Goal: Task Accomplishment & Management: Manage account settings

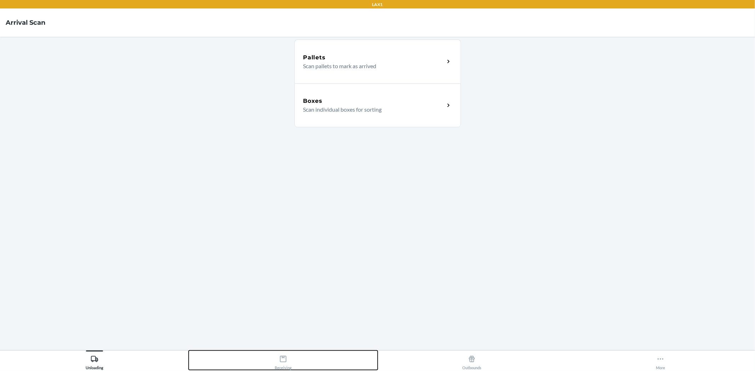
click at [304, 356] on button "Receiving" at bounding box center [283, 360] width 189 height 19
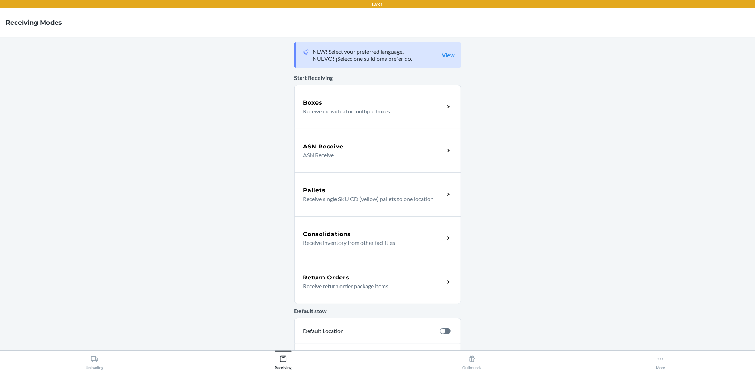
click at [370, 278] on div "Return Orders" at bounding box center [373, 278] width 141 height 8
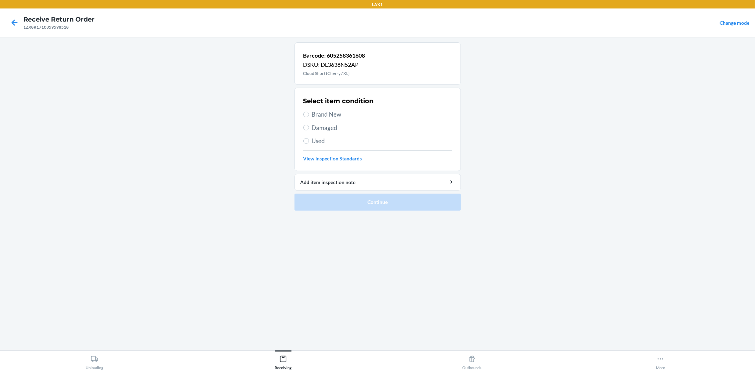
click at [309, 129] on label "Damaged" at bounding box center [377, 127] width 149 height 9
click at [309, 129] on input "Damaged" at bounding box center [306, 128] width 6 height 6
radio input "true"
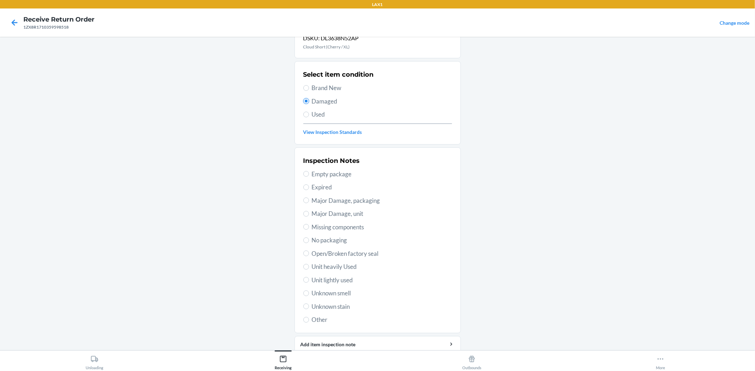
scroll to position [54, 0]
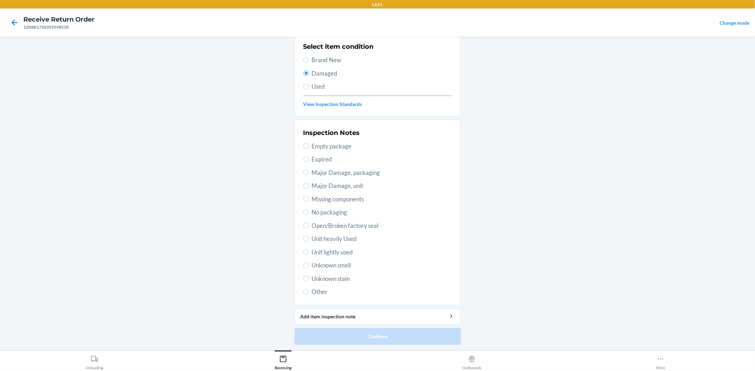
click at [312, 252] on span "Unit lightly used" at bounding box center [382, 252] width 140 height 9
click at [309, 252] on input "Unit lightly used" at bounding box center [306, 252] width 6 height 6
radio input "true"
click at [317, 333] on button "Continue" at bounding box center [377, 336] width 166 height 17
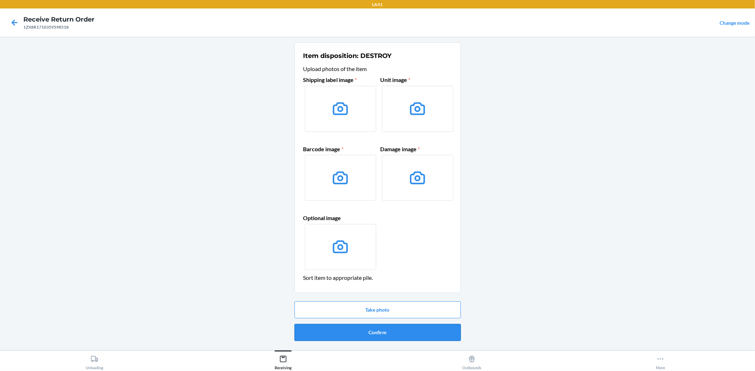
click at [333, 335] on button "Confirm" at bounding box center [377, 332] width 166 height 17
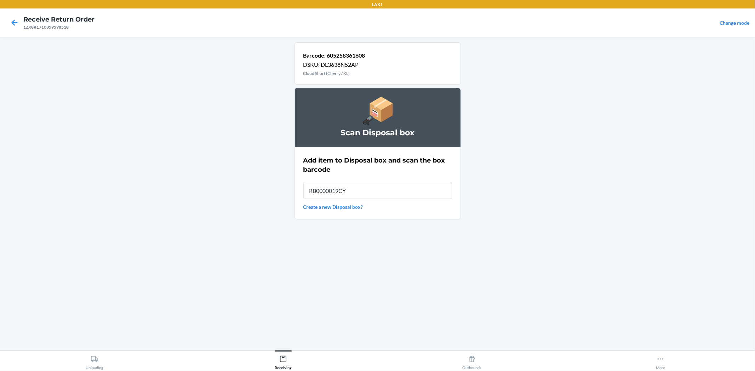
type input "RB0000019CY"
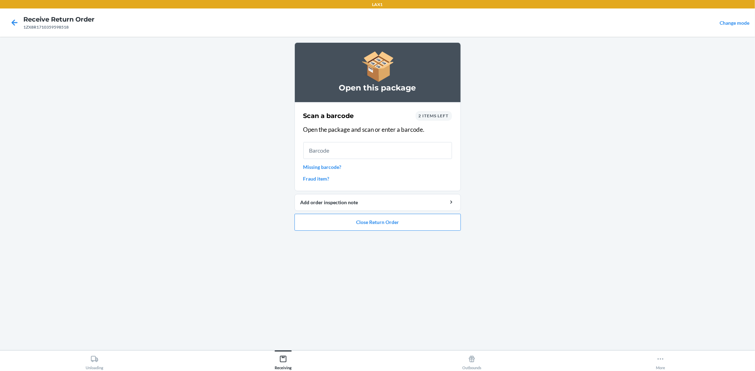
click at [552, 329] on main "Open this package Scan a barcode 2 items left Open the package and scan or ente…" at bounding box center [377, 194] width 755 height 314
click at [442, 159] on input "text" at bounding box center [377, 150] width 149 height 17
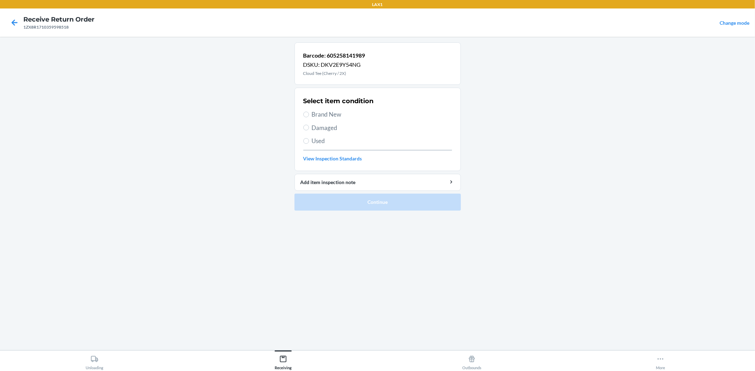
click at [321, 128] on span "Damaged" at bounding box center [382, 127] width 140 height 9
click at [309, 128] on input "Damaged" at bounding box center [306, 128] width 6 height 6
radio input "true"
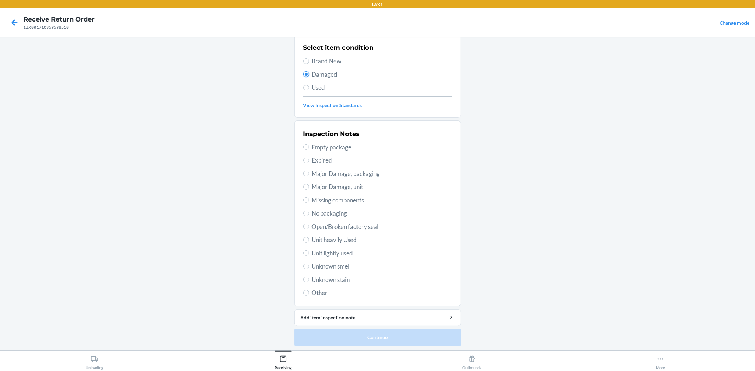
scroll to position [54, 0]
click at [321, 255] on span "Unit lightly used" at bounding box center [382, 252] width 140 height 9
click at [309, 255] on input "Unit lightly used" at bounding box center [306, 252] width 6 height 6
radio input "true"
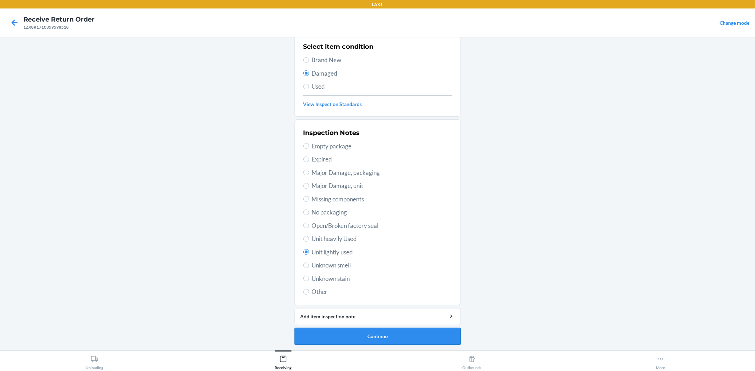
click at [335, 328] on button "Continue" at bounding box center [377, 336] width 166 height 17
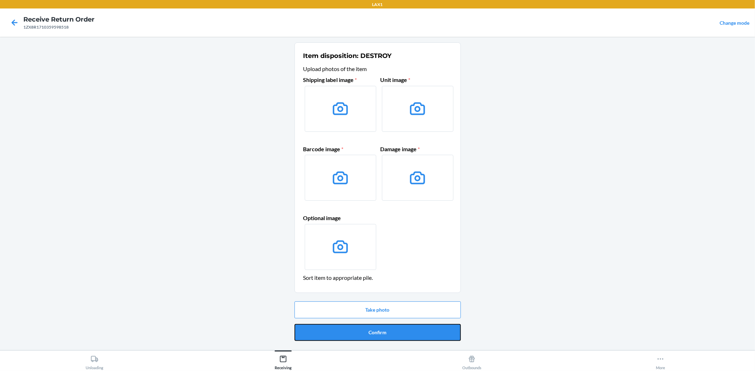
click at [371, 329] on button "Confirm" at bounding box center [377, 332] width 166 height 17
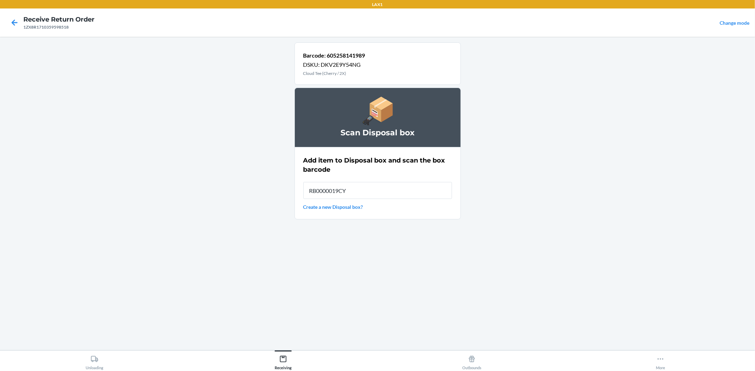
type input "RB0000019CY"
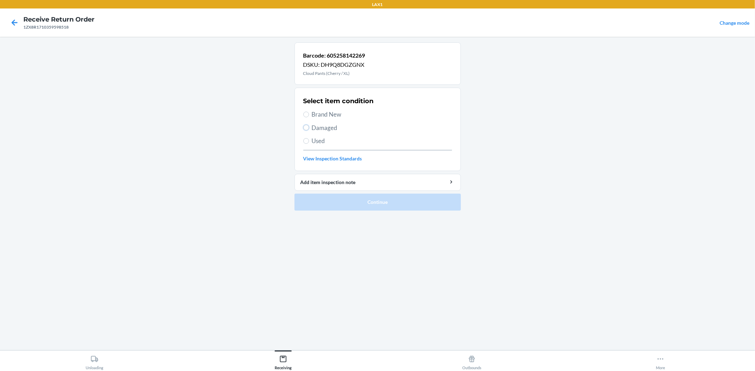
click at [308, 126] on input "Damaged" at bounding box center [306, 128] width 6 height 6
radio input "true"
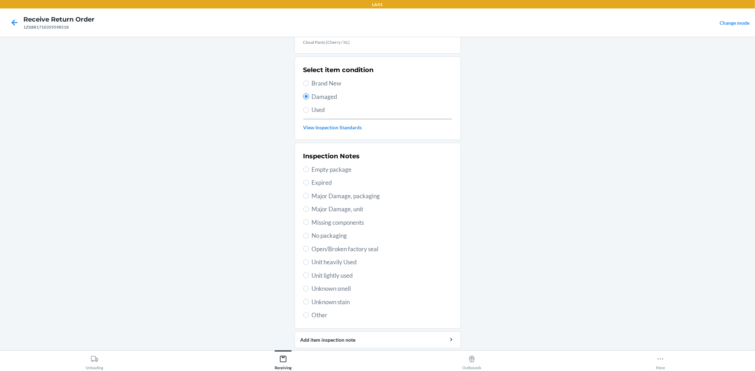
scroll to position [54, 0]
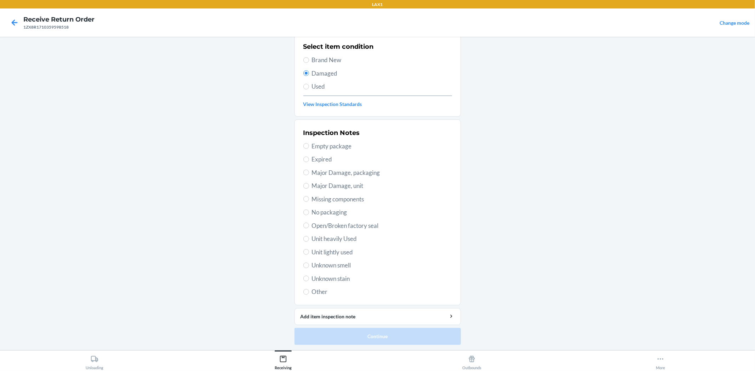
click at [318, 251] on span "Unit lightly used" at bounding box center [382, 252] width 140 height 9
click at [309, 251] on input "Unit lightly used" at bounding box center [306, 252] width 6 height 6
radio input "true"
click at [369, 332] on button "Continue" at bounding box center [377, 336] width 166 height 17
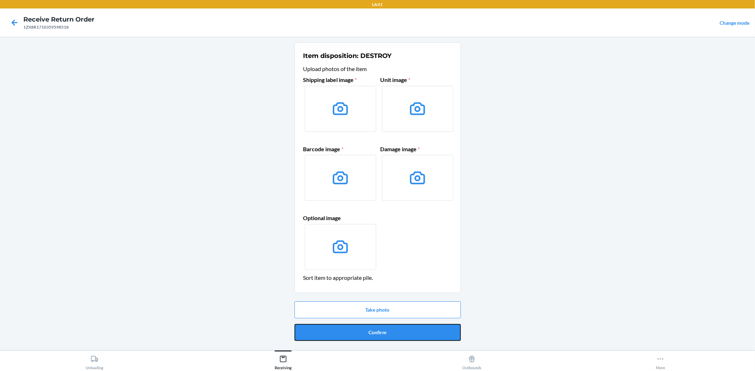
click at [386, 335] on button "Confirm" at bounding box center [377, 332] width 166 height 17
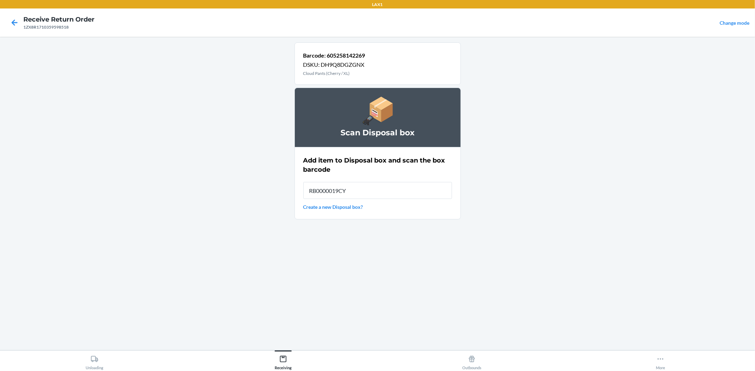
type input "RB0000019CY"
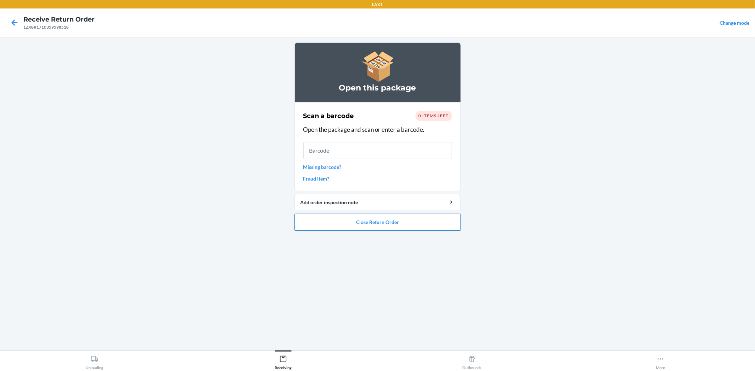
click at [342, 224] on button "Close Return Order" at bounding box center [377, 222] width 166 height 17
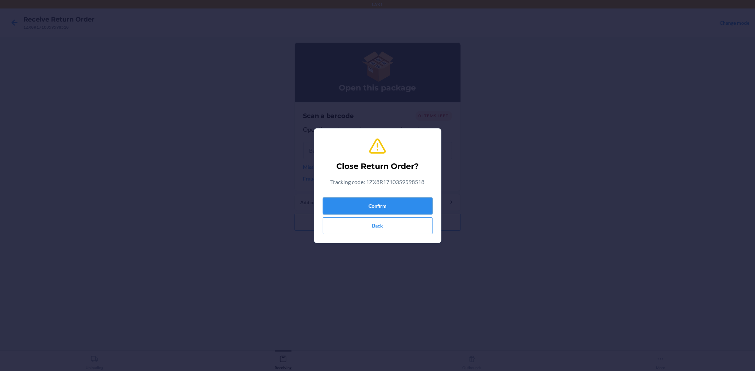
click at [377, 211] on button "Confirm" at bounding box center [378, 206] width 110 height 17
click at [379, 209] on div "Open this package Scan a barcode 0 items left Open the package and scan or ente…" at bounding box center [377, 193] width 166 height 303
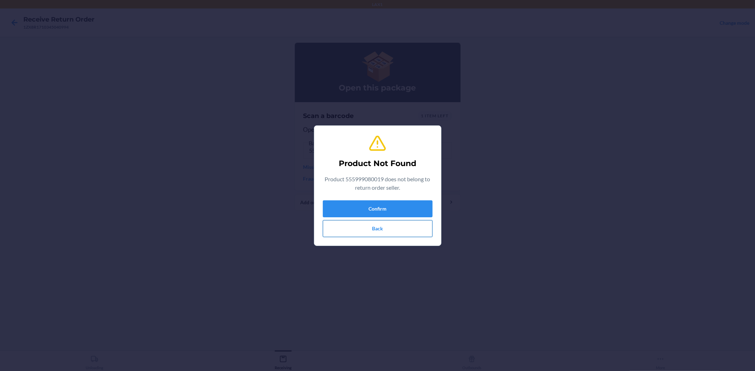
click at [365, 230] on button "Back" at bounding box center [378, 228] width 110 height 17
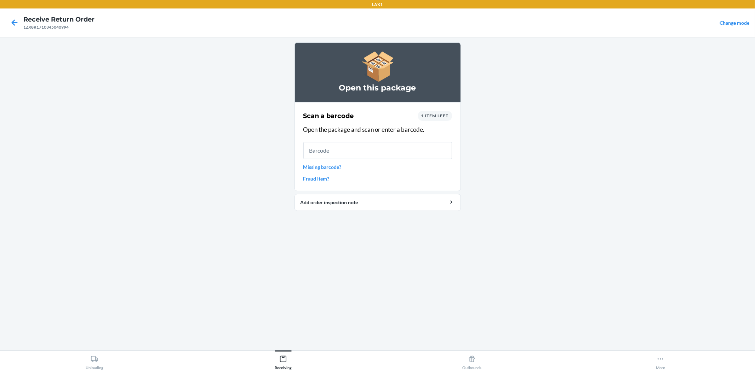
click at [431, 116] on span "1 item left" at bounding box center [435, 115] width 28 height 5
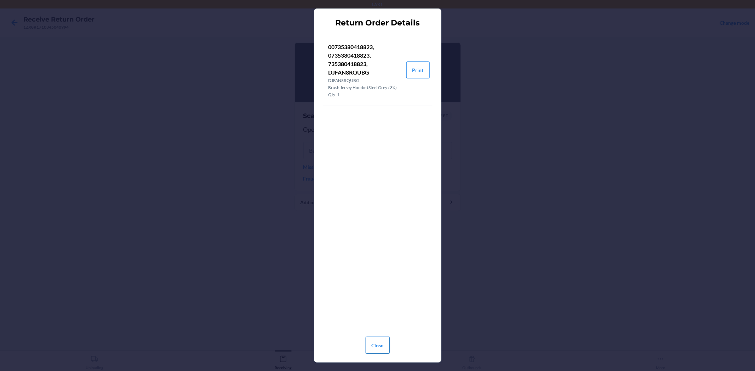
click at [379, 340] on button "Close" at bounding box center [377, 345] width 24 height 17
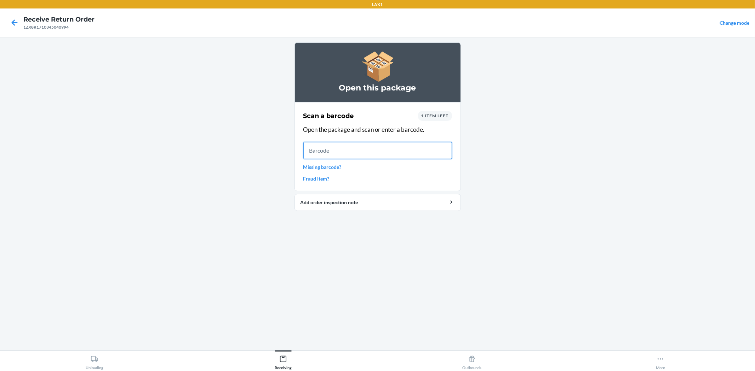
click at [306, 148] on input "text" at bounding box center [377, 150] width 149 height 17
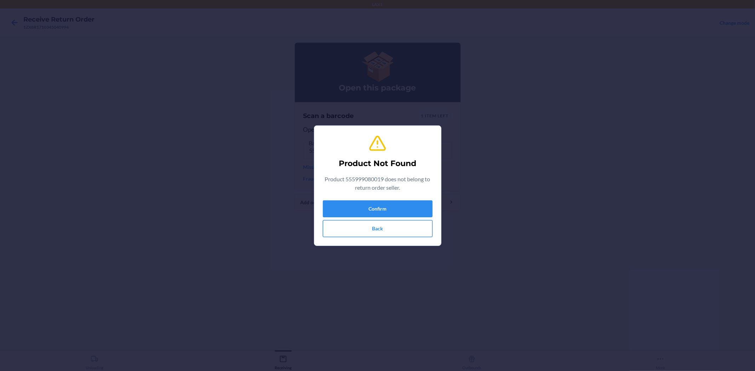
click at [355, 232] on button "Back" at bounding box center [378, 228] width 110 height 17
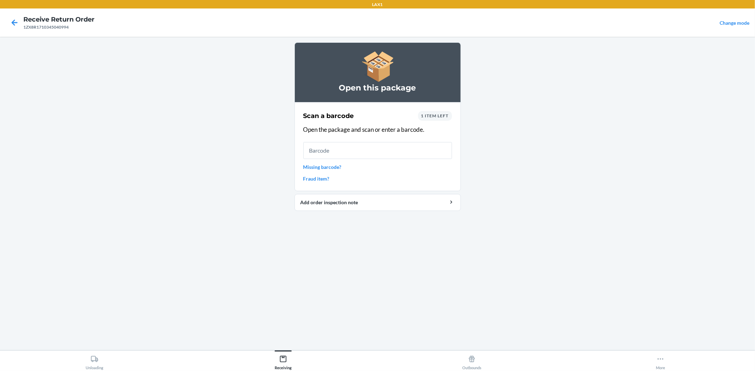
click at [21, 33] on nav "Receive Return Order 1ZX8R1710345040994 Change mode" at bounding box center [377, 22] width 755 height 28
click at [18, 27] on icon at bounding box center [14, 23] width 12 height 12
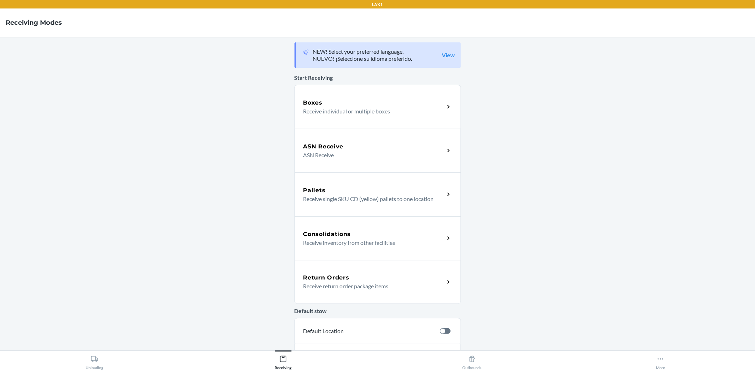
click at [368, 278] on div "Return Orders" at bounding box center [373, 278] width 141 height 8
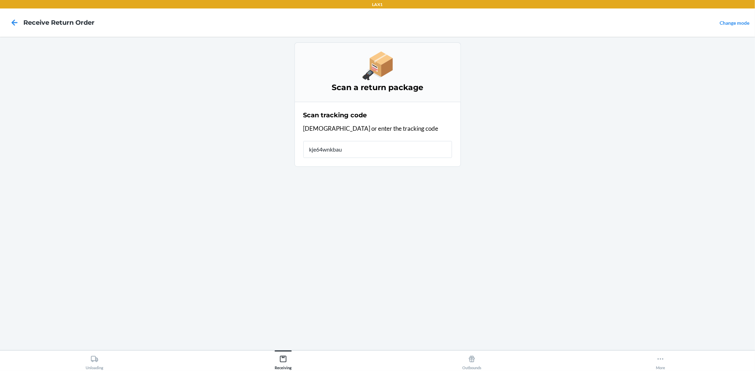
type input "kje64wnkbaus"
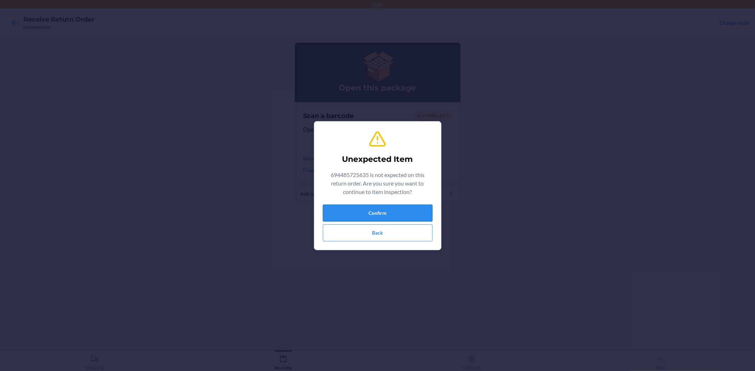
click at [422, 214] on button "Confirm" at bounding box center [378, 213] width 110 height 17
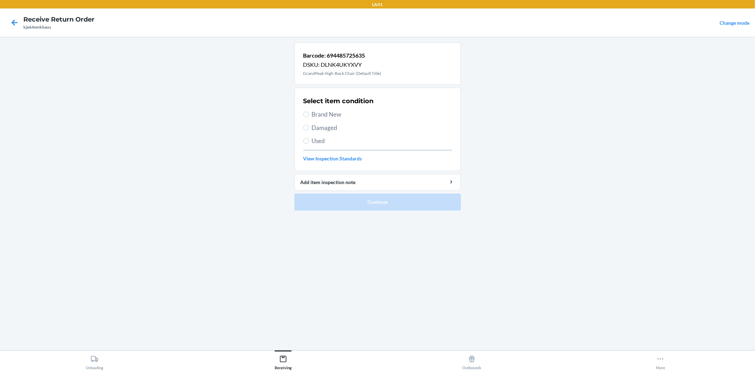
click at [309, 115] on label "Brand New" at bounding box center [377, 114] width 149 height 9
click at [309, 115] on input "Brand New" at bounding box center [306, 115] width 6 height 6
radio input "true"
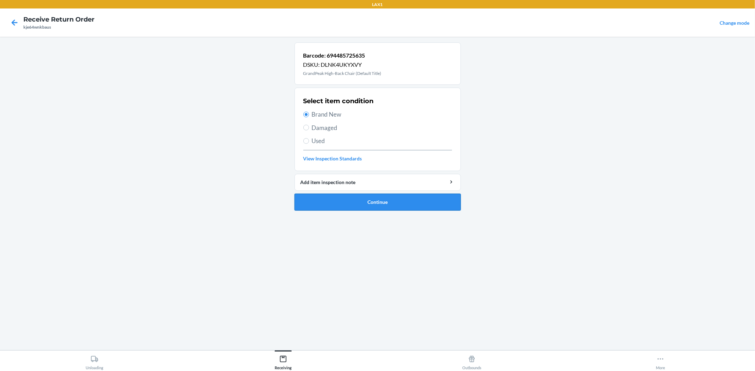
click at [359, 205] on button "Continue" at bounding box center [377, 202] width 166 height 17
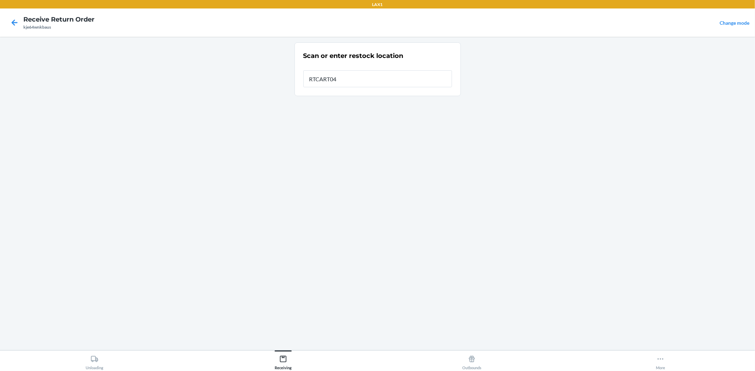
type input "RTCART045"
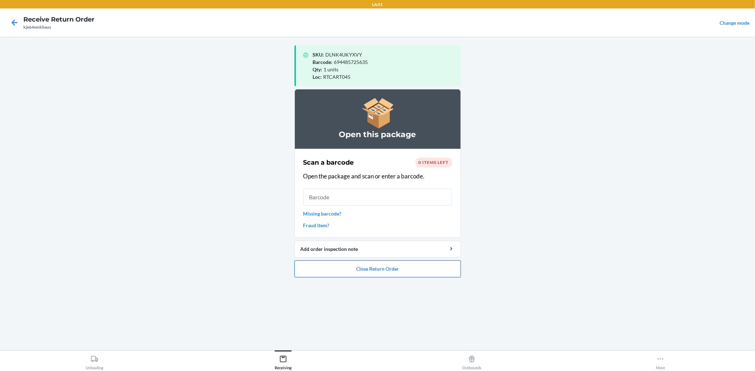
drag, startPoint x: 423, startPoint y: 280, endPoint x: 429, endPoint y: 275, distance: 7.5
click at [429, 275] on ol "Open this package Scan a barcode 0 items left Open the package and scan or ente…" at bounding box center [377, 186] width 166 height 194
click at [429, 275] on button "Close Return Order" at bounding box center [377, 269] width 166 height 17
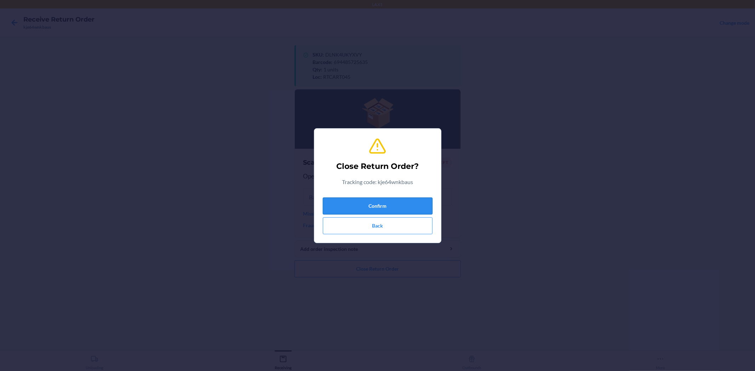
click at [379, 206] on button "Confirm" at bounding box center [378, 206] width 110 height 17
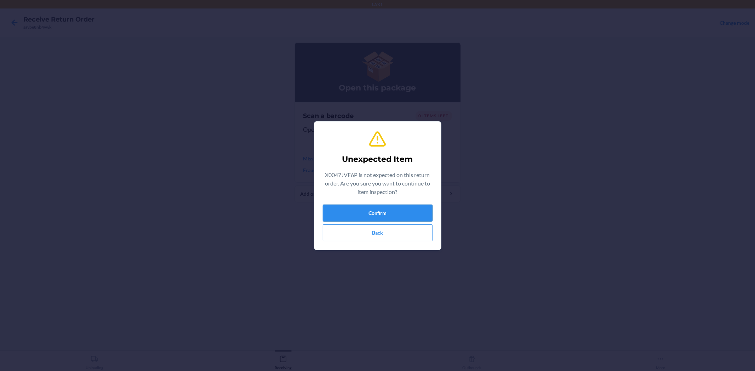
click at [398, 213] on button "Confirm" at bounding box center [378, 213] width 110 height 17
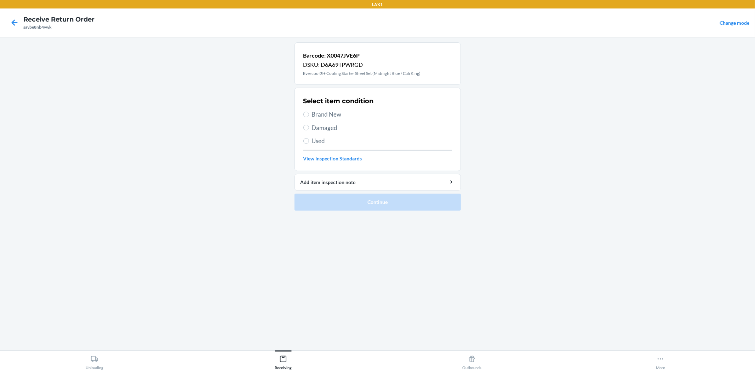
click at [321, 114] on span "Brand New" at bounding box center [382, 114] width 140 height 9
click at [309, 114] on input "Brand New" at bounding box center [306, 115] width 6 height 6
radio input "true"
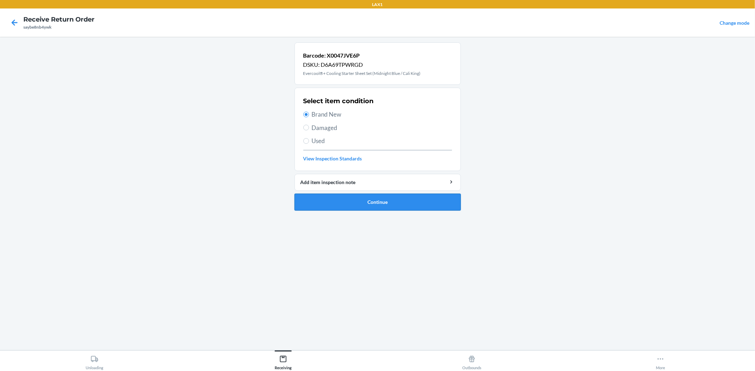
click at [352, 208] on button "Continue" at bounding box center [377, 202] width 166 height 17
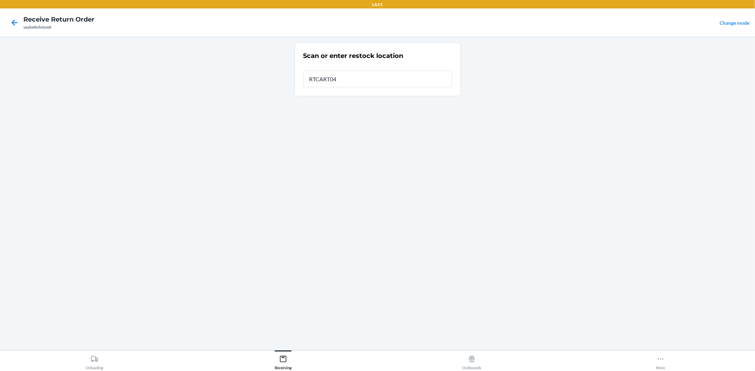
type input "RTCART045"
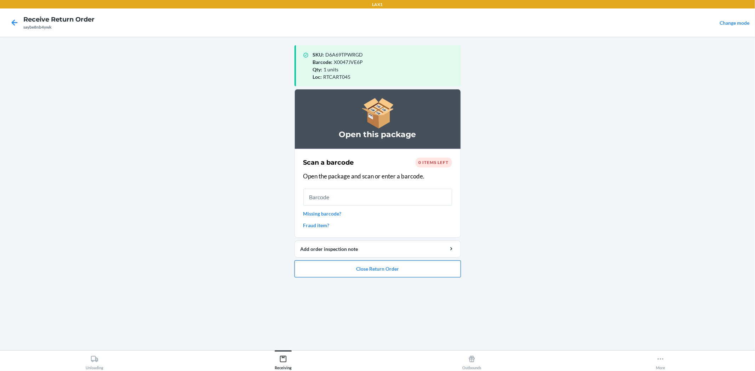
click at [394, 270] on button "Close Return Order" at bounding box center [377, 269] width 166 height 17
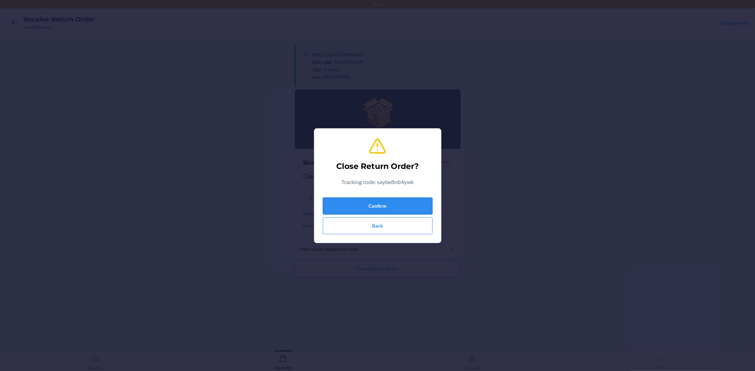
click at [402, 202] on button "Confirm" at bounding box center [378, 206] width 110 height 17
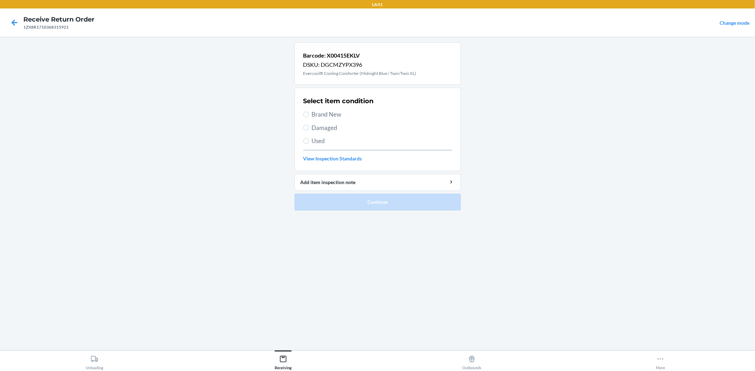
click at [328, 115] on span "Brand New" at bounding box center [382, 114] width 140 height 9
click at [309, 115] on input "Brand New" at bounding box center [306, 115] width 6 height 6
radio input "true"
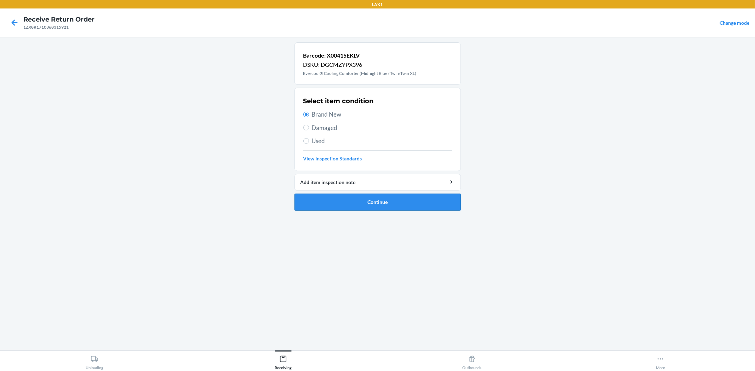
click at [380, 207] on button "Continue" at bounding box center [377, 202] width 166 height 17
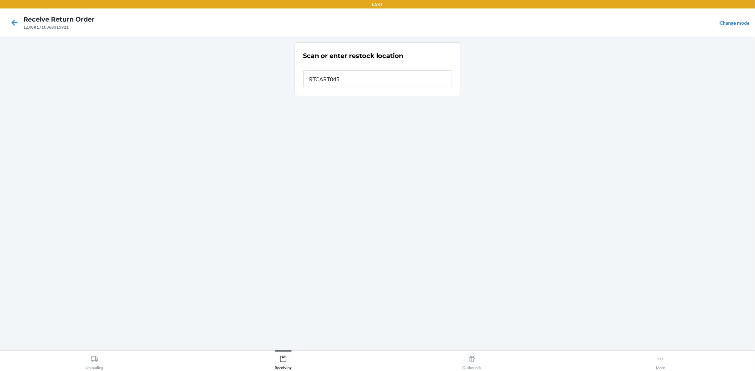
type input "RTCART045"
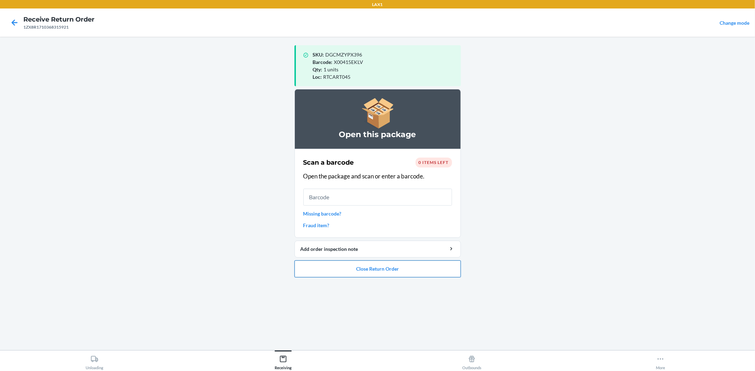
click at [439, 275] on button "Close Return Order" at bounding box center [377, 269] width 166 height 17
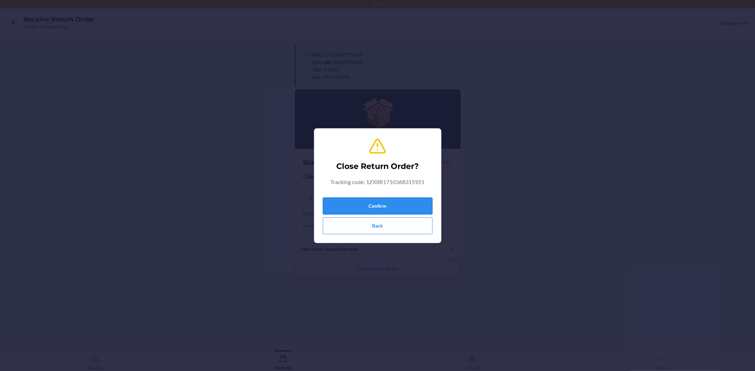
click at [405, 202] on button "Confirm" at bounding box center [378, 206] width 110 height 17
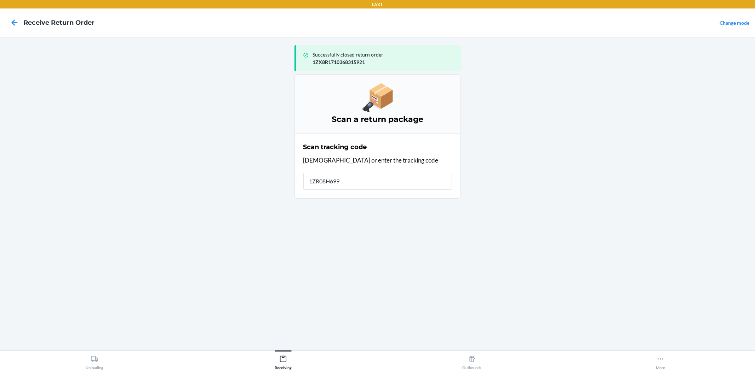
type input "1ZR08H6990"
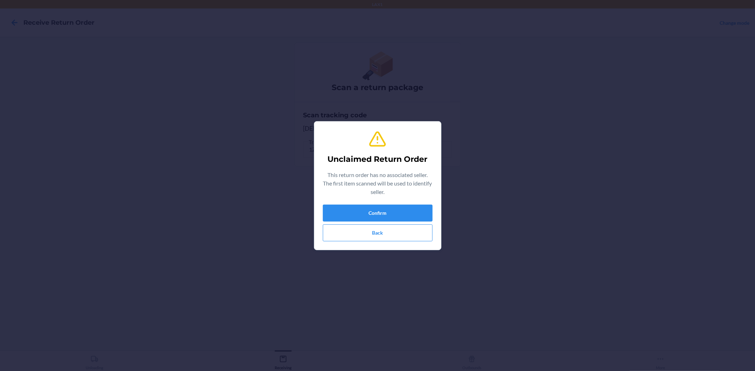
click at [406, 243] on div "Unclaimed Return Order This return order has no associated seller. The first it…" at bounding box center [378, 185] width 110 height 117
click at [406, 242] on div "Unclaimed Return Order This return order has no associated seller. The first it…" at bounding box center [378, 185] width 110 height 117
click at [408, 234] on button "Back" at bounding box center [378, 233] width 110 height 17
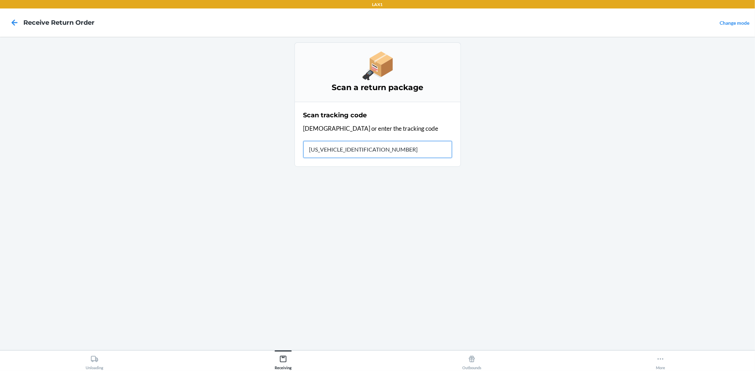
type input "1ZR08H699018421113"
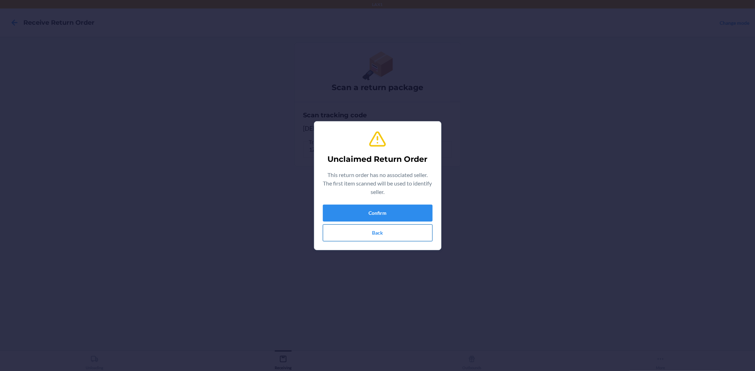
click at [416, 240] on button "Back" at bounding box center [378, 233] width 110 height 17
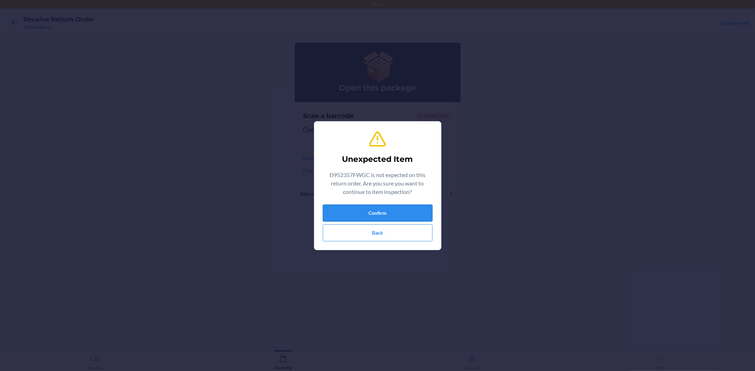
click at [401, 210] on button "Confirm" at bounding box center [378, 213] width 110 height 17
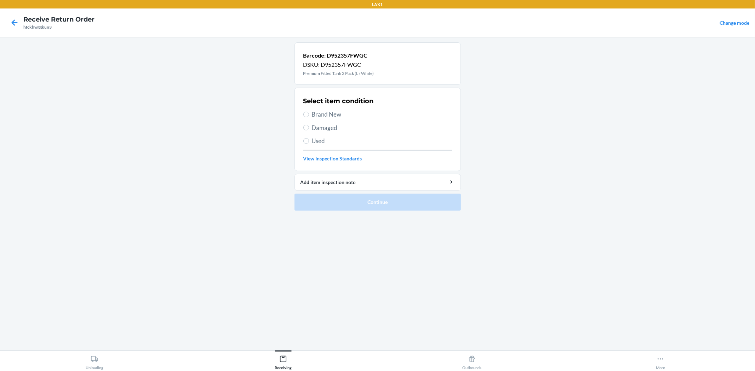
click at [326, 130] on span "Damaged" at bounding box center [382, 127] width 140 height 9
click at [309, 130] on input "Damaged" at bounding box center [306, 128] width 6 height 6
radio input "true"
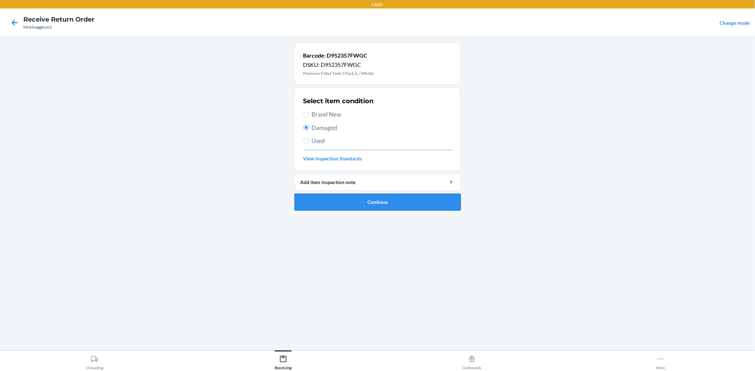
click at [404, 209] on button "Continue" at bounding box center [377, 202] width 166 height 17
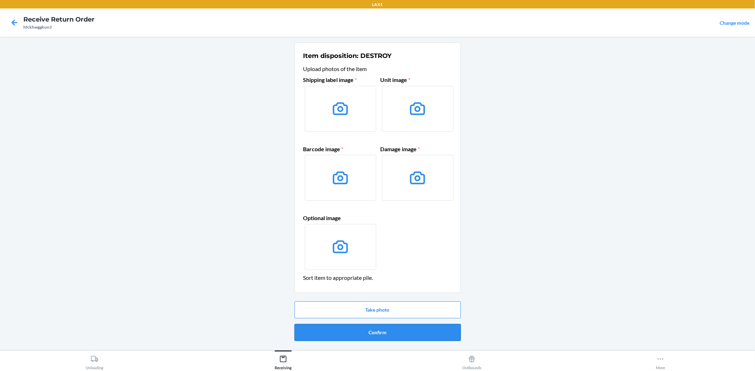
click at [411, 339] on button "Confirm" at bounding box center [377, 332] width 166 height 17
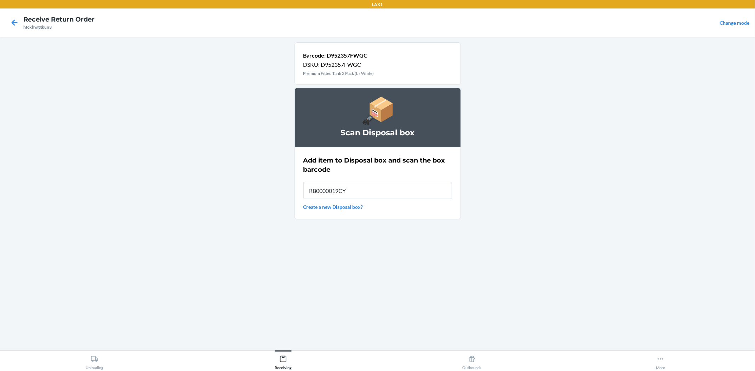
type input "RB0000019CY"
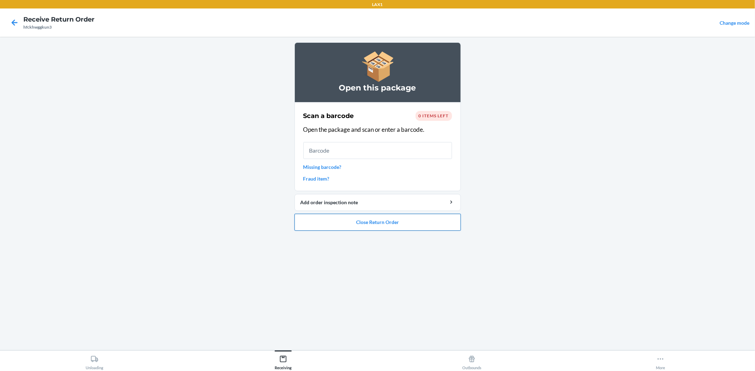
click at [424, 230] on button "Close Return Order" at bounding box center [377, 222] width 166 height 17
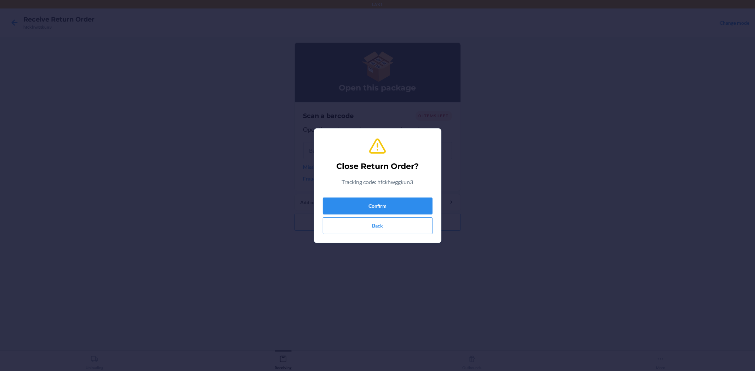
click at [410, 214] on div "Confirm Back" at bounding box center [378, 215] width 110 height 40
click at [413, 209] on button "Confirm" at bounding box center [378, 206] width 110 height 17
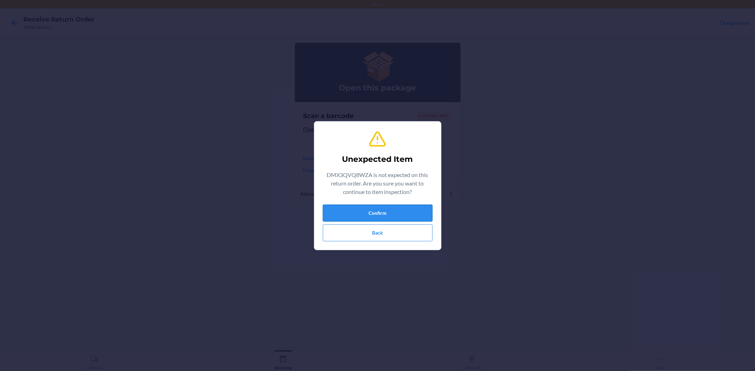
click at [417, 209] on button "Confirm" at bounding box center [378, 213] width 110 height 17
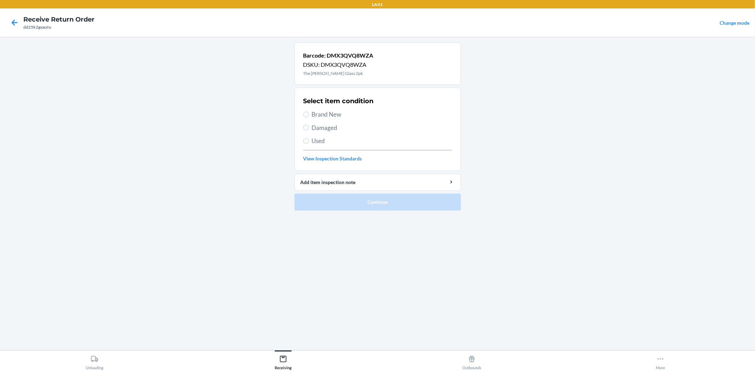
click at [320, 113] on span "Brand New" at bounding box center [382, 114] width 140 height 9
click at [309, 113] on input "Brand New" at bounding box center [306, 115] width 6 height 6
radio input "true"
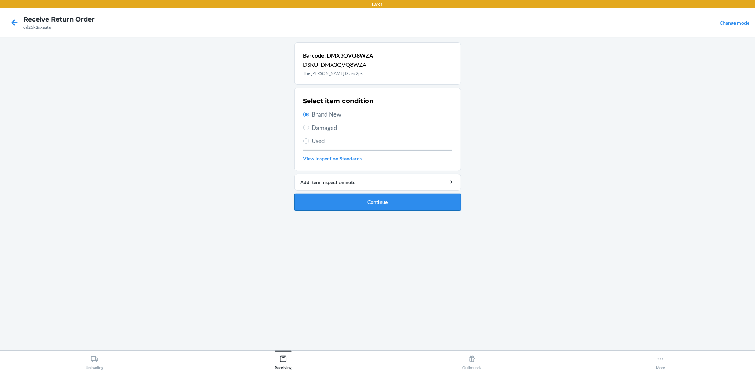
click at [375, 202] on button "Continue" at bounding box center [377, 202] width 166 height 17
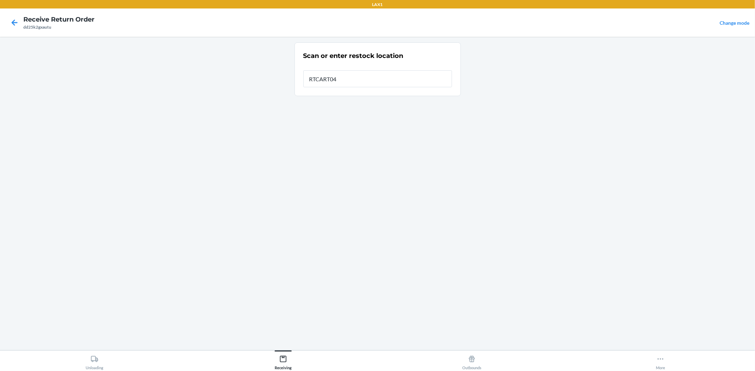
type input "RTCART045"
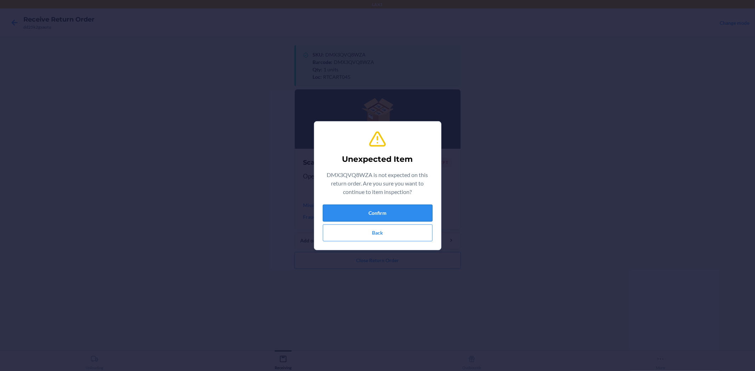
click at [407, 210] on button "Confirm" at bounding box center [378, 213] width 110 height 17
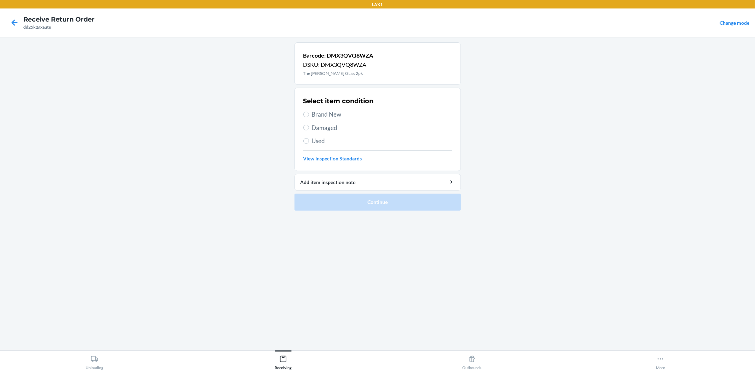
click at [319, 118] on span "Brand New" at bounding box center [382, 114] width 140 height 9
click at [309, 117] on input "Brand New" at bounding box center [306, 115] width 6 height 6
radio input "true"
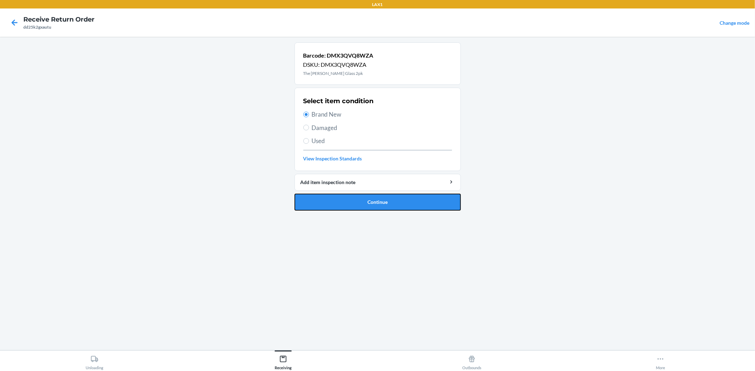
click at [359, 202] on button "Continue" at bounding box center [377, 202] width 166 height 17
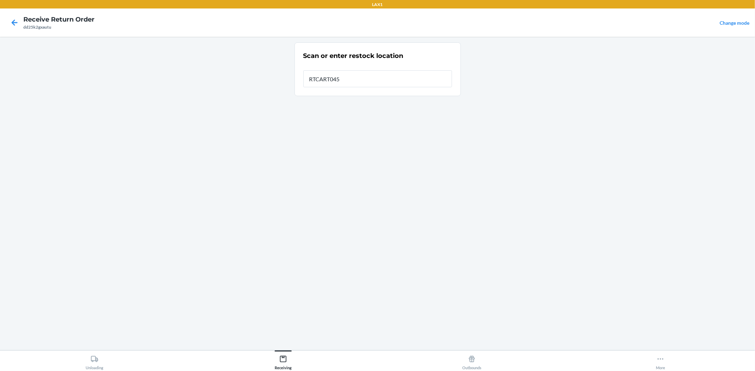
type input "RTCART045"
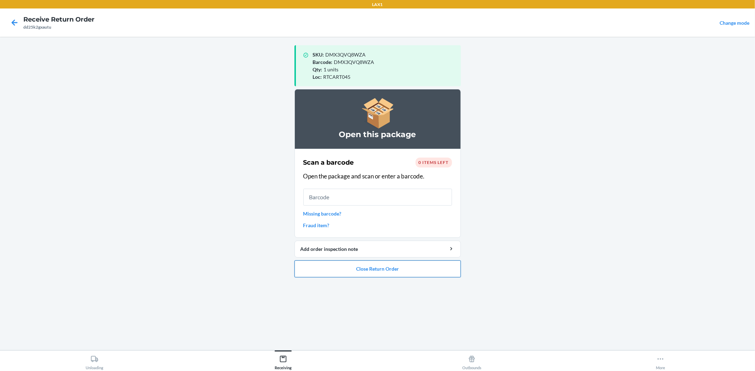
click at [436, 273] on button "Close Return Order" at bounding box center [377, 269] width 166 height 17
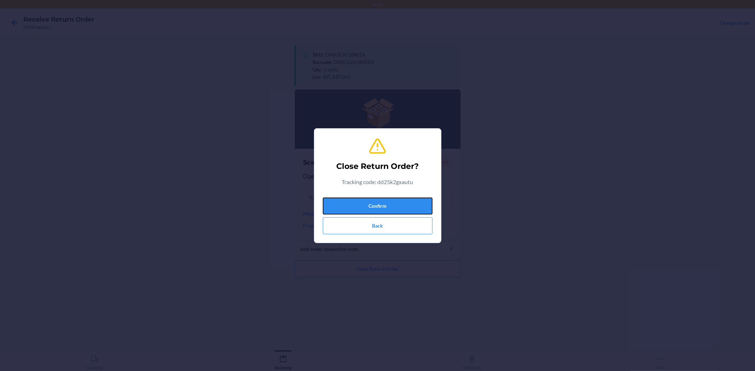
drag, startPoint x: 420, startPoint y: 207, endPoint x: 435, endPoint y: 203, distance: 16.0
click at [430, 205] on button "Confirm" at bounding box center [378, 206] width 110 height 17
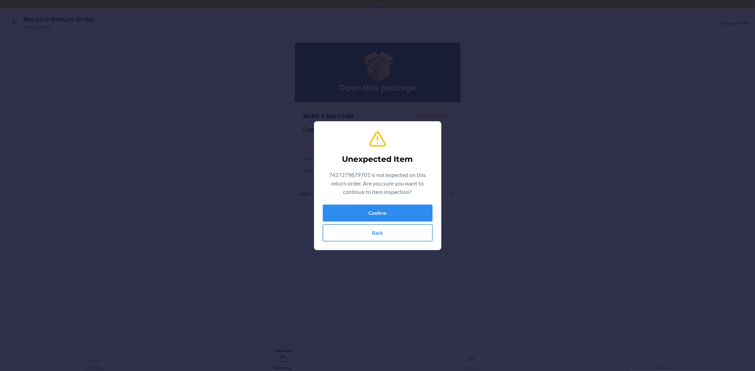
click at [397, 231] on button "Back" at bounding box center [378, 233] width 110 height 17
click at [372, 207] on button "Confirm" at bounding box center [378, 213] width 110 height 17
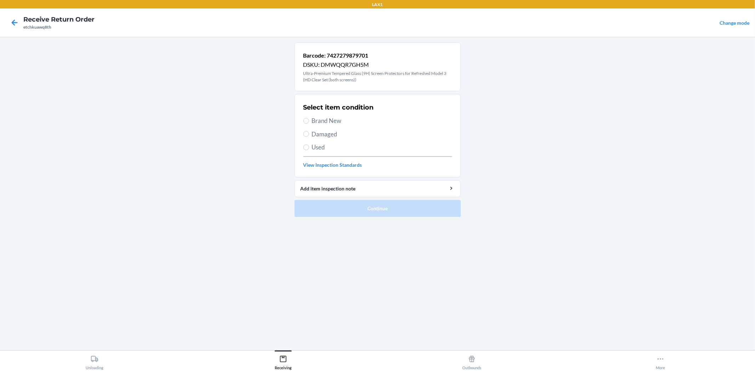
click at [338, 124] on span "Brand New" at bounding box center [382, 120] width 140 height 9
click at [309, 124] on input "Brand New" at bounding box center [306, 121] width 6 height 6
radio input "true"
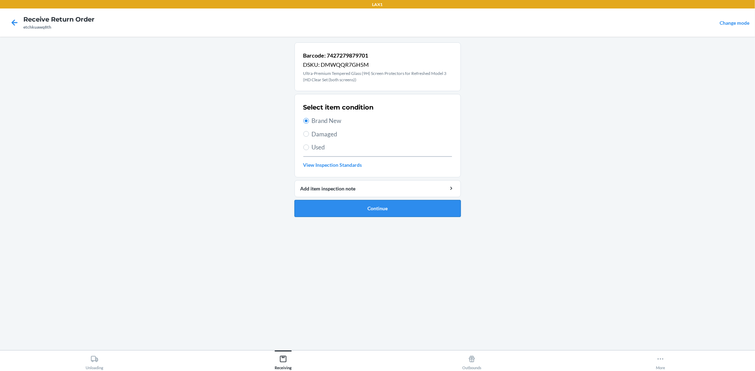
click at [377, 209] on button "Continue" at bounding box center [377, 208] width 166 height 17
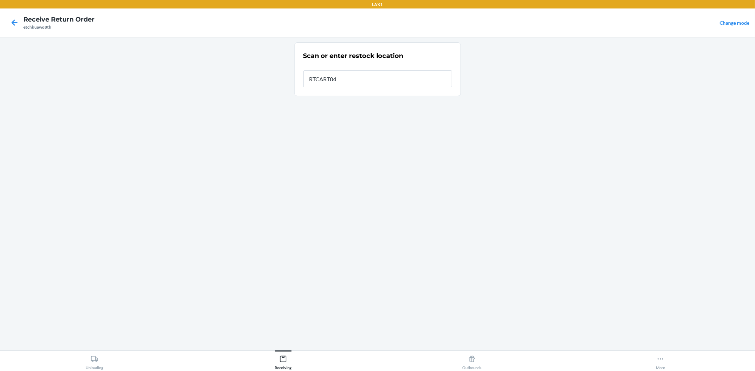
type input "RTCART045"
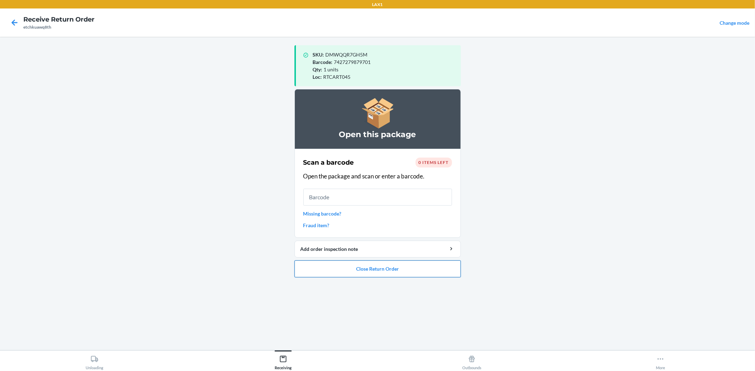
click at [436, 272] on button "Close Return Order" at bounding box center [377, 269] width 166 height 17
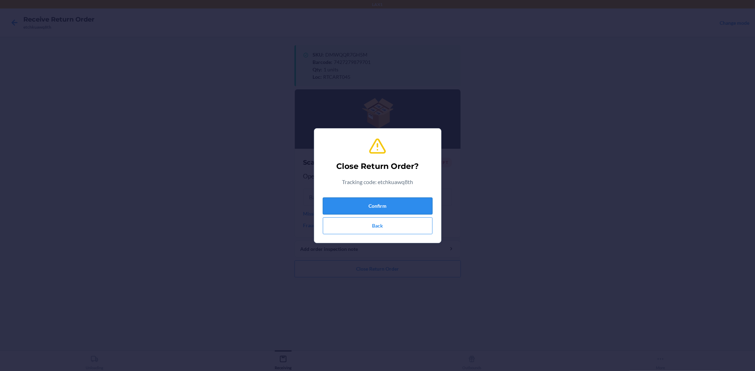
click at [419, 200] on button "Confirm" at bounding box center [378, 206] width 110 height 17
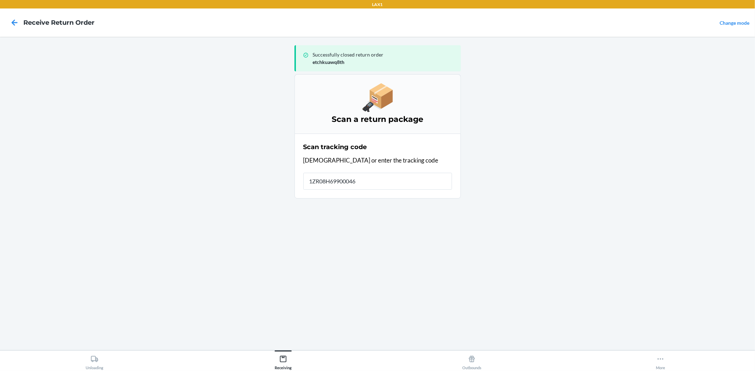
type input "1ZR08H699000467"
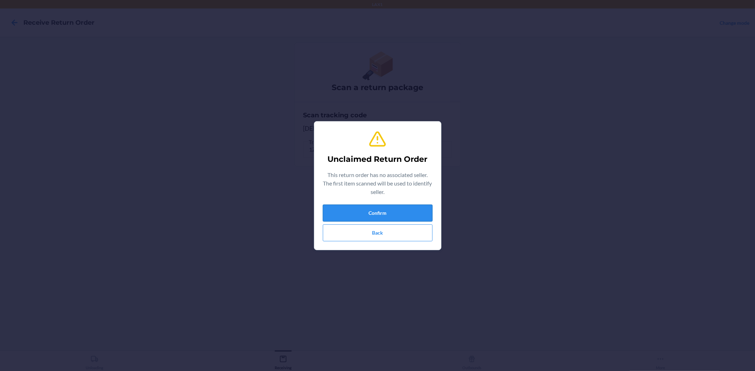
click at [391, 214] on button "Confirm" at bounding box center [378, 213] width 110 height 17
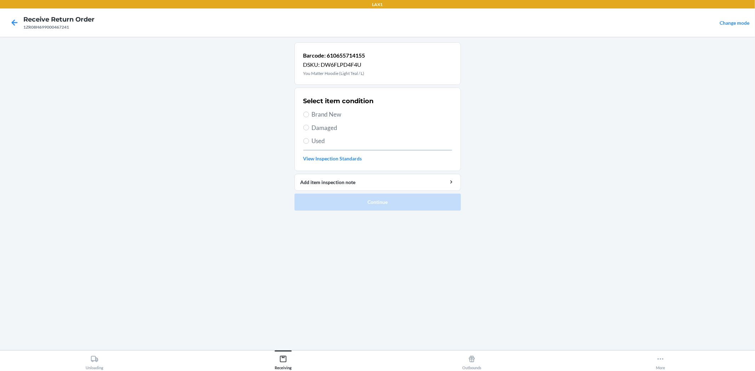
click at [330, 122] on div "Select item condition Brand New Damaged Used View Inspection Standards" at bounding box center [377, 129] width 149 height 70
click at [330, 113] on span "Brand New" at bounding box center [382, 114] width 140 height 9
click at [309, 113] on input "Brand New" at bounding box center [306, 115] width 6 height 6
radio input "true"
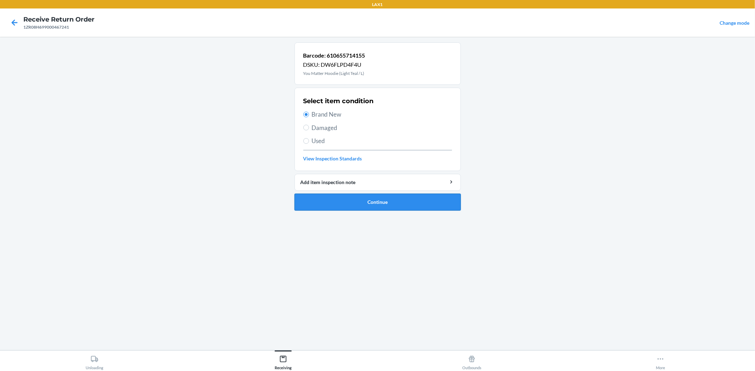
click at [338, 200] on button "Continue" at bounding box center [377, 202] width 166 height 17
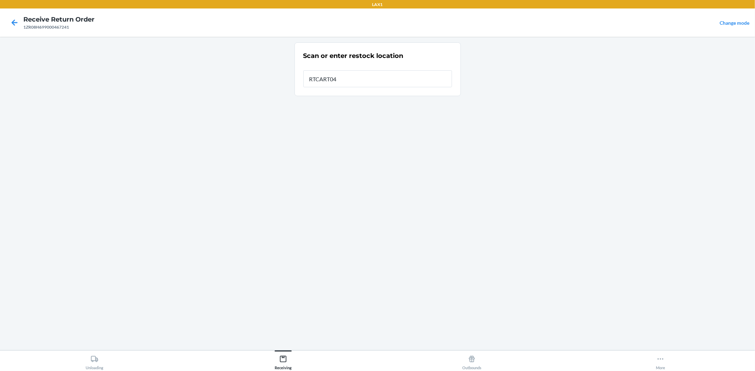
type input "RTCART045"
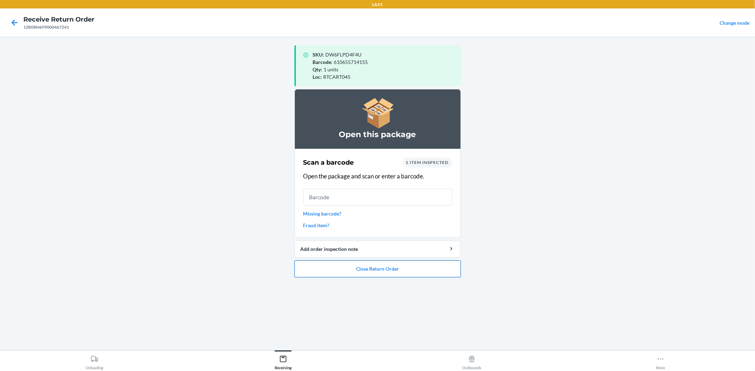
click at [430, 271] on button "Close Return Order" at bounding box center [377, 269] width 166 height 17
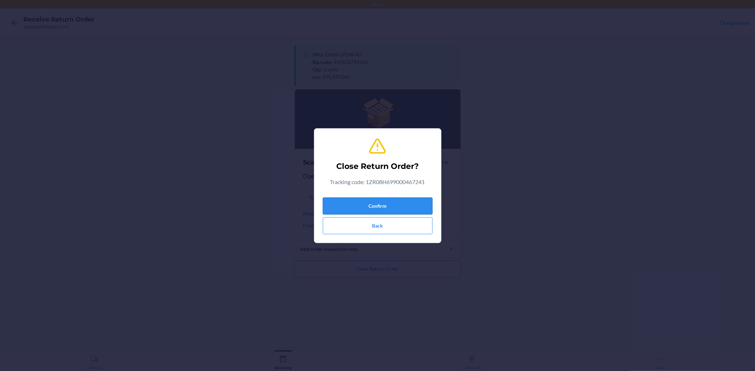
click at [413, 209] on button "Confirm" at bounding box center [378, 206] width 110 height 17
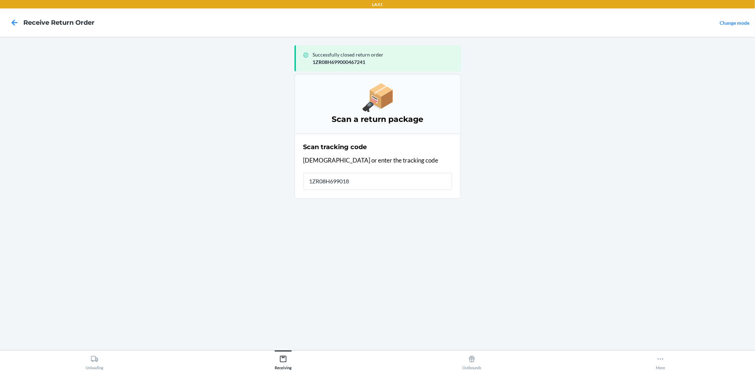
type input "1ZR08H6990184"
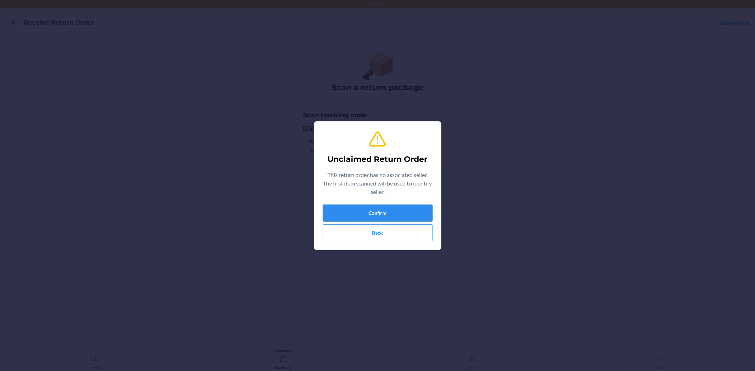
click at [401, 212] on button "Confirm" at bounding box center [378, 213] width 110 height 17
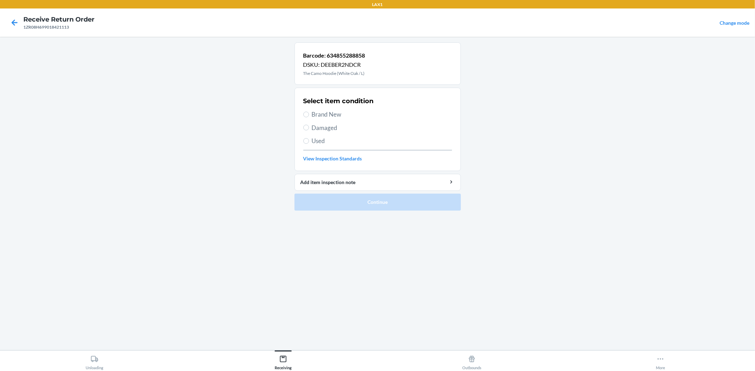
click at [321, 122] on div "Select item condition Brand New Damaged Used View Inspection Standards" at bounding box center [377, 129] width 149 height 70
click at [323, 126] on span "Damaged" at bounding box center [382, 127] width 140 height 9
click at [309, 126] on input "Damaged" at bounding box center [306, 128] width 6 height 6
radio input "true"
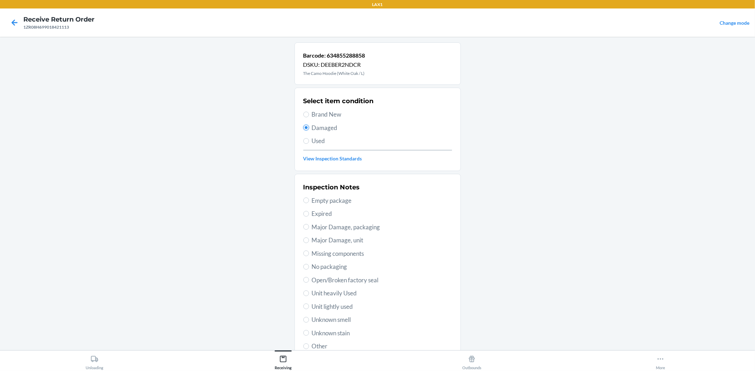
scroll to position [54, 0]
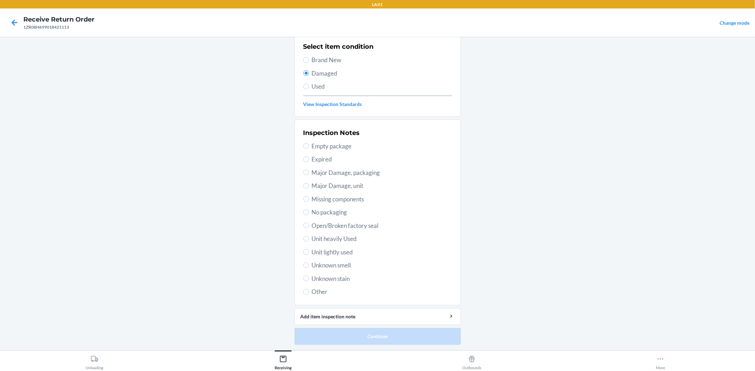
click at [341, 248] on span "Unit lightly used" at bounding box center [382, 252] width 140 height 9
click at [309, 249] on input "Unit lightly used" at bounding box center [306, 252] width 6 height 6
radio input "true"
click at [377, 333] on button "Continue" at bounding box center [377, 336] width 166 height 17
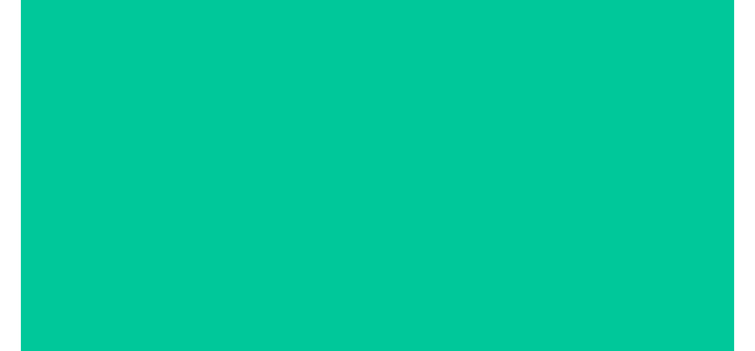
scroll to position [0, 0]
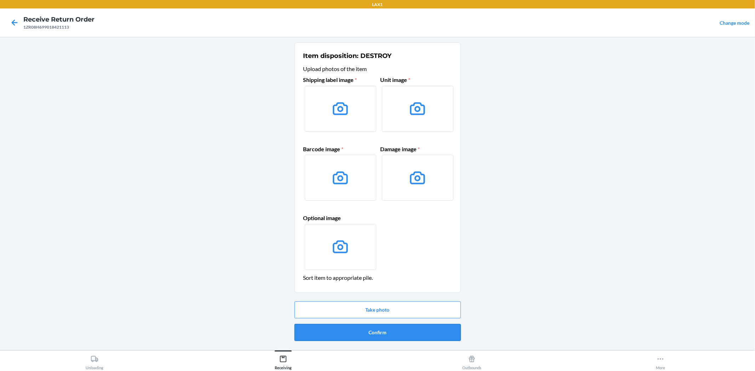
click at [423, 333] on button "Confirm" at bounding box center [377, 332] width 166 height 17
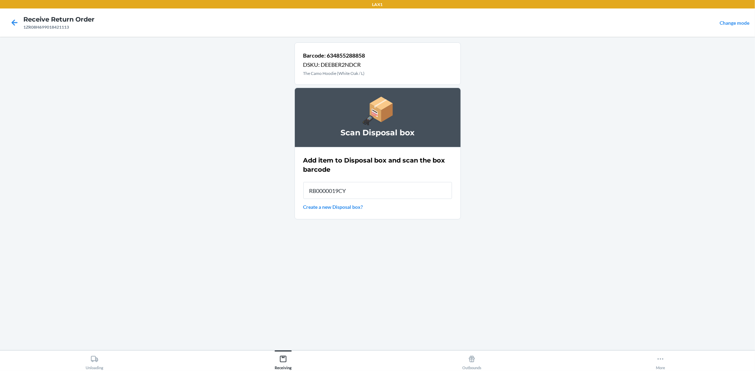
type input "RB0000019CY"
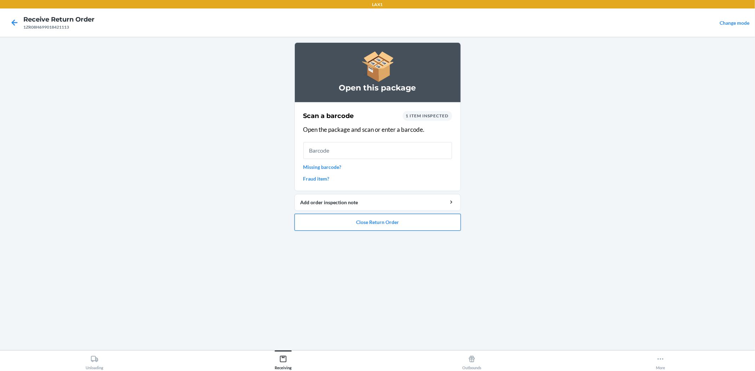
click at [439, 224] on button "Close Return Order" at bounding box center [377, 222] width 166 height 17
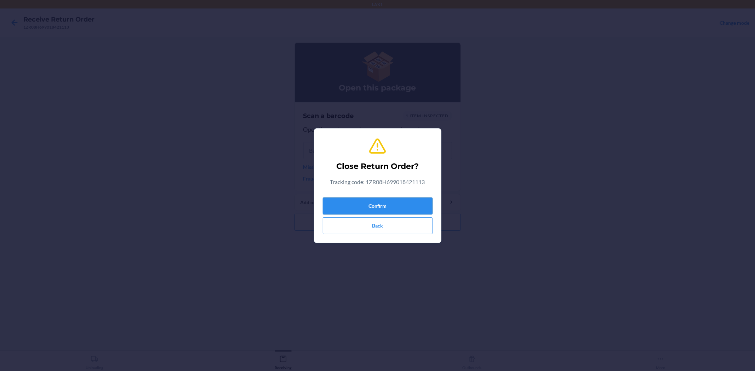
click at [415, 205] on button "Confirm" at bounding box center [378, 206] width 110 height 17
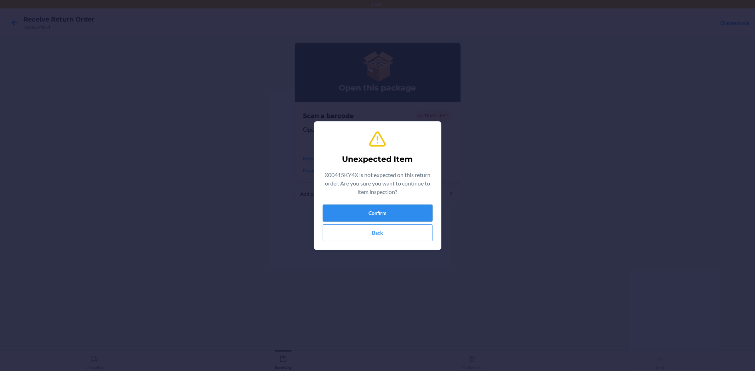
click at [421, 213] on button "Confirm" at bounding box center [378, 213] width 110 height 17
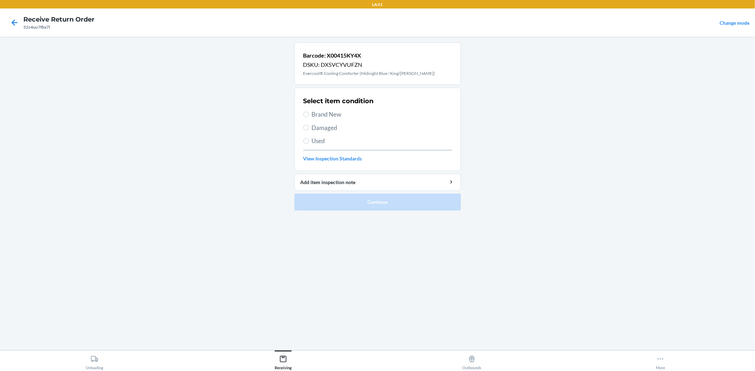
click at [310, 115] on label "Brand New" at bounding box center [377, 114] width 149 height 9
click at [309, 115] on input "Brand New" at bounding box center [306, 115] width 6 height 6
radio input "true"
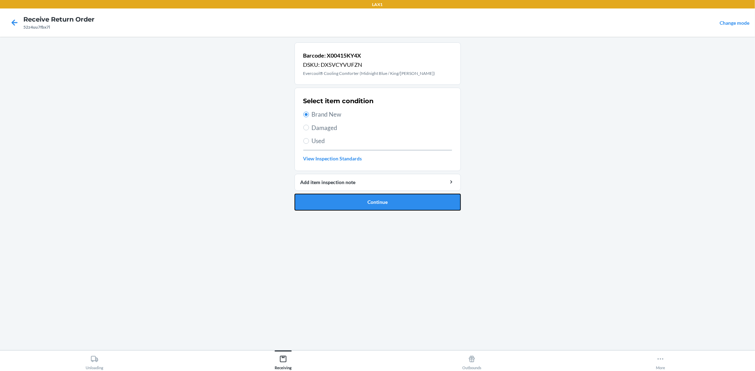
click at [335, 203] on button "Continue" at bounding box center [377, 202] width 166 height 17
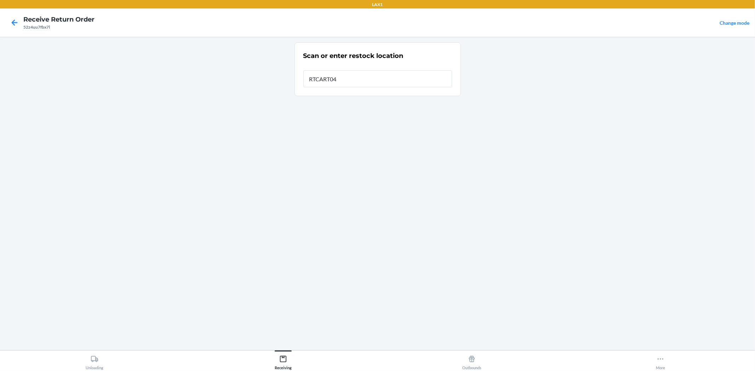
type input "RTCART045"
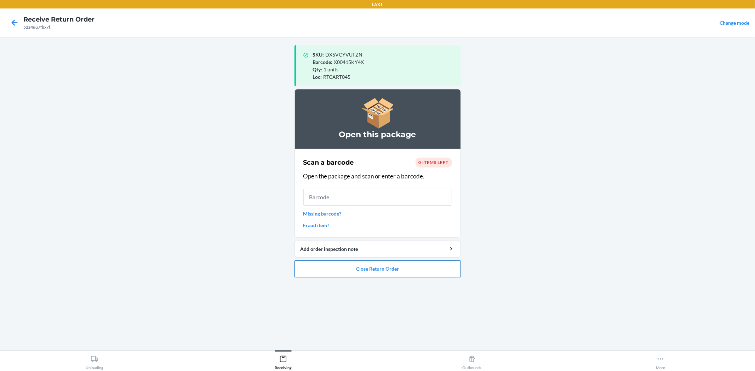
click at [423, 273] on button "Close Return Order" at bounding box center [377, 269] width 166 height 17
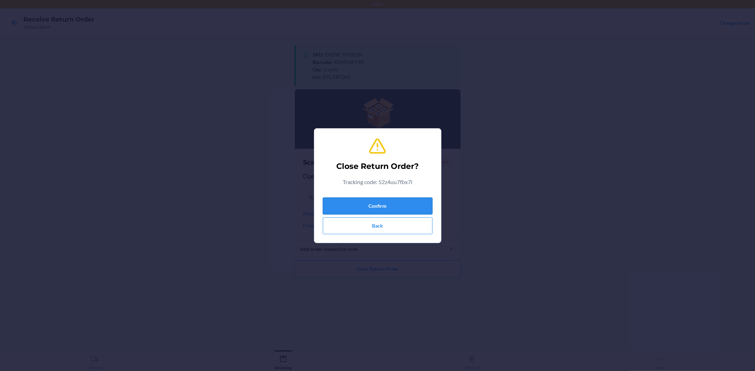
click at [391, 204] on button "Confirm" at bounding box center [378, 206] width 110 height 17
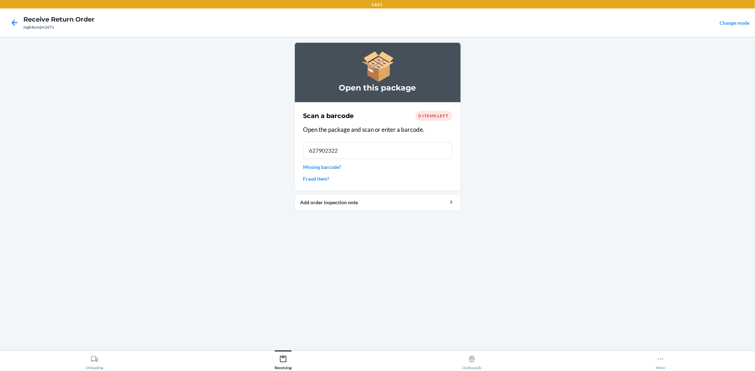
type input "6279023221"
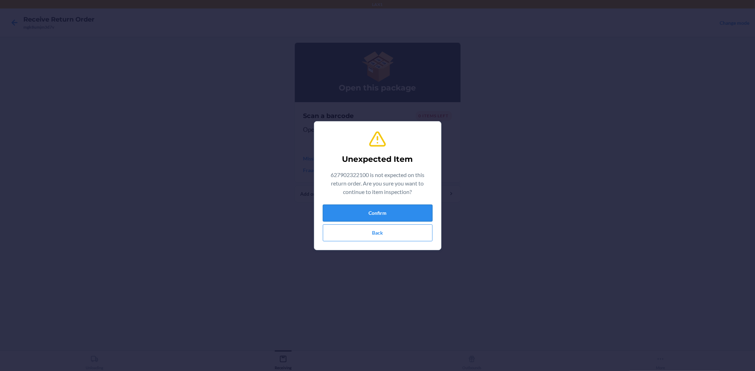
click at [416, 206] on button "Confirm" at bounding box center [378, 213] width 110 height 17
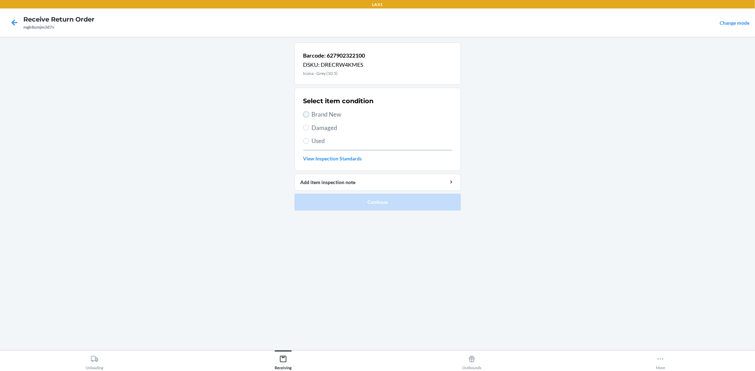
click at [304, 112] on input "Brand New" at bounding box center [306, 115] width 6 height 6
radio input "true"
click at [400, 207] on button "Continue" at bounding box center [377, 202] width 166 height 17
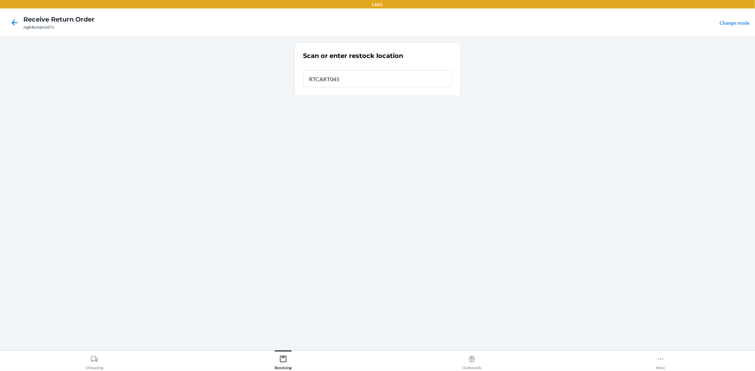
type input "RTCART045"
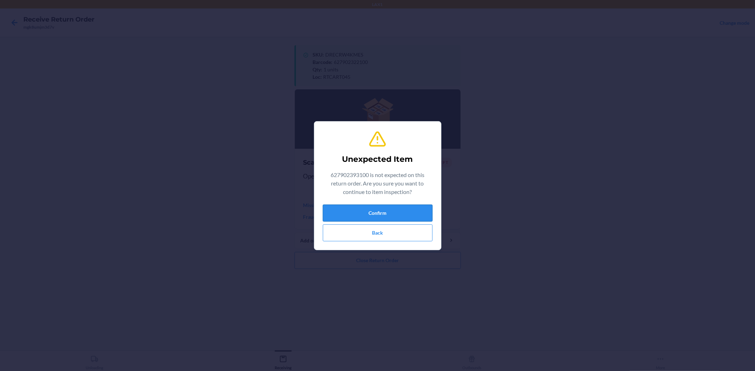
click at [408, 214] on button "Confirm" at bounding box center [378, 213] width 110 height 17
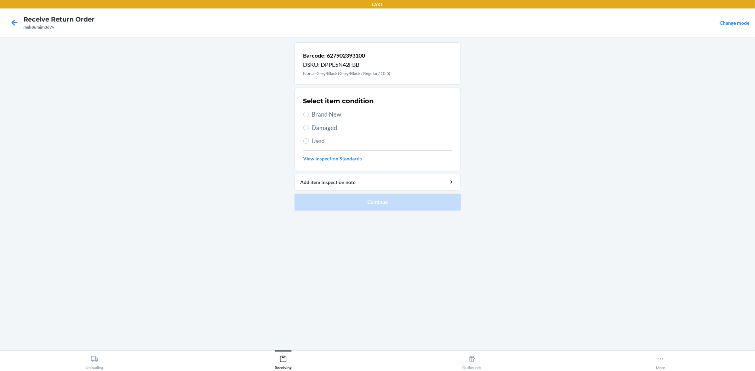
click at [310, 114] on label "Brand New" at bounding box center [377, 114] width 149 height 9
click at [309, 114] on input "Brand New" at bounding box center [306, 115] width 6 height 6
radio input "true"
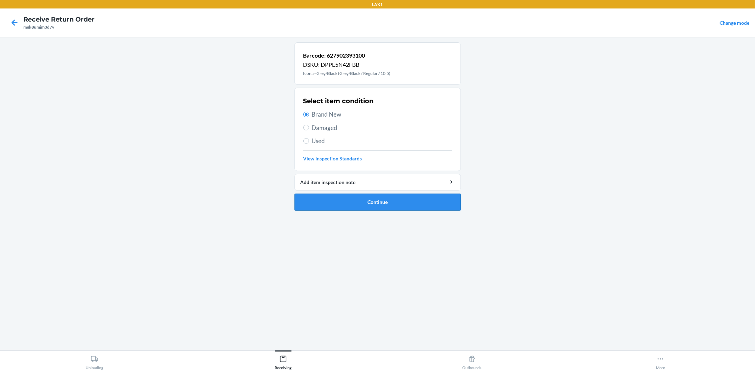
click at [349, 202] on button "Continue" at bounding box center [377, 202] width 166 height 17
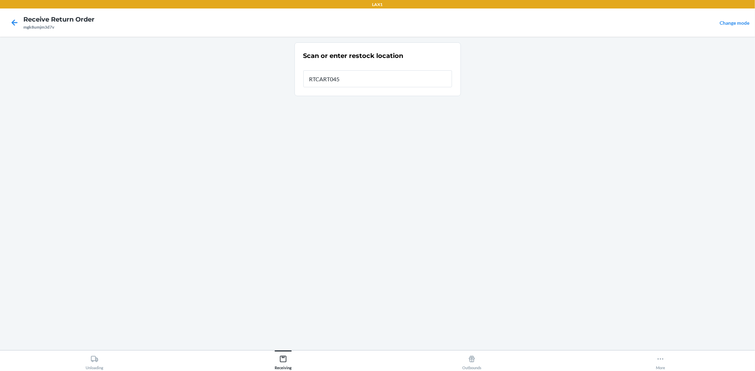
type input "RTCART045"
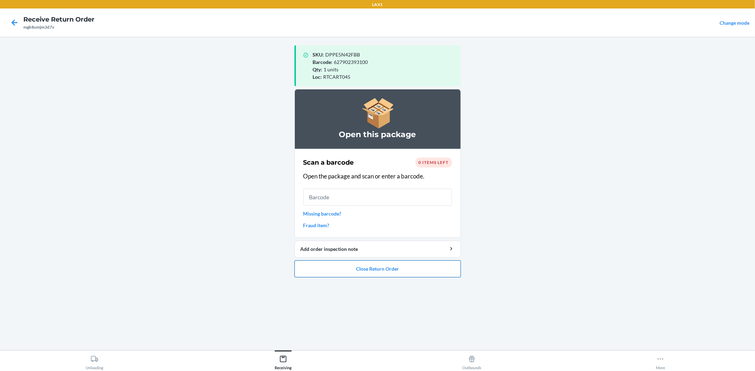
click at [381, 273] on button "Close Return Order" at bounding box center [377, 269] width 166 height 17
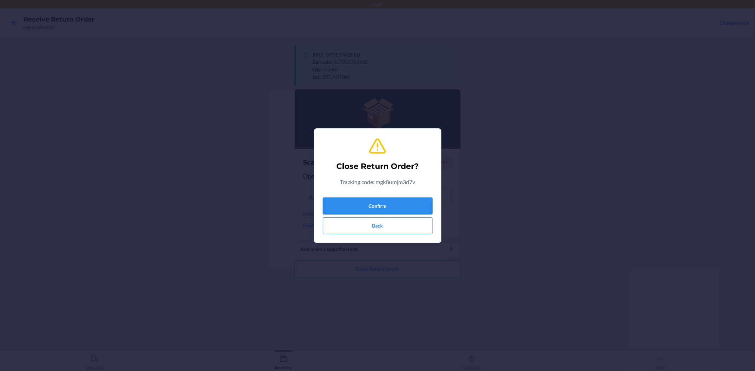
click at [420, 205] on button "Confirm" at bounding box center [378, 206] width 110 height 17
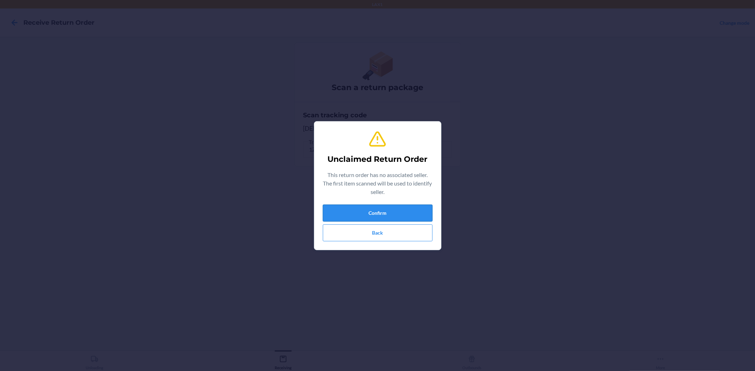
click at [426, 213] on button "Confirm" at bounding box center [378, 213] width 110 height 17
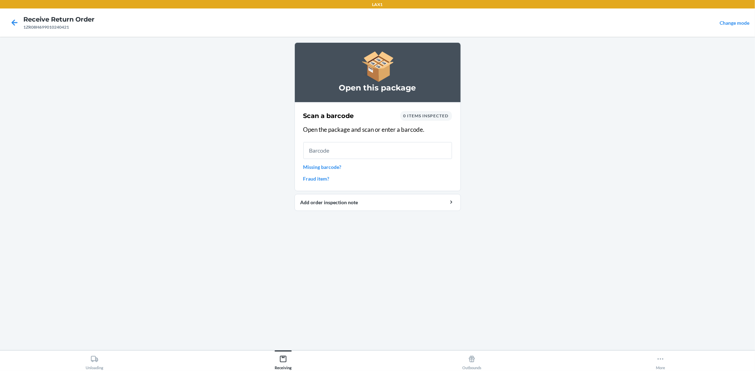
click at [328, 168] on link "Missing barcode?" at bounding box center [377, 166] width 149 height 7
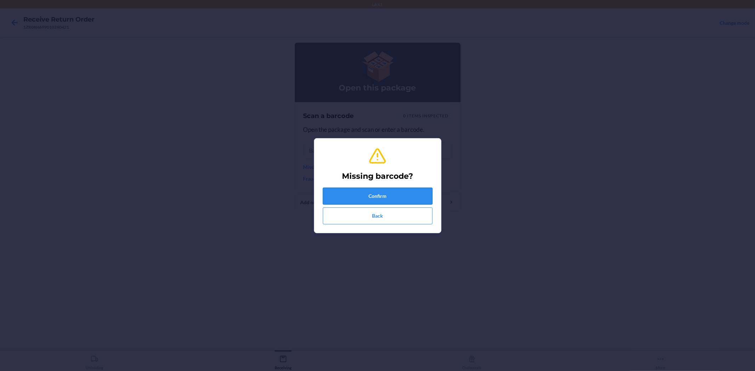
click at [366, 198] on button "Confirm" at bounding box center [378, 196] width 110 height 17
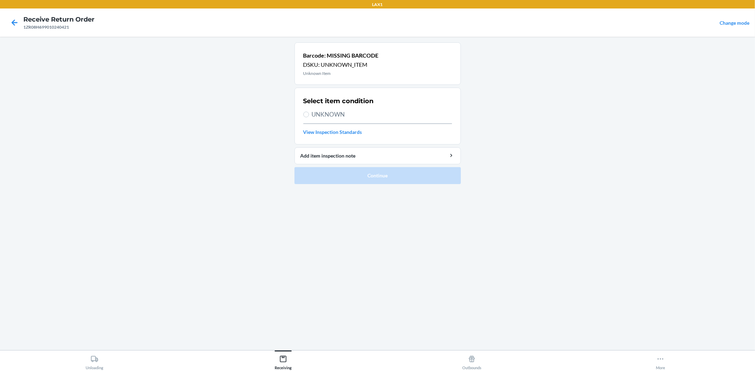
click at [330, 115] on span "UNKNOWN" at bounding box center [382, 114] width 140 height 9
click at [309, 115] on input "UNKNOWN" at bounding box center [306, 115] width 6 height 6
radio input "true"
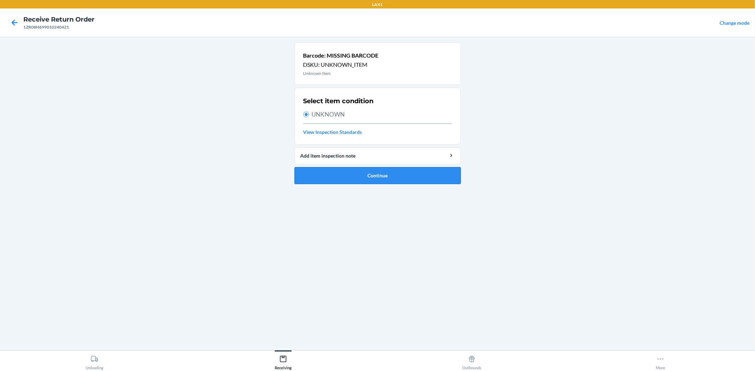
click at [357, 174] on button "Continue" at bounding box center [377, 175] width 166 height 17
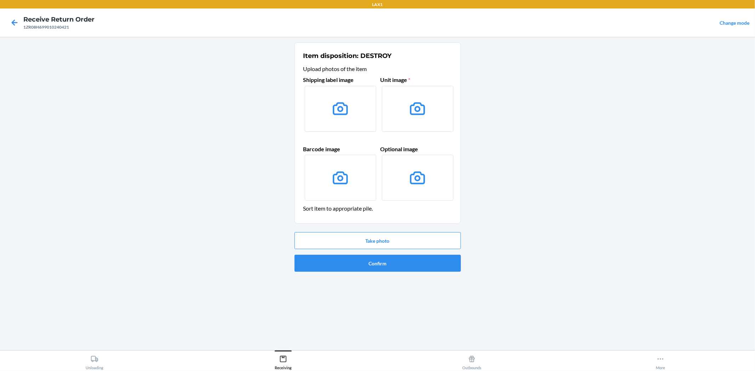
click at [359, 127] on label at bounding box center [340, 109] width 71 height 46
click at [0, 0] on input "file" at bounding box center [0, 0] width 0 height 0
click at [393, 115] on label at bounding box center [417, 109] width 71 height 46
click at [0, 0] on input "file" at bounding box center [0, 0] width 0 height 0
click at [384, 179] on label at bounding box center [417, 178] width 71 height 46
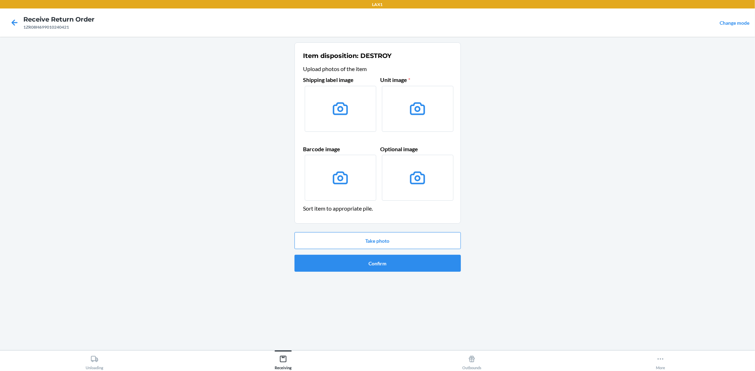
click at [0, 0] on input "file" at bounding box center [0, 0] width 0 height 0
click at [348, 179] on icon at bounding box center [340, 178] width 18 height 18
click at [0, 0] on input "file" at bounding box center [0, 0] width 0 height 0
click at [424, 243] on button "Take photo" at bounding box center [377, 240] width 166 height 17
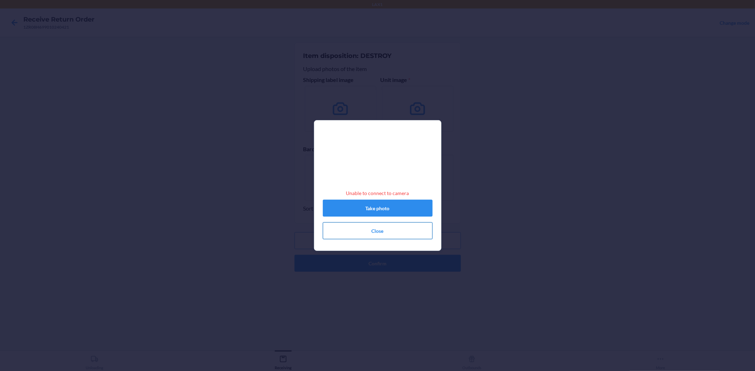
click at [376, 233] on button "Close" at bounding box center [378, 231] width 110 height 17
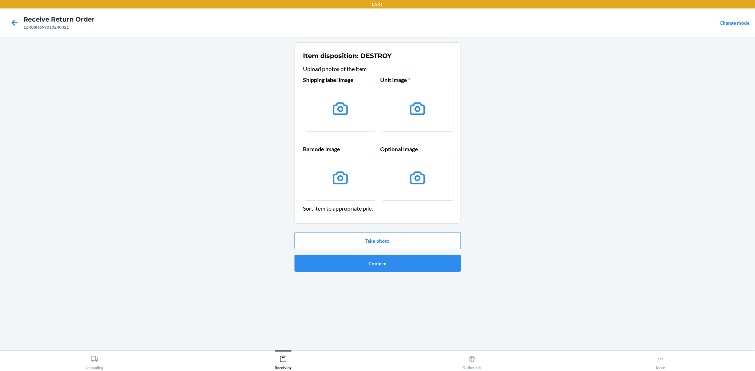
drag, startPoint x: 636, startPoint y: 90, endPoint x: 617, endPoint y: 94, distance: 19.7
click at [636, 90] on main "Item disposition: DESTROY Upload photos of the item Shipping label image Unit i…" at bounding box center [377, 194] width 755 height 314
click at [374, 242] on button "Take photo" at bounding box center [377, 240] width 166 height 17
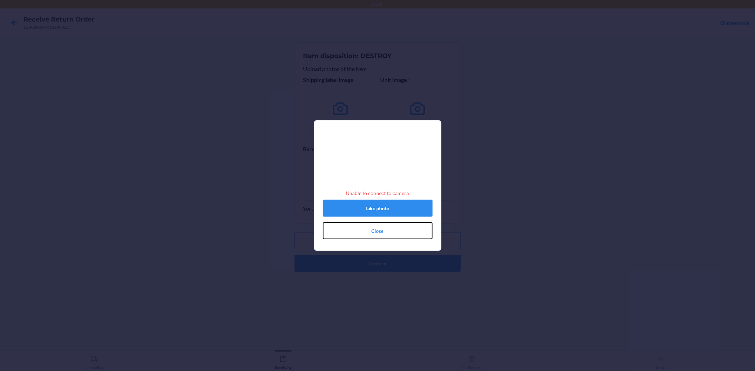
drag, startPoint x: 382, startPoint y: 232, endPoint x: 142, endPoint y: 69, distance: 290.3
click at [143, 77] on div "Unable to connect to camera Take photo Close" at bounding box center [377, 185] width 755 height 371
click at [194, 92] on div "Unable to connect to camera Take photo Close" at bounding box center [377, 185] width 755 height 371
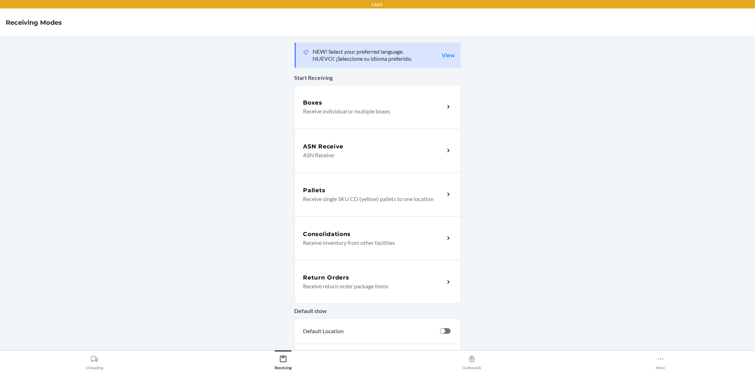
click at [341, 267] on div "Return Orders Receive return order package items" at bounding box center [377, 282] width 166 height 44
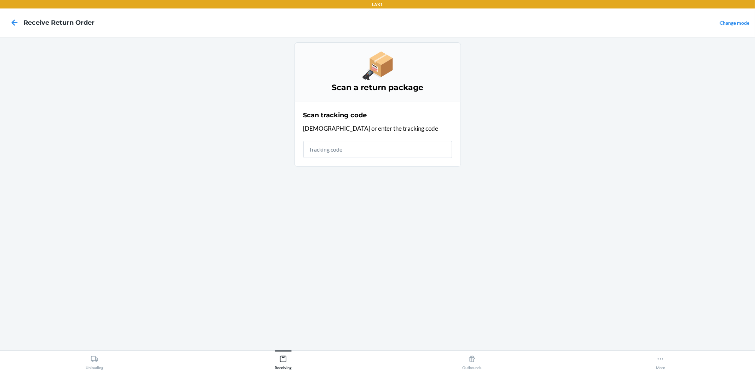
click at [337, 151] on input "text" at bounding box center [377, 149] width 149 height 17
type input "1ZR08H699010240"
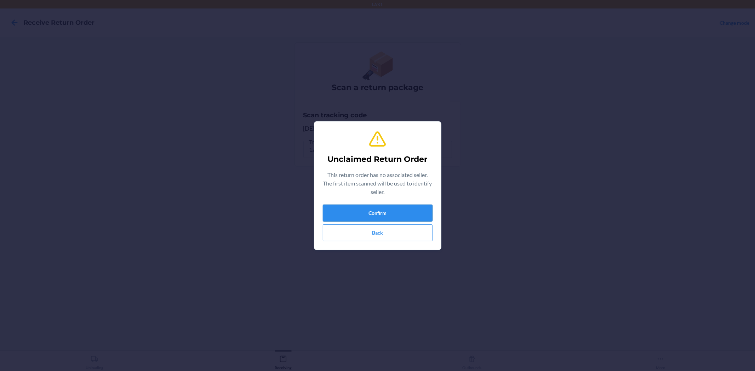
click at [361, 213] on button "Confirm" at bounding box center [378, 213] width 110 height 17
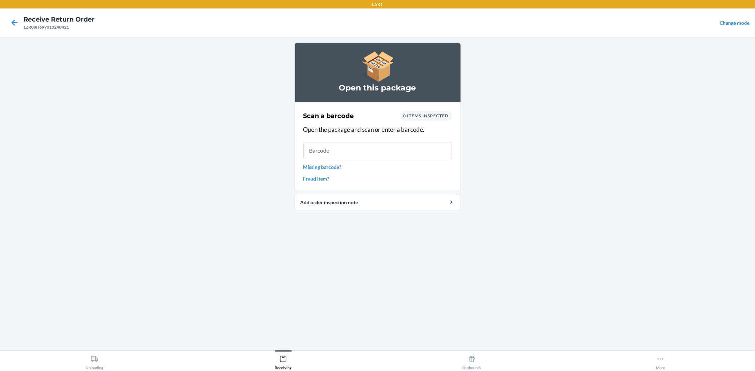
click at [320, 169] on link "Missing barcode?" at bounding box center [377, 166] width 149 height 7
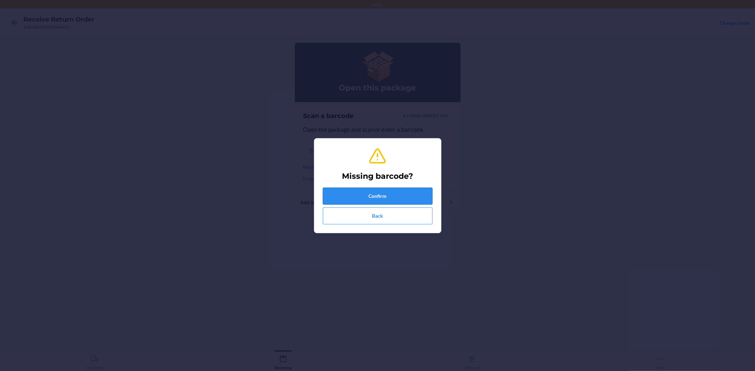
click at [348, 196] on button "Confirm" at bounding box center [378, 196] width 110 height 17
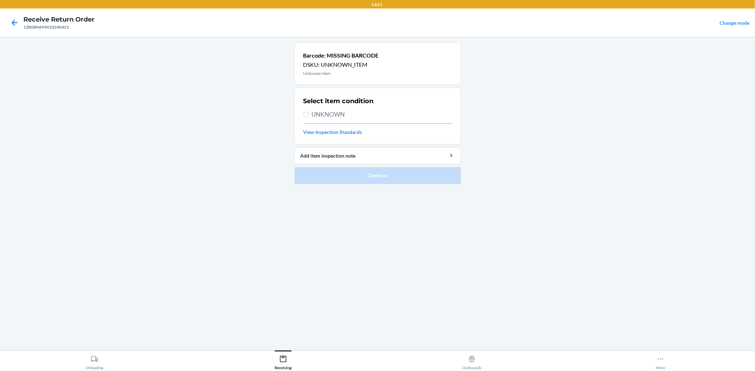
click at [328, 112] on span "UNKNOWN" at bounding box center [382, 114] width 140 height 9
click at [309, 112] on input "UNKNOWN" at bounding box center [306, 115] width 6 height 6
radio input "true"
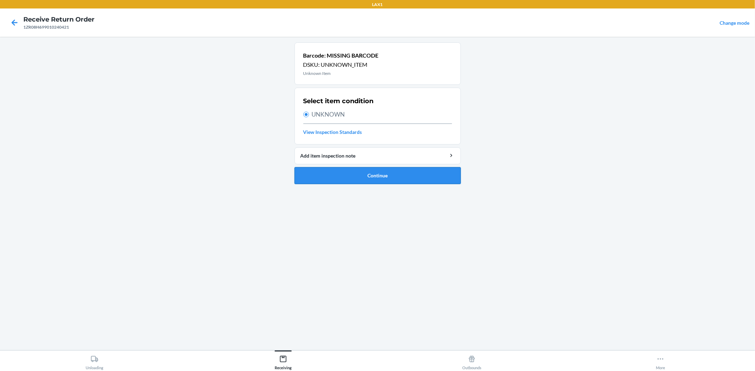
click at [335, 173] on button "Continue" at bounding box center [377, 175] width 166 height 17
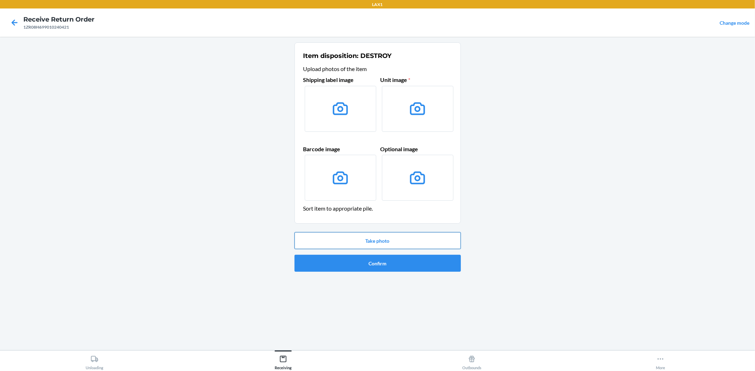
click at [378, 236] on button "Take photo" at bounding box center [377, 240] width 166 height 17
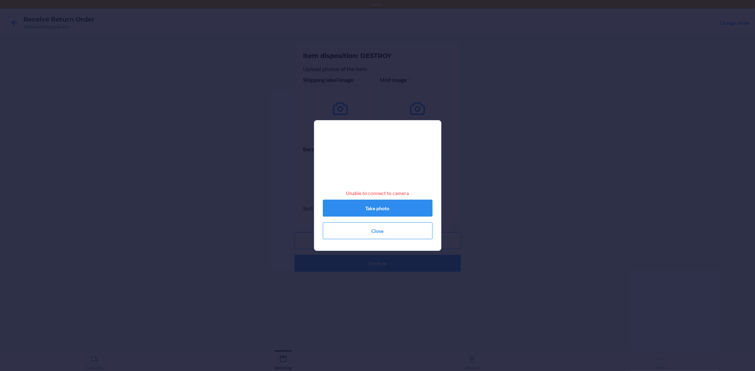
click at [218, 85] on div "Unable to connect to camera Take photo Close" at bounding box center [377, 185] width 755 height 371
click at [386, 235] on button "Close" at bounding box center [378, 231] width 110 height 17
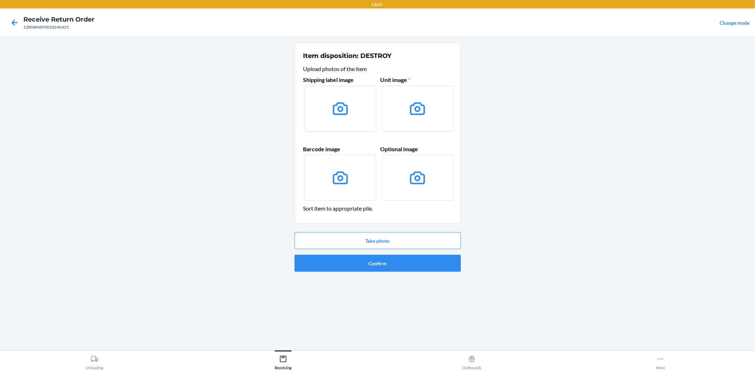
drag, startPoint x: 580, startPoint y: 150, endPoint x: 557, endPoint y: 154, distance: 23.3
click at [580, 150] on main "Item disposition: DESTROY Upload photos of the item Shipping label image Unit i…" at bounding box center [377, 194] width 755 height 314
click at [537, 235] on main "Item disposition: DESTROY Upload photos of the item Shipping label image Unit i…" at bounding box center [377, 194] width 755 height 314
click at [341, 111] on icon at bounding box center [340, 108] width 15 height 13
click at [0, 0] on input "file" at bounding box center [0, 0] width 0 height 0
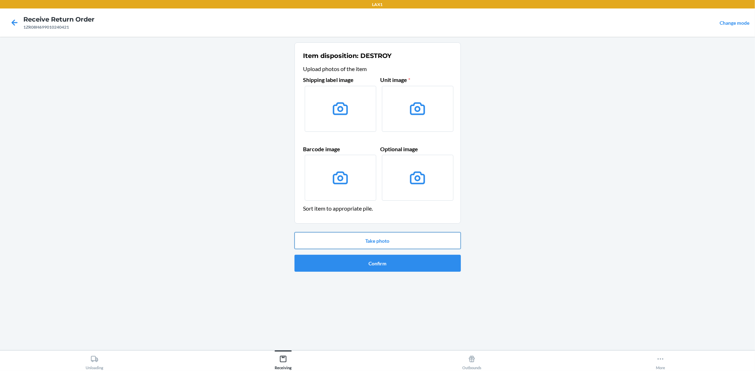
click at [373, 235] on button "Take photo" at bounding box center [377, 240] width 166 height 17
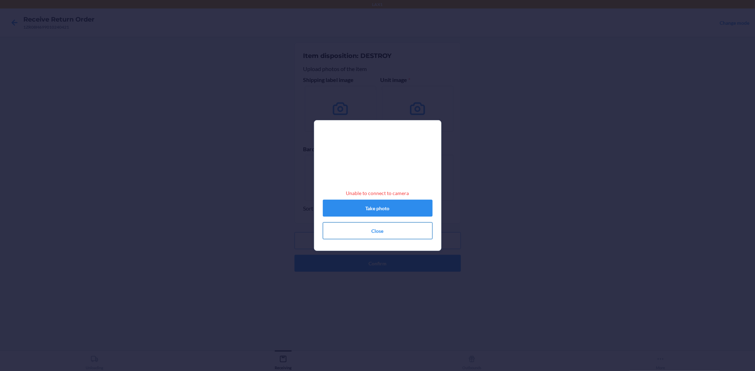
click at [379, 239] on button "Close" at bounding box center [378, 231] width 110 height 17
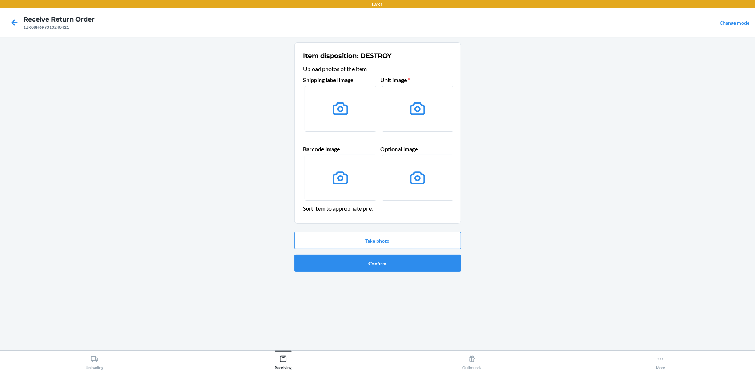
click at [319, 115] on label at bounding box center [340, 109] width 71 height 46
click at [0, 0] on input "file" at bounding box center [0, 0] width 0 height 0
click at [382, 263] on button "Confirm" at bounding box center [377, 263] width 166 height 17
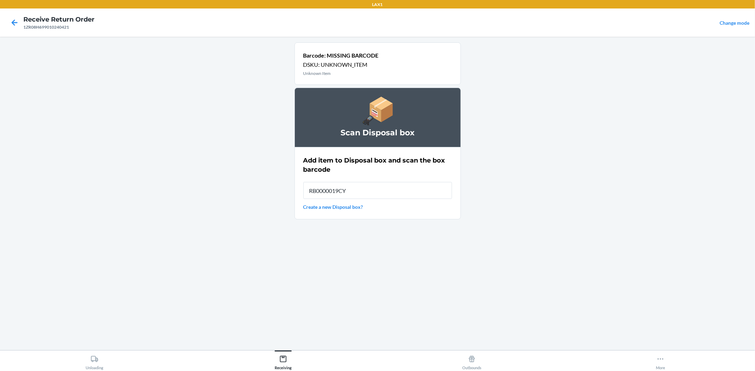
type input "RB0000019CY"
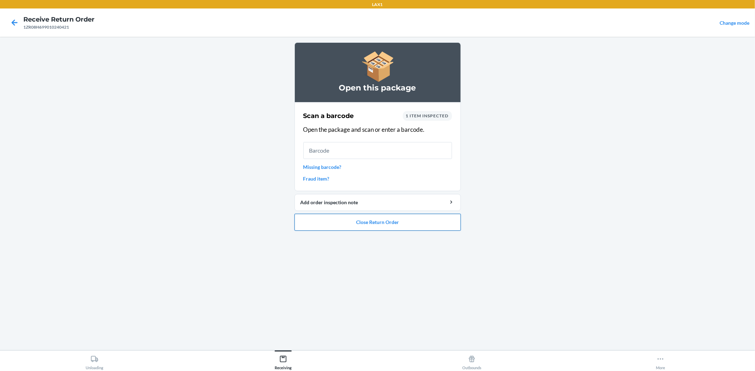
click at [379, 231] on button "Close Return Order" at bounding box center [377, 222] width 166 height 17
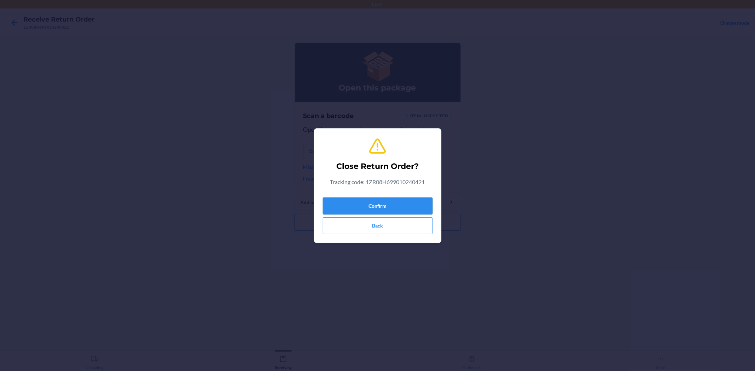
click at [391, 206] on button "Confirm" at bounding box center [378, 206] width 110 height 17
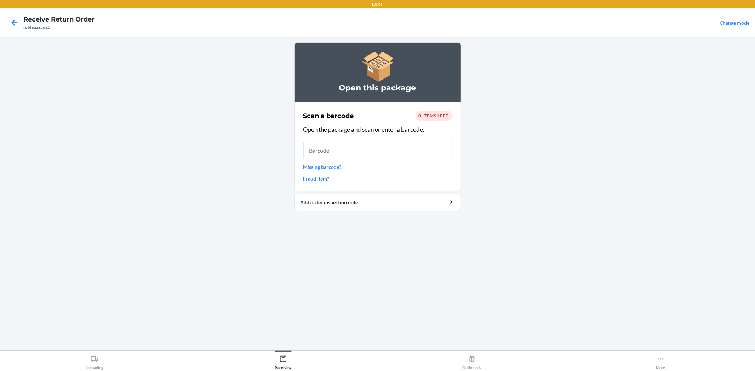
click at [13, 30] on div at bounding box center [15, 23] width 18 height 18
click at [13, 25] on icon at bounding box center [15, 22] width 6 height 6
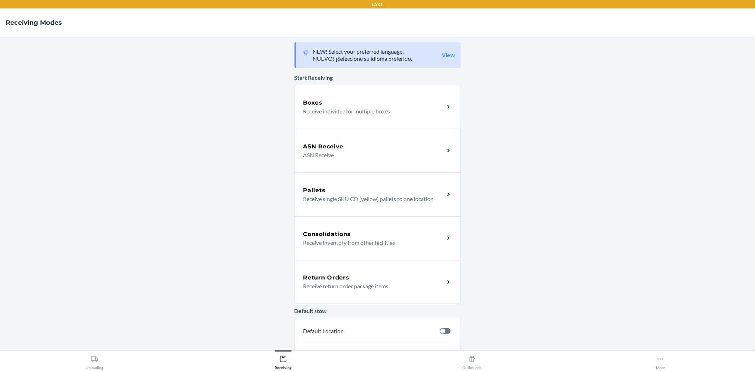
click at [403, 267] on div "Return Orders Receive return order package items" at bounding box center [377, 282] width 166 height 44
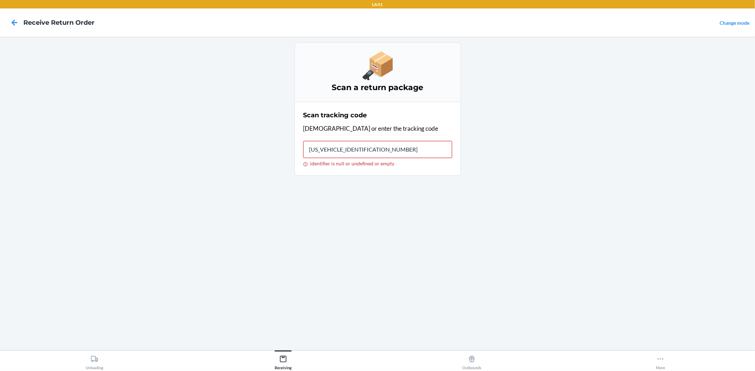
type input "1ZR08H699010822392"
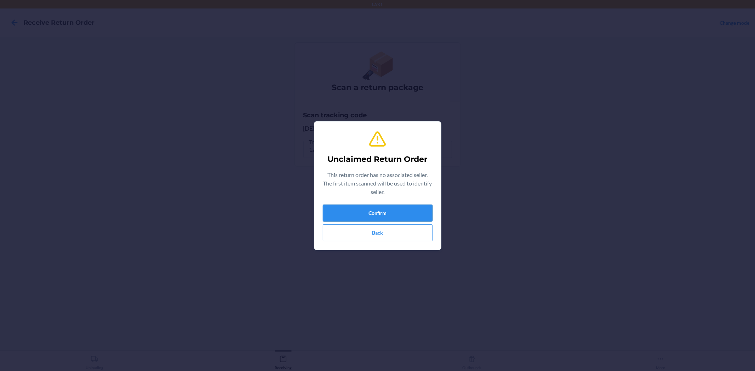
click at [398, 216] on button "Confirm" at bounding box center [378, 213] width 110 height 17
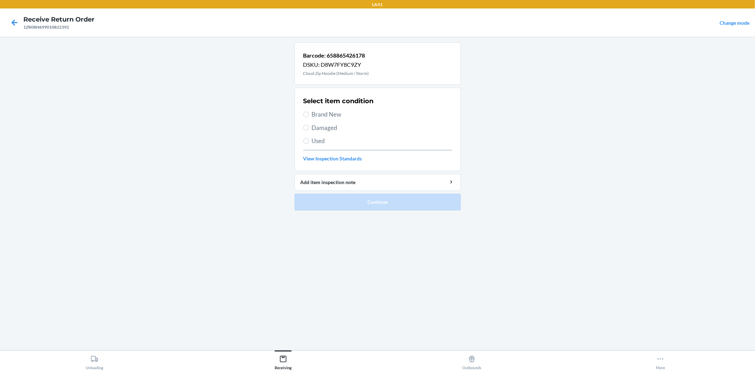
click at [334, 126] on span "Damaged" at bounding box center [382, 127] width 140 height 9
click at [309, 126] on input "Damaged" at bounding box center [306, 128] width 6 height 6
radio input "true"
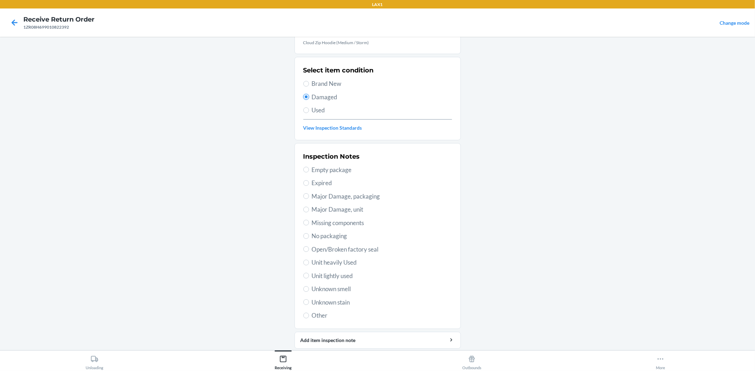
scroll to position [54, 0]
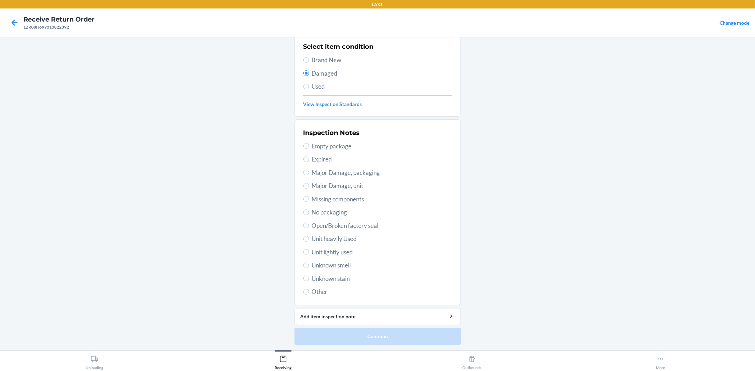
click at [328, 250] on span "Unit lightly used" at bounding box center [382, 252] width 140 height 9
click at [309, 250] on input "Unit lightly used" at bounding box center [306, 252] width 6 height 6
radio input "true"
click at [340, 330] on button "Continue" at bounding box center [377, 336] width 166 height 17
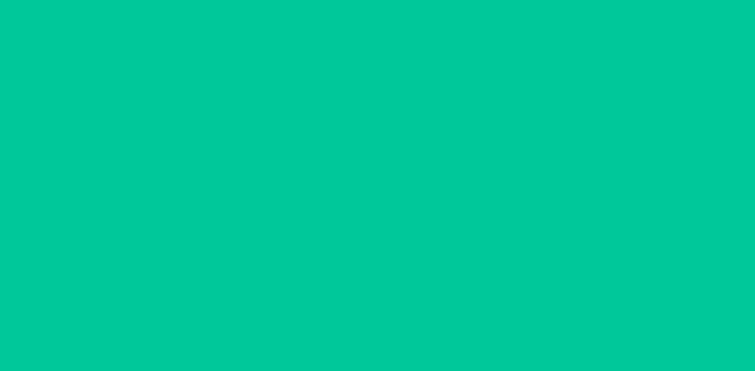
scroll to position [0, 0]
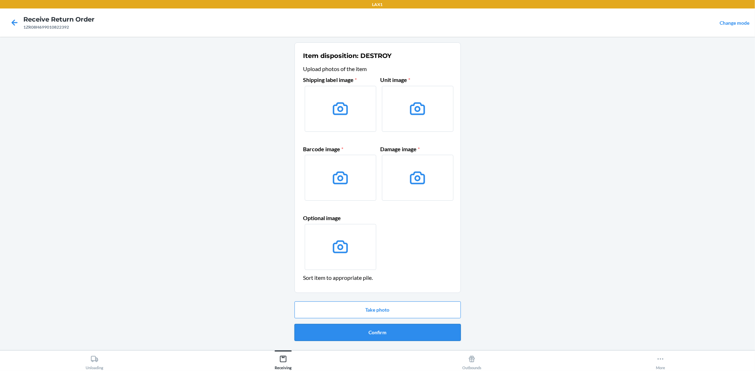
click at [355, 327] on button "Confirm" at bounding box center [377, 332] width 166 height 17
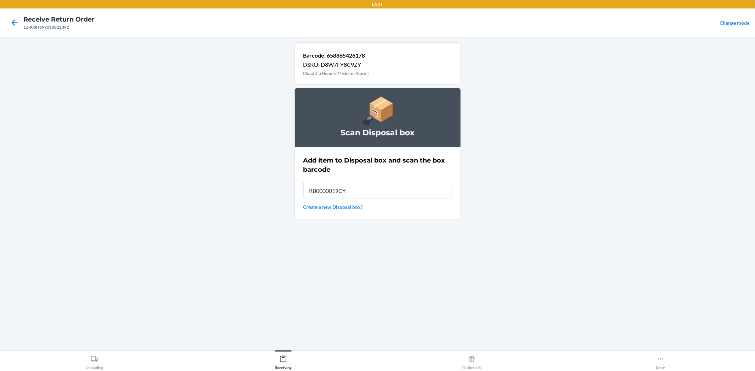
type input "RB0000019CY"
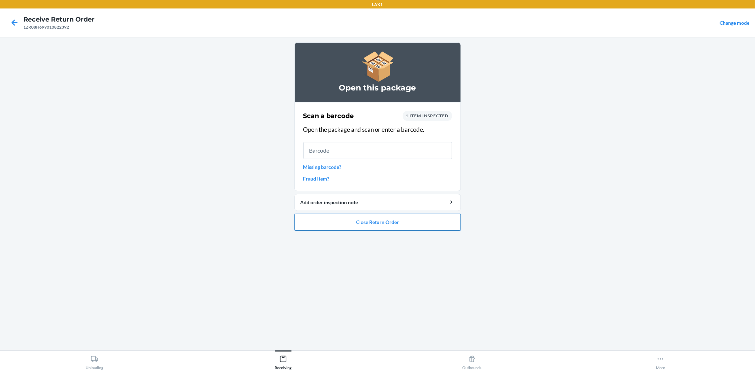
click at [358, 221] on button "Close Return Order" at bounding box center [377, 222] width 166 height 17
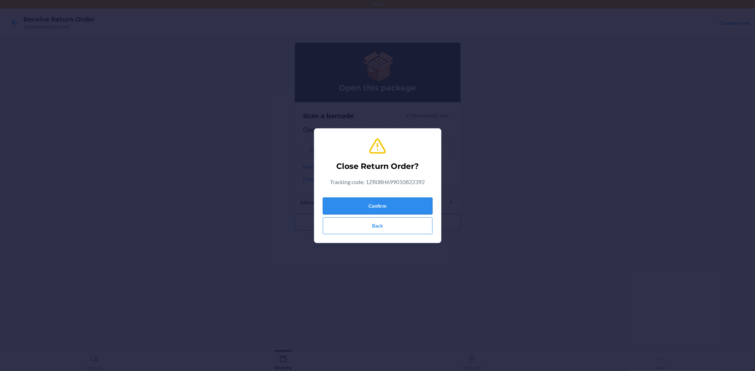
click at [358, 213] on button "Confirm" at bounding box center [378, 206] width 110 height 17
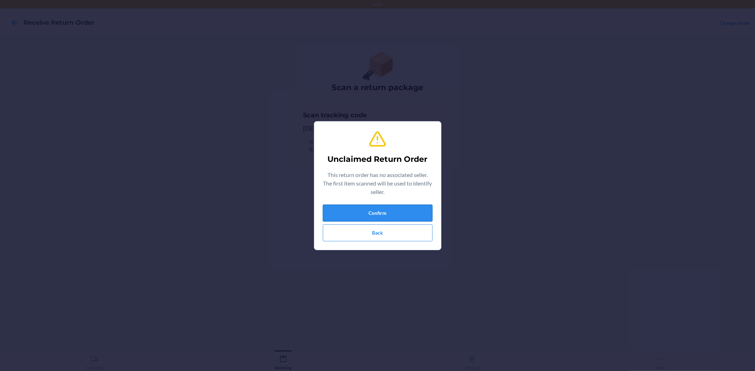
click at [417, 208] on button "Confirm" at bounding box center [378, 213] width 110 height 17
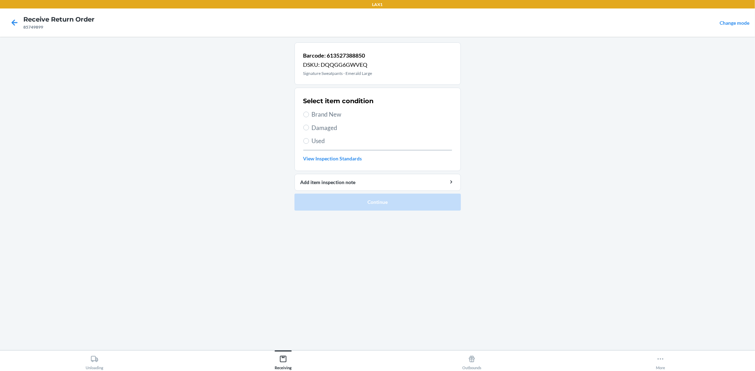
click at [334, 117] on span "Brand New" at bounding box center [382, 114] width 140 height 9
click at [309, 117] on input "Brand New" at bounding box center [306, 115] width 6 height 6
radio input "true"
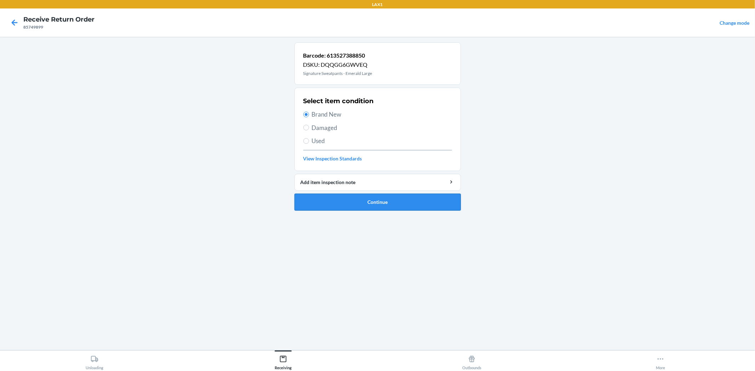
click at [368, 202] on button "Continue" at bounding box center [377, 202] width 166 height 17
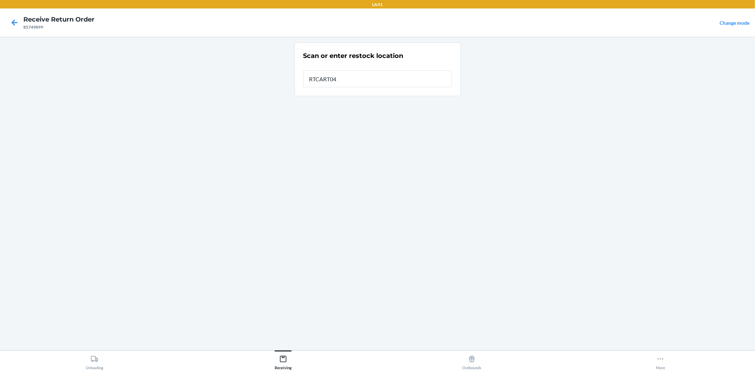
type input "RTCART045"
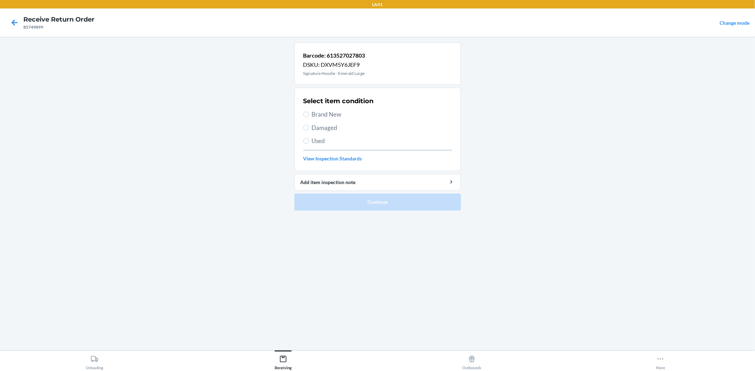
click at [330, 110] on span "Brand New" at bounding box center [382, 114] width 140 height 9
click at [309, 112] on input "Brand New" at bounding box center [306, 115] width 6 height 6
radio input "true"
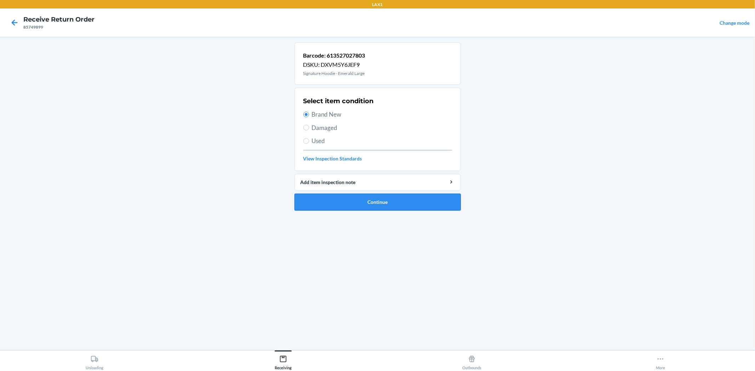
click at [389, 209] on button "Continue" at bounding box center [377, 202] width 166 height 17
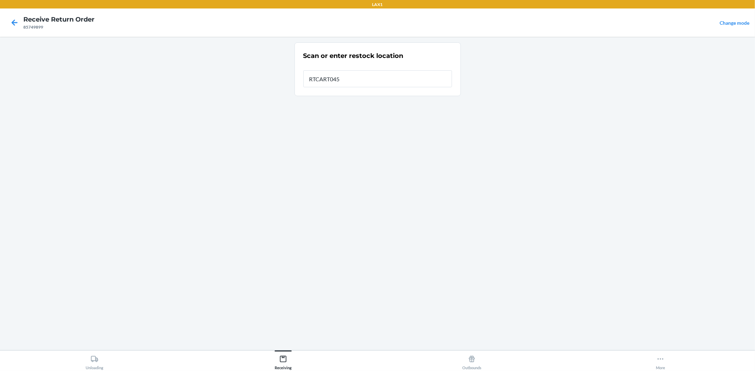
type input "RTCART045"
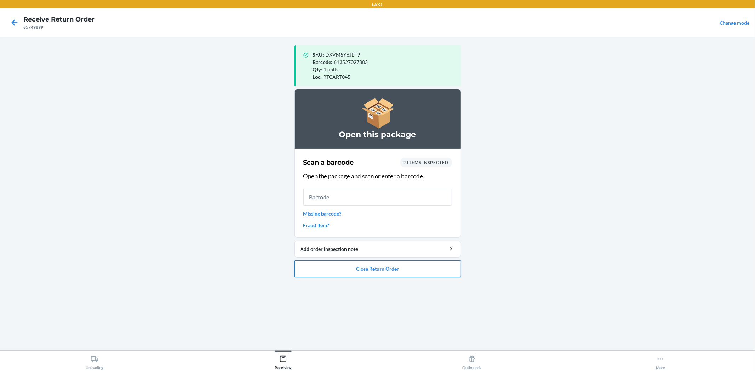
click at [403, 271] on button "Close Return Order" at bounding box center [377, 269] width 166 height 17
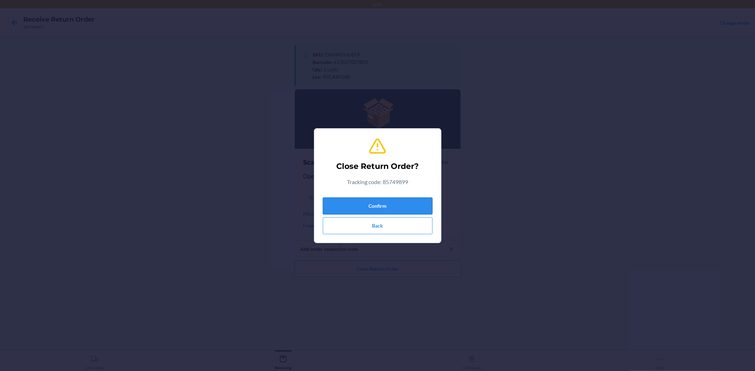
click at [427, 200] on button "Confirm" at bounding box center [378, 206] width 110 height 17
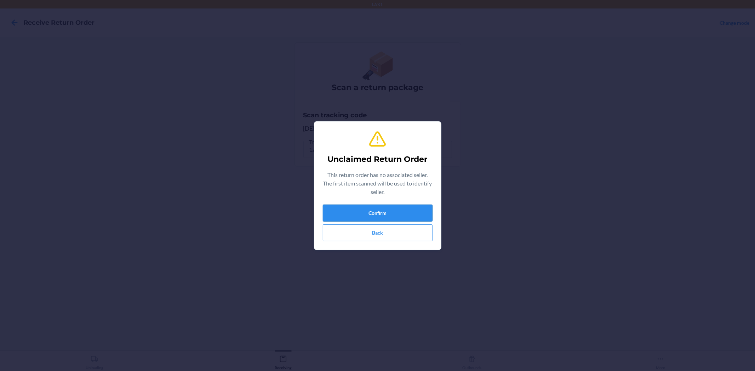
click at [380, 210] on button "Confirm" at bounding box center [378, 213] width 110 height 17
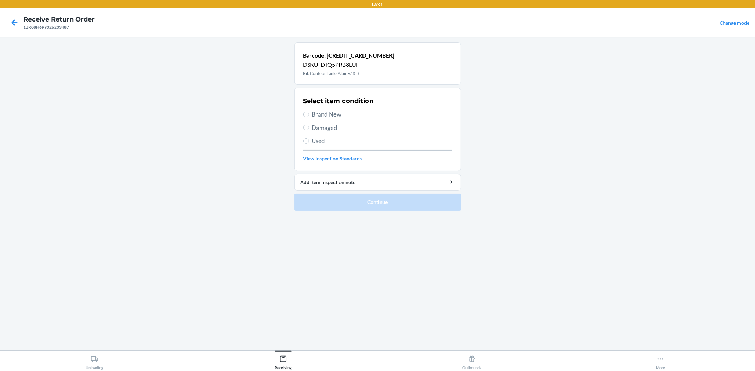
click at [309, 124] on label "Damaged" at bounding box center [377, 127] width 149 height 9
click at [309, 125] on input "Damaged" at bounding box center [306, 128] width 6 height 6
radio input "true"
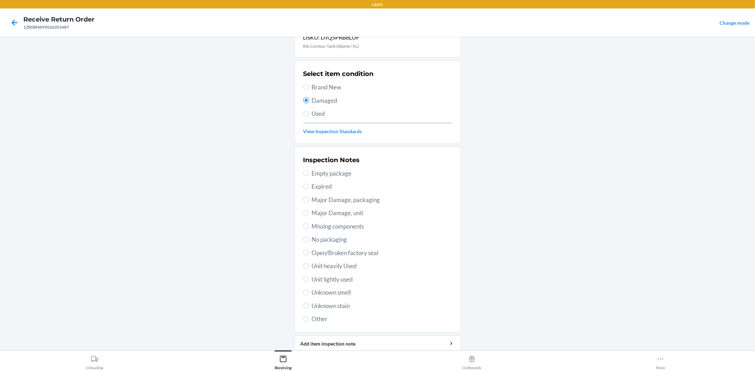
scroll to position [54, 0]
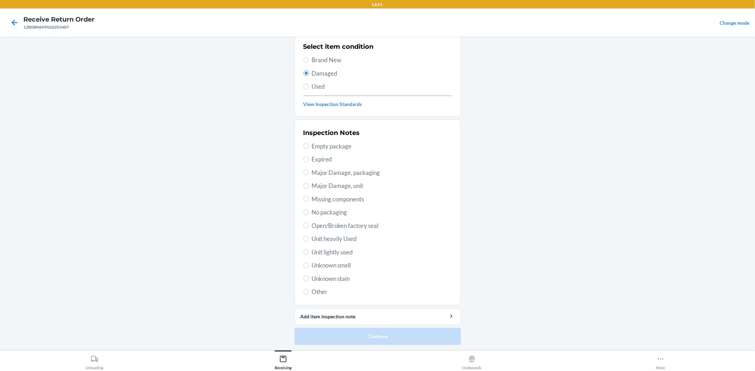
click at [317, 249] on span "Unit lightly used" at bounding box center [382, 252] width 140 height 9
click at [309, 249] on input "Unit lightly used" at bounding box center [306, 252] width 6 height 6
radio input "true"
click at [368, 337] on button "Continue" at bounding box center [377, 336] width 166 height 17
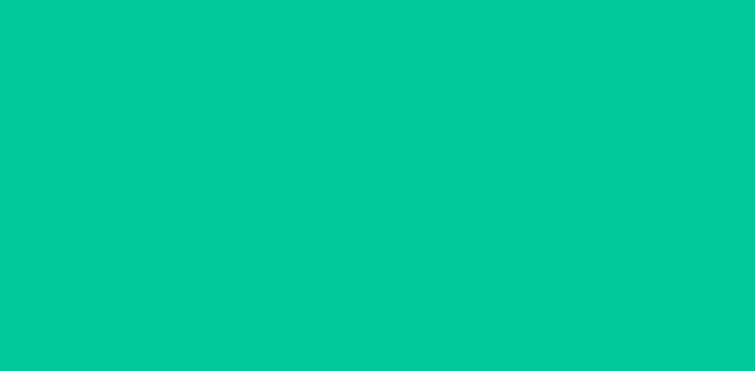
scroll to position [0, 0]
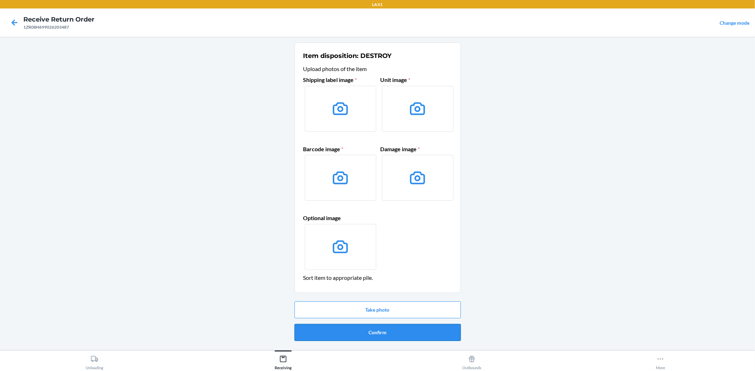
click at [401, 333] on button "Confirm" at bounding box center [377, 332] width 166 height 17
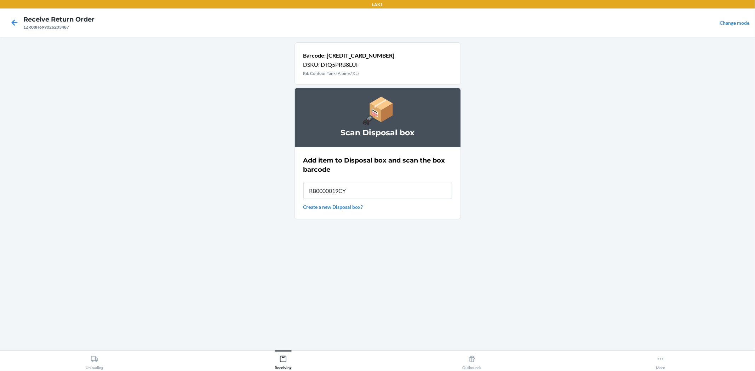
type input "RB0000019CY"
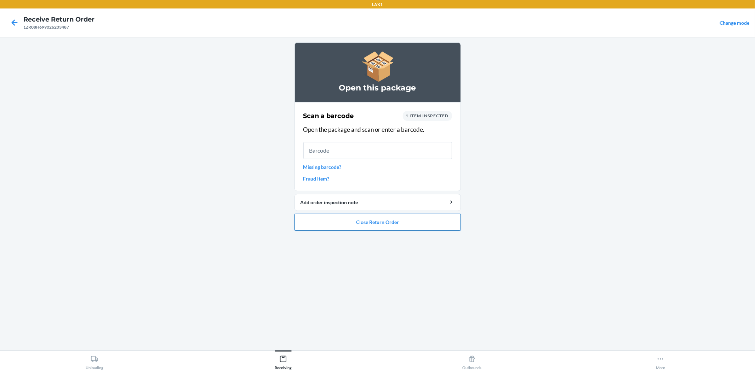
click at [393, 224] on button "Close Return Order" at bounding box center [377, 222] width 166 height 17
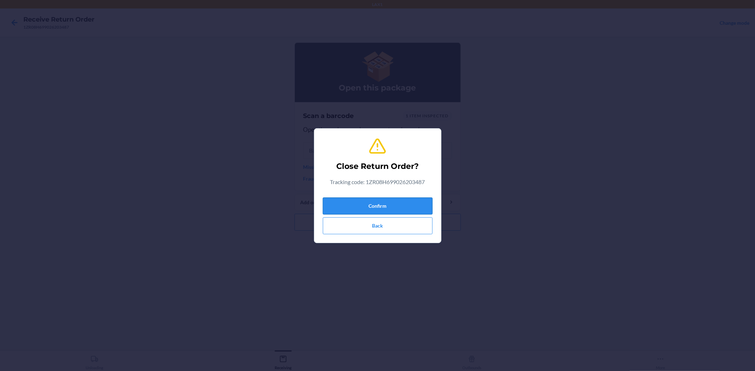
click at [391, 209] on button "Confirm" at bounding box center [378, 206] width 110 height 17
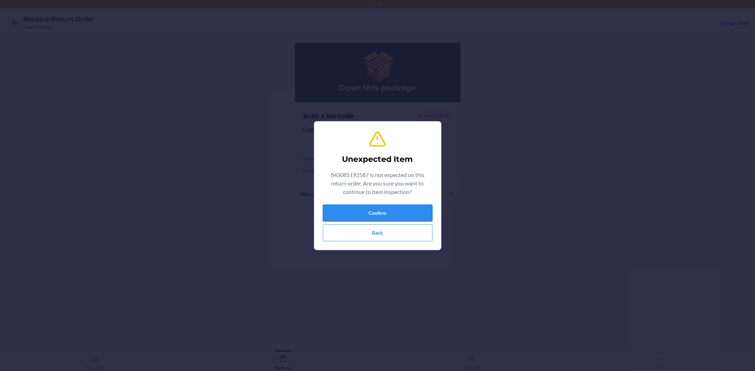
click at [404, 213] on button "Confirm" at bounding box center [378, 213] width 110 height 17
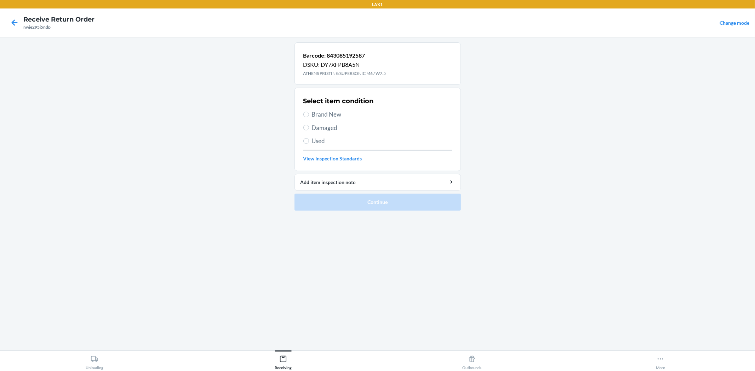
click at [324, 114] on span "Brand New" at bounding box center [382, 114] width 140 height 9
click at [309, 114] on input "Brand New" at bounding box center [306, 115] width 6 height 6
radio input "true"
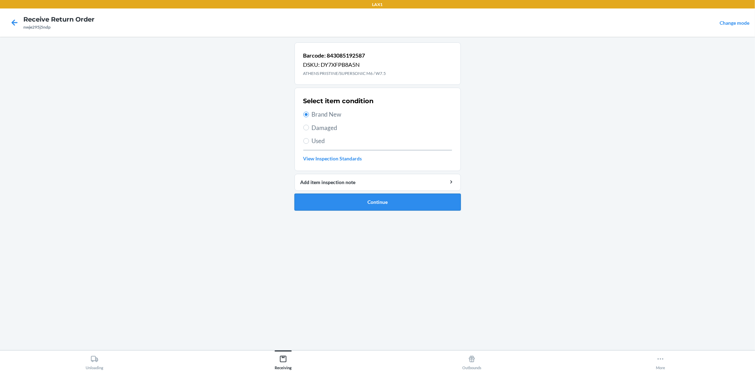
click at [388, 204] on button "Continue" at bounding box center [377, 202] width 166 height 17
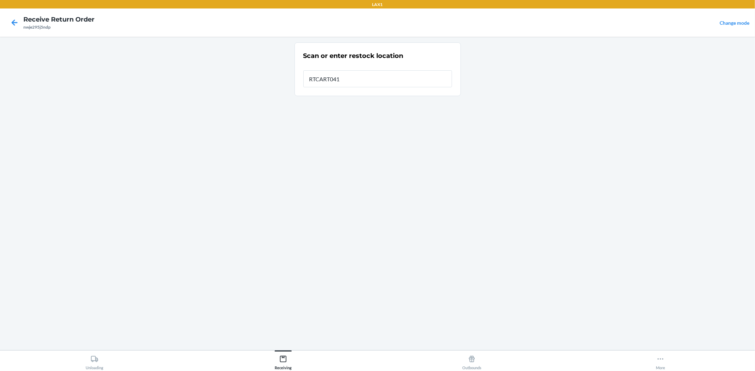
type input "RTCART041"
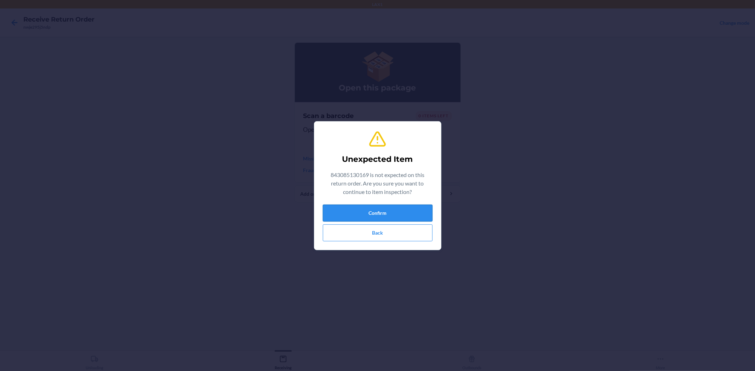
click at [414, 215] on button "Confirm" at bounding box center [378, 213] width 110 height 17
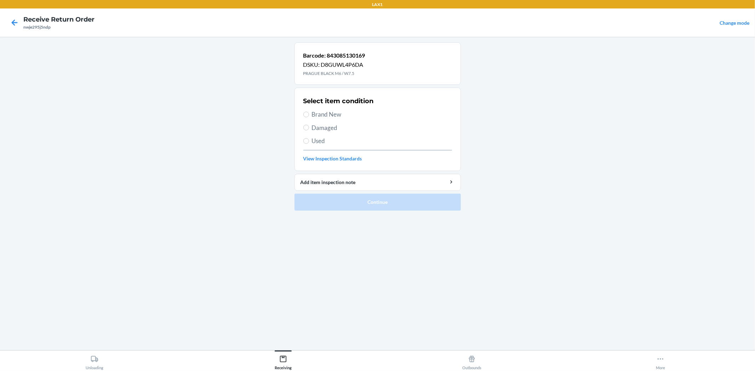
click at [333, 119] on span "Brand New" at bounding box center [382, 114] width 140 height 9
click at [309, 117] on input "Brand New" at bounding box center [306, 115] width 6 height 6
radio input "true"
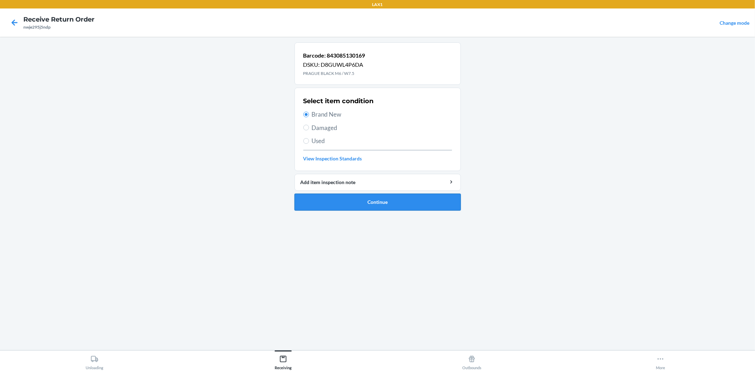
click at [359, 196] on button "Continue" at bounding box center [377, 202] width 166 height 17
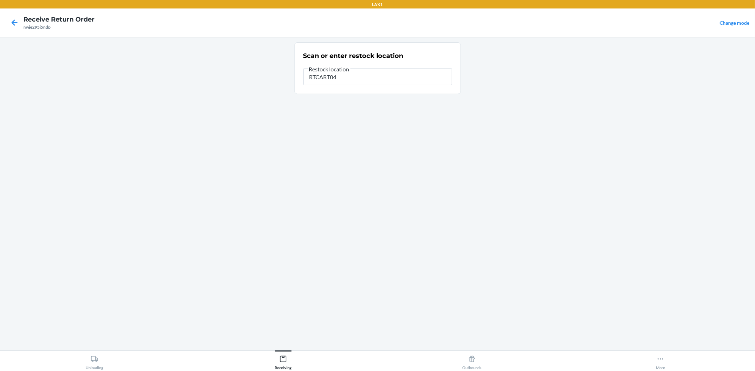
type input "RTCART041"
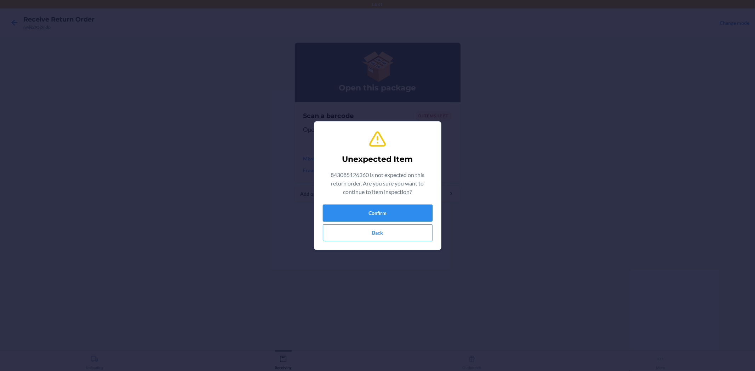
click at [417, 209] on button "Confirm" at bounding box center [378, 213] width 110 height 17
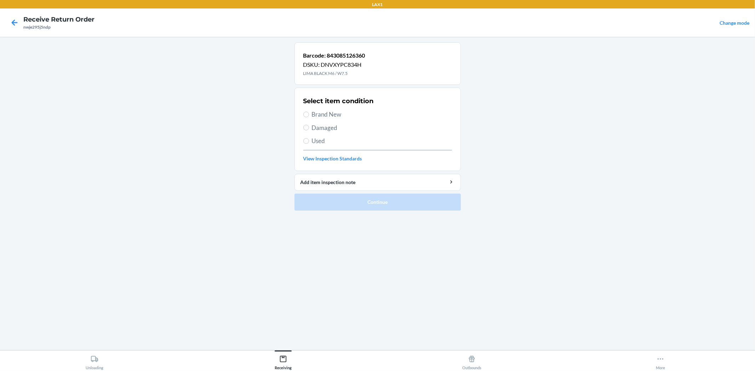
click at [339, 117] on span "Brand New" at bounding box center [382, 114] width 140 height 9
click at [309, 117] on input "Brand New" at bounding box center [306, 115] width 6 height 6
radio input "true"
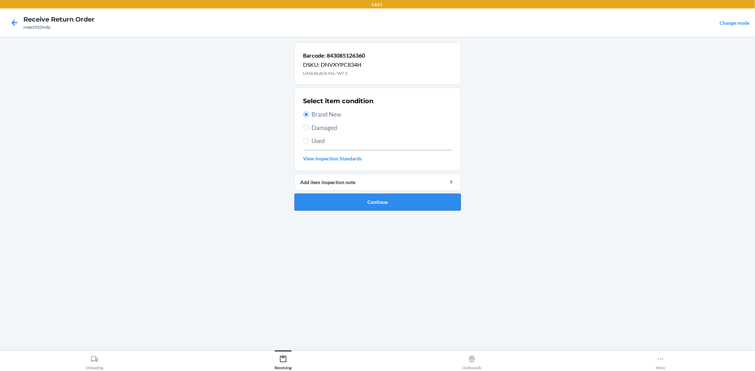
click at [387, 205] on button "Continue" at bounding box center [377, 202] width 166 height 17
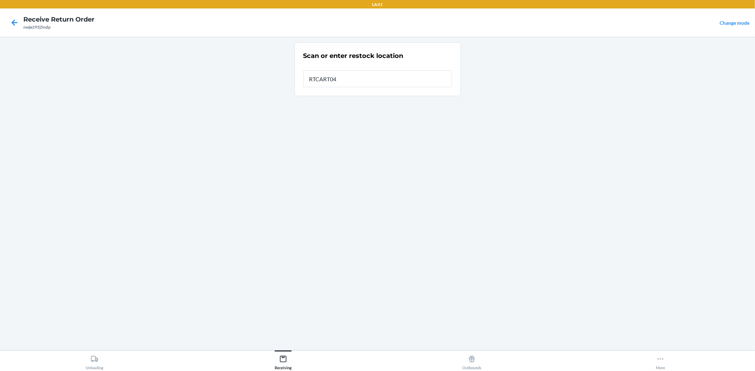
type input "RTCART041"
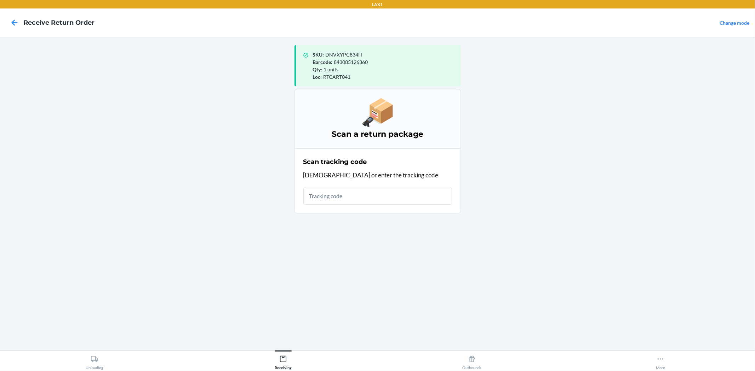
drag, startPoint x: 114, startPoint y: 135, endPoint x: 88, endPoint y: 117, distance: 31.9
drag, startPoint x: 88, startPoint y: 117, endPoint x: 426, endPoint y: 185, distance: 344.9
click at [478, 202] on main "SKU : DNVXYPC834H Barcode : 843085126360 Qty : 1 units Loc : RTCART041 Scan a r…" at bounding box center [377, 194] width 755 height 314
click at [410, 189] on input "text" at bounding box center [377, 196] width 149 height 17
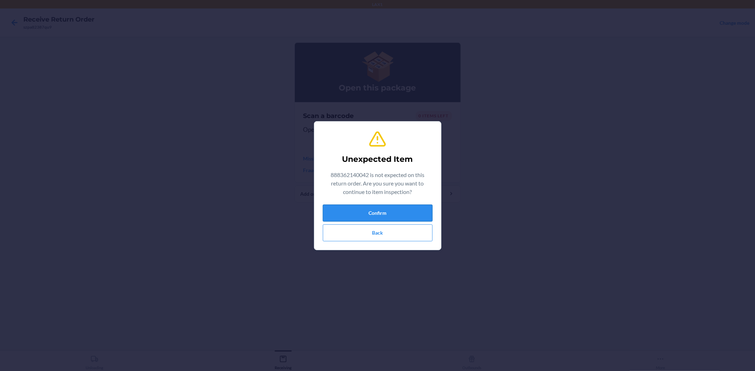
click at [355, 217] on button "Confirm" at bounding box center [378, 213] width 110 height 17
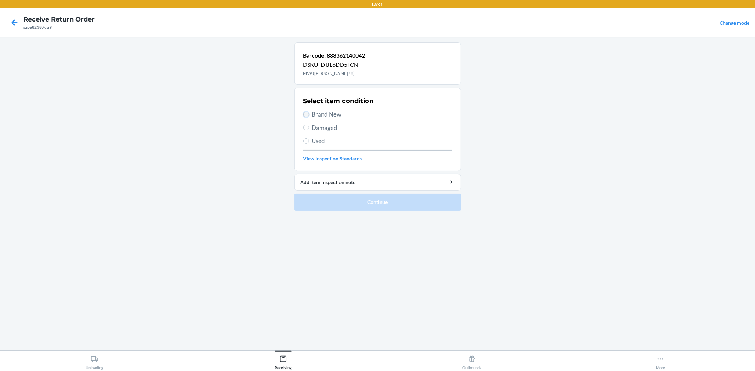
click at [308, 112] on input "Brand New" at bounding box center [306, 115] width 6 height 6
radio input "true"
click at [328, 199] on button "Continue" at bounding box center [377, 202] width 166 height 17
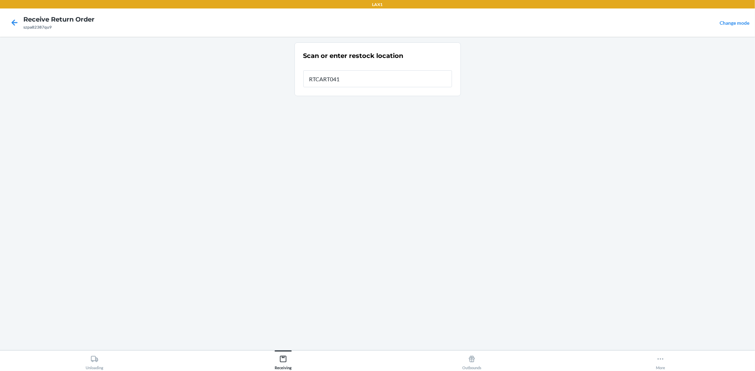
type input "RTCART041"
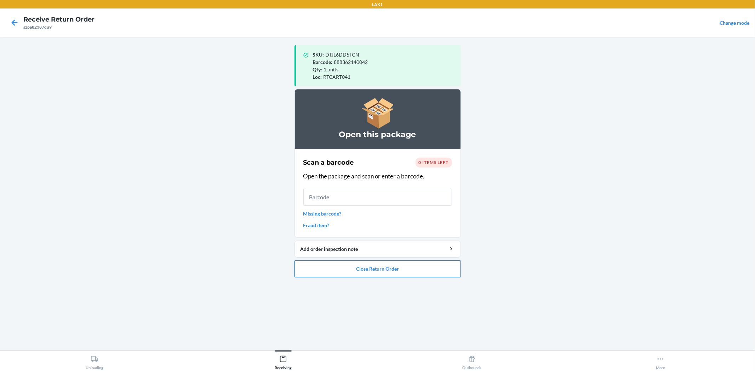
click at [370, 277] on button "Close Return Order" at bounding box center [377, 269] width 166 height 17
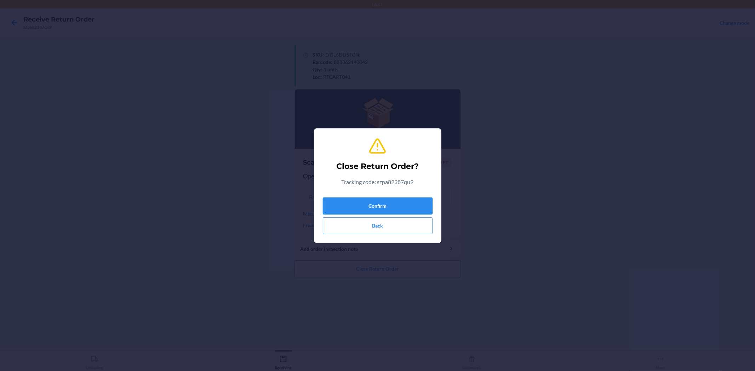
click at [419, 203] on button "Confirm" at bounding box center [378, 206] width 110 height 17
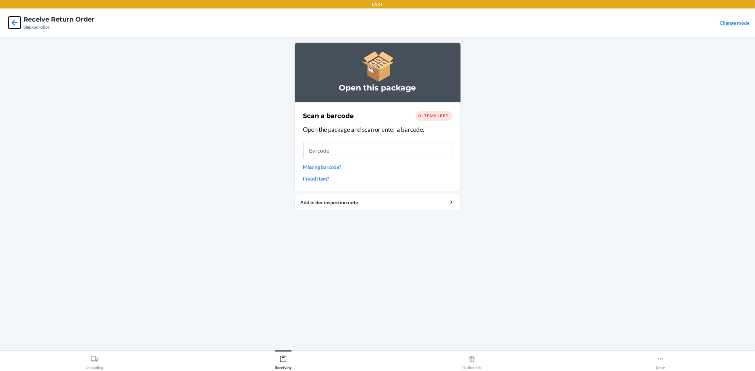
click at [20, 26] on icon at bounding box center [14, 23] width 12 height 12
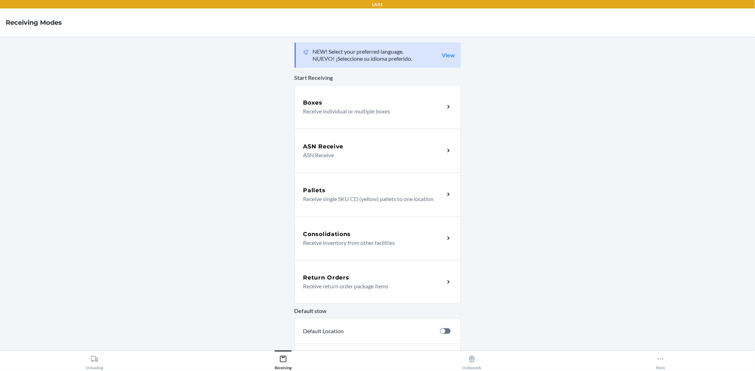
click at [347, 275] on div "Return Orders" at bounding box center [373, 278] width 141 height 8
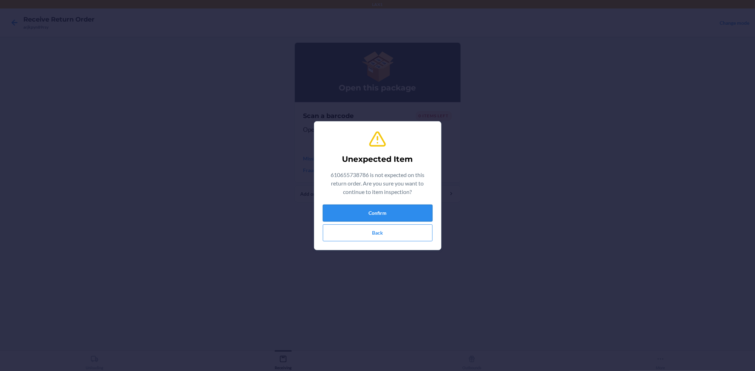
click at [393, 217] on button "Confirm" at bounding box center [378, 213] width 110 height 17
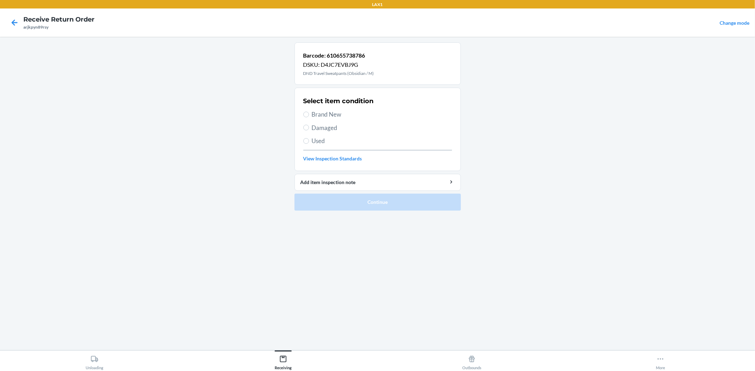
click at [324, 116] on span "Brand New" at bounding box center [382, 114] width 140 height 9
click at [309, 116] on input "Brand New" at bounding box center [306, 115] width 6 height 6
radio input "true"
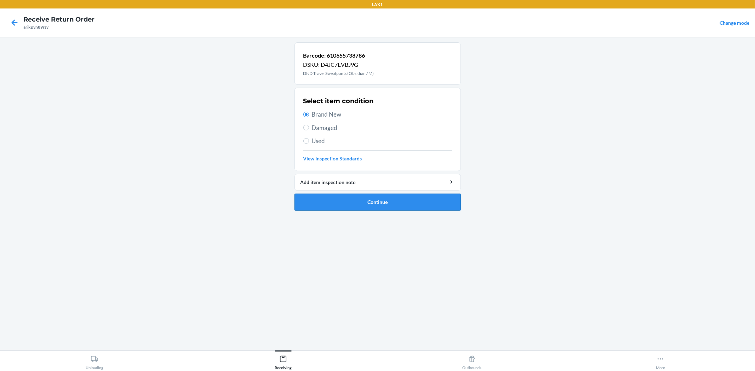
click at [337, 197] on button "Continue" at bounding box center [377, 202] width 166 height 17
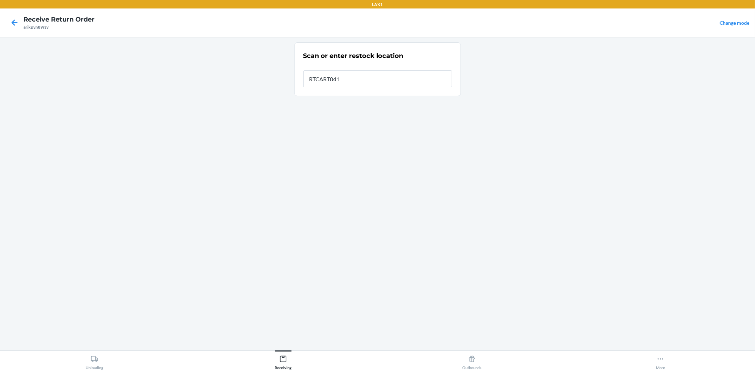
type input "RTCART041"
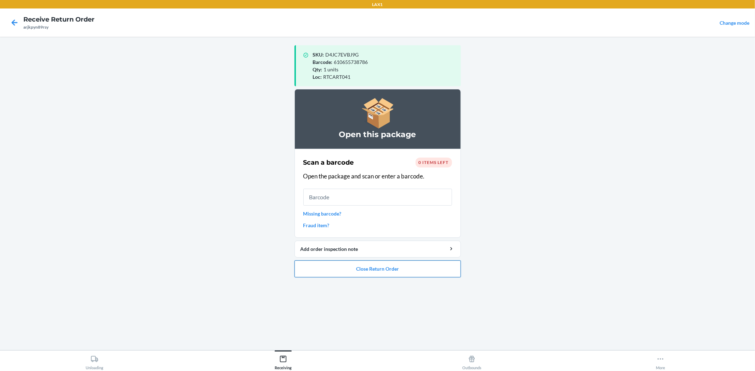
click at [415, 268] on button "Close Return Order" at bounding box center [377, 269] width 166 height 17
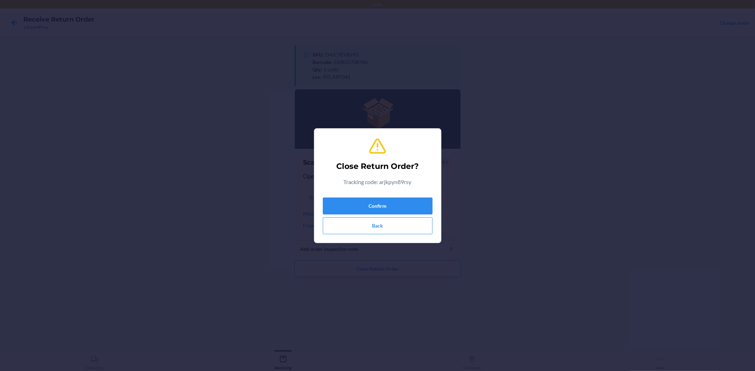
click at [363, 216] on div "Confirm Back" at bounding box center [378, 215] width 110 height 40
click at [367, 213] on button "Confirm" at bounding box center [378, 206] width 110 height 17
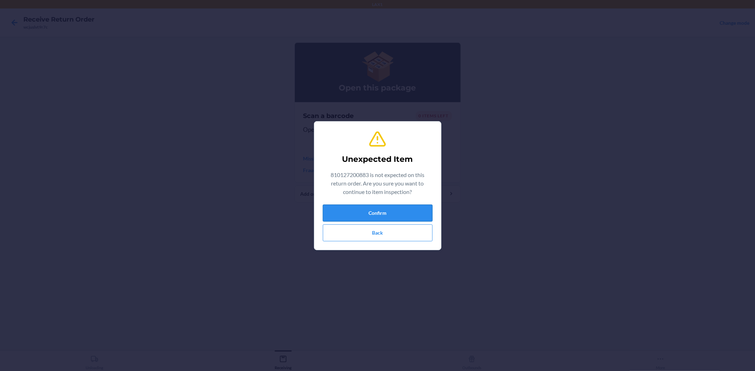
click at [382, 216] on button "Confirm" at bounding box center [378, 213] width 110 height 17
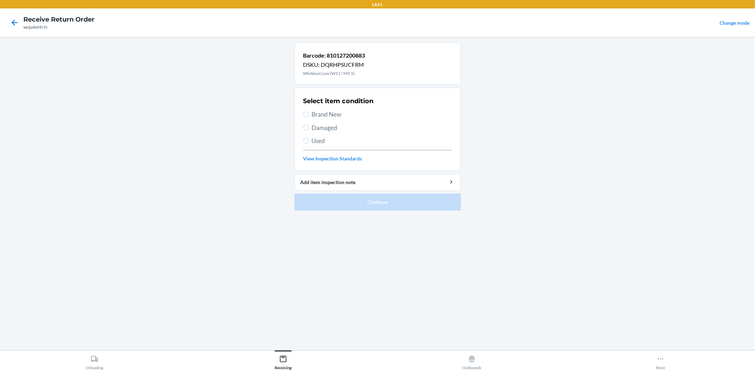
click at [326, 128] on span "Damaged" at bounding box center [382, 127] width 140 height 9
click at [309, 128] on input "Damaged" at bounding box center [306, 128] width 6 height 6
radio input "true"
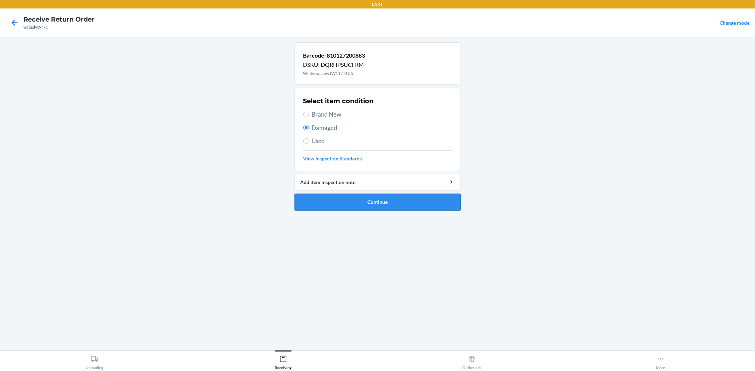
click at [350, 207] on button "Continue" at bounding box center [377, 202] width 166 height 17
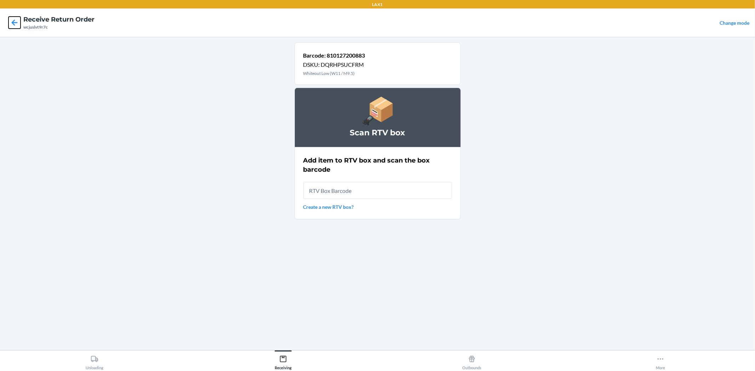
click at [13, 27] on icon at bounding box center [14, 23] width 12 height 12
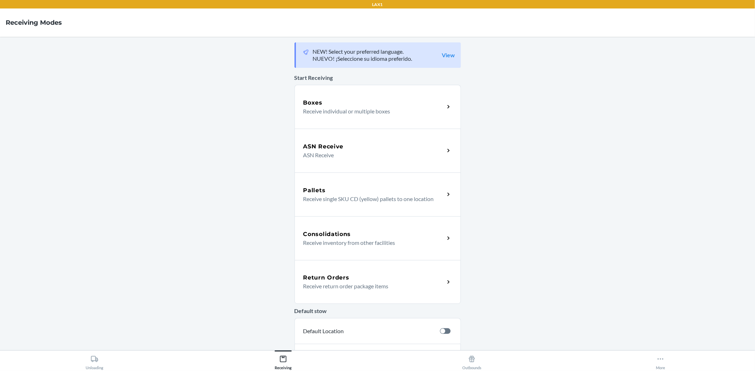
click at [349, 277] on div "Return Orders" at bounding box center [373, 278] width 141 height 8
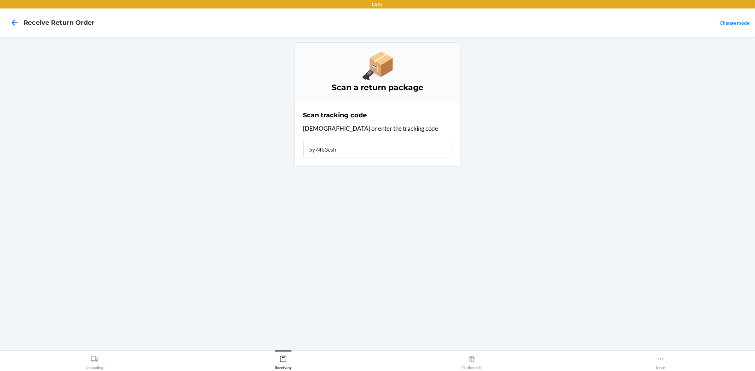
type input "5y74b3eshh"
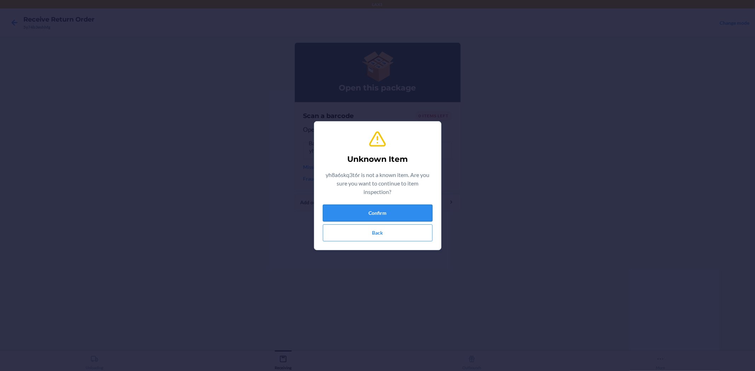
click at [415, 216] on button "Confirm" at bounding box center [378, 213] width 110 height 17
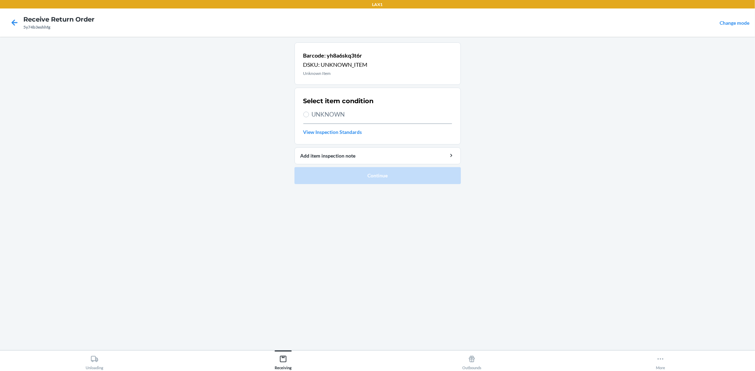
click at [316, 116] on span "UNKNOWN" at bounding box center [382, 114] width 140 height 9
click at [309, 116] on input "UNKNOWN" at bounding box center [306, 115] width 6 height 6
radio input "true"
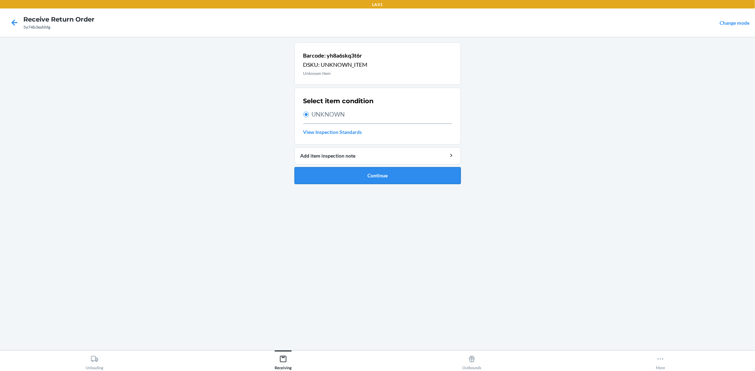
click at [353, 175] on button "Continue" at bounding box center [377, 175] width 166 height 17
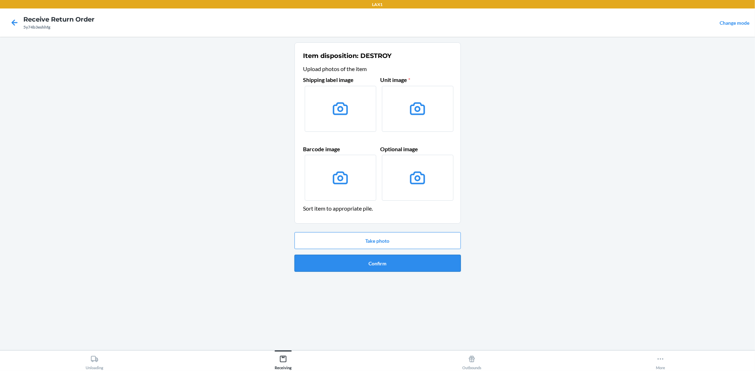
click at [342, 259] on button "Confirm" at bounding box center [377, 263] width 166 height 17
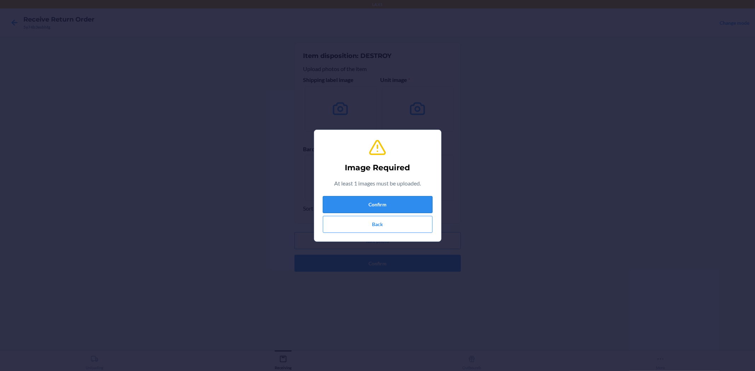
click at [369, 204] on button "Confirm" at bounding box center [378, 204] width 110 height 17
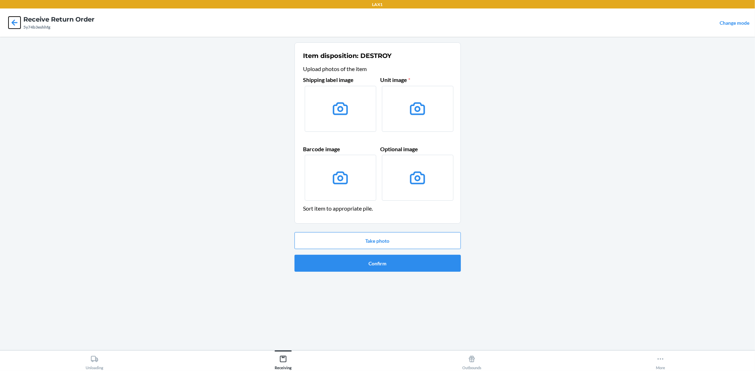
click at [18, 23] on icon at bounding box center [14, 23] width 12 height 12
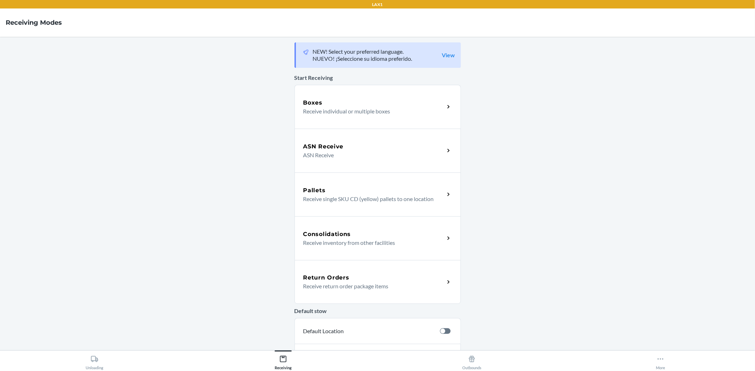
click at [392, 289] on p "Receive return order package items" at bounding box center [371, 286] width 136 height 8
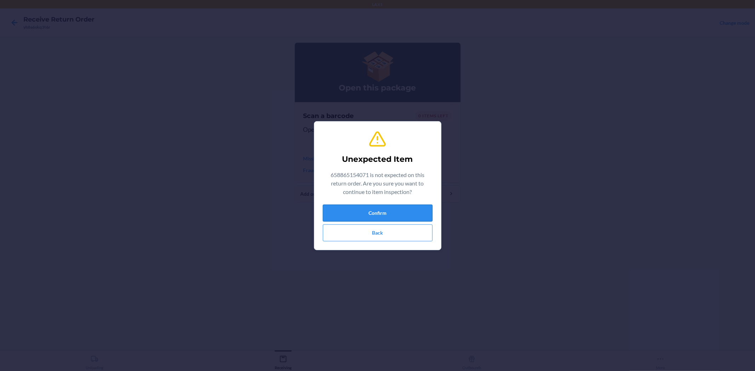
click at [396, 207] on button "Confirm" at bounding box center [378, 213] width 110 height 17
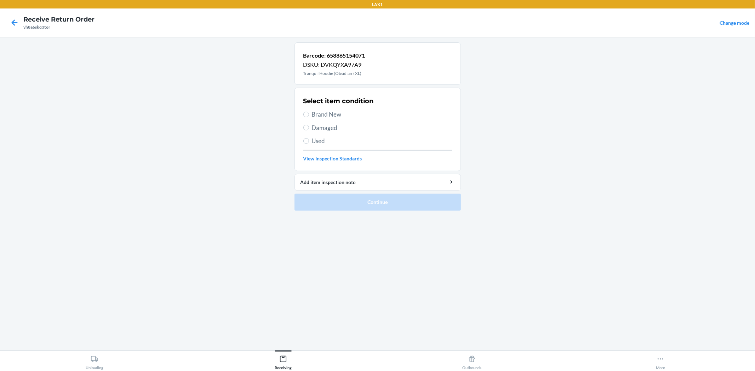
click at [339, 113] on span "Brand New" at bounding box center [382, 114] width 140 height 9
click at [309, 113] on input "Brand New" at bounding box center [306, 115] width 6 height 6
radio input "true"
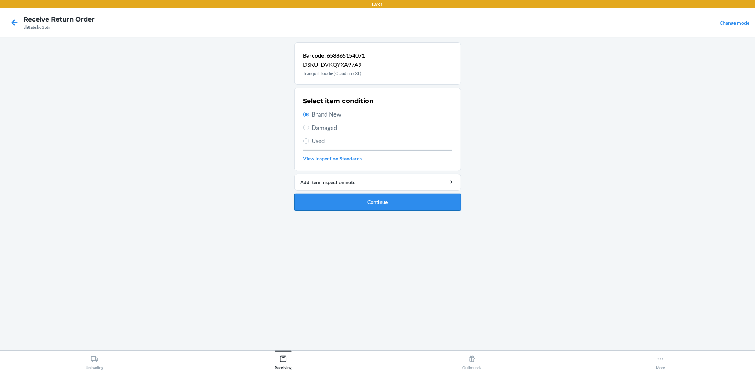
click at [376, 196] on button "Continue" at bounding box center [377, 202] width 166 height 17
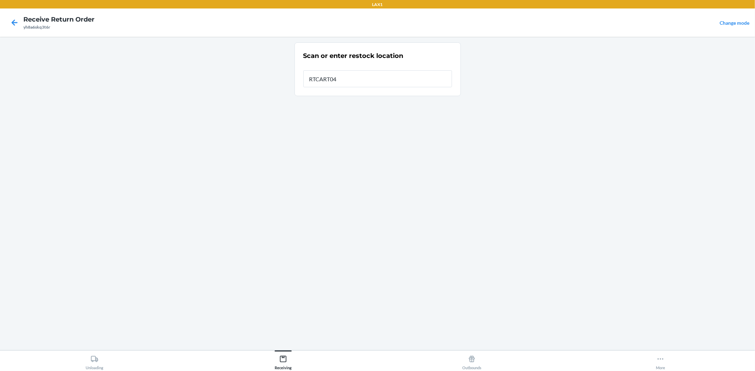
type input "RTCART041"
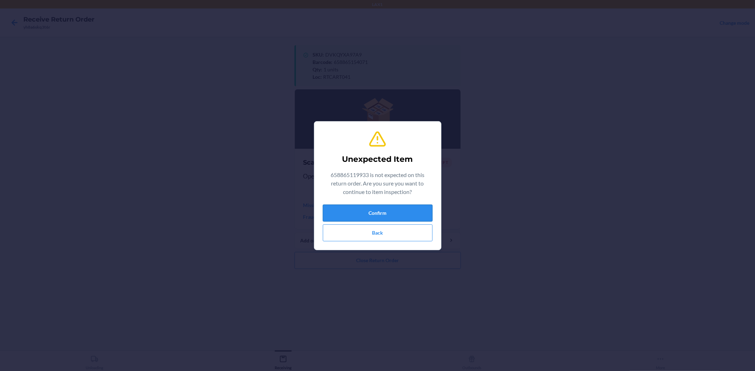
click at [414, 214] on button "Confirm" at bounding box center [378, 213] width 110 height 17
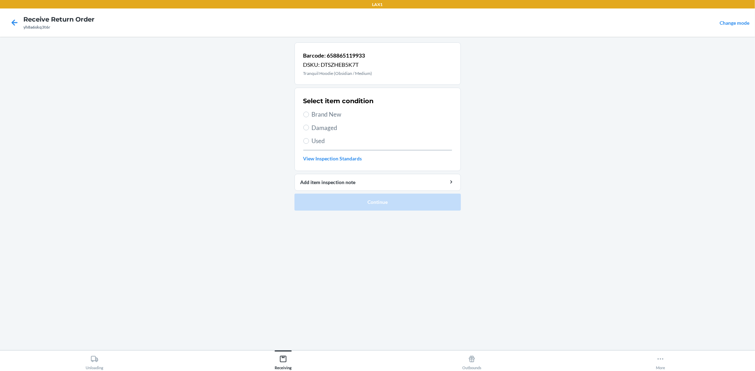
click at [320, 114] on span "Brand New" at bounding box center [382, 114] width 140 height 9
click at [309, 114] on input "Brand New" at bounding box center [306, 115] width 6 height 6
radio input "true"
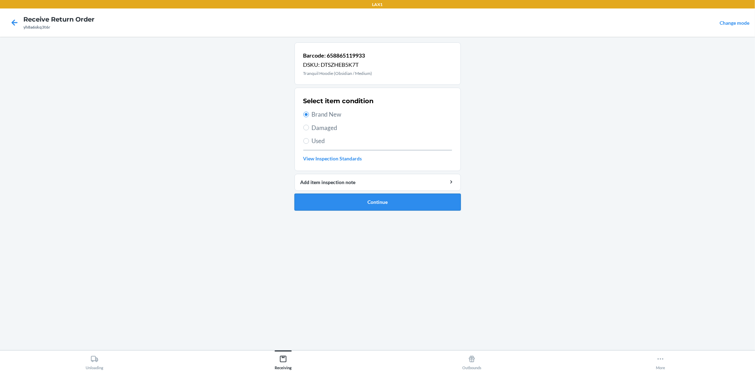
click at [375, 200] on button "Continue" at bounding box center [377, 202] width 166 height 17
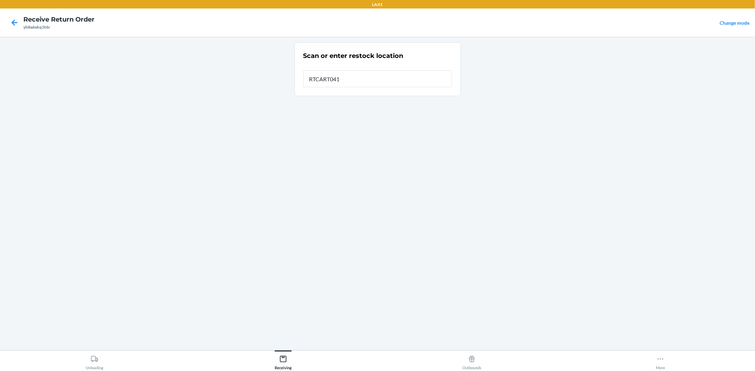
type input "RTCART041"
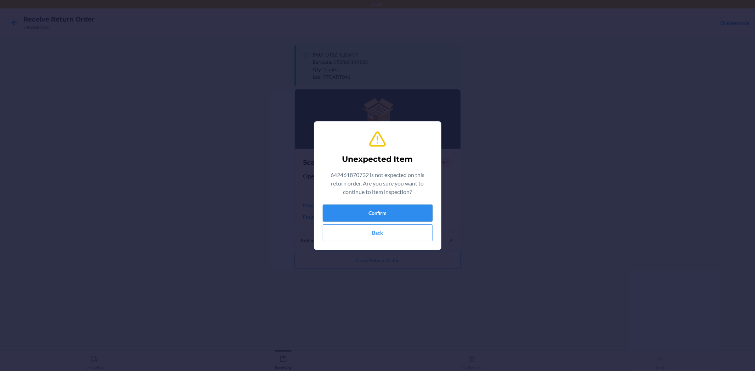
click at [401, 221] on button "Confirm" at bounding box center [378, 213] width 110 height 17
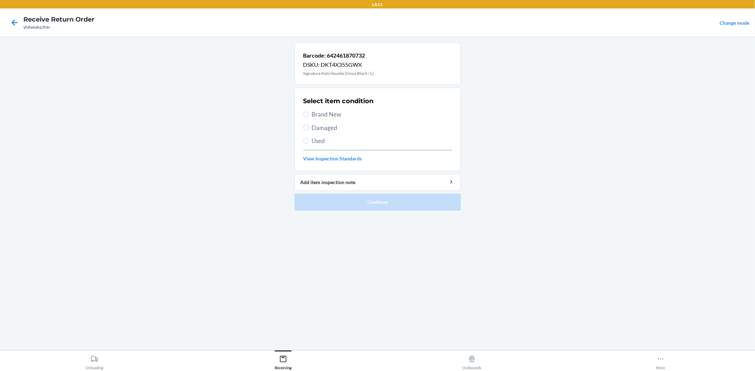
click at [315, 114] on span "Brand New" at bounding box center [382, 114] width 140 height 9
click at [309, 114] on input "Brand New" at bounding box center [306, 115] width 6 height 6
radio input "true"
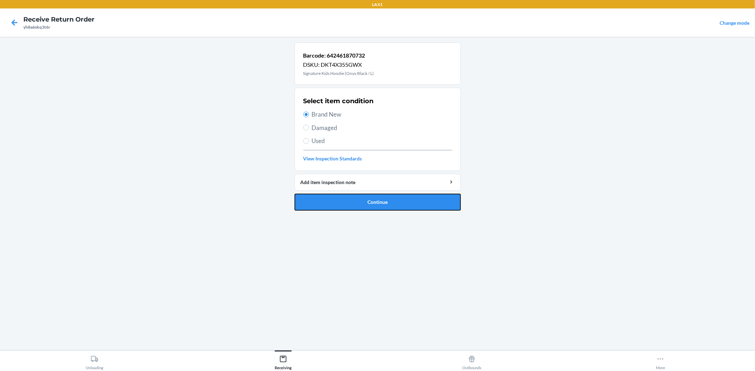
click at [367, 196] on button "Continue" at bounding box center [377, 202] width 166 height 17
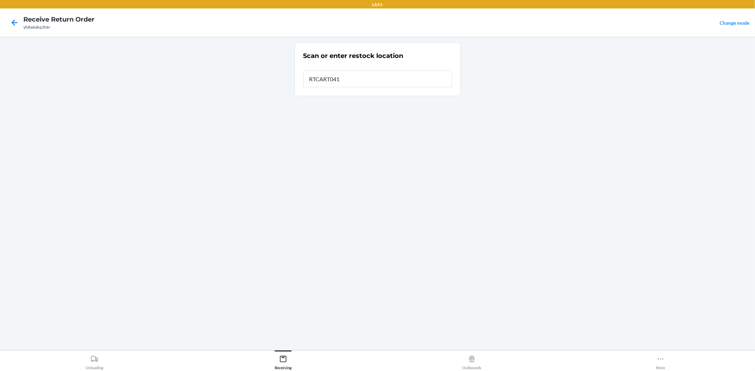
type input "RTCART041"
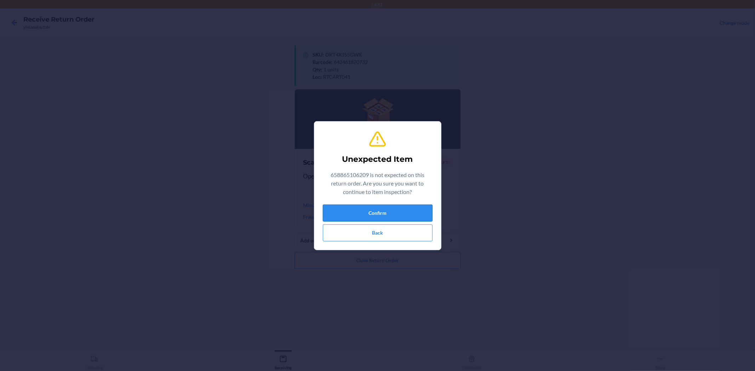
click at [417, 205] on button "Confirm" at bounding box center [378, 213] width 110 height 17
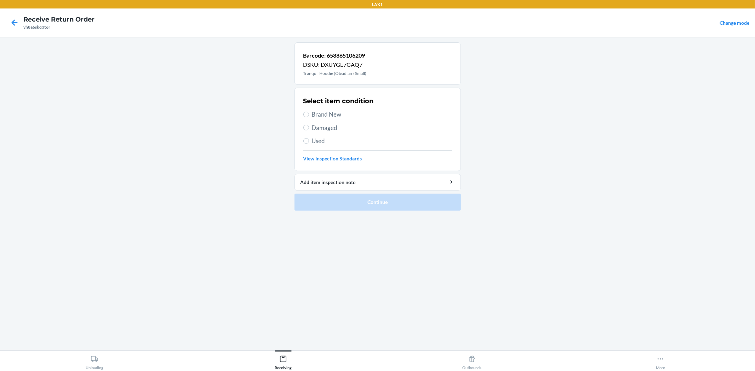
click at [334, 114] on span "Brand New" at bounding box center [382, 114] width 140 height 9
click at [309, 114] on input "Brand New" at bounding box center [306, 115] width 6 height 6
radio input "true"
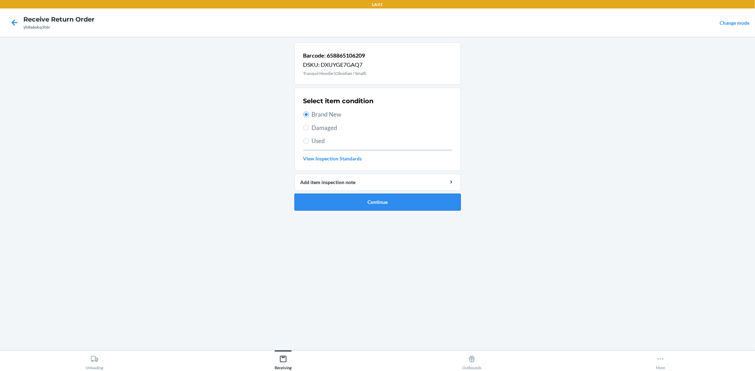
click at [365, 196] on button "Continue" at bounding box center [377, 202] width 166 height 17
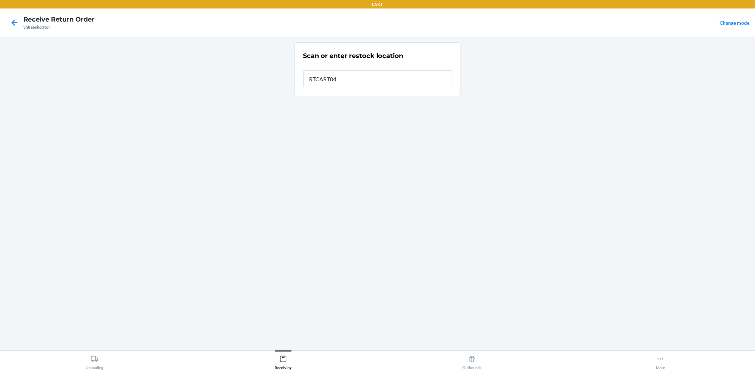
type input "RTCART041"
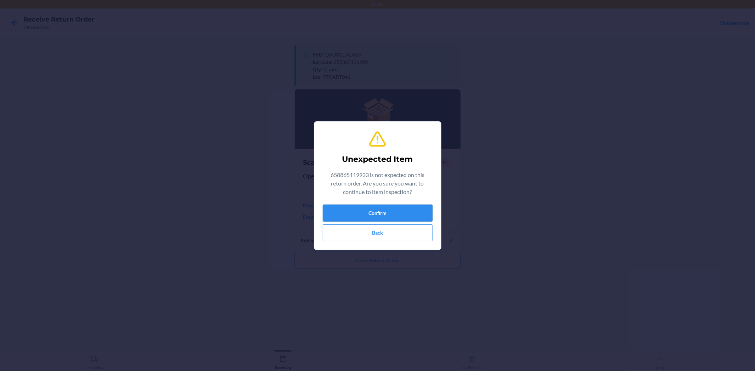
click at [386, 214] on button "Confirm" at bounding box center [378, 213] width 110 height 17
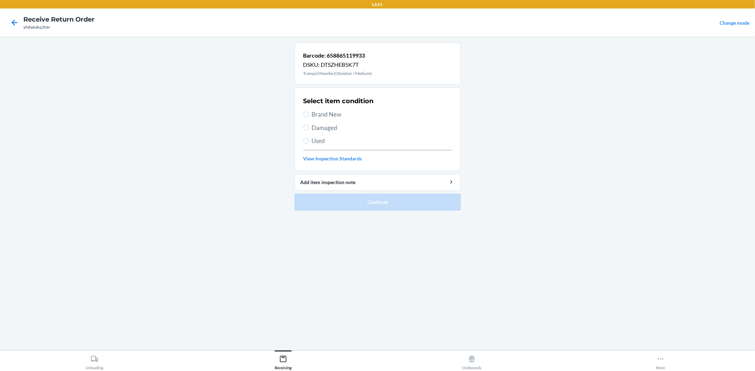
click at [331, 112] on span "Brand New" at bounding box center [382, 114] width 140 height 9
click at [309, 112] on input "Brand New" at bounding box center [306, 115] width 6 height 6
radio input "true"
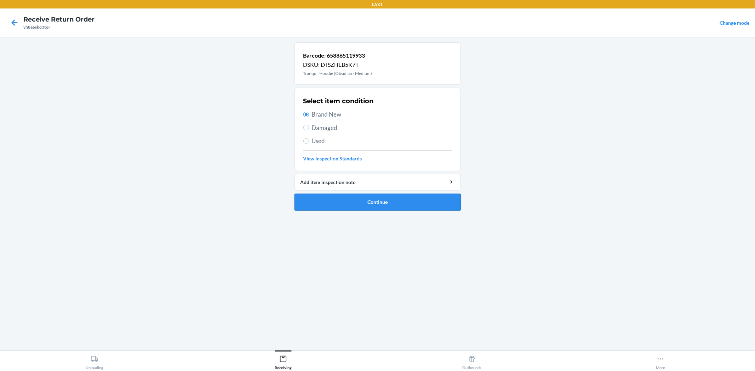
click at [362, 198] on button "Continue" at bounding box center [377, 202] width 166 height 17
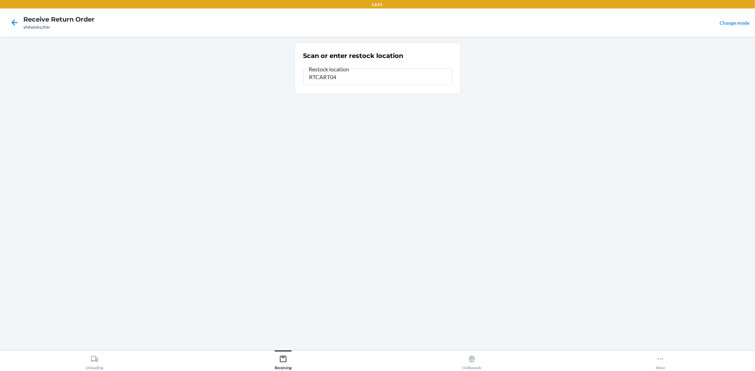
type input "RTCART041"
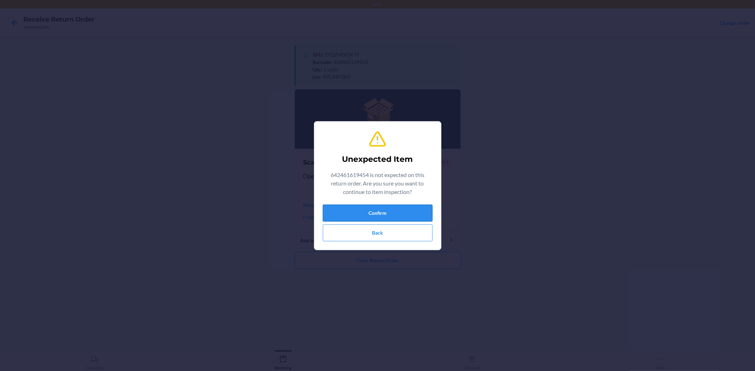
click at [382, 212] on button "Confirm" at bounding box center [378, 213] width 110 height 17
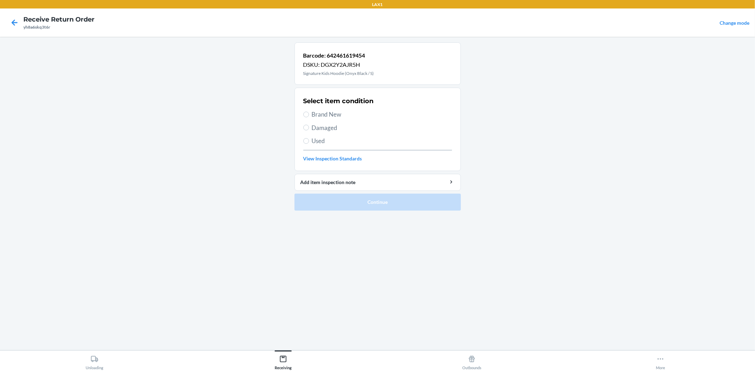
click at [336, 113] on span "Brand New" at bounding box center [382, 114] width 140 height 9
click at [309, 113] on input "Brand New" at bounding box center [306, 115] width 6 height 6
radio input "true"
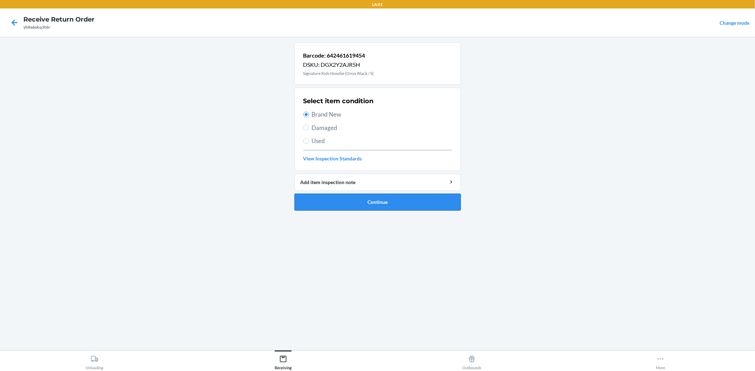
click at [357, 200] on button "Continue" at bounding box center [377, 202] width 166 height 17
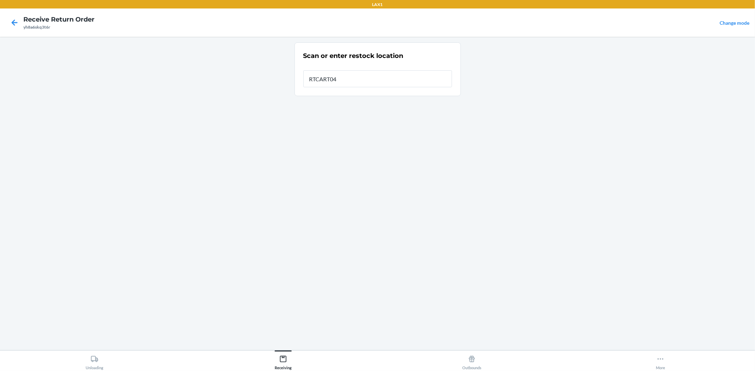
type input "RTCART041"
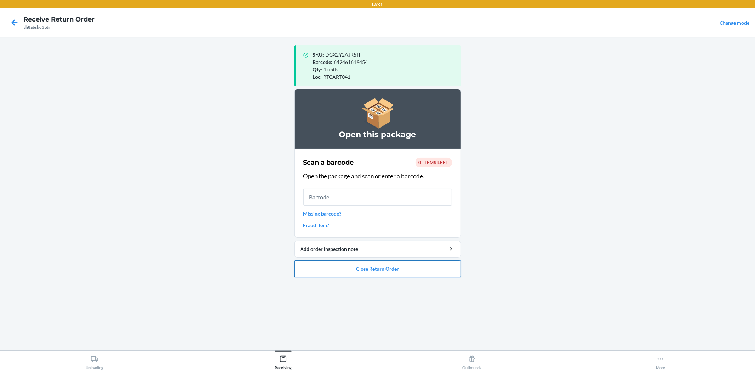
click at [407, 270] on button "Close Return Order" at bounding box center [377, 269] width 166 height 17
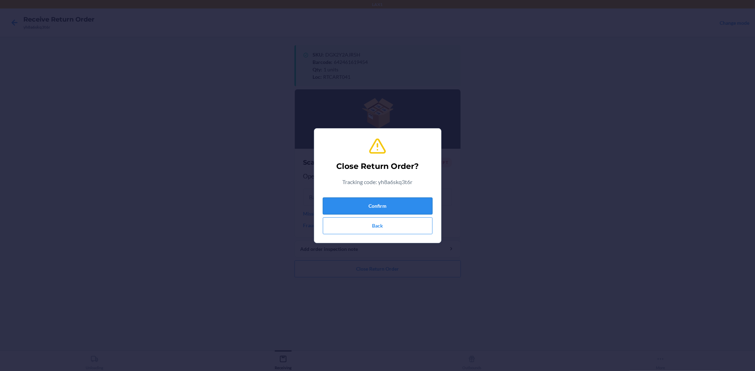
click at [397, 206] on button "Confirm" at bounding box center [378, 206] width 110 height 17
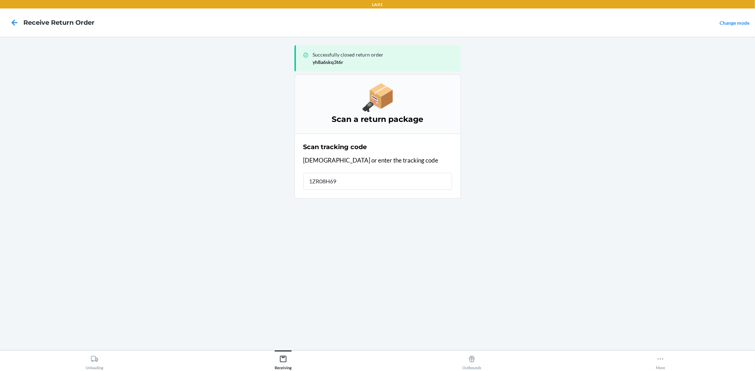
type input "1ZR08H699"
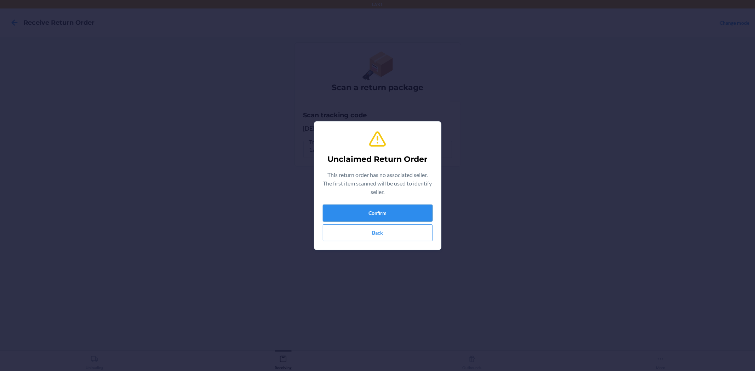
click at [402, 210] on button "Confirm" at bounding box center [378, 213] width 110 height 17
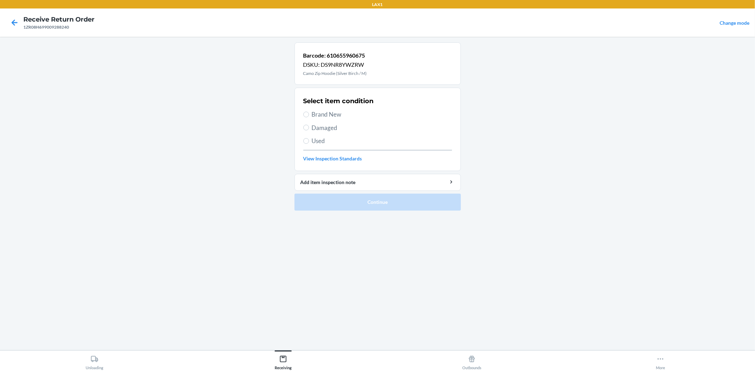
click at [321, 114] on span "Brand New" at bounding box center [382, 114] width 140 height 9
click at [309, 114] on input "Brand New" at bounding box center [306, 115] width 6 height 6
radio input "true"
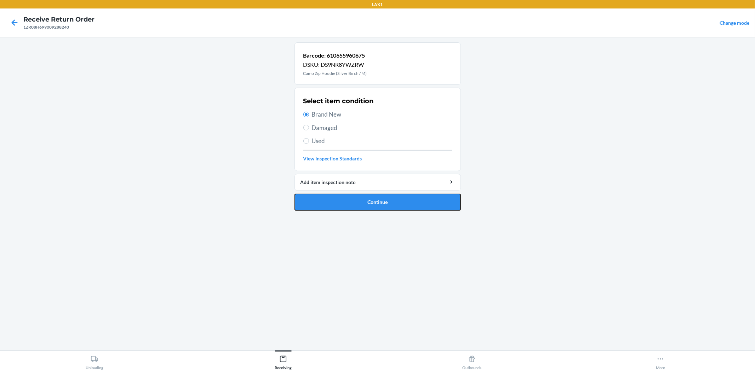
click at [355, 199] on button "Continue" at bounding box center [377, 202] width 166 height 17
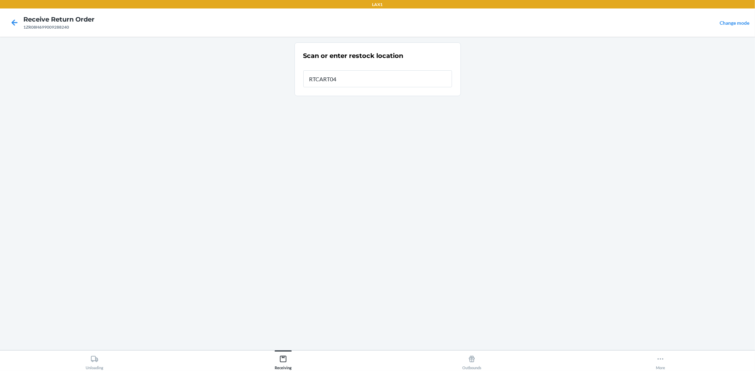
type input "RTCART041"
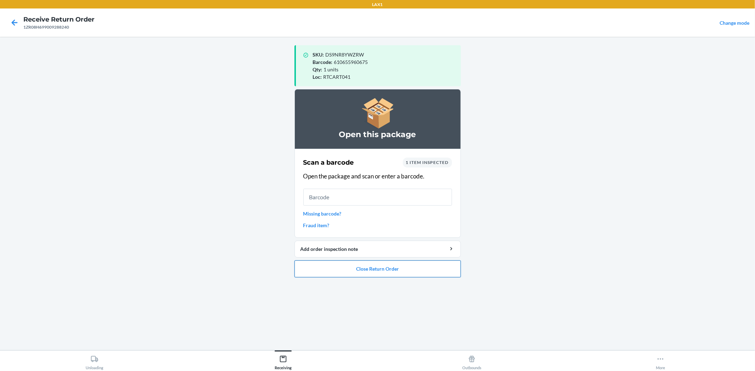
click at [360, 269] on button "Close Return Order" at bounding box center [377, 269] width 166 height 17
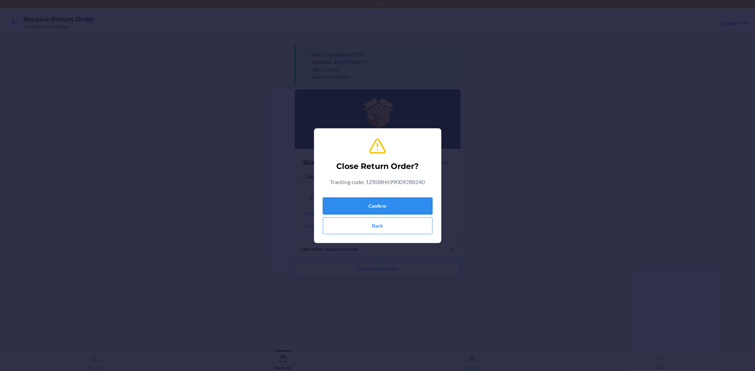
click at [384, 205] on button "Confirm" at bounding box center [378, 206] width 110 height 17
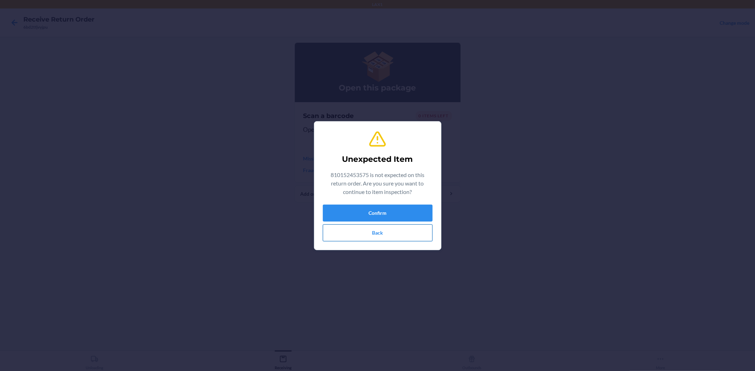
click at [403, 240] on button "Back" at bounding box center [378, 233] width 110 height 17
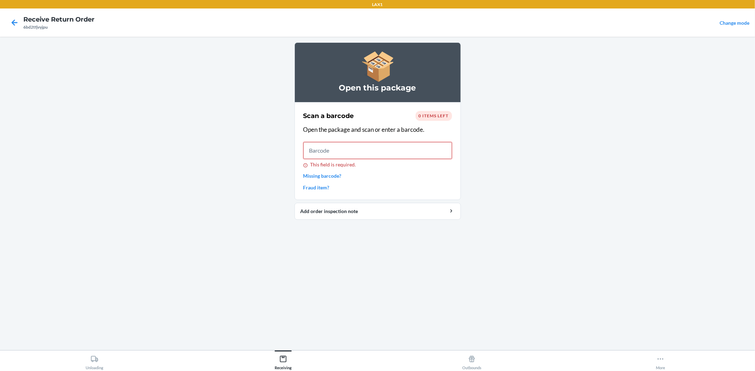
click at [390, 151] on input "This field is required." at bounding box center [377, 150] width 149 height 17
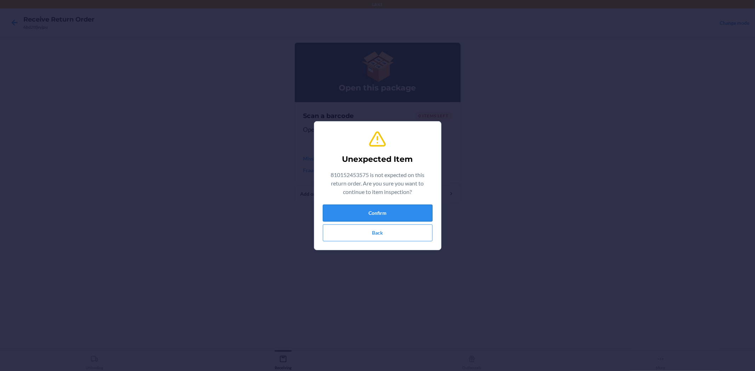
click at [398, 217] on button "Confirm" at bounding box center [378, 213] width 110 height 17
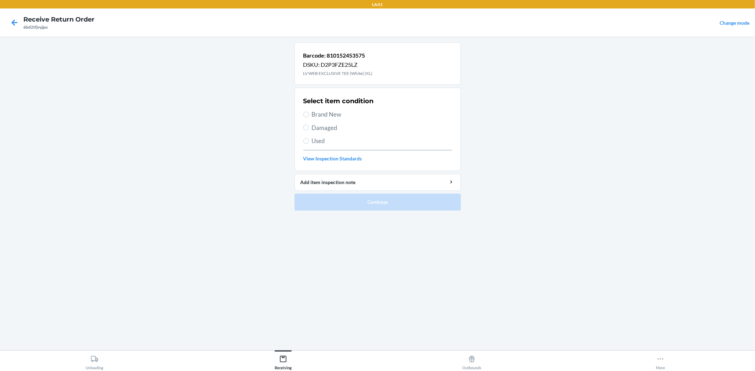
click at [332, 114] on span "Brand New" at bounding box center [382, 114] width 140 height 9
click at [309, 114] on input "Brand New" at bounding box center [306, 115] width 6 height 6
radio input "true"
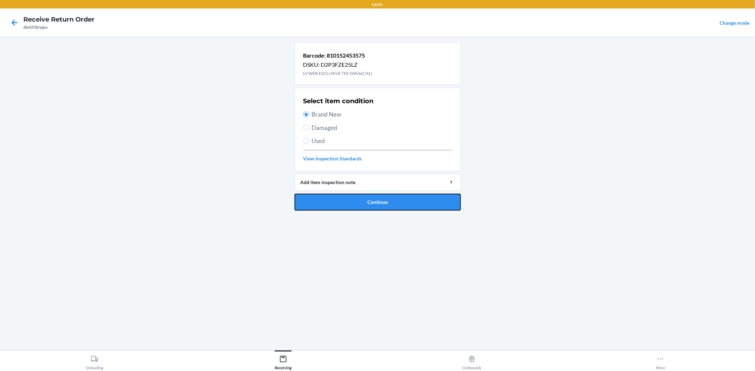
click at [363, 201] on button "Continue" at bounding box center [377, 202] width 166 height 17
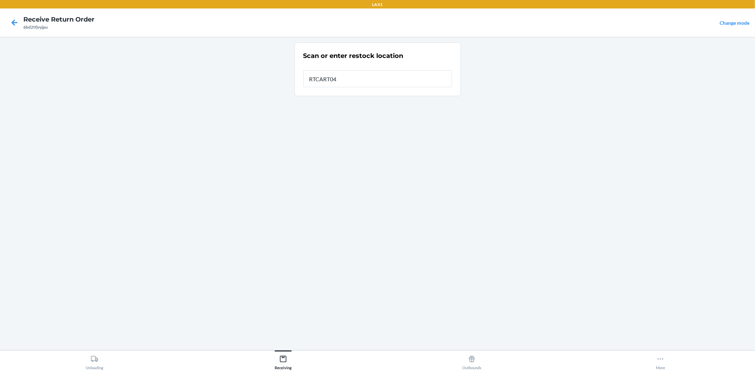
type input "RTCART041"
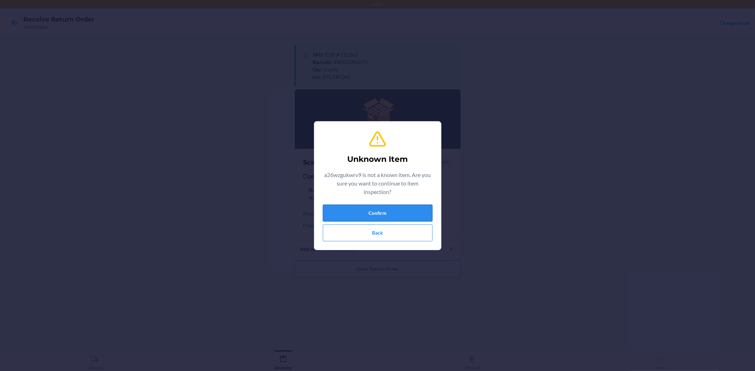
click at [412, 206] on button "Confirm" at bounding box center [378, 213] width 110 height 17
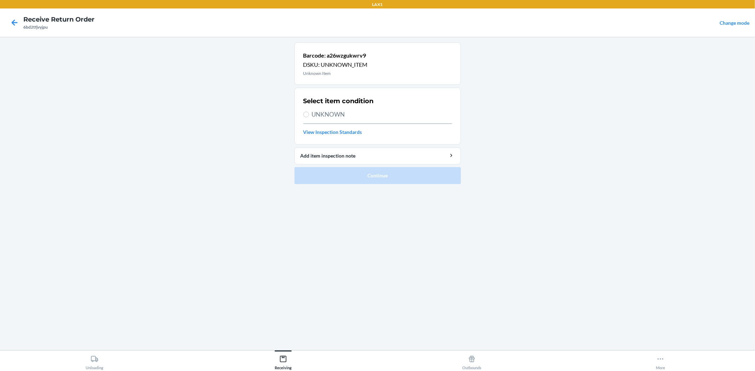
click at [8, 16] on div at bounding box center [15, 23] width 18 height 18
click at [13, 20] on icon at bounding box center [14, 23] width 12 height 12
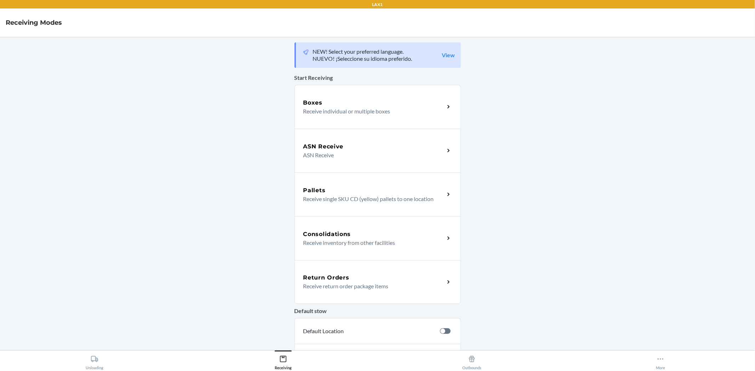
click at [335, 287] on p "Receive return order package items" at bounding box center [371, 286] width 136 height 8
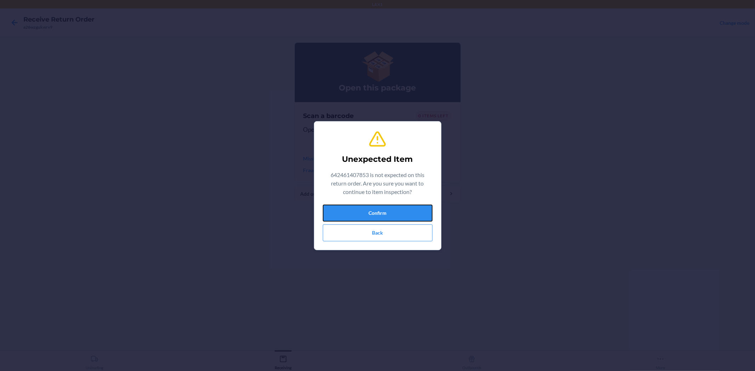
drag, startPoint x: 367, startPoint y: 219, endPoint x: 372, endPoint y: 209, distance: 11.4
click at [367, 215] on button "Confirm" at bounding box center [378, 213] width 110 height 17
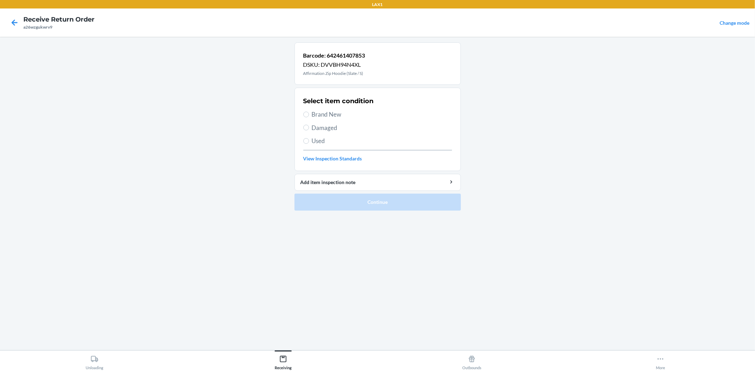
click at [328, 111] on span "Brand New" at bounding box center [382, 114] width 140 height 9
click at [309, 112] on input "Brand New" at bounding box center [306, 115] width 6 height 6
radio input "true"
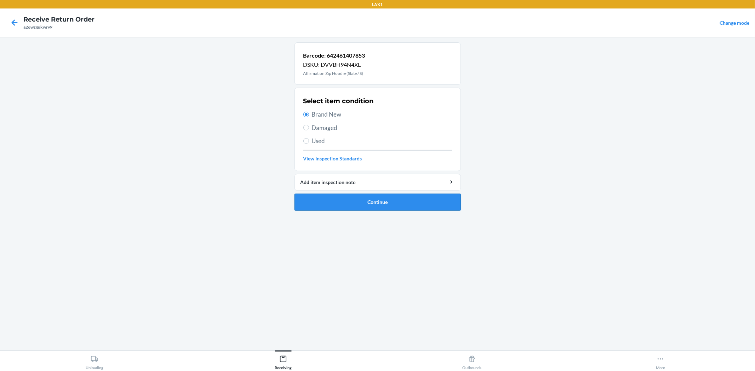
click at [378, 207] on button "Continue" at bounding box center [377, 202] width 166 height 17
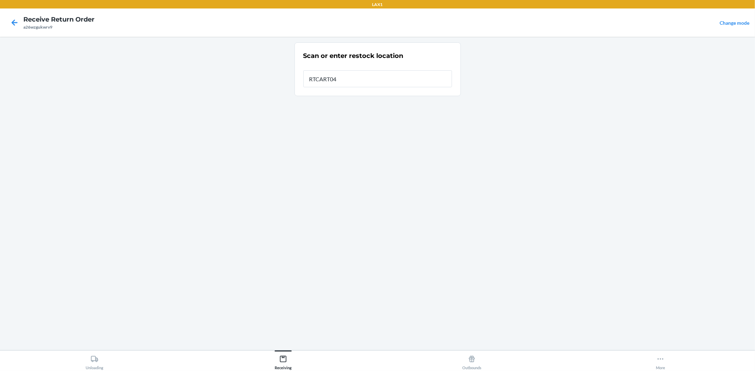
type input "RTCART041"
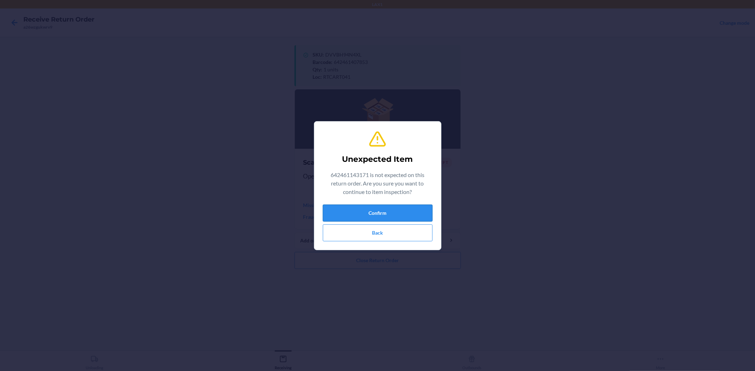
click at [420, 211] on button "Confirm" at bounding box center [378, 213] width 110 height 17
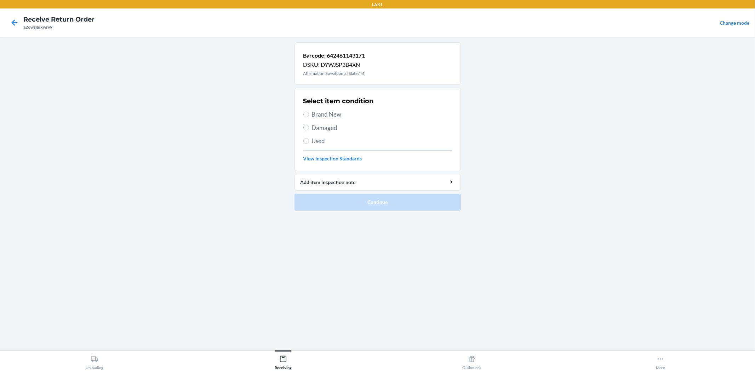
click at [327, 115] on span "Brand New" at bounding box center [382, 114] width 140 height 9
click at [309, 115] on input "Brand New" at bounding box center [306, 115] width 6 height 6
radio input "true"
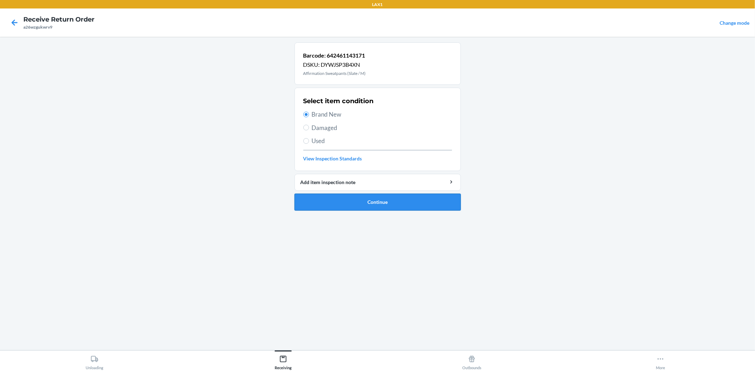
click at [350, 202] on button "Continue" at bounding box center [377, 202] width 166 height 17
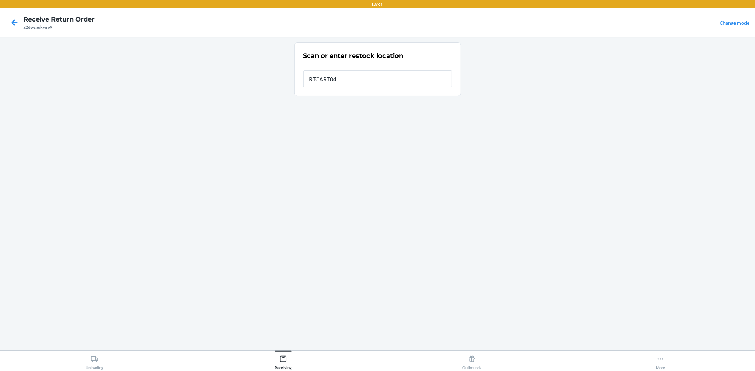
type input "RTCART041"
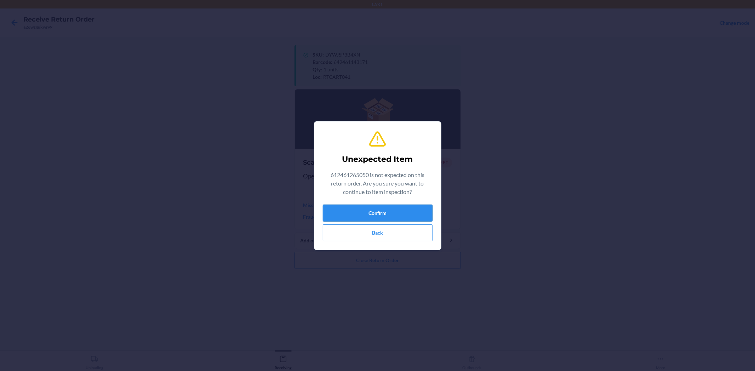
click at [376, 211] on button "Confirm" at bounding box center [378, 213] width 110 height 17
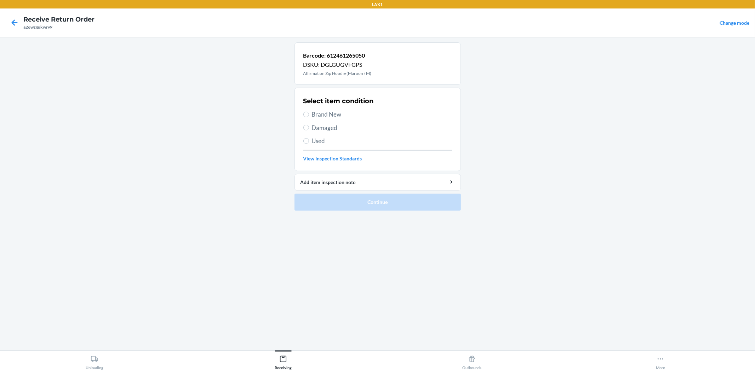
click at [334, 117] on span "Brand New" at bounding box center [382, 114] width 140 height 9
click at [309, 117] on input "Brand New" at bounding box center [306, 115] width 6 height 6
radio input "true"
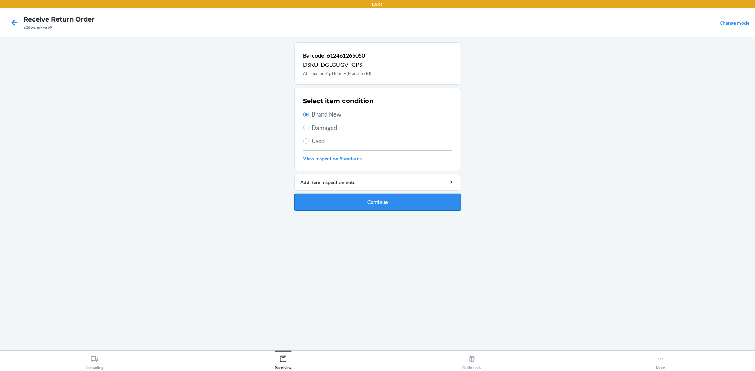
click at [357, 201] on button "Continue" at bounding box center [377, 202] width 166 height 17
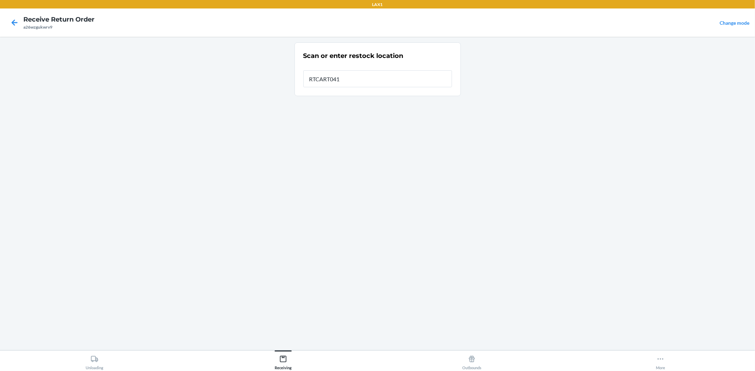
type input "RTCART041"
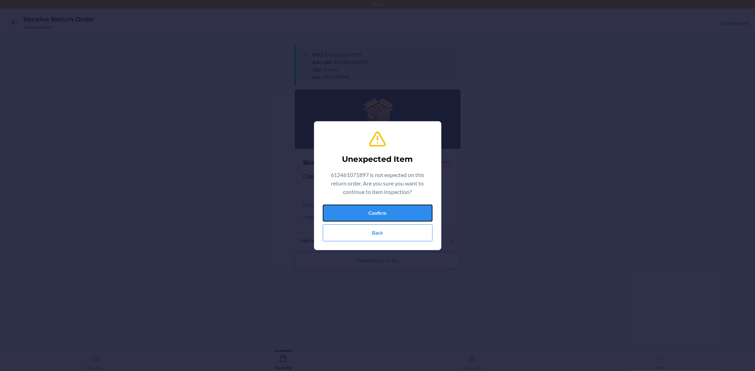
click at [358, 205] on button "Confirm" at bounding box center [378, 213] width 110 height 17
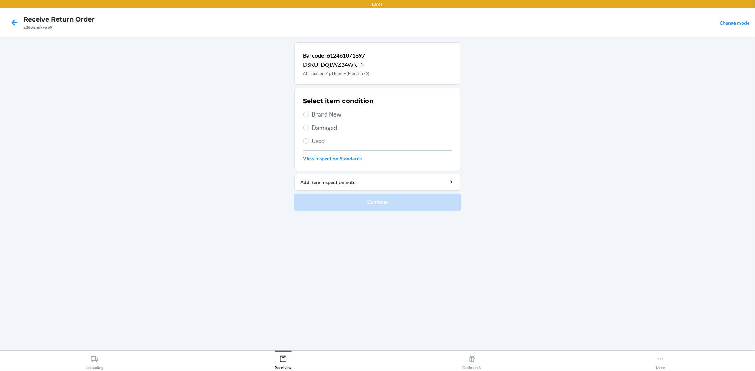
click at [332, 117] on span "Brand New" at bounding box center [382, 114] width 140 height 9
click at [309, 117] on input "Brand New" at bounding box center [306, 115] width 6 height 6
radio input "true"
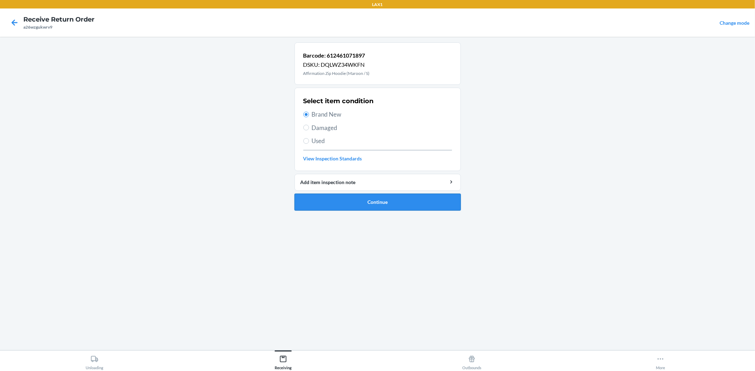
click at [367, 199] on button "Continue" at bounding box center [377, 202] width 166 height 17
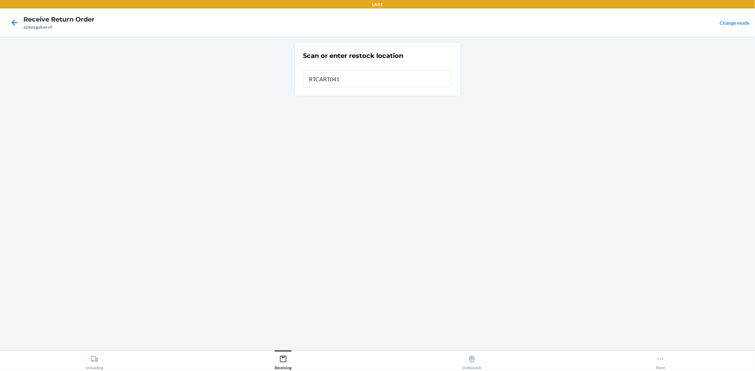
type input "RTCART041"
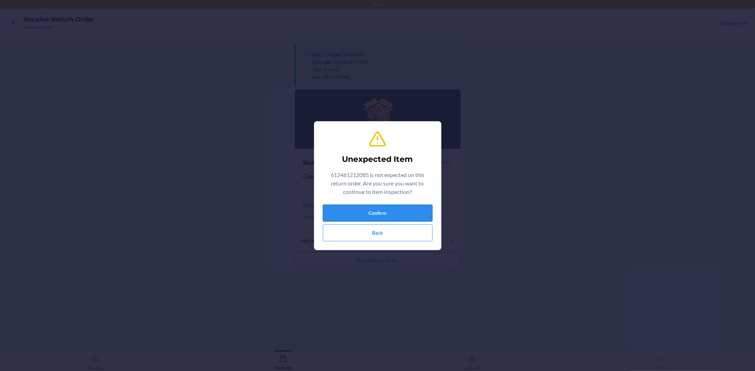
click at [377, 213] on button "Confirm" at bounding box center [378, 213] width 110 height 17
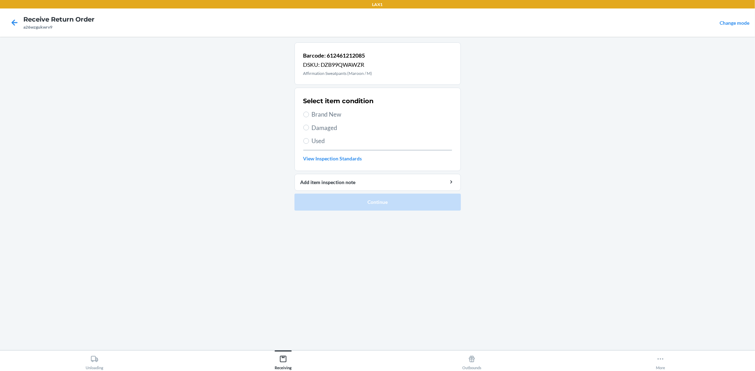
click at [330, 115] on span "Brand New" at bounding box center [382, 114] width 140 height 9
click at [309, 115] on input "Brand New" at bounding box center [306, 115] width 6 height 6
radio input "true"
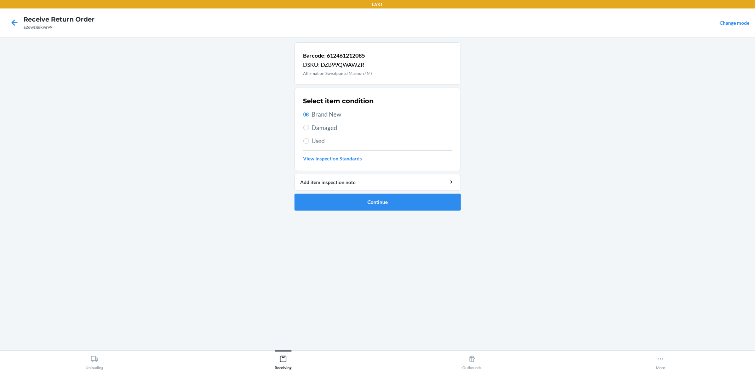
click at [380, 212] on ol "Barcode: 612461212085 DSKU: DZB99QWAWZR Affirmation Sweatpants (Maroon / M) Sel…" at bounding box center [377, 129] width 166 height 174
click at [380, 198] on button "Continue" at bounding box center [377, 202] width 166 height 17
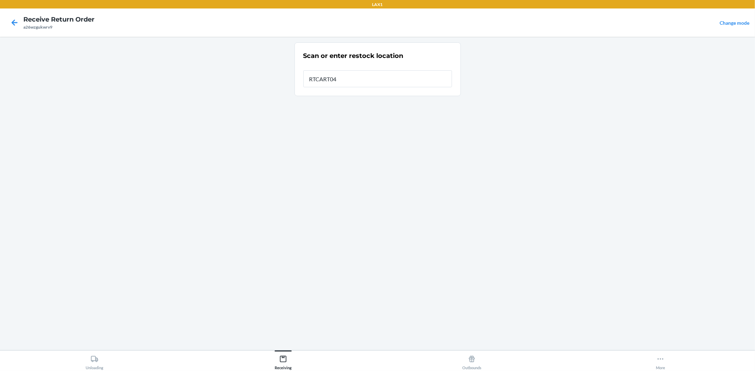
type input "RTCART041"
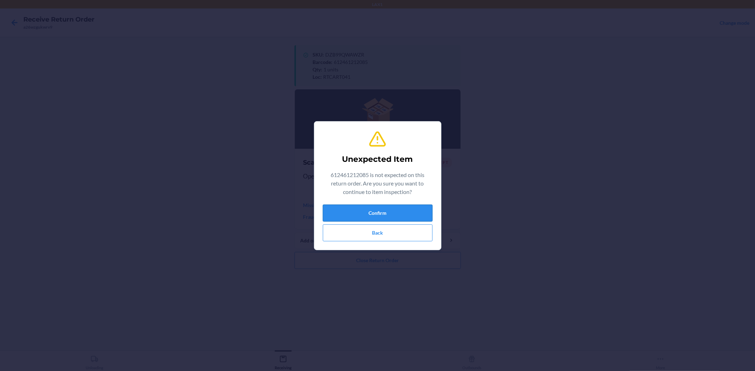
click at [401, 210] on button "Confirm" at bounding box center [378, 213] width 110 height 17
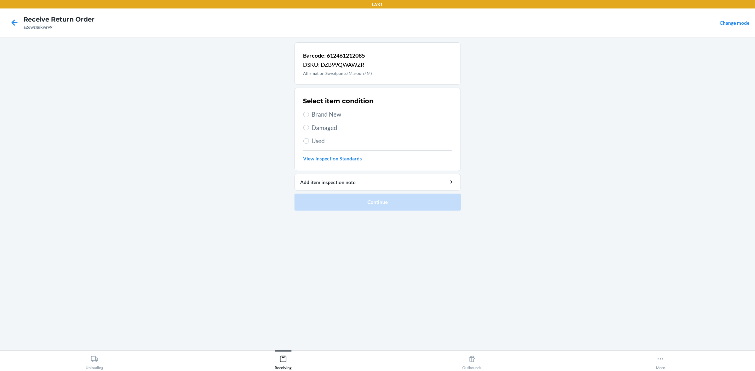
click at [328, 113] on span "Brand New" at bounding box center [382, 114] width 140 height 9
click at [309, 113] on input "Brand New" at bounding box center [306, 115] width 6 height 6
radio input "true"
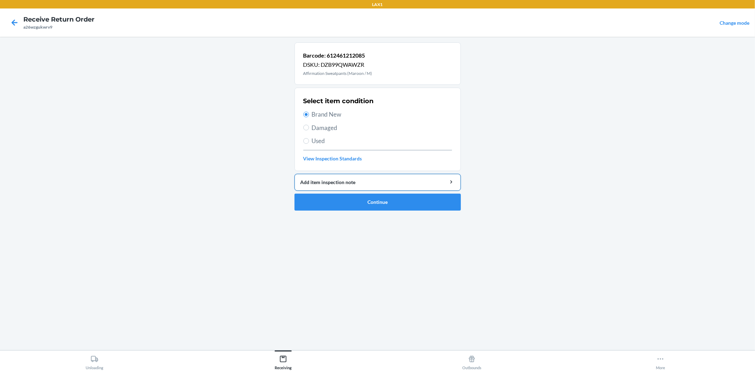
click at [355, 190] on button "Add item inspection note" at bounding box center [377, 182] width 166 height 17
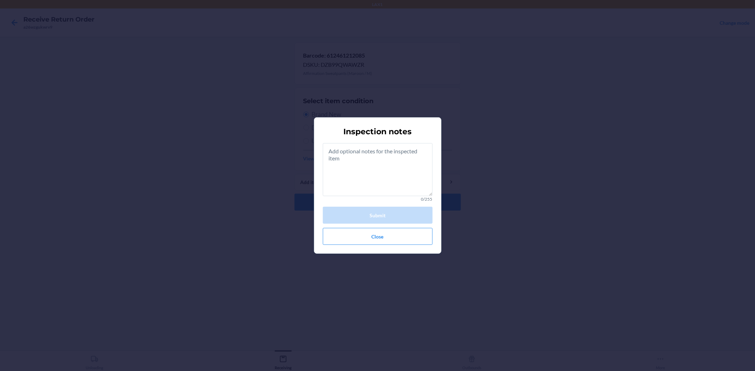
click at [495, 197] on div "Inspection notes 0/255 Submit Close" at bounding box center [377, 185] width 755 height 371
click at [411, 243] on button "Close" at bounding box center [378, 236] width 110 height 17
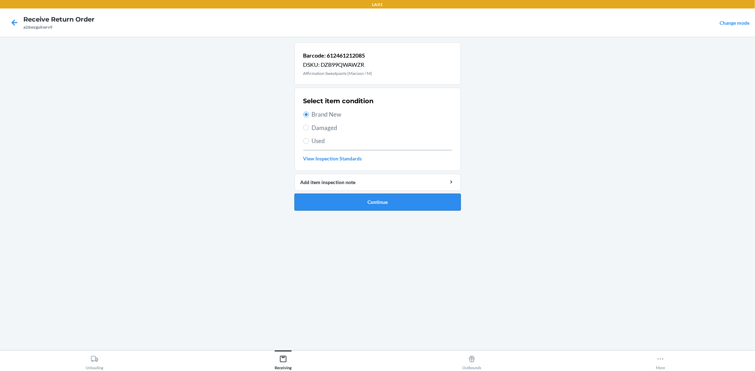
click at [439, 204] on button "Continue" at bounding box center [377, 202] width 166 height 17
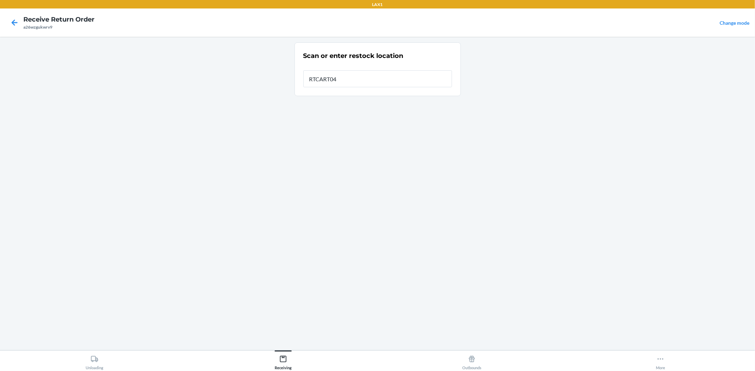
type input "RTCART041"
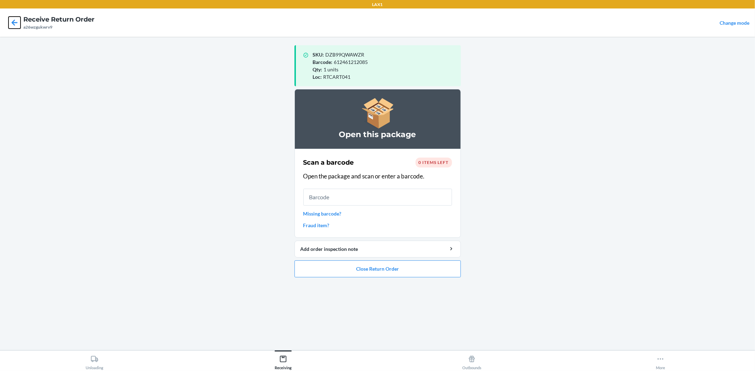
click at [13, 25] on icon at bounding box center [14, 23] width 12 height 12
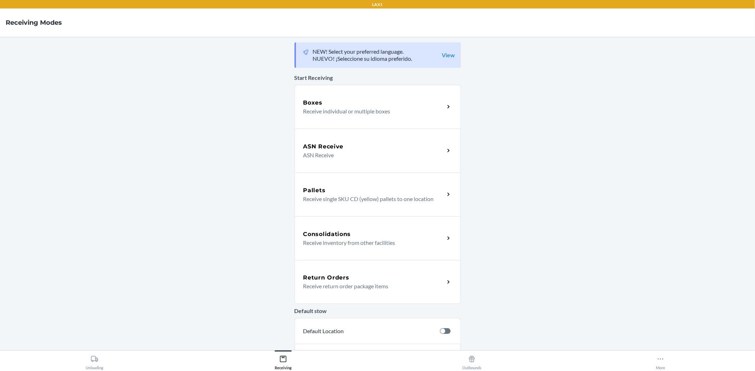
click at [421, 289] on p "Receive return order package items" at bounding box center [371, 286] width 136 height 8
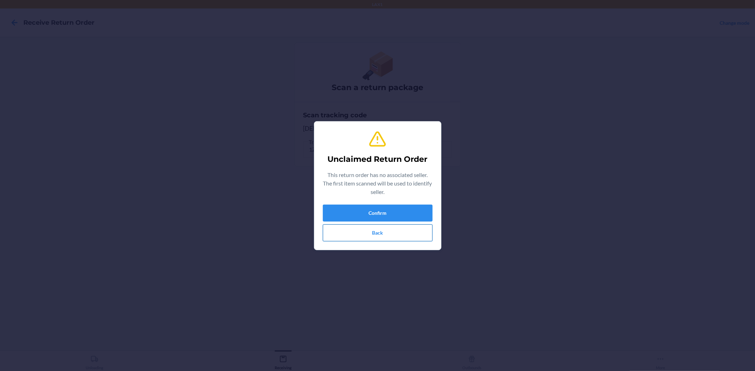
click at [430, 232] on button "Back" at bounding box center [378, 233] width 110 height 17
click at [372, 245] on section "Unclaimed Return Order This return order has no associated seller. The first it…" at bounding box center [377, 185] width 127 height 129
drag, startPoint x: 373, startPoint y: 243, endPoint x: 382, endPoint y: 230, distance: 15.8
click at [375, 241] on div "Unclaimed Return Order This return order has no associated seller. The first it…" at bounding box center [378, 185] width 110 height 117
click at [382, 230] on button "Back" at bounding box center [378, 233] width 110 height 17
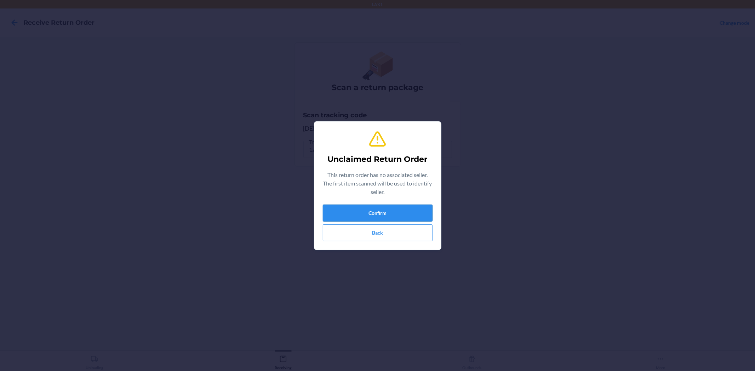
click at [377, 216] on button "Confirm" at bounding box center [378, 213] width 110 height 17
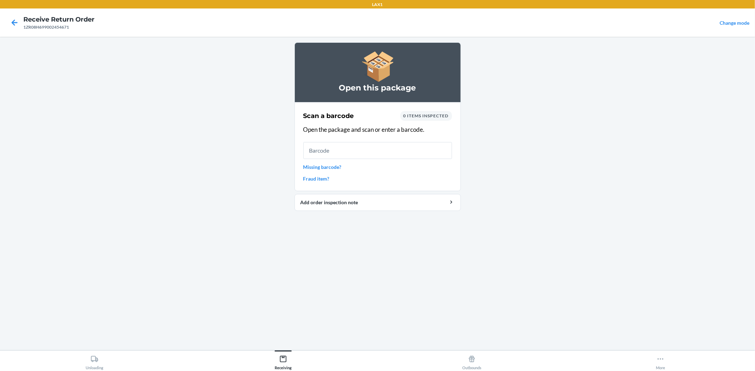
click at [338, 168] on link "Missing barcode?" at bounding box center [377, 166] width 149 height 7
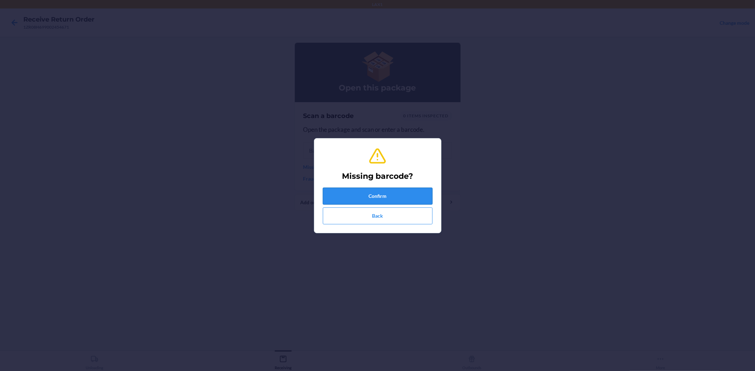
click at [388, 196] on button "Confirm" at bounding box center [378, 196] width 110 height 17
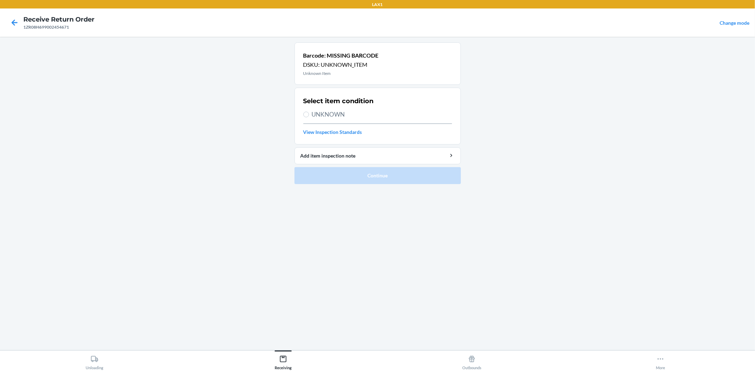
click at [348, 113] on span "UNKNOWN" at bounding box center [382, 114] width 140 height 9
click at [309, 113] on input "UNKNOWN" at bounding box center [306, 115] width 6 height 6
radio input "true"
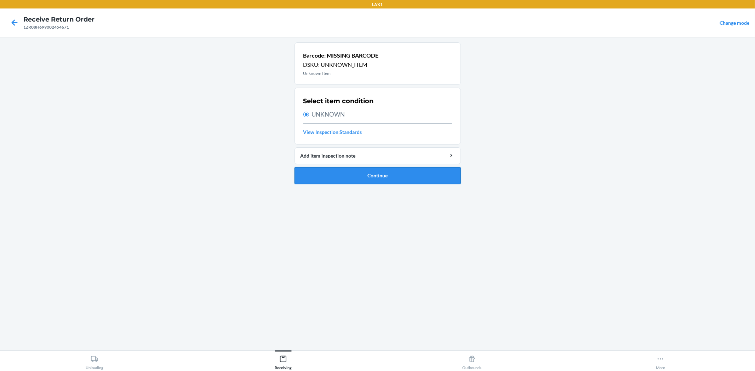
click at [386, 173] on button "Continue" at bounding box center [377, 175] width 166 height 17
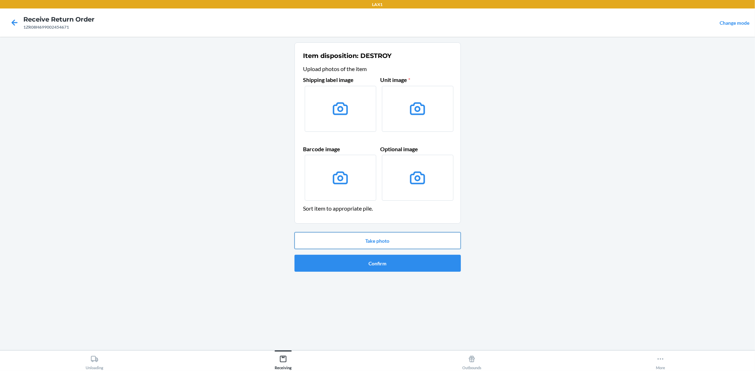
click at [391, 238] on button "Take photo" at bounding box center [377, 240] width 166 height 17
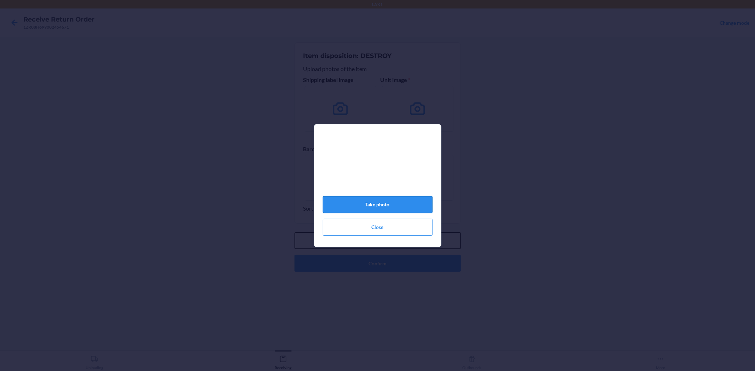
click at [294, 232] on button "Take photo" at bounding box center [377, 240] width 166 height 17
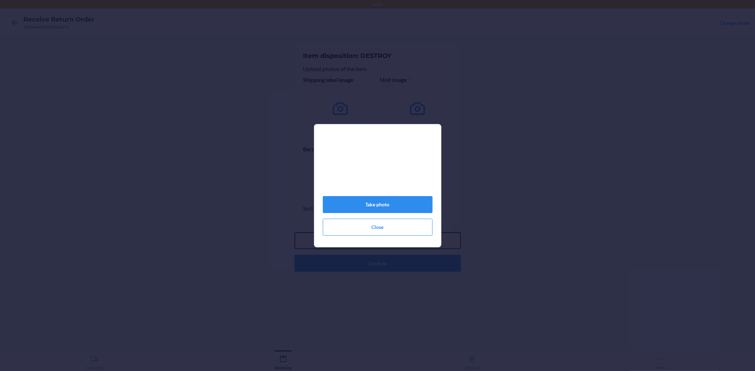
click at [294, 232] on button "Take photo" at bounding box center [377, 240] width 166 height 17
click at [341, 207] on button "Take photo" at bounding box center [378, 204] width 110 height 17
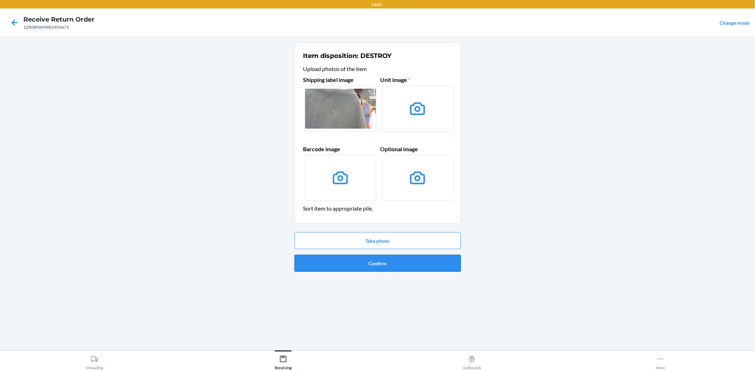
click at [406, 264] on button "Confirm" at bounding box center [377, 263] width 166 height 17
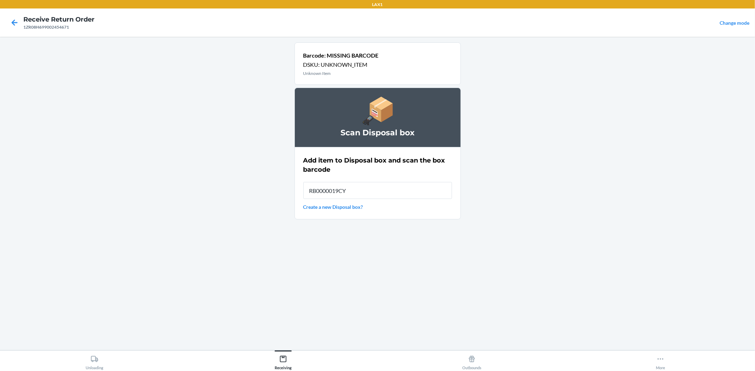
type input "RB0000019CY"
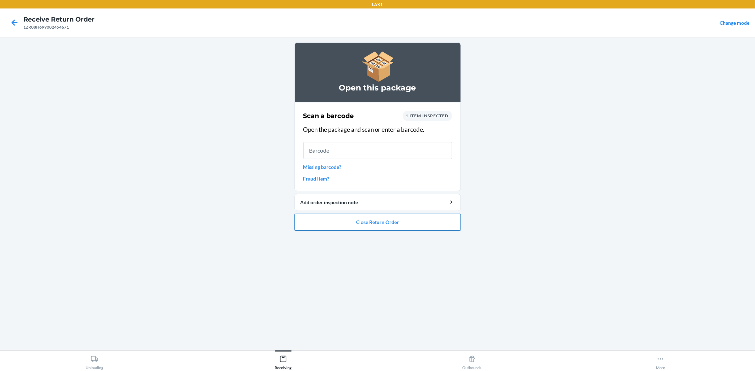
click at [417, 221] on button "Close Return Order" at bounding box center [377, 222] width 166 height 17
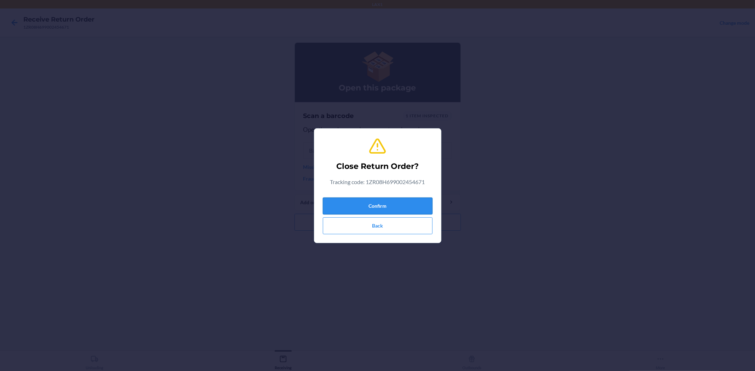
click at [422, 198] on button "Confirm" at bounding box center [378, 206] width 110 height 17
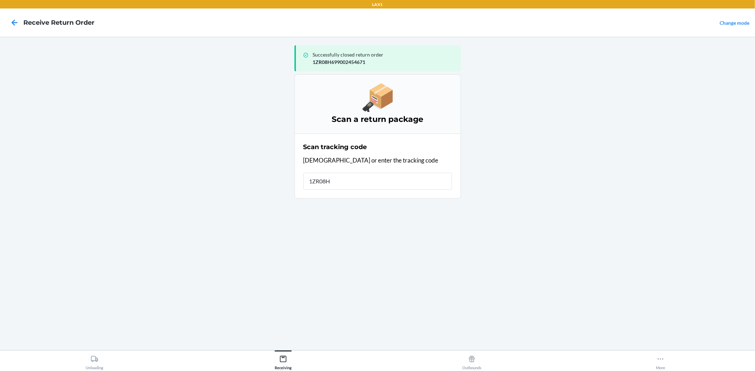
type input "1ZR08H6"
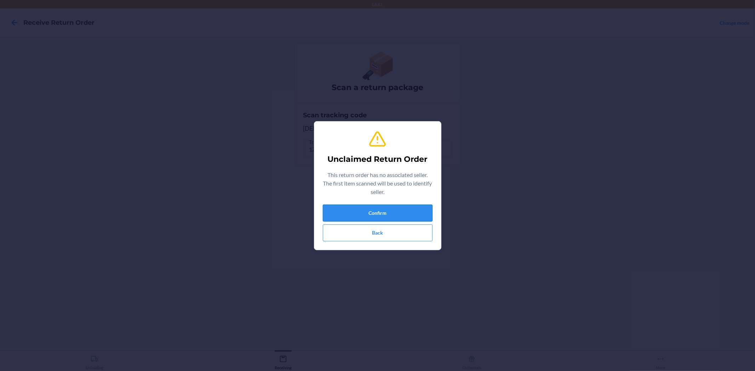
click at [411, 214] on button "Confirm" at bounding box center [378, 213] width 110 height 17
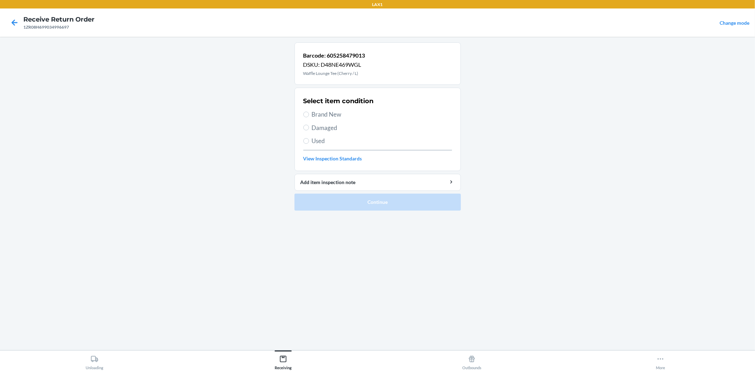
click at [329, 130] on span "Damaged" at bounding box center [382, 127] width 140 height 9
click at [309, 130] on input "Damaged" at bounding box center [306, 128] width 6 height 6
radio input "true"
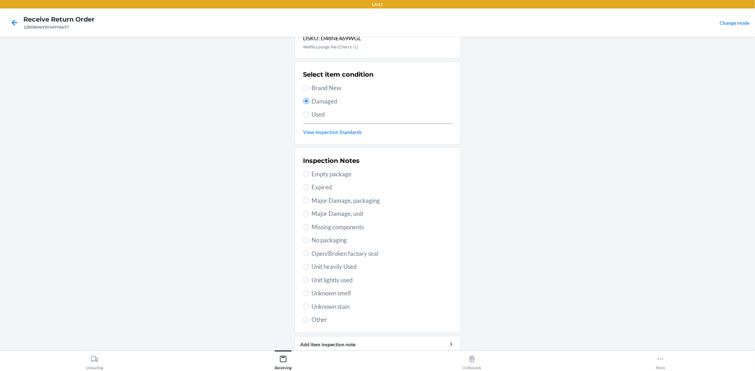
scroll to position [54, 0]
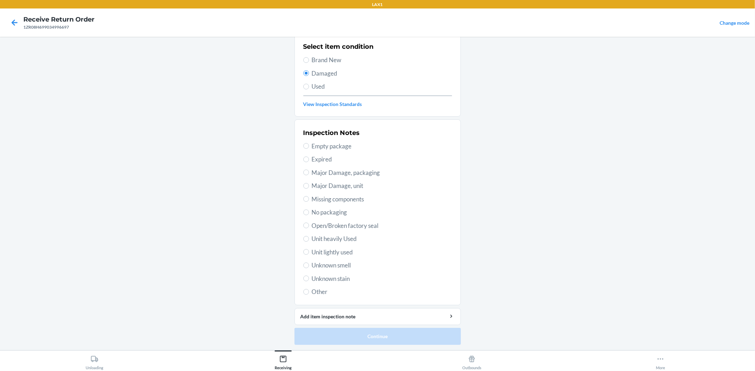
click at [338, 257] on div "Inspection Notes Empty package Expired Major Damage, packaging Major Damage, un…" at bounding box center [377, 212] width 149 height 173
click at [338, 253] on span "Unit lightly used" at bounding box center [382, 252] width 140 height 9
click at [309, 253] on input "Unit lightly used" at bounding box center [306, 252] width 6 height 6
radio input "true"
click at [354, 333] on button "Continue" at bounding box center [377, 336] width 166 height 17
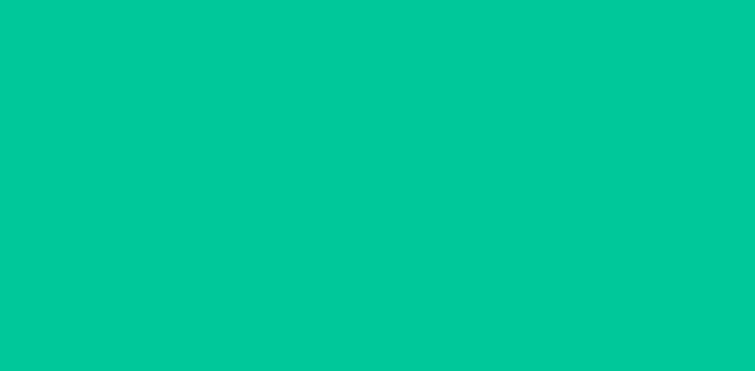
scroll to position [0, 0]
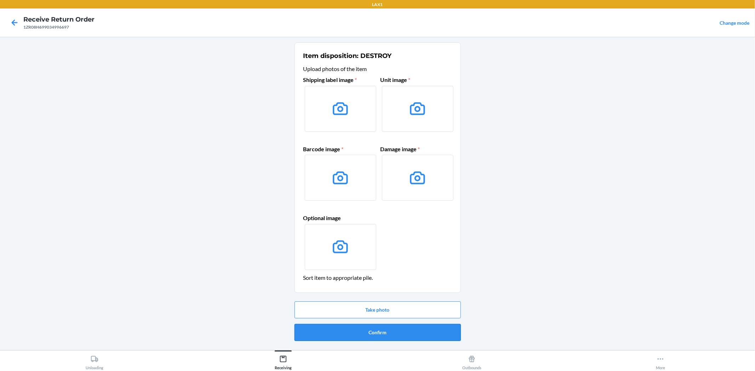
click at [376, 327] on button "Confirm" at bounding box center [377, 332] width 166 height 17
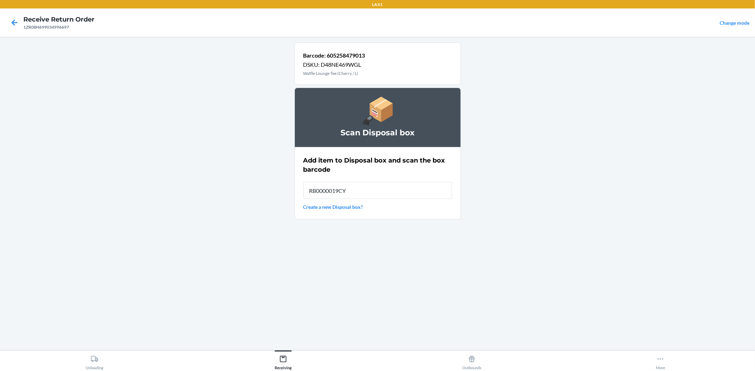
type input "RB0000019CY"
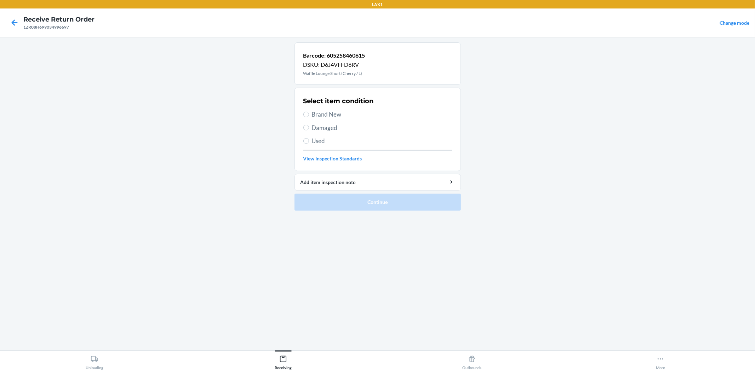
click at [334, 130] on span "Damaged" at bounding box center [382, 127] width 140 height 9
click at [309, 130] on input "Damaged" at bounding box center [306, 128] width 6 height 6
radio input "true"
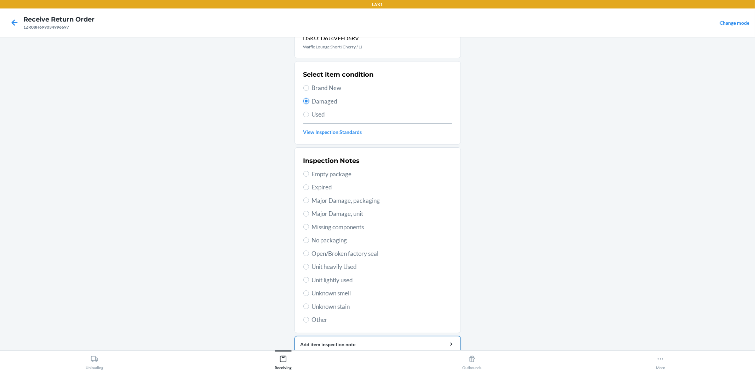
scroll to position [54, 0]
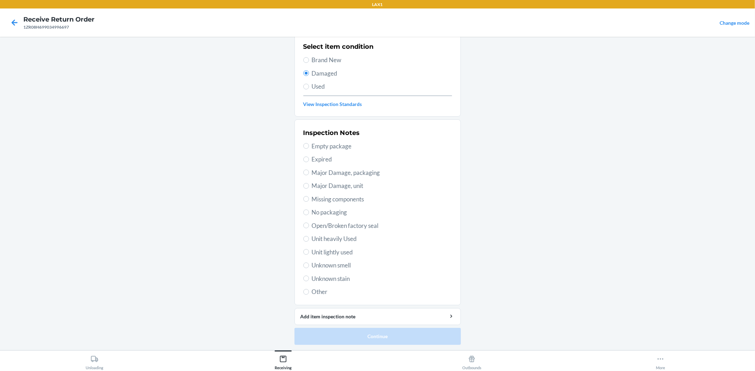
click at [329, 250] on span "Unit lightly used" at bounding box center [382, 252] width 140 height 9
click at [309, 250] on input "Unit lightly used" at bounding box center [306, 252] width 6 height 6
radio input "true"
click at [369, 330] on button "Continue" at bounding box center [377, 336] width 166 height 17
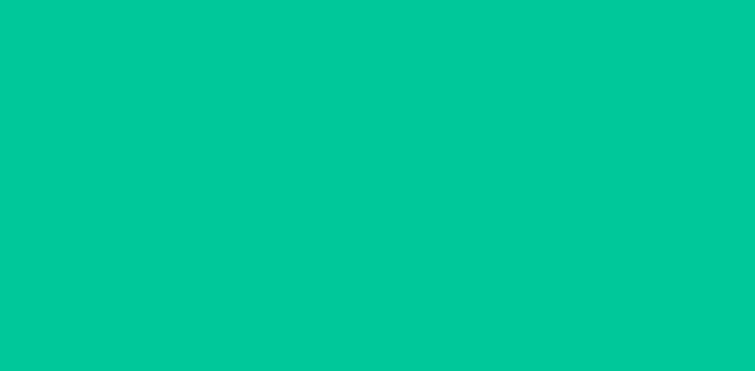
scroll to position [0, 0]
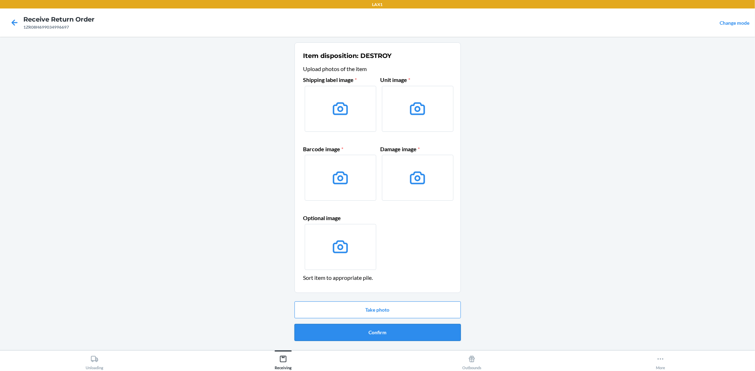
click at [367, 328] on button "Confirm" at bounding box center [377, 332] width 166 height 17
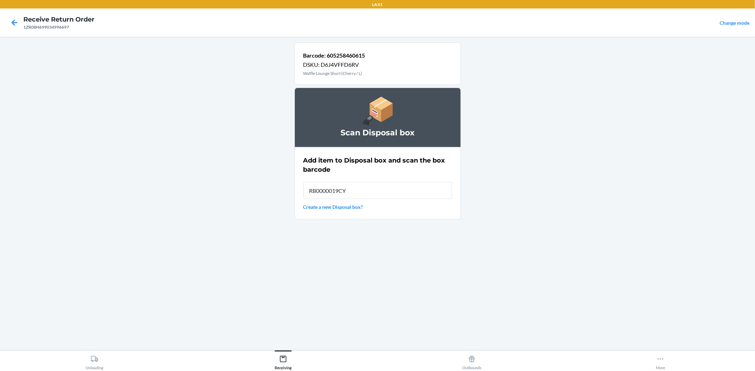
type input "RB0000019CY"
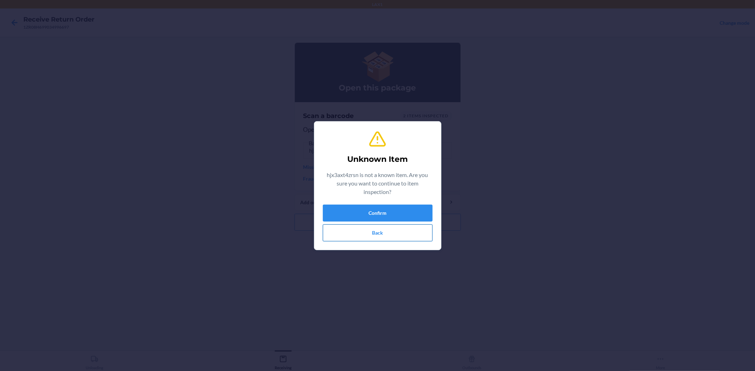
click at [397, 232] on button "Back" at bounding box center [378, 233] width 110 height 17
click at [385, 210] on button "Confirm" at bounding box center [378, 213] width 110 height 17
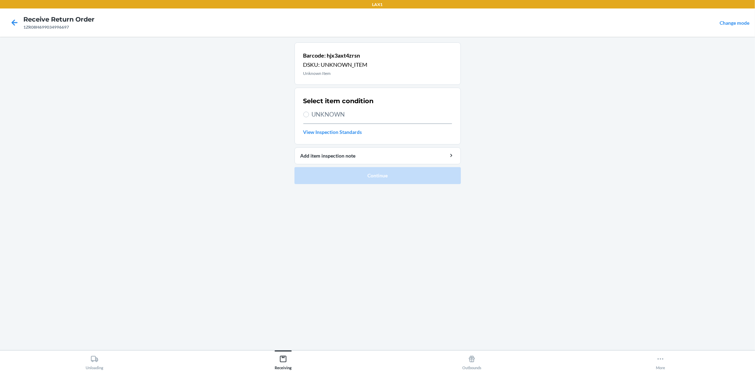
click at [338, 119] on span "UNKNOWN" at bounding box center [382, 114] width 140 height 9
click at [309, 117] on input "UNKNOWN" at bounding box center [306, 115] width 6 height 6
radio input "true"
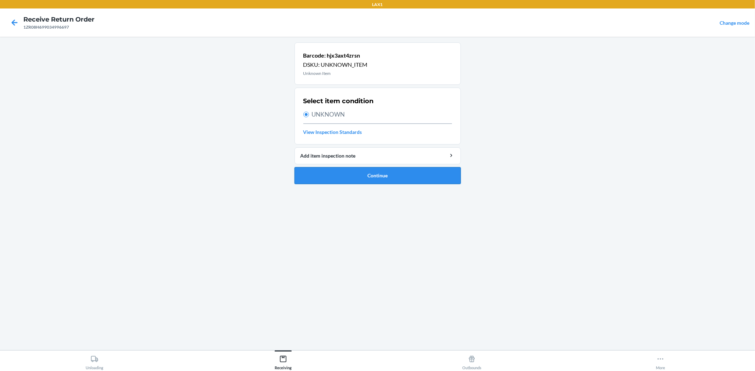
click at [373, 178] on button "Continue" at bounding box center [377, 175] width 166 height 17
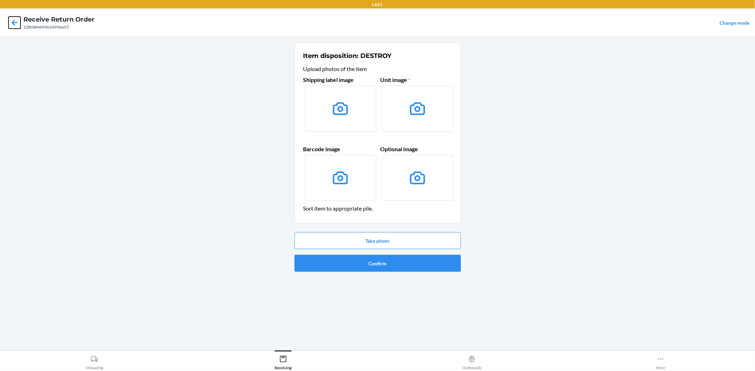
click at [11, 20] on icon at bounding box center [14, 23] width 12 height 12
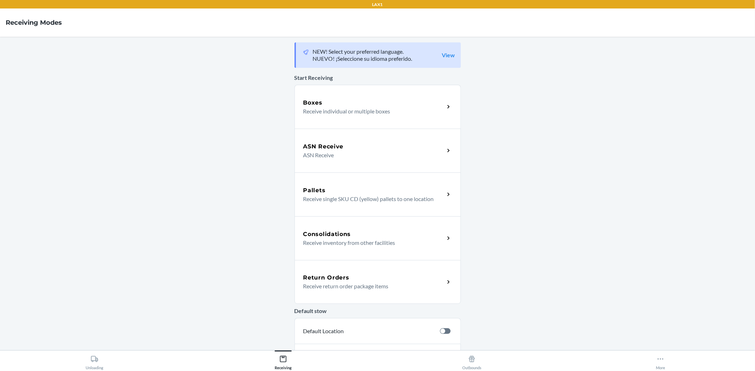
click at [357, 281] on div "Return Orders" at bounding box center [373, 278] width 141 height 8
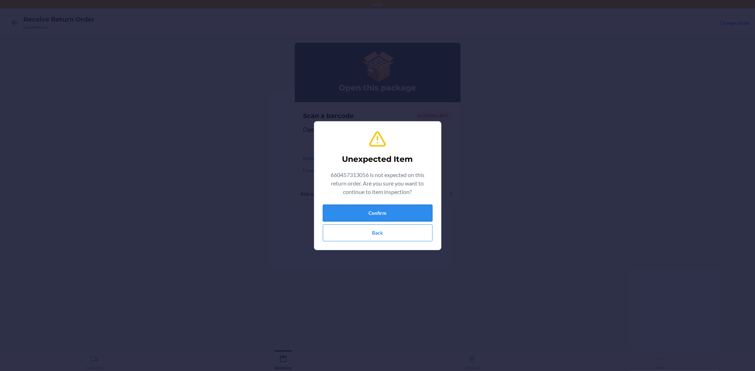
click at [415, 213] on button "Confirm" at bounding box center [378, 213] width 110 height 17
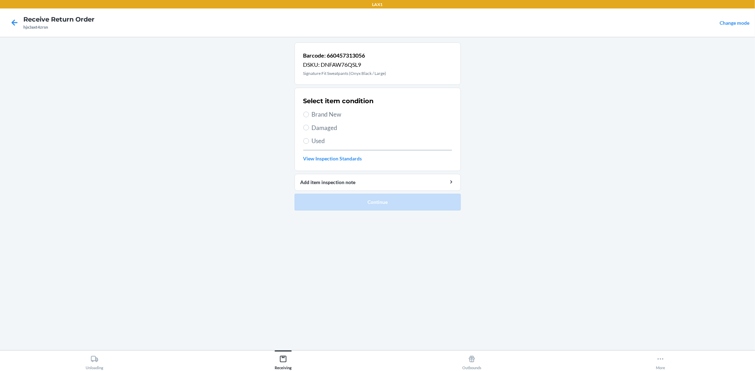
click at [336, 117] on span "Brand New" at bounding box center [382, 114] width 140 height 9
click at [309, 117] on input "Brand New" at bounding box center [306, 115] width 6 height 6
radio input "true"
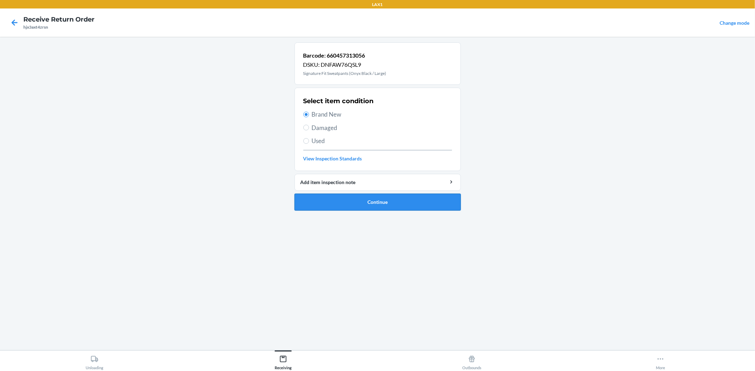
click at [387, 202] on button "Continue" at bounding box center [377, 202] width 166 height 17
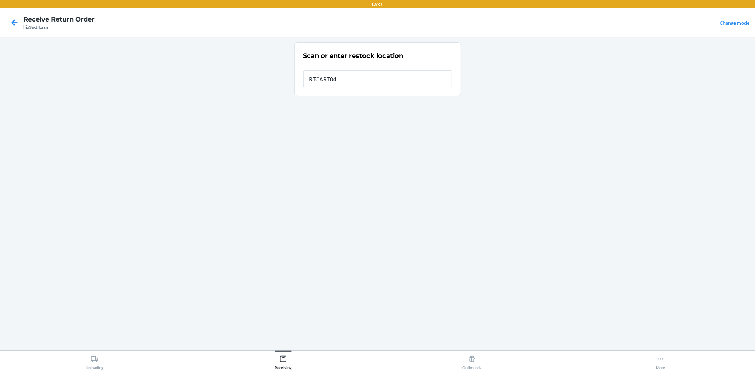
type input "RTCART041"
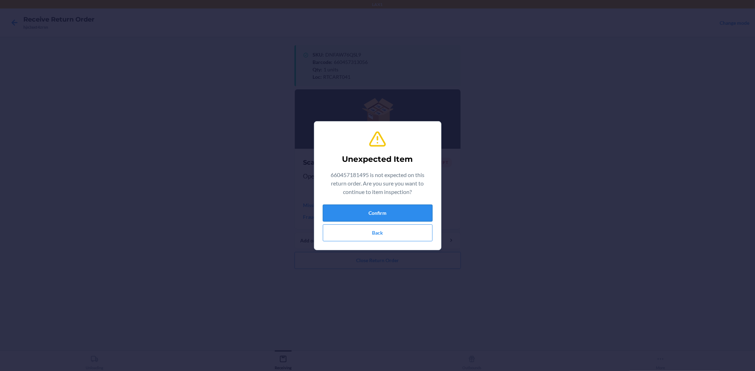
click at [395, 214] on button "Confirm" at bounding box center [378, 213] width 110 height 17
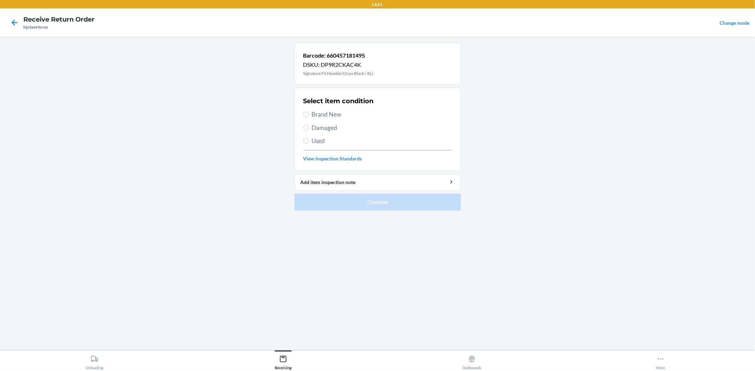
click at [338, 116] on span "Brand New" at bounding box center [382, 114] width 140 height 9
click at [309, 116] on input "Brand New" at bounding box center [306, 115] width 6 height 6
radio input "true"
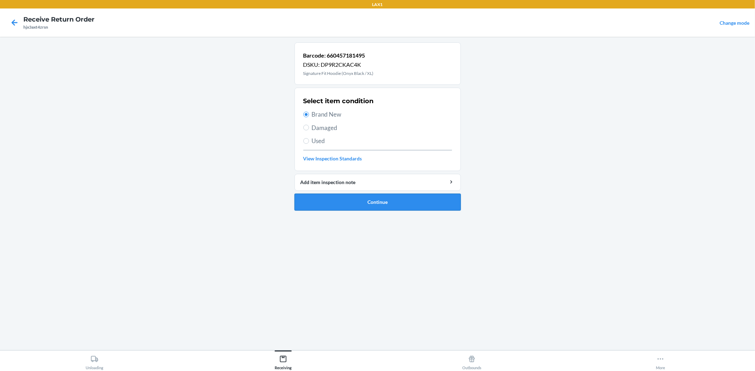
click at [386, 199] on button "Continue" at bounding box center [377, 202] width 166 height 17
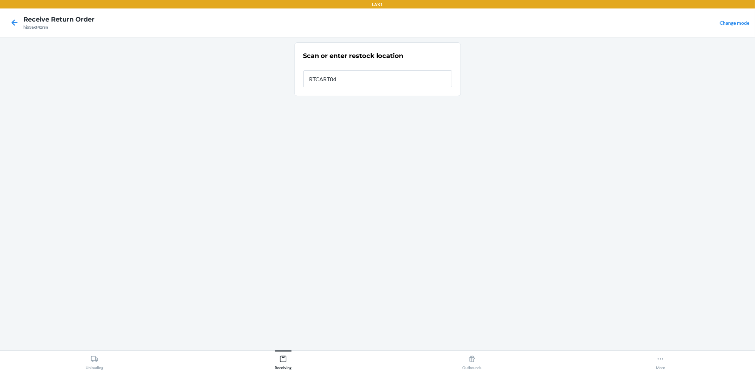
type input "RTCART041"
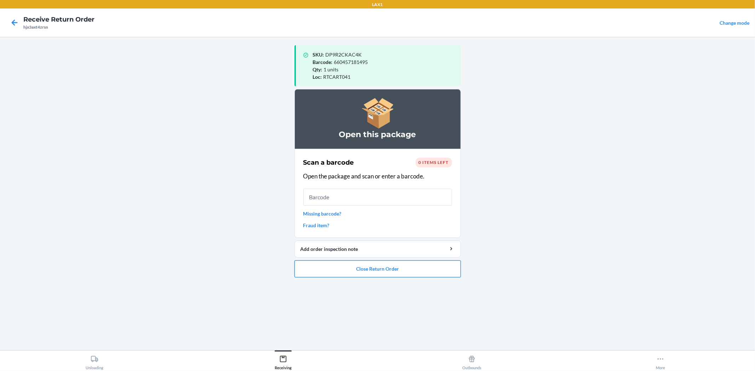
click at [383, 266] on button "Close Return Order" at bounding box center [377, 269] width 166 height 17
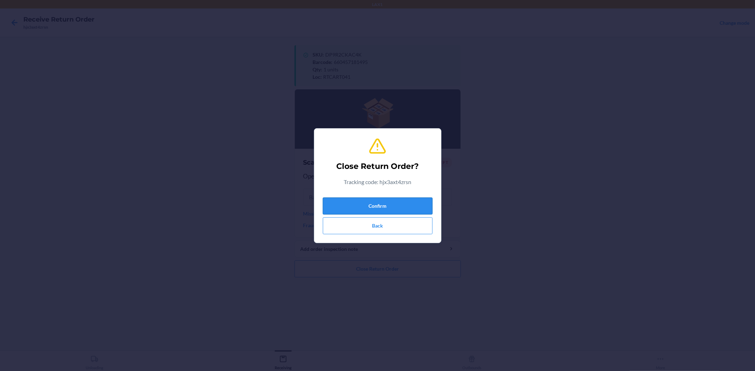
click at [380, 204] on button "Confirm" at bounding box center [378, 206] width 110 height 17
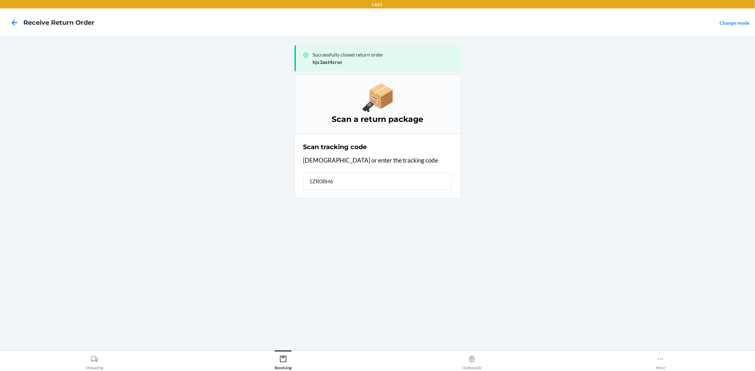
type input "1ZR08H69"
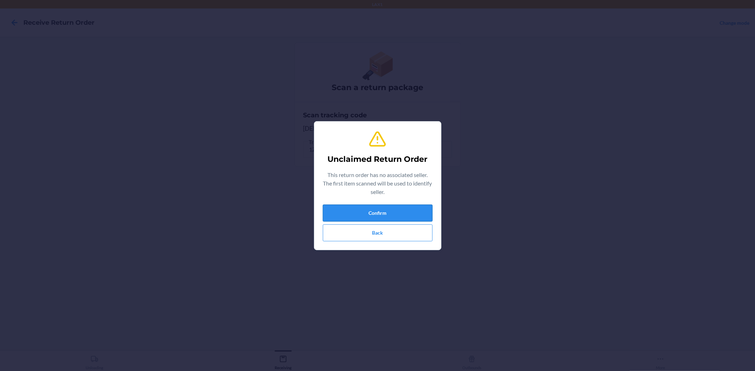
click at [386, 215] on button "Confirm" at bounding box center [378, 213] width 110 height 17
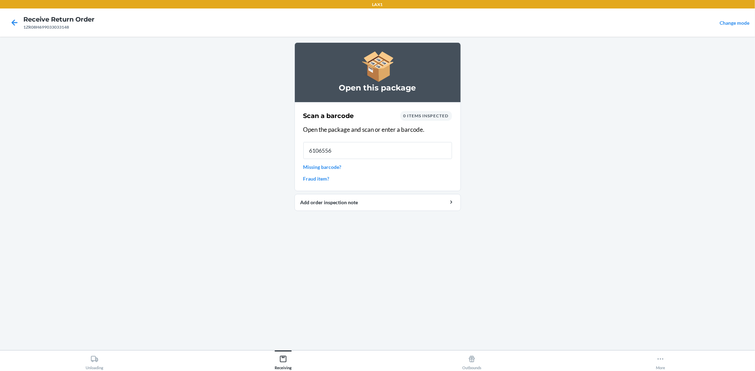
type input "61065563"
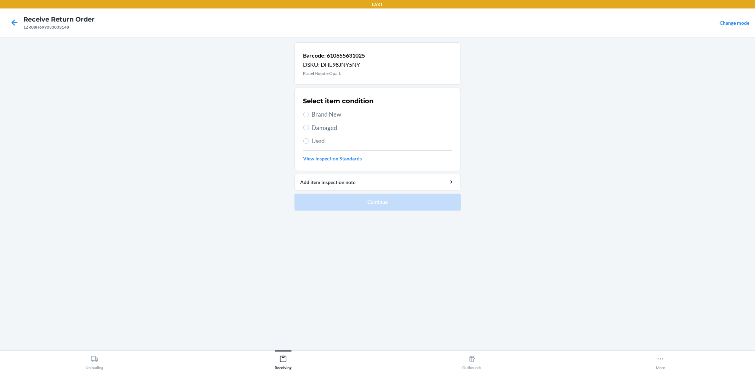
click at [321, 126] on span "Damaged" at bounding box center [382, 127] width 140 height 9
click at [309, 126] on input "Damaged" at bounding box center [306, 128] width 6 height 6
radio input "true"
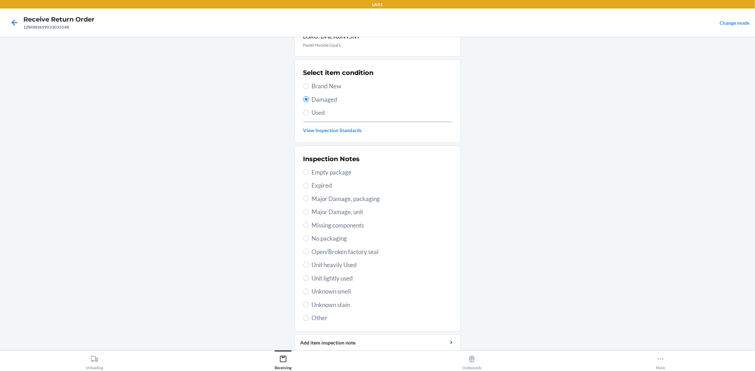
scroll to position [54, 0]
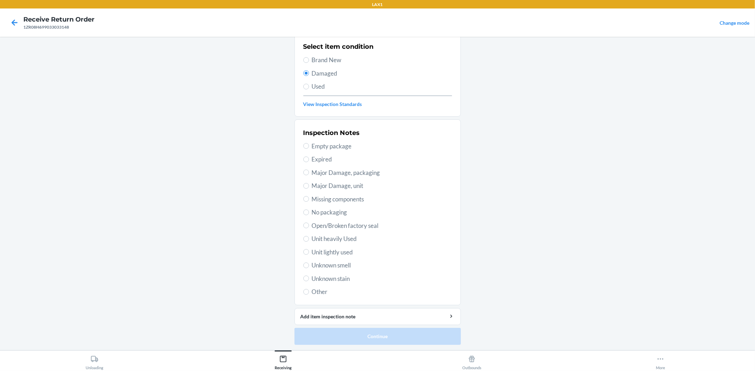
click at [322, 258] on div "Inspection Notes Empty package Expired Major Damage, packaging Major Damage, un…" at bounding box center [377, 212] width 149 height 173
click at [323, 249] on span "Unit lightly used" at bounding box center [382, 252] width 140 height 9
click at [309, 249] on input "Unit lightly used" at bounding box center [306, 252] width 6 height 6
radio input "true"
click at [328, 328] on button "Continue" at bounding box center [377, 336] width 166 height 17
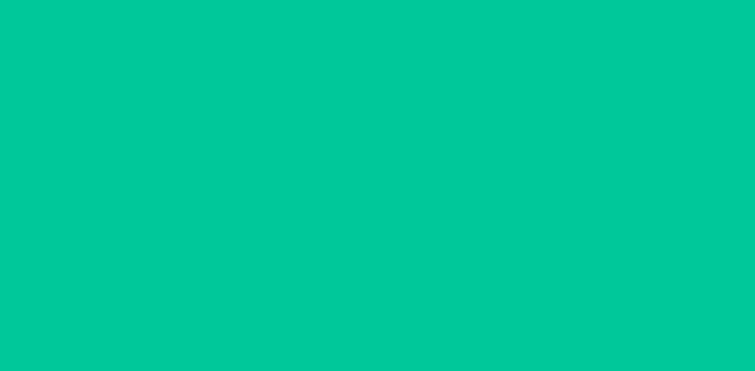
scroll to position [0, 0]
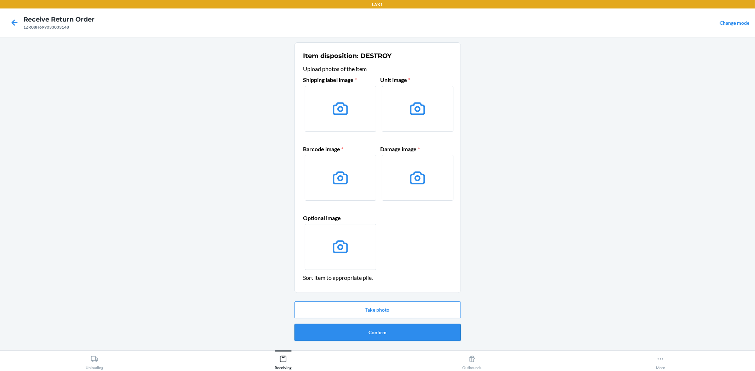
click at [331, 324] on button "Confirm" at bounding box center [377, 332] width 166 height 17
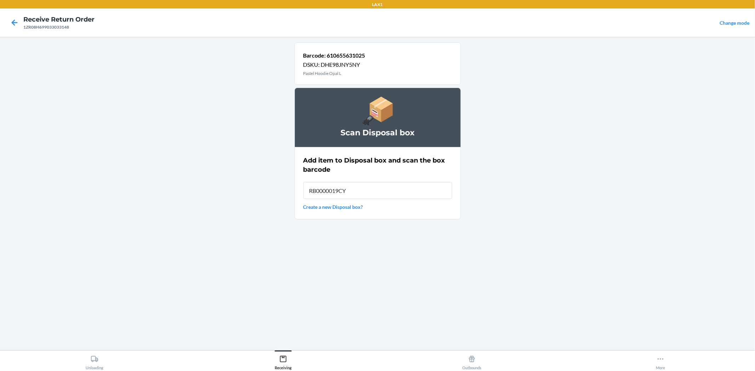
type input "RB0000019CY"
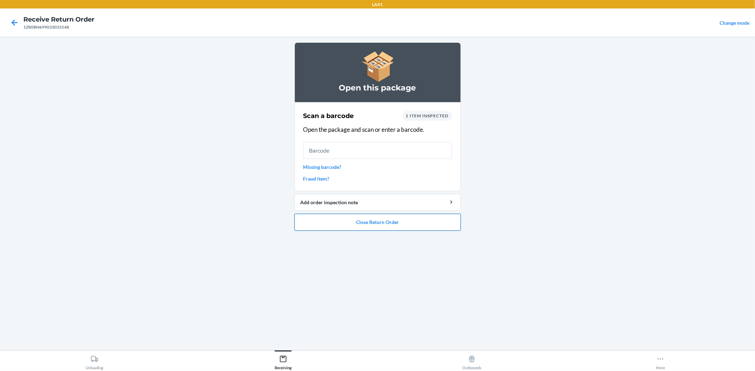
click at [430, 222] on button "Close Return Order" at bounding box center [377, 222] width 166 height 17
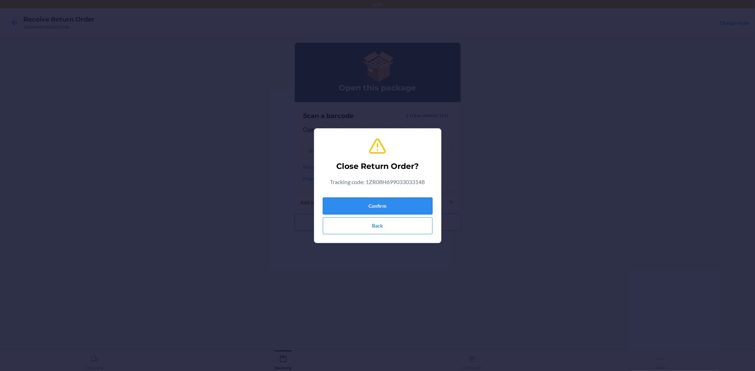
click at [411, 204] on button "Confirm" at bounding box center [378, 206] width 110 height 17
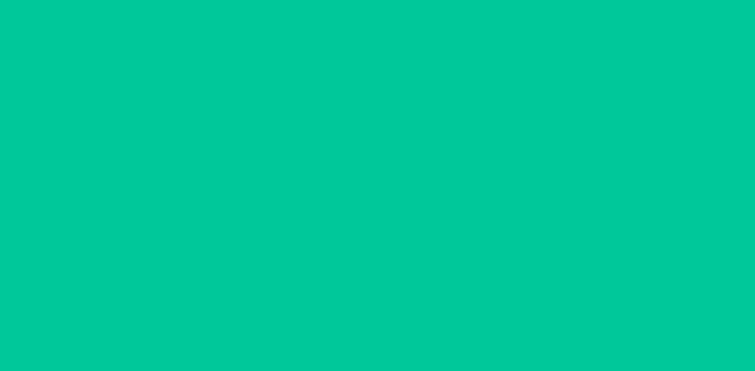
click at [411, 204] on ol "Scan a return package Scan tracking code Scan or enter the tracking code" at bounding box center [377, 139] width 166 height 130
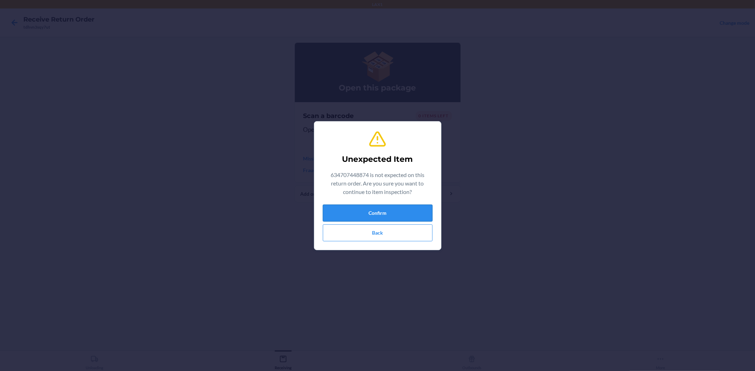
click at [410, 209] on button "Confirm" at bounding box center [378, 213] width 110 height 17
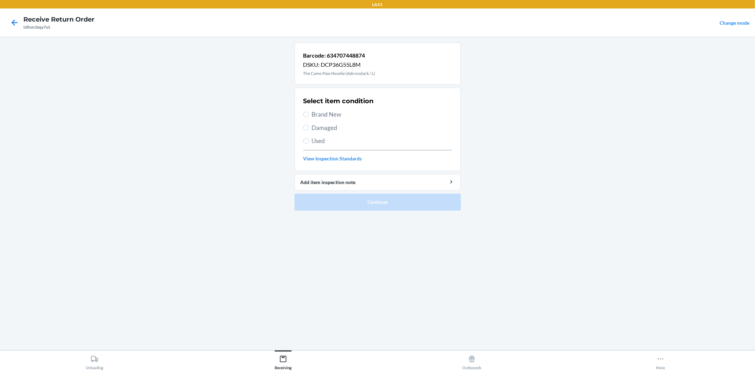
click at [342, 117] on span "Brand New" at bounding box center [382, 114] width 140 height 9
click at [309, 117] on input "Brand New" at bounding box center [306, 115] width 6 height 6
radio input "true"
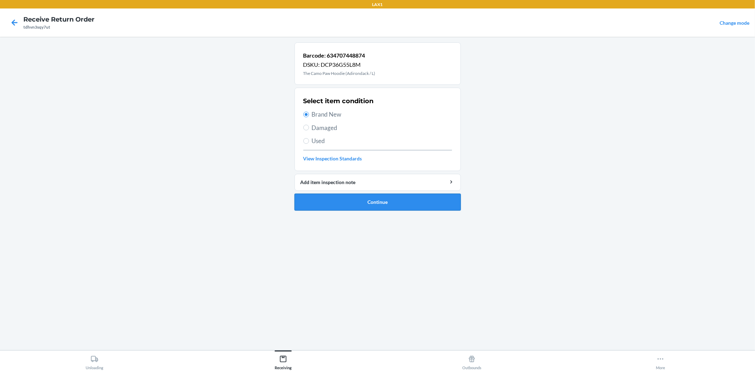
click at [379, 207] on button "Continue" at bounding box center [377, 202] width 166 height 17
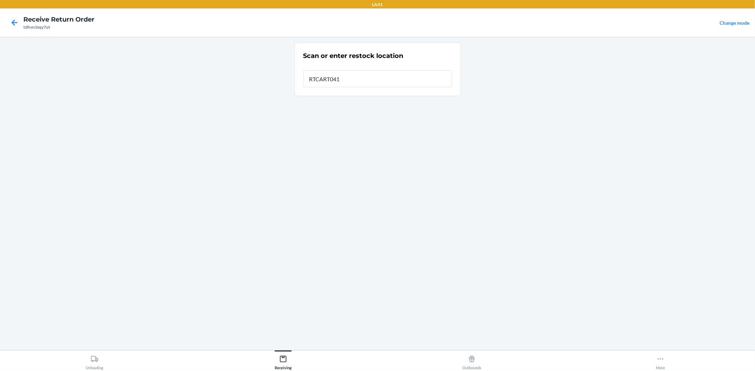
type input "RTCART041"
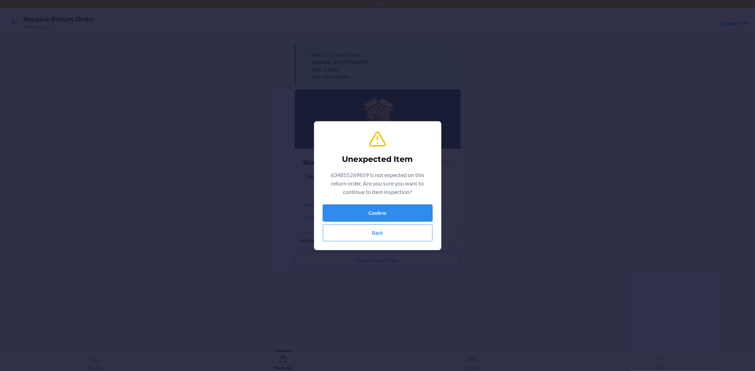
click at [402, 217] on button "Confirm" at bounding box center [378, 213] width 110 height 17
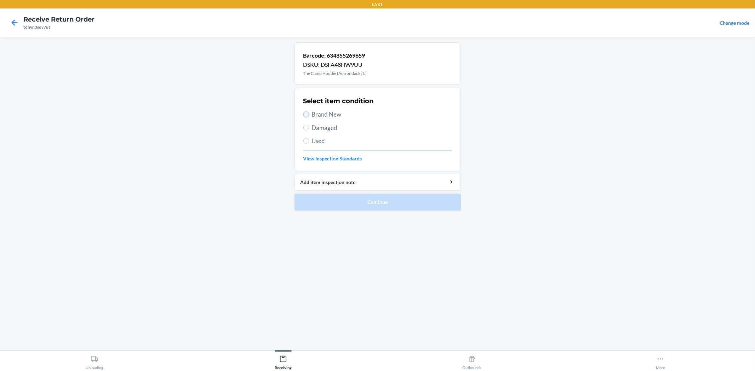
click at [307, 116] on input "Brand New" at bounding box center [306, 115] width 6 height 6
radio input "true"
click at [351, 200] on button "Continue" at bounding box center [377, 202] width 166 height 17
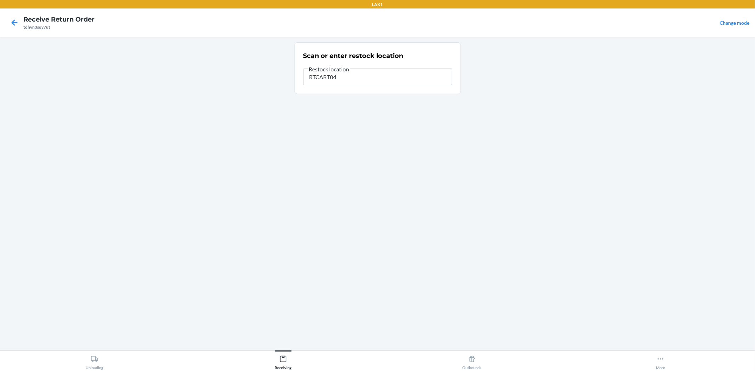
type input "RTCART041"
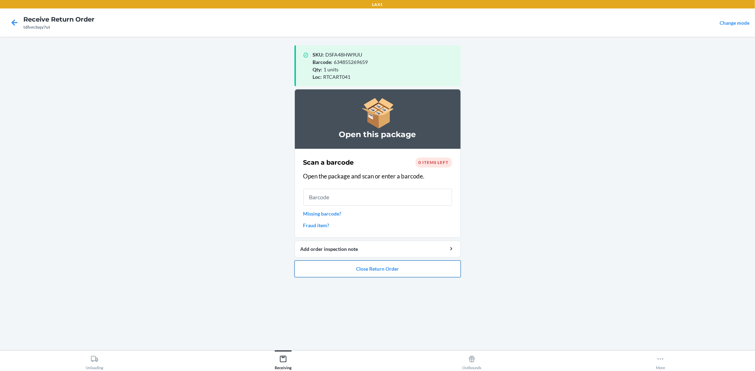
click at [383, 271] on button "Close Return Order" at bounding box center [377, 269] width 166 height 17
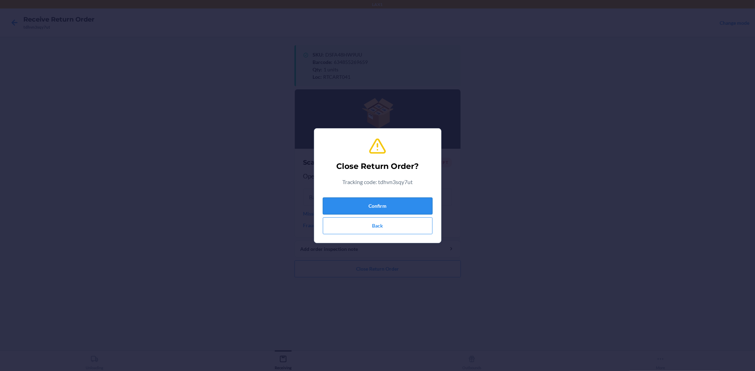
click at [393, 203] on button "Confirm" at bounding box center [378, 206] width 110 height 17
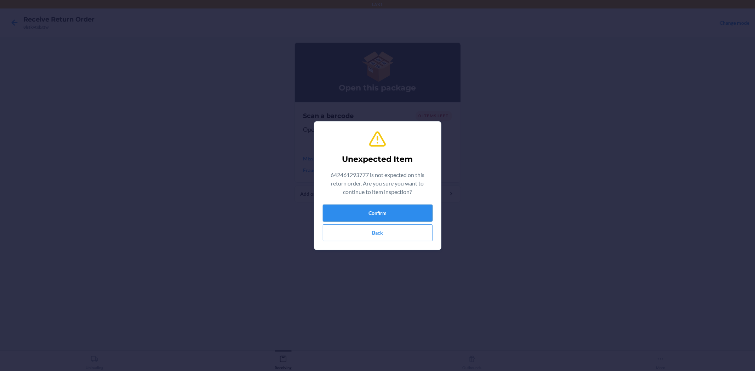
click at [402, 215] on button "Confirm" at bounding box center [378, 213] width 110 height 17
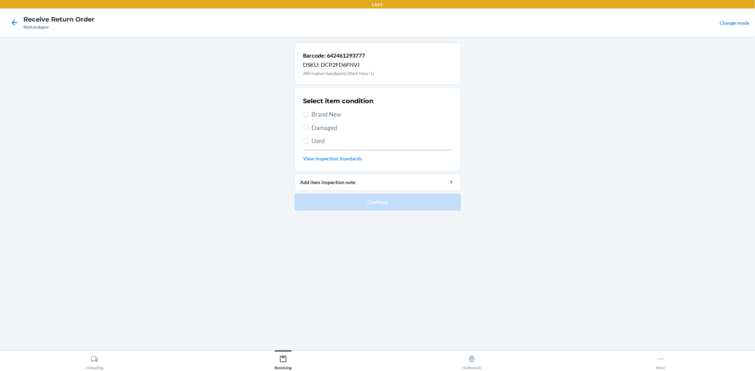
click at [302, 115] on section "Select item condition Brand New Damaged Used View Inspection Standards" at bounding box center [377, 129] width 166 height 83
click at [309, 114] on label "Brand New" at bounding box center [377, 114] width 149 height 9
click at [309, 114] on input "Brand New" at bounding box center [306, 115] width 6 height 6
radio input "true"
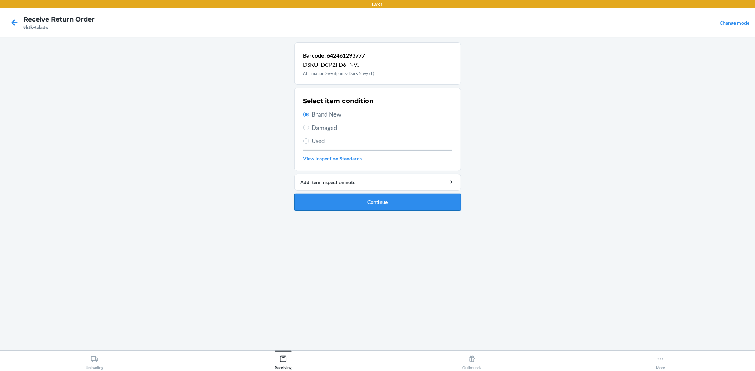
click at [394, 205] on button "Continue" at bounding box center [377, 202] width 166 height 17
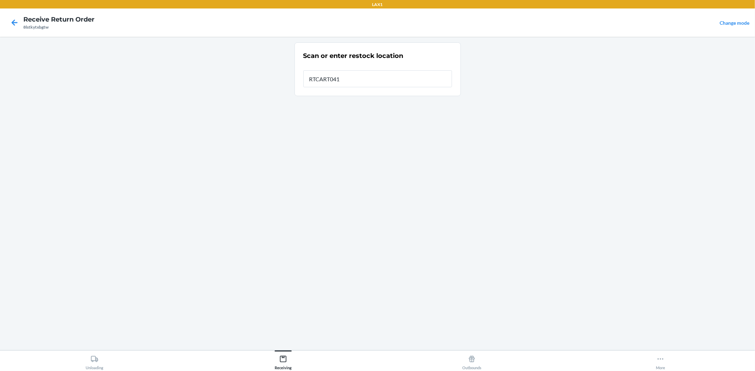
type input "RTCART041"
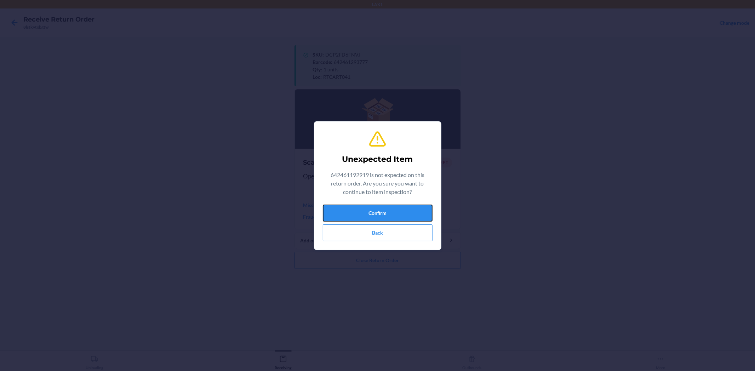
click at [394, 205] on button "Confirm" at bounding box center [378, 213] width 110 height 17
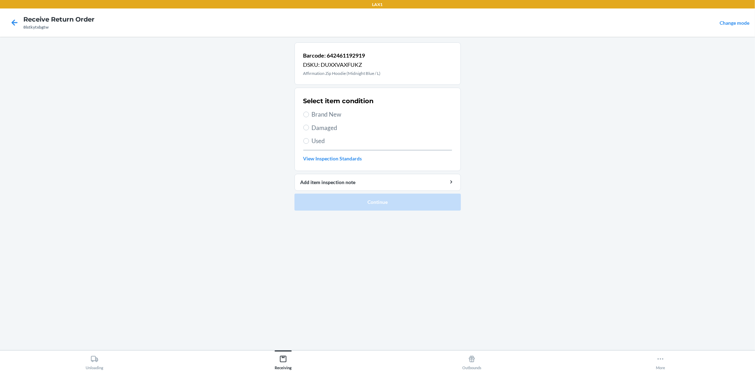
click at [346, 114] on span "Brand New" at bounding box center [382, 114] width 140 height 9
click at [309, 114] on input "Brand New" at bounding box center [306, 115] width 6 height 6
radio input "true"
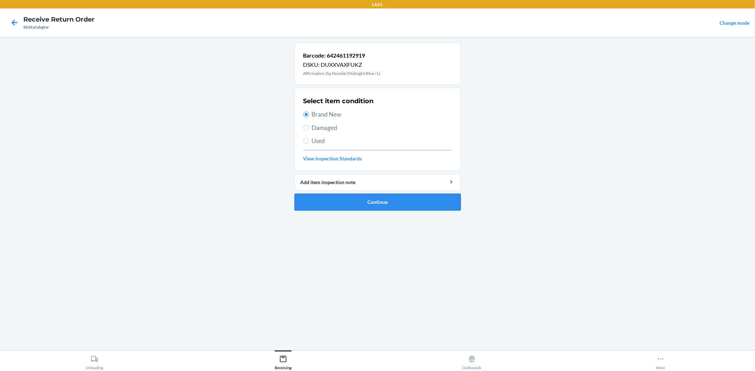
click at [370, 195] on button "Continue" at bounding box center [377, 202] width 166 height 17
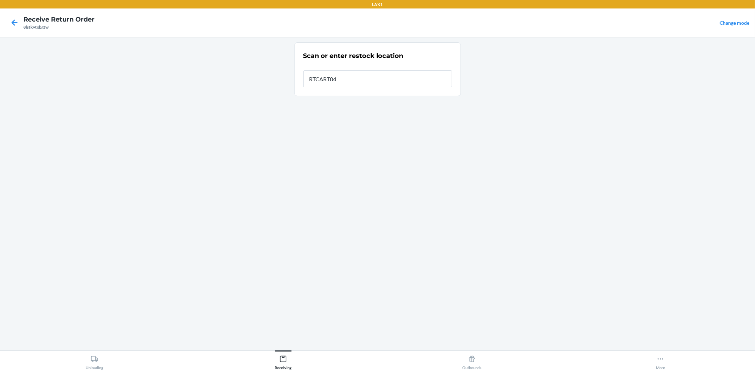
type input "RTCART041"
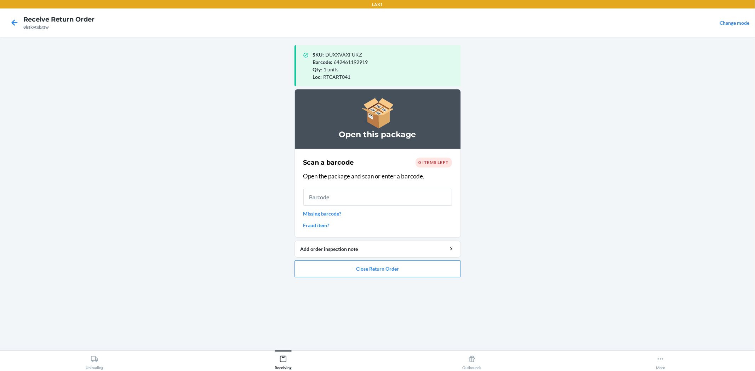
click at [448, 278] on ol "Open this package Scan a barcode 0 items left Open the package and scan or ente…" at bounding box center [377, 186] width 166 height 194
click at [443, 268] on button "Close Return Order" at bounding box center [377, 269] width 166 height 17
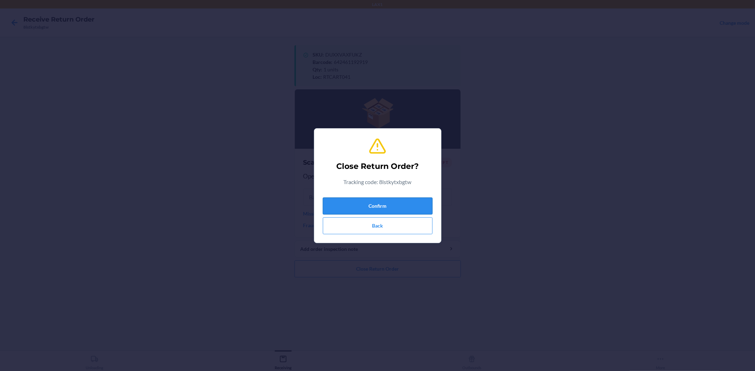
click at [404, 200] on button "Confirm" at bounding box center [378, 206] width 110 height 17
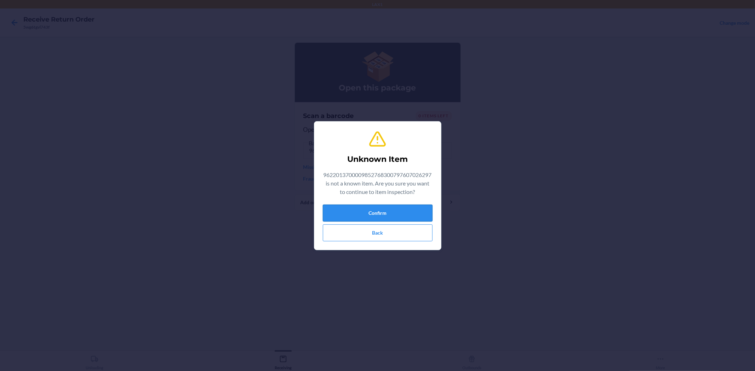
click at [414, 217] on button "Confirm" at bounding box center [378, 213] width 110 height 17
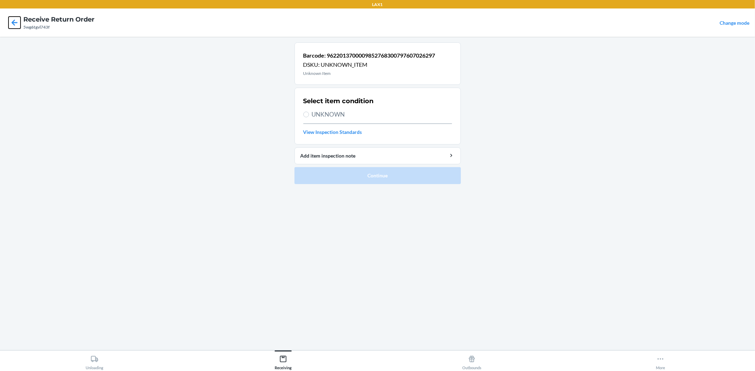
click at [15, 19] on icon at bounding box center [14, 23] width 12 height 12
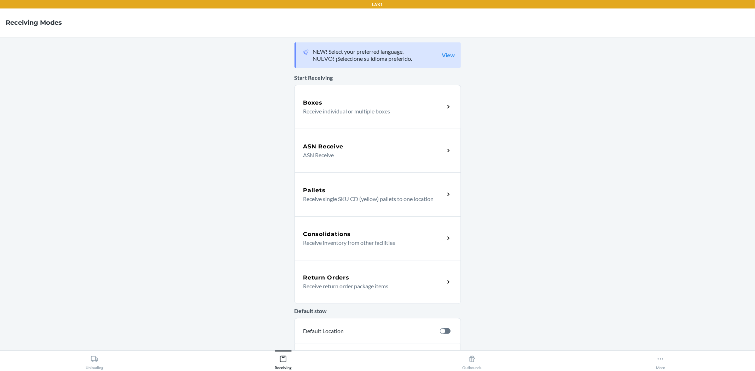
click at [399, 289] on p "Receive return order package items" at bounding box center [371, 286] width 136 height 8
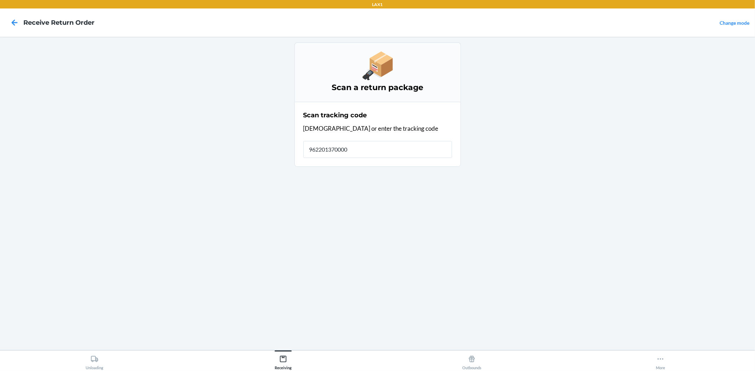
type input "9622013700009"
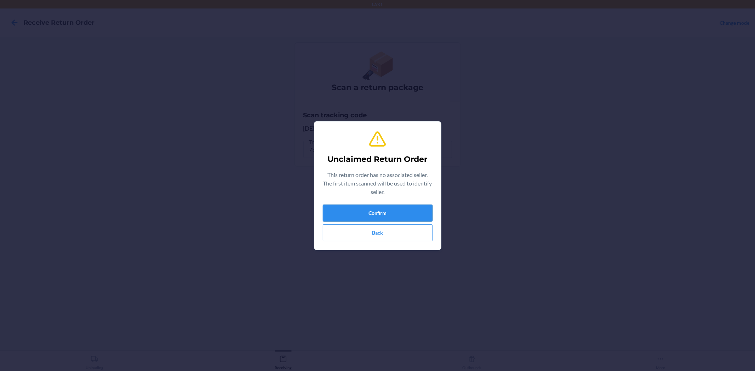
click at [354, 214] on button "Confirm" at bounding box center [378, 213] width 110 height 17
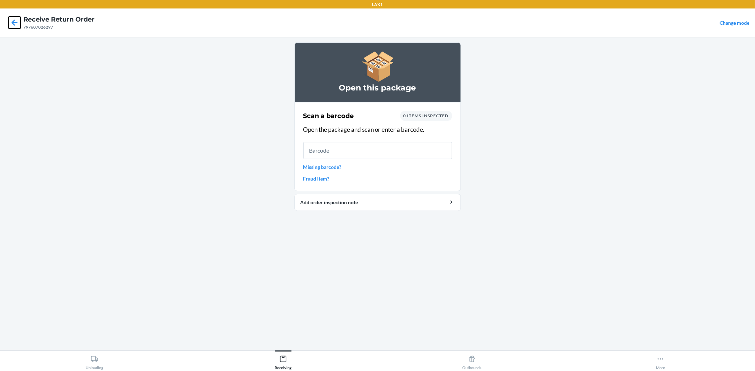
click at [9, 22] on icon at bounding box center [14, 23] width 12 height 12
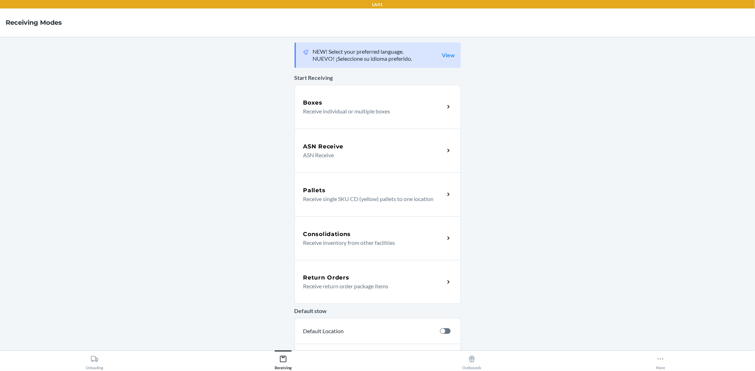
click at [411, 274] on div "Return Orders" at bounding box center [373, 278] width 141 height 8
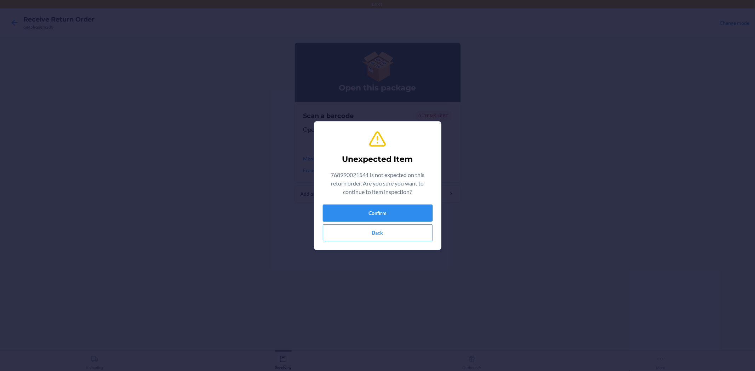
click at [402, 211] on button "Confirm" at bounding box center [378, 213] width 110 height 17
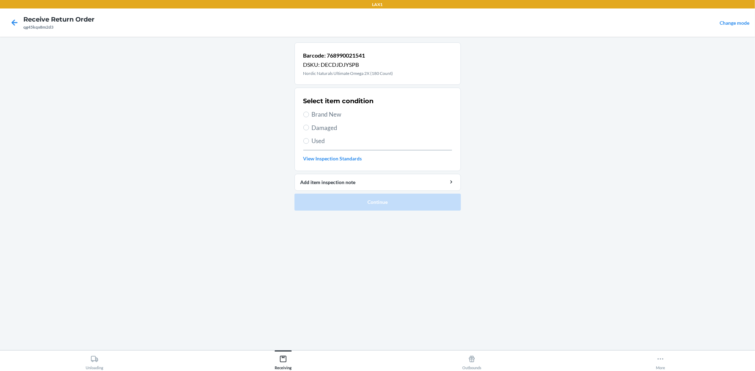
click at [321, 115] on span "Brand New" at bounding box center [382, 114] width 140 height 9
click at [309, 115] on input "Brand New" at bounding box center [306, 115] width 6 height 6
radio input "true"
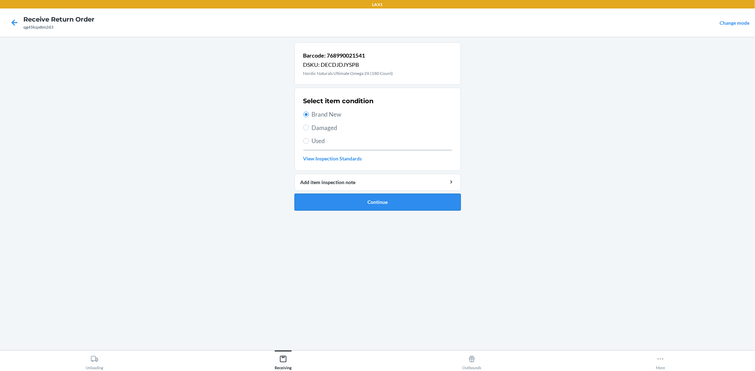
click at [377, 205] on button "Continue" at bounding box center [377, 202] width 166 height 17
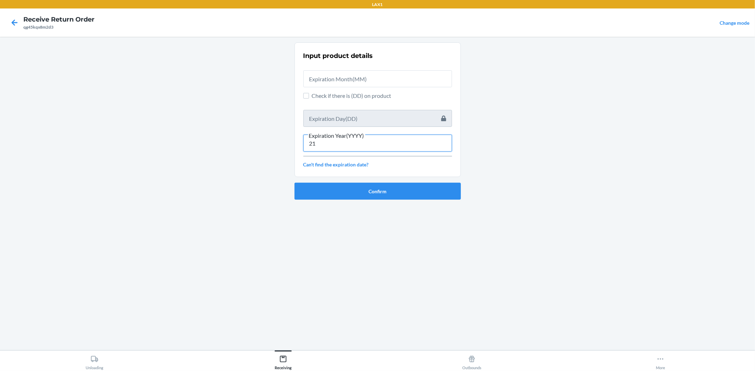
type input "2"
type input "2028"
click at [355, 190] on button "Confirm" at bounding box center [377, 191] width 166 height 17
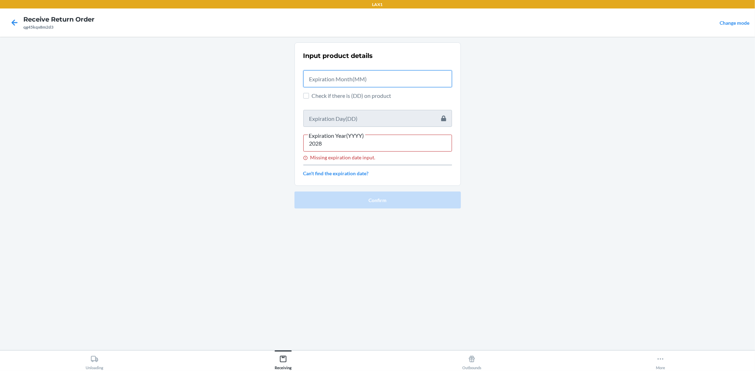
click at [360, 73] on input "text" at bounding box center [377, 78] width 149 height 17
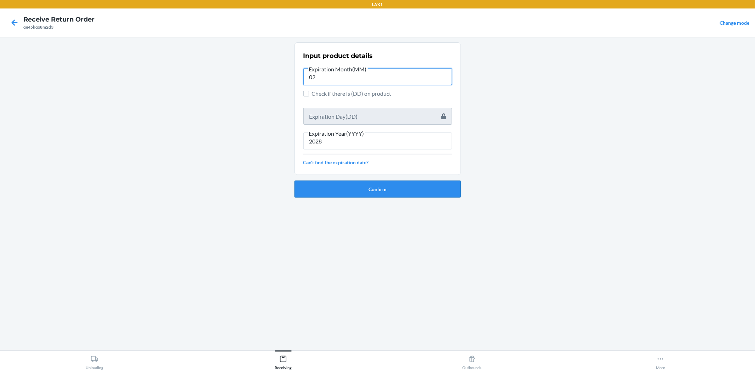
type input "02"
click at [364, 190] on button "Confirm" at bounding box center [377, 189] width 166 height 17
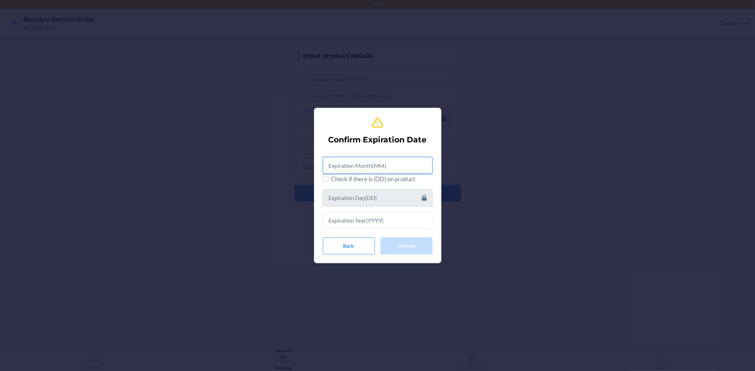
click at [392, 172] on input "text" at bounding box center [378, 165] width 110 height 17
type input "02"
click at [392, 217] on input "text" at bounding box center [378, 219] width 110 height 17
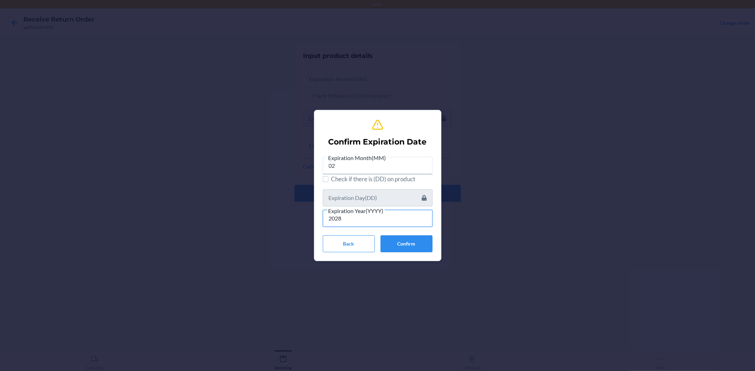
type input "2028"
drag, startPoint x: 397, startPoint y: 236, endPoint x: 398, endPoint y: 243, distance: 6.5
click at [398, 241] on button "Confirm" at bounding box center [406, 244] width 52 height 17
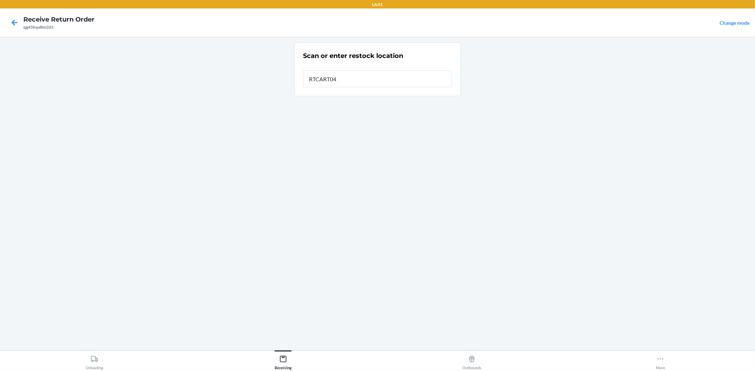
type input "RTCART041"
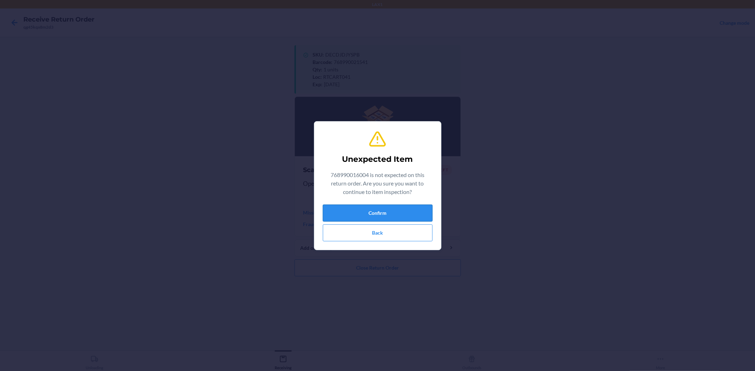
click at [408, 213] on button "Confirm" at bounding box center [378, 213] width 110 height 17
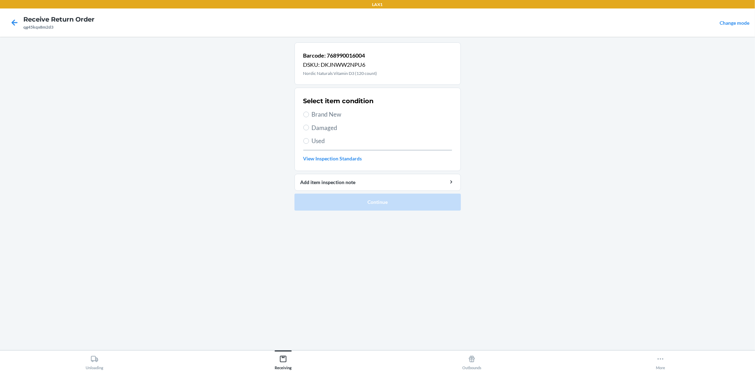
click at [330, 117] on span "Brand New" at bounding box center [382, 114] width 140 height 9
click at [309, 117] on input "Brand New" at bounding box center [306, 115] width 6 height 6
radio input "true"
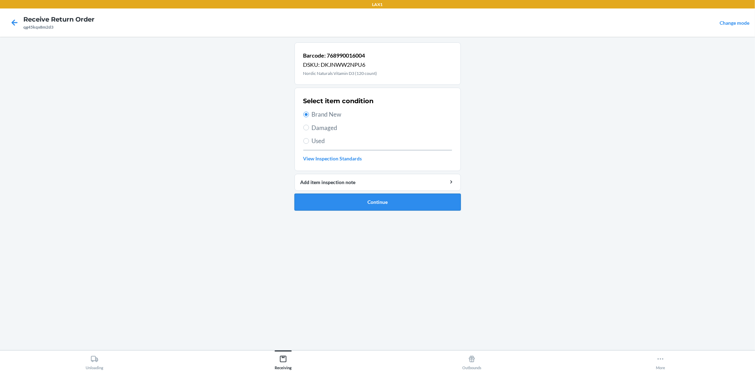
click at [373, 200] on button "Continue" at bounding box center [377, 202] width 166 height 17
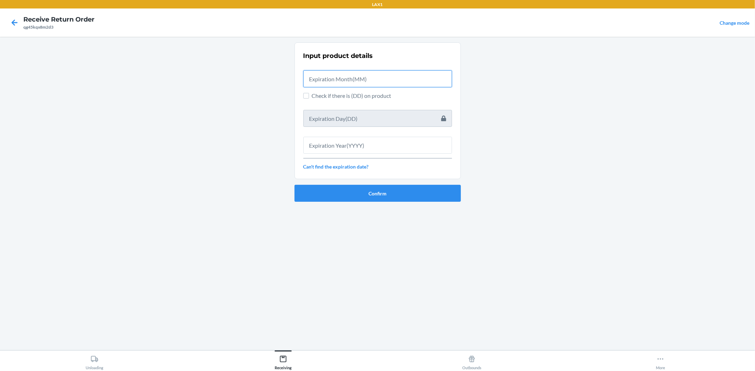
click at [328, 79] on input "text" at bounding box center [377, 78] width 149 height 17
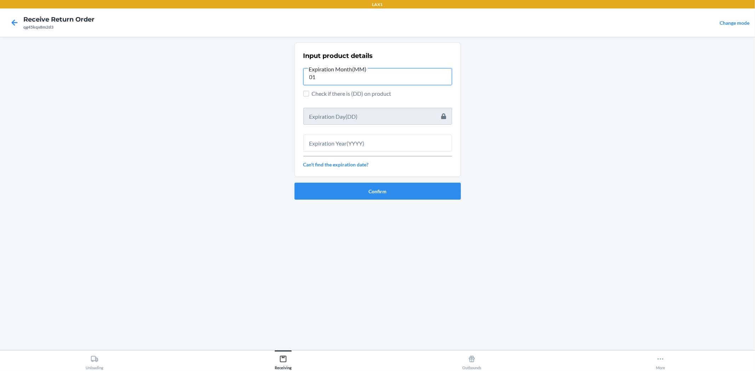
type input "01"
click at [329, 139] on input "text" at bounding box center [377, 143] width 149 height 17
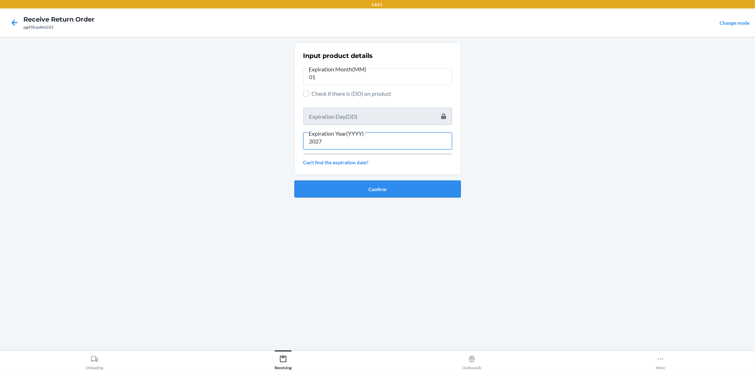
type input "2027"
click at [360, 188] on button "Confirm" at bounding box center [377, 189] width 166 height 17
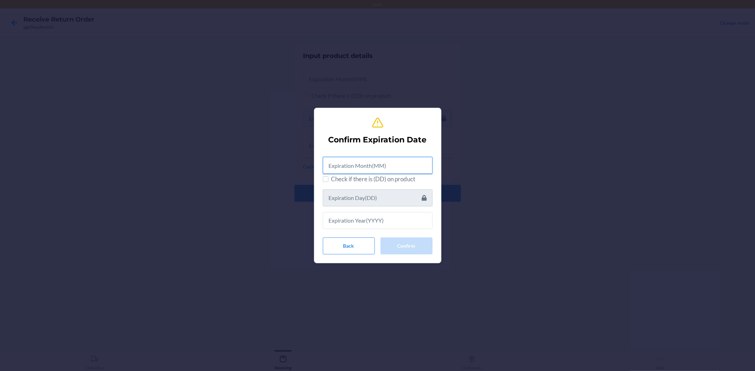
click at [359, 166] on input "text" at bounding box center [378, 165] width 110 height 17
type input "01"
click at [394, 225] on input "text" at bounding box center [378, 219] width 110 height 17
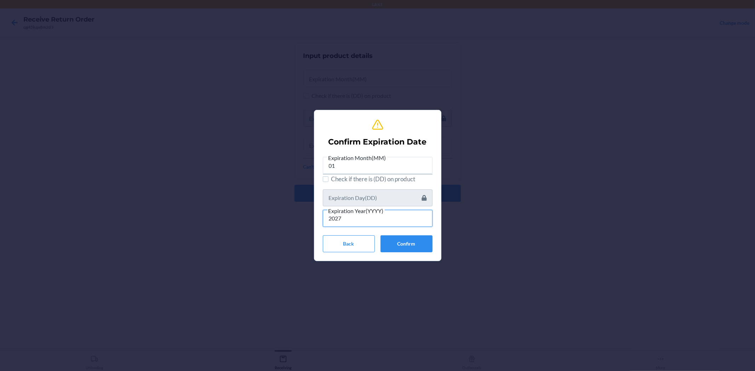
type input "2027"
click at [400, 241] on button "Confirm" at bounding box center [406, 244] width 52 height 17
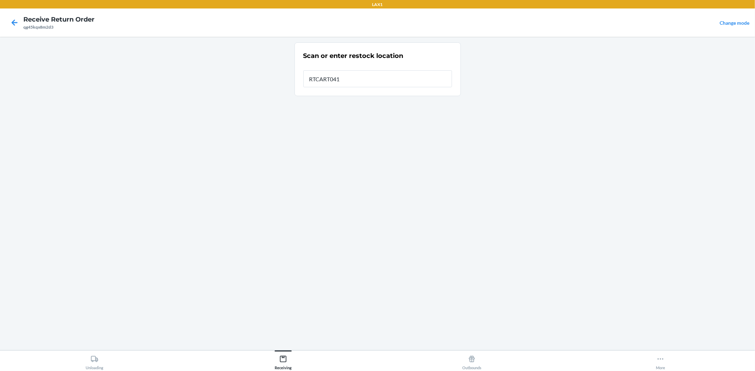
type input "RTCART041"
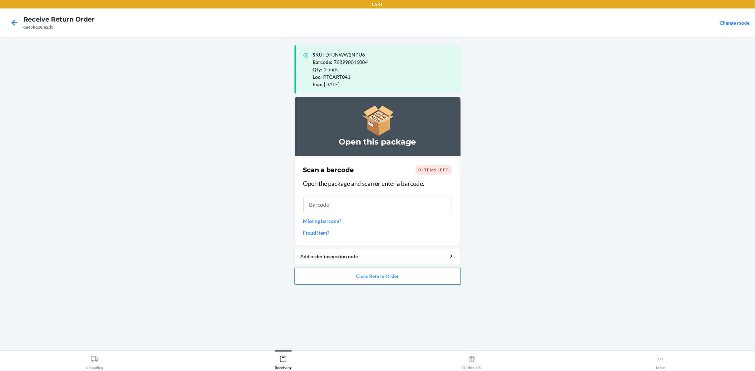
click at [423, 271] on button "Close Return Order" at bounding box center [377, 276] width 166 height 17
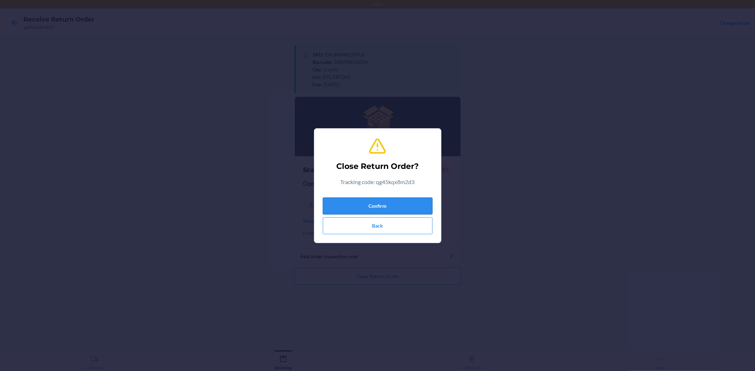
click at [406, 207] on button "Confirm" at bounding box center [378, 206] width 110 height 17
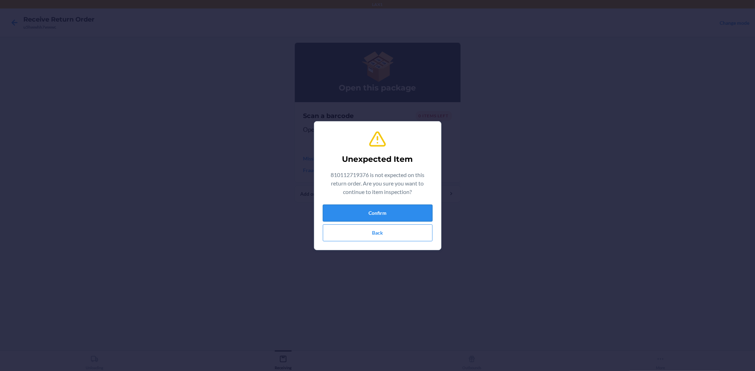
click at [411, 221] on button "Confirm" at bounding box center [378, 213] width 110 height 17
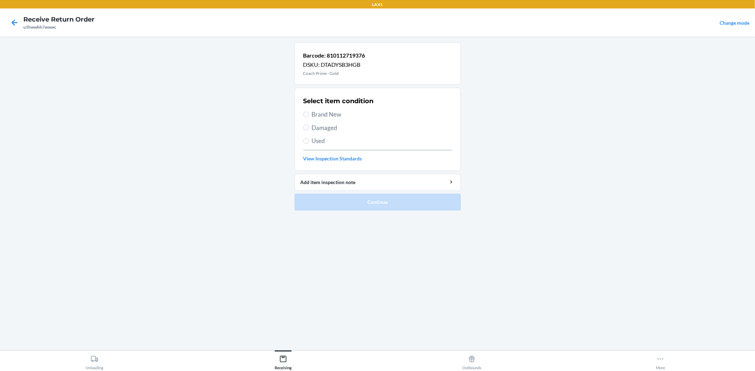
click at [329, 111] on span "Brand New" at bounding box center [382, 114] width 140 height 9
click at [309, 112] on input "Brand New" at bounding box center [306, 115] width 6 height 6
radio input "true"
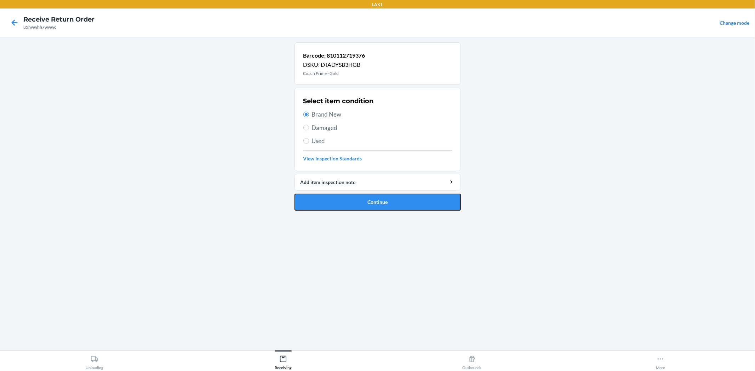
click at [348, 201] on button "Continue" at bounding box center [377, 202] width 166 height 17
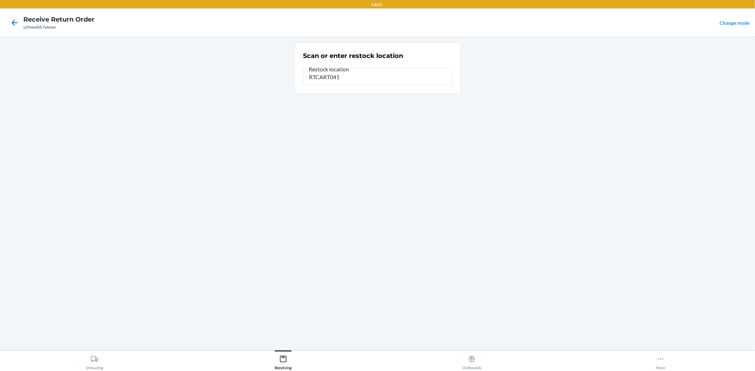
type input "RTCART041"
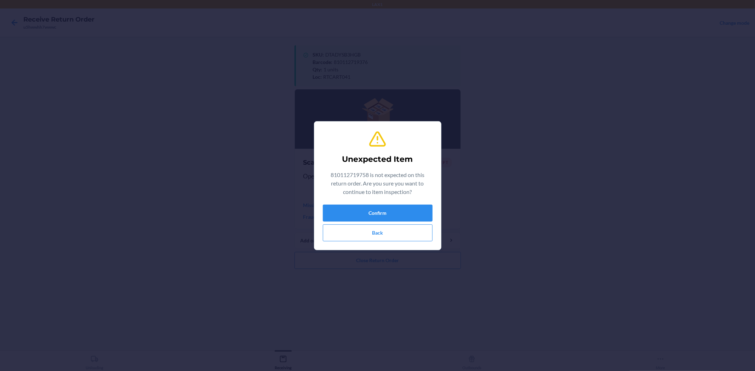
click at [375, 223] on div "Confirm Back" at bounding box center [378, 223] width 110 height 37
click at [378, 214] on button "Confirm" at bounding box center [378, 213] width 110 height 17
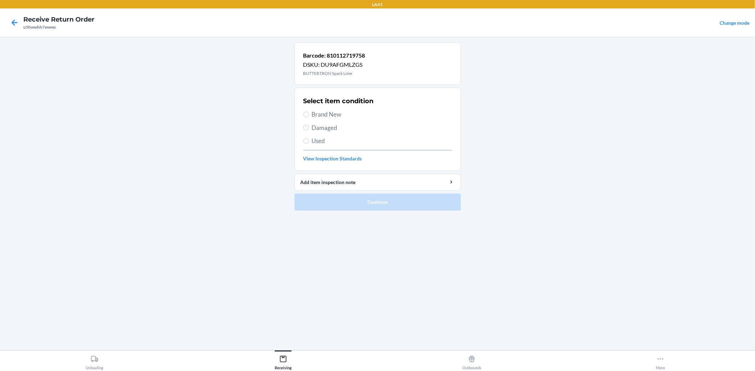
click at [320, 107] on div "Select item condition Brand New Damaged Used View Inspection Standards" at bounding box center [377, 129] width 149 height 70
click at [321, 111] on span "Brand New" at bounding box center [382, 114] width 140 height 9
click at [309, 112] on input "Brand New" at bounding box center [306, 115] width 6 height 6
radio input "true"
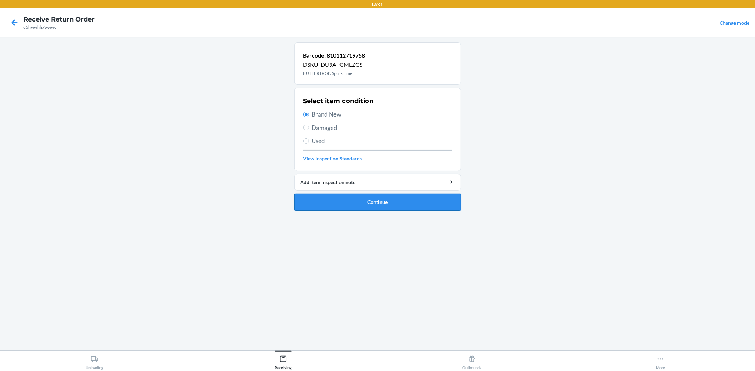
click at [351, 198] on button "Continue" at bounding box center [377, 202] width 166 height 17
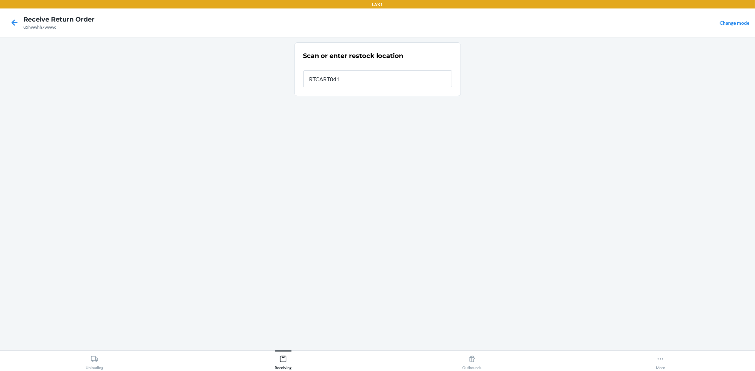
type input "RTCART041"
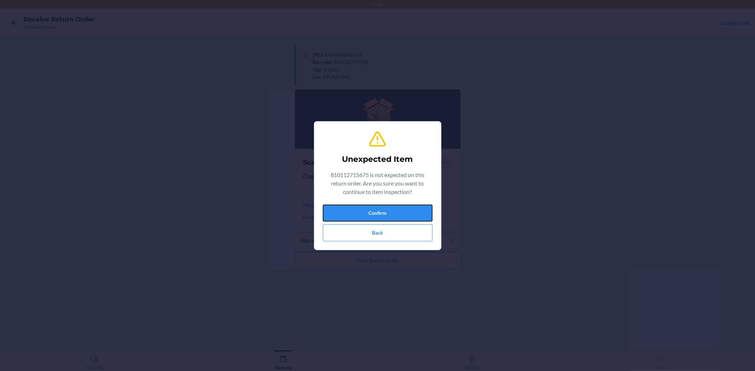
click at [352, 206] on button "Confirm" at bounding box center [378, 213] width 110 height 17
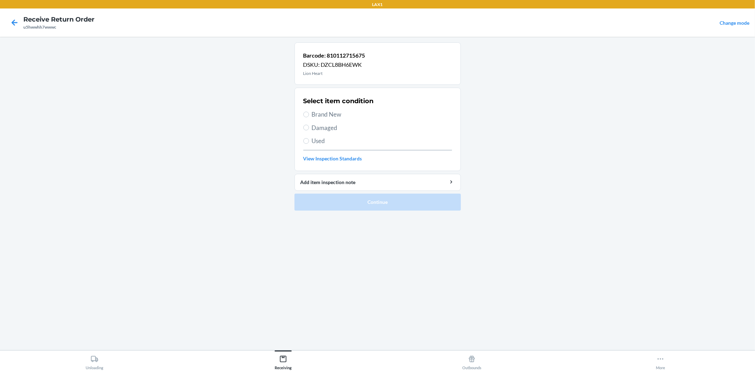
click at [333, 109] on div "Select item condition Brand New Damaged Used View Inspection Standards" at bounding box center [377, 129] width 149 height 70
click at [333, 111] on span "Brand New" at bounding box center [382, 114] width 140 height 9
click at [309, 112] on input "Brand New" at bounding box center [306, 115] width 6 height 6
radio input "true"
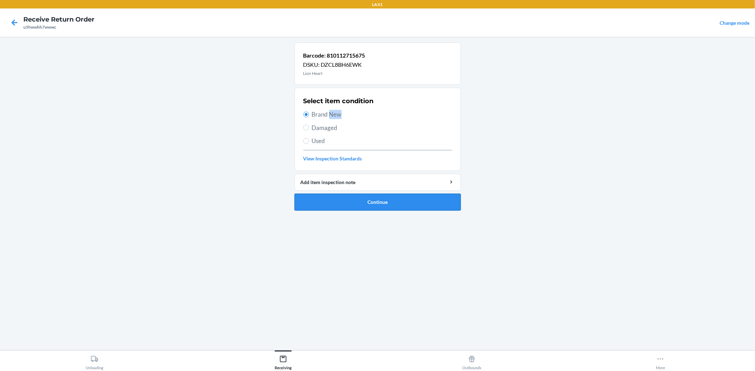
click at [368, 204] on button "Continue" at bounding box center [377, 202] width 166 height 17
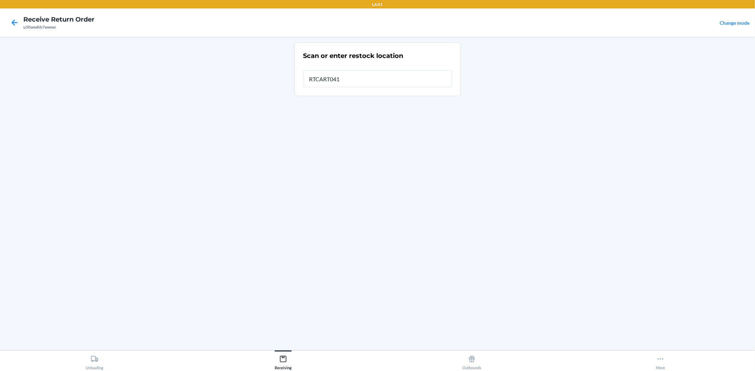
type input "RTCART041"
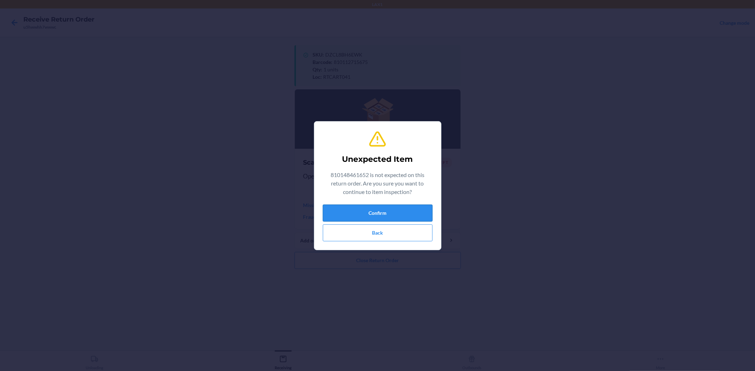
click at [390, 217] on button "Confirm" at bounding box center [378, 213] width 110 height 17
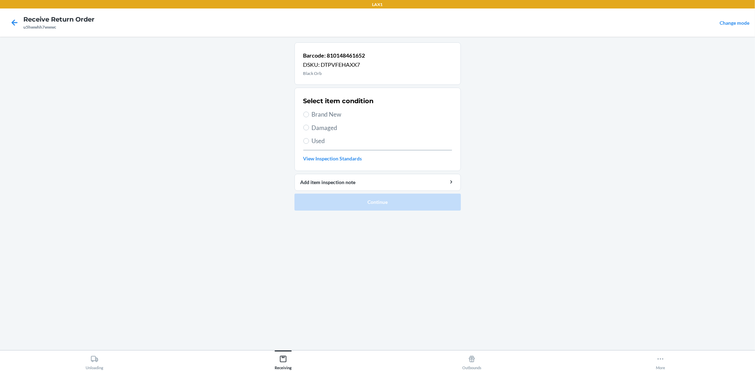
click at [321, 114] on span "Brand New" at bounding box center [382, 114] width 140 height 9
click at [309, 114] on input "Brand New" at bounding box center [306, 115] width 6 height 6
radio input "true"
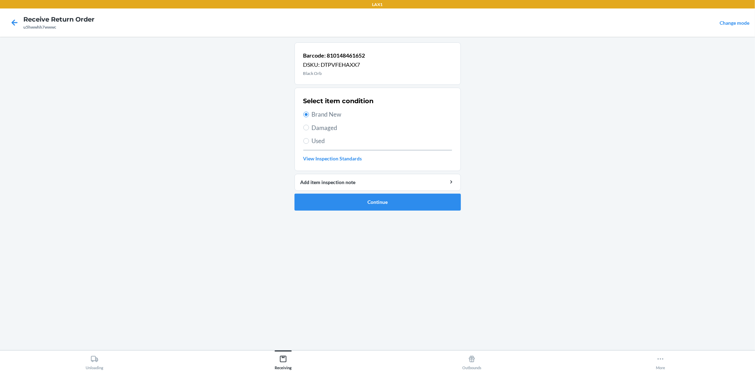
click at [366, 193] on li "Barcode: 810148461652 DSKU: DTPVFEHAXX7 Black Orb Select item condition Brand N…" at bounding box center [377, 126] width 166 height 168
click at [367, 195] on button "Continue" at bounding box center [377, 202] width 166 height 17
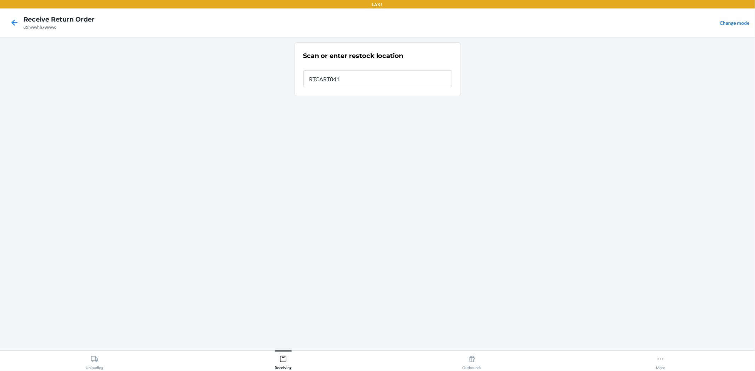
type input "RTCART041"
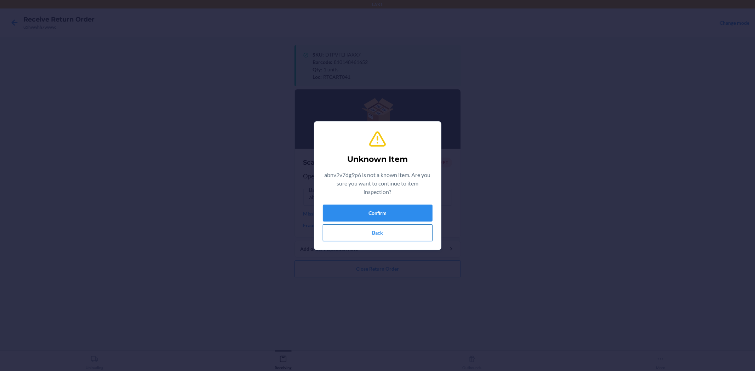
click at [394, 237] on button "Back" at bounding box center [378, 233] width 110 height 17
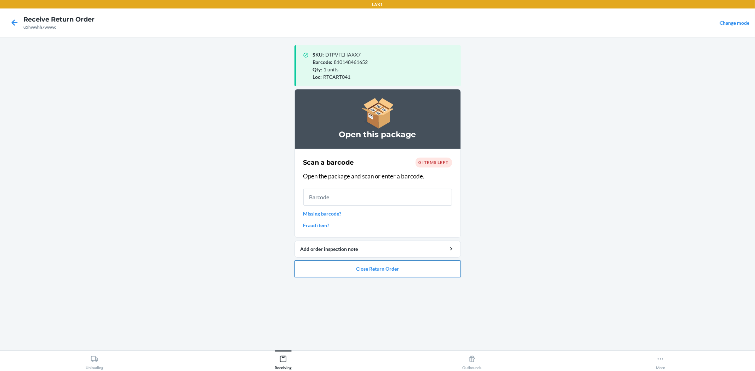
click at [395, 270] on button "Close Return Order" at bounding box center [377, 269] width 166 height 17
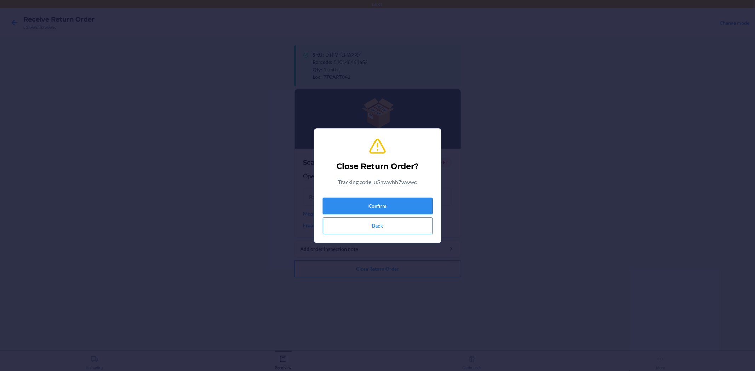
click at [397, 205] on button "Confirm" at bounding box center [378, 206] width 110 height 17
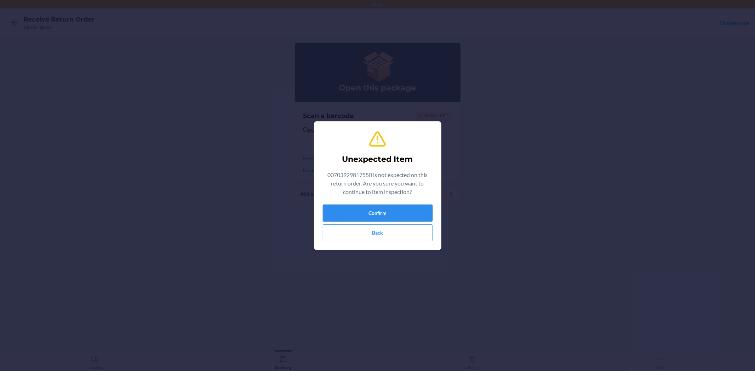
click at [390, 209] on button "Confirm" at bounding box center [378, 213] width 110 height 17
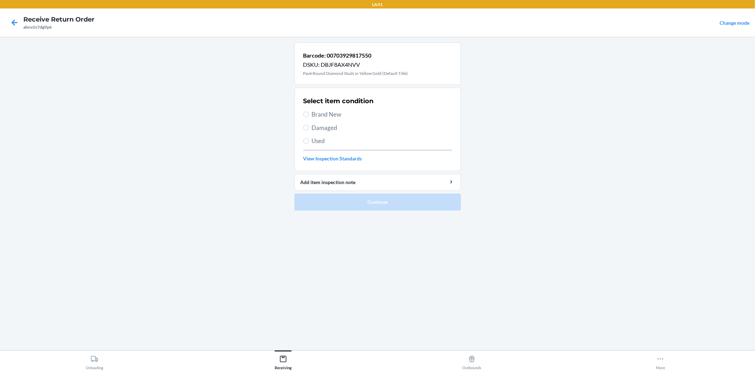
click at [323, 111] on span "Brand New" at bounding box center [382, 114] width 140 height 9
click at [309, 112] on input "Brand New" at bounding box center [306, 115] width 6 height 6
radio input "true"
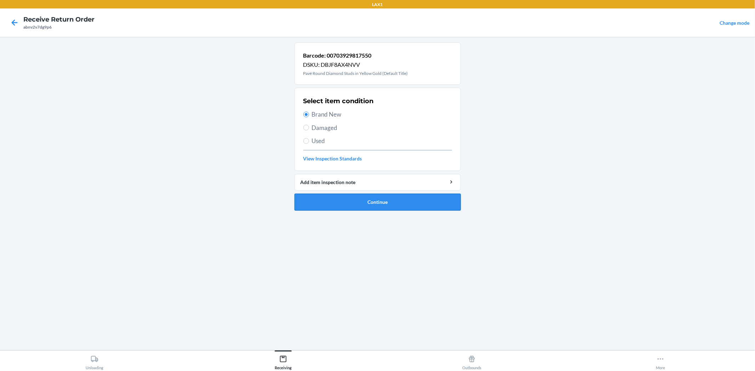
click at [353, 202] on button "Continue" at bounding box center [377, 202] width 166 height 17
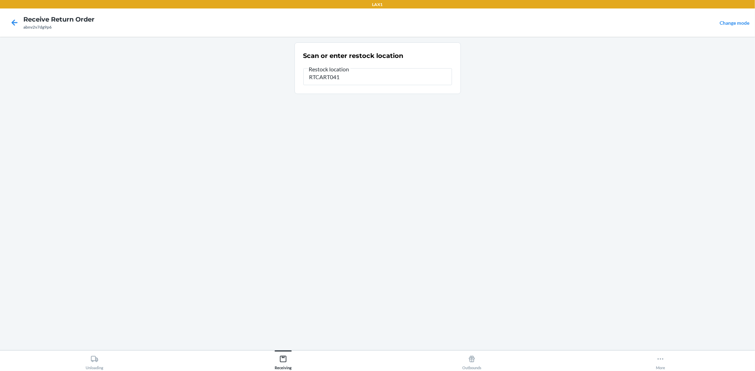
type input "RTCART041"
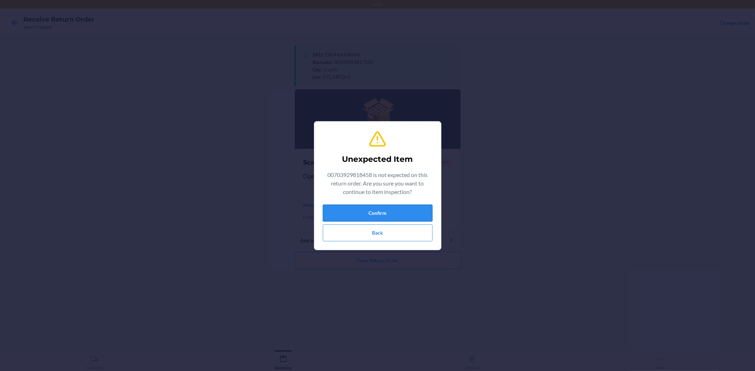
click at [355, 208] on button "Confirm" at bounding box center [378, 213] width 110 height 17
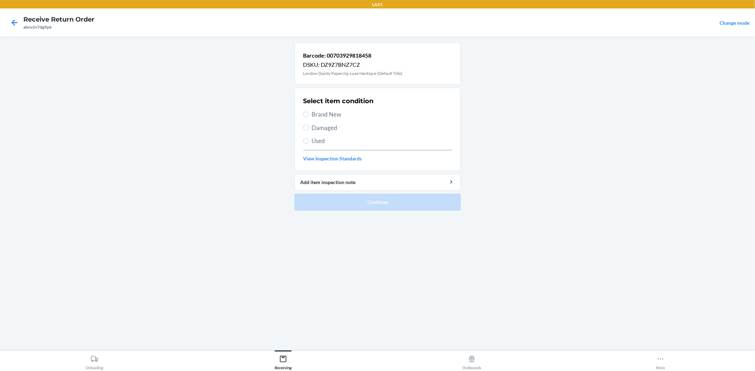
click at [330, 113] on span "Brand New" at bounding box center [382, 114] width 140 height 9
click at [309, 113] on input "Brand New" at bounding box center [306, 115] width 6 height 6
radio input "true"
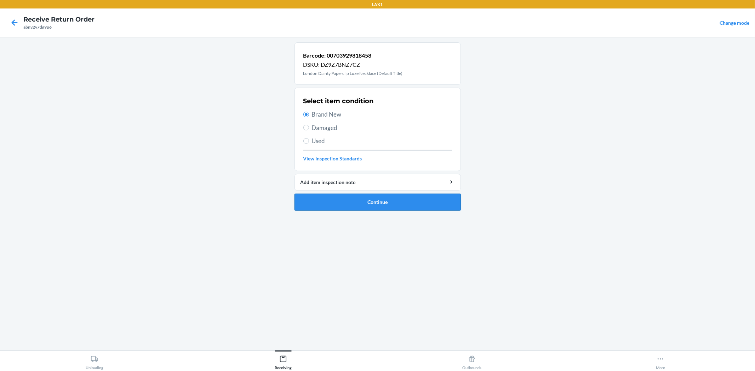
click at [356, 201] on button "Continue" at bounding box center [377, 202] width 166 height 17
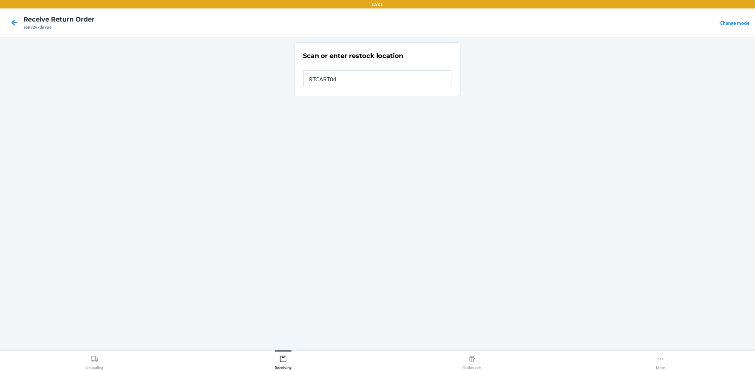
type input "RTCART041"
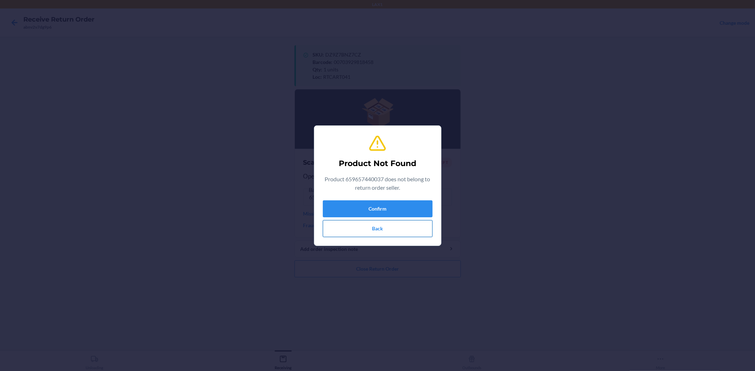
click at [376, 223] on button "Back" at bounding box center [378, 228] width 110 height 17
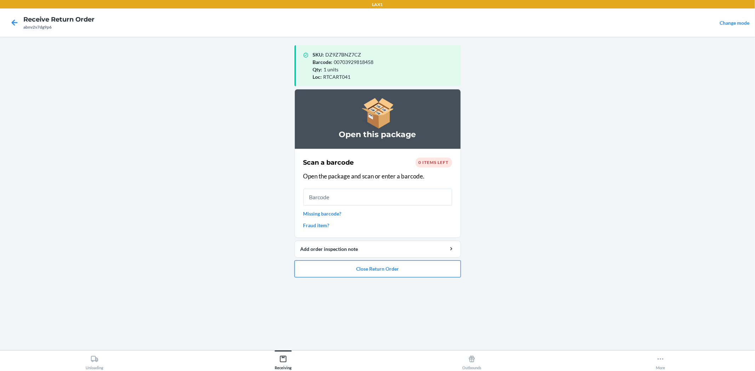
click at [390, 267] on button "Close Return Order" at bounding box center [377, 269] width 166 height 17
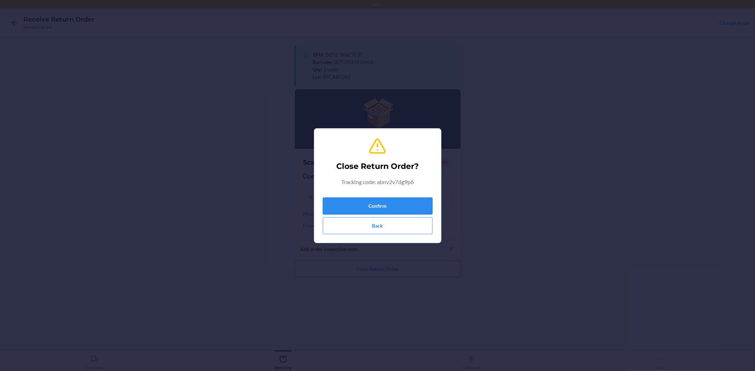
click at [405, 204] on button "Confirm" at bounding box center [378, 206] width 110 height 17
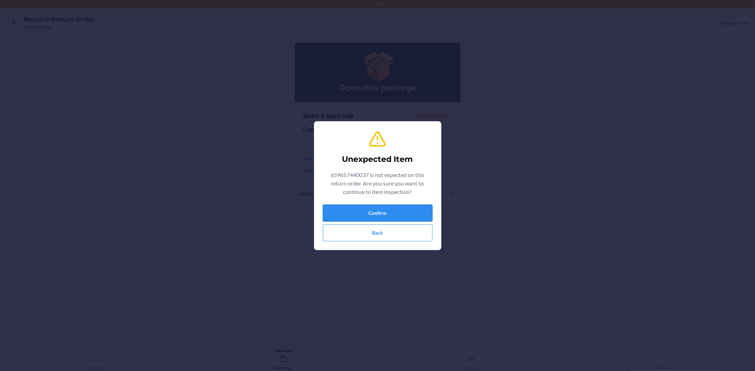
click at [382, 211] on button "Confirm" at bounding box center [378, 213] width 110 height 17
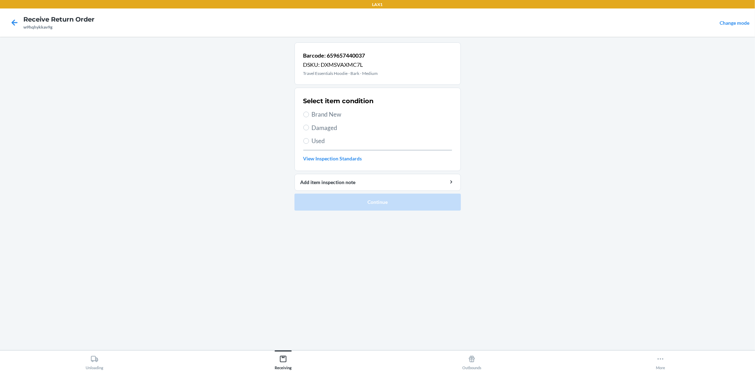
click at [331, 116] on span "Brand New" at bounding box center [382, 114] width 140 height 9
click at [309, 116] on input "Brand New" at bounding box center [306, 115] width 6 height 6
radio input "true"
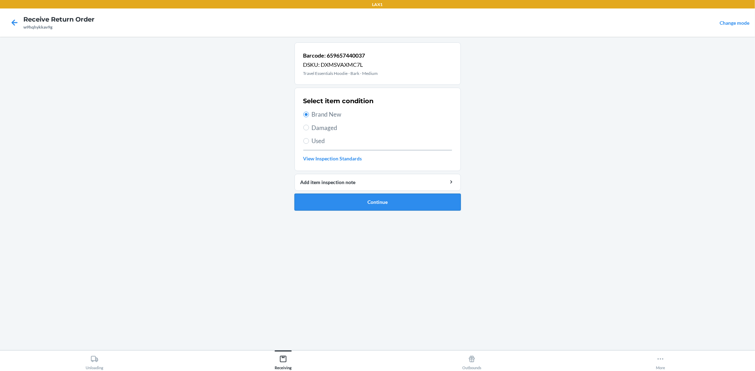
click at [362, 198] on button "Continue" at bounding box center [377, 202] width 166 height 17
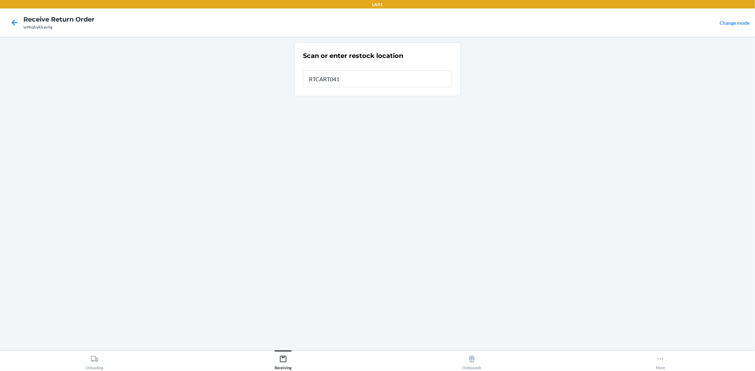
type input "RTCART041"
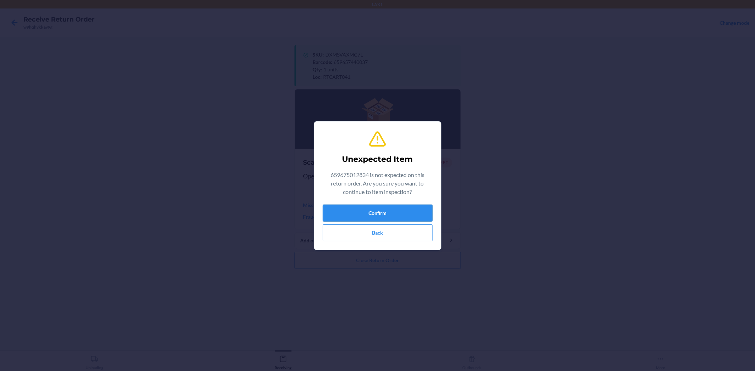
click at [379, 213] on button "Confirm" at bounding box center [378, 213] width 110 height 17
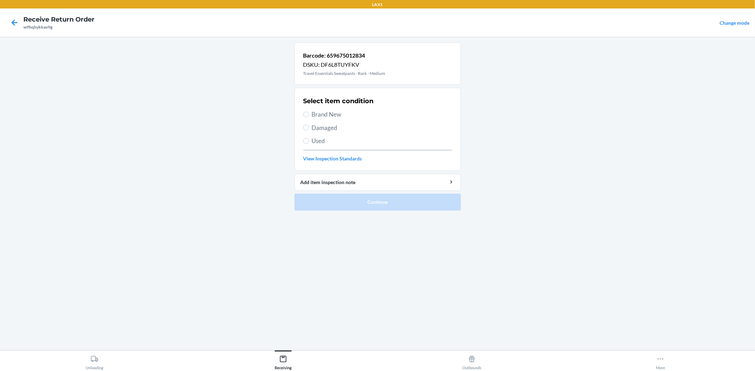
click at [327, 113] on span "Brand New" at bounding box center [382, 114] width 140 height 9
click at [309, 113] on input "Brand New" at bounding box center [306, 115] width 6 height 6
radio input "true"
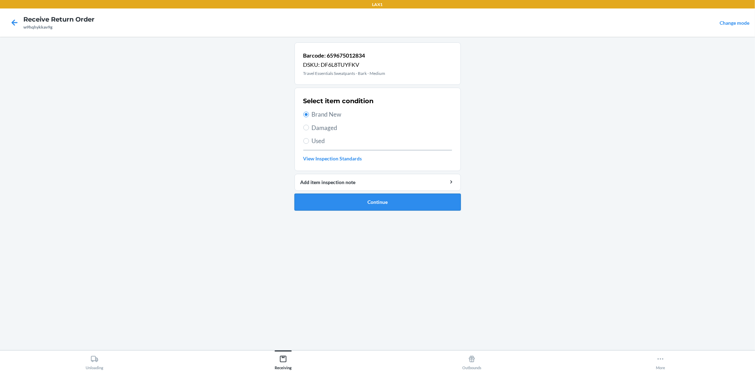
click at [362, 203] on button "Continue" at bounding box center [377, 202] width 166 height 17
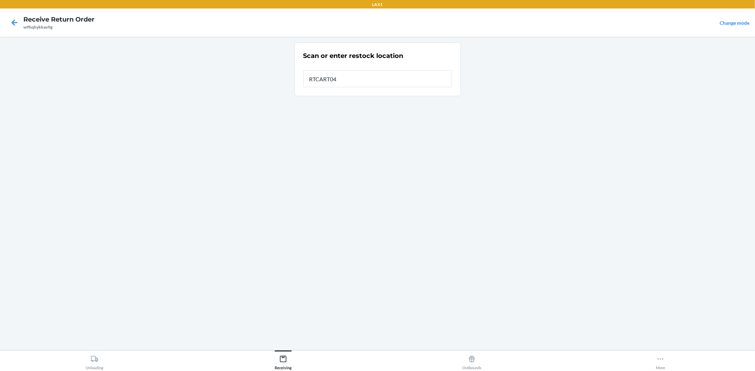
type input "RTCART041"
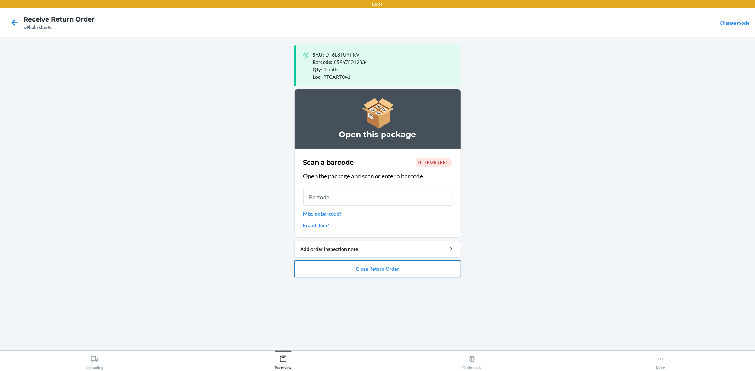
click at [416, 267] on button "Close Return Order" at bounding box center [377, 269] width 166 height 17
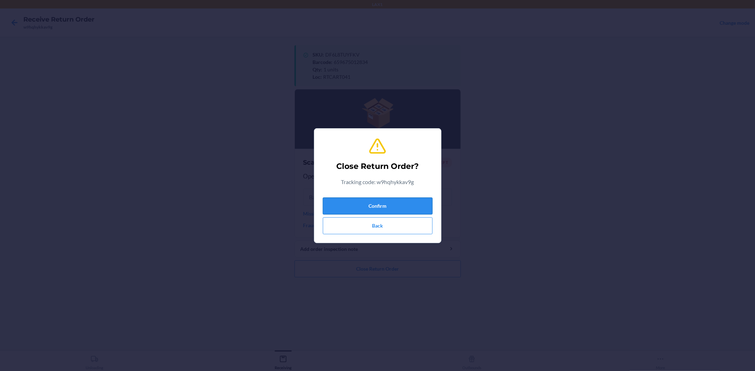
click at [407, 211] on button "Confirm" at bounding box center [378, 206] width 110 height 17
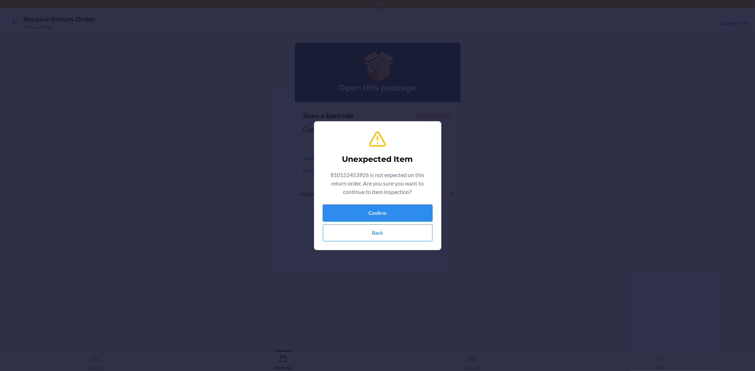
click at [432, 214] on button "Confirm" at bounding box center [378, 213] width 110 height 17
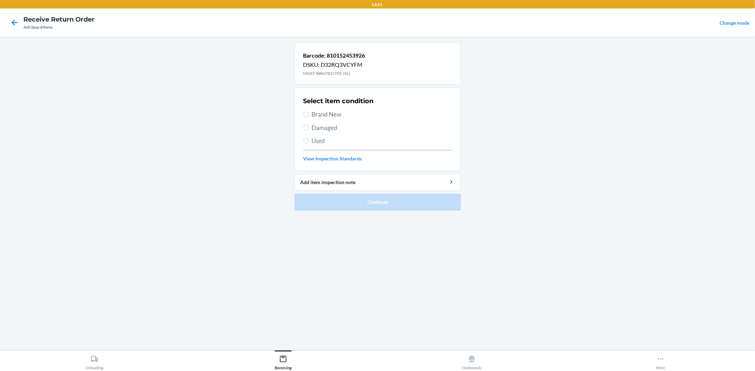
click at [319, 117] on span "Brand New" at bounding box center [382, 114] width 140 height 9
click at [309, 117] on input "Brand New" at bounding box center [306, 115] width 6 height 6
radio input "true"
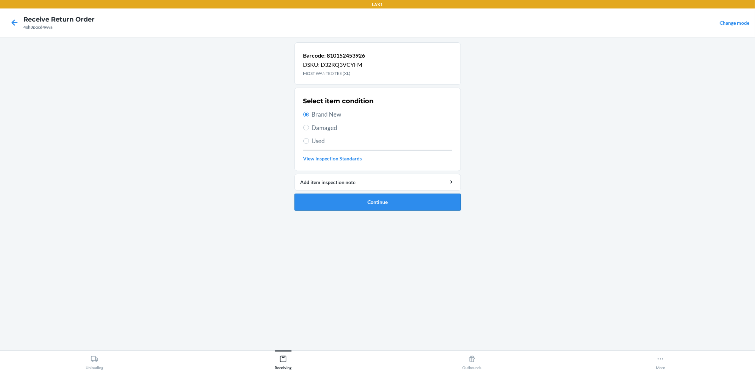
click at [355, 209] on button "Continue" at bounding box center [377, 202] width 166 height 17
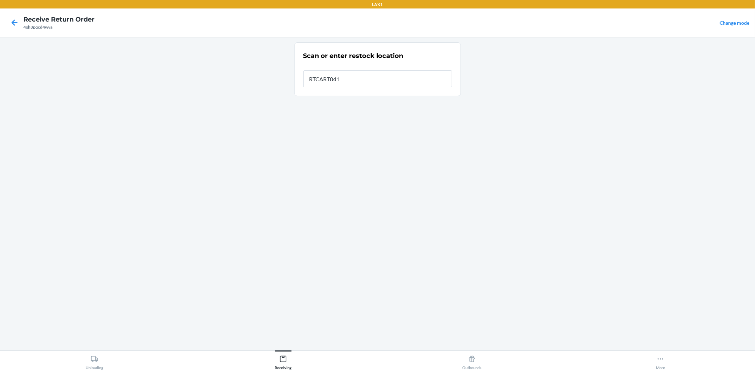
type input "RTCART041"
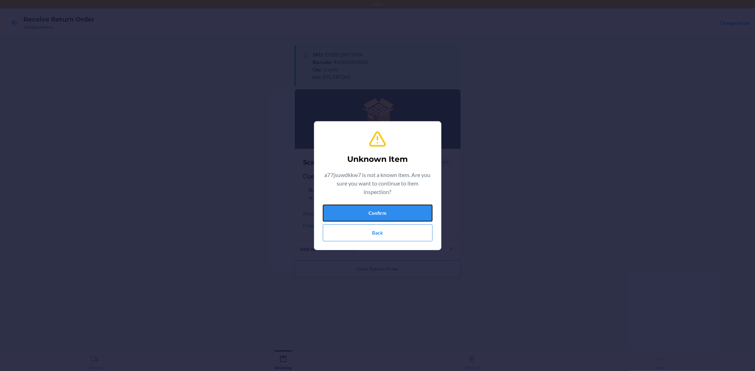
click at [359, 209] on button "Confirm" at bounding box center [378, 213] width 110 height 17
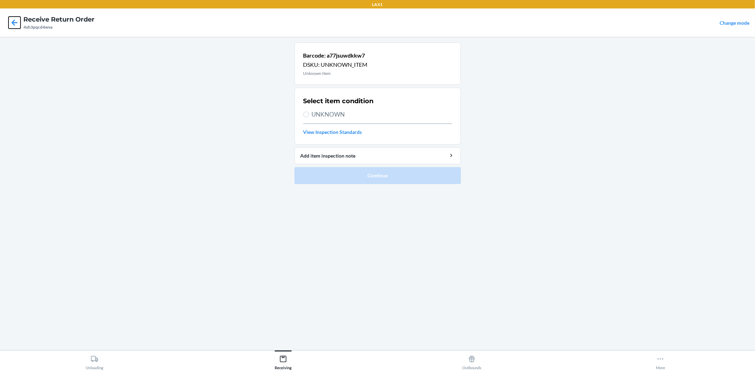
click at [11, 24] on icon at bounding box center [14, 23] width 12 height 12
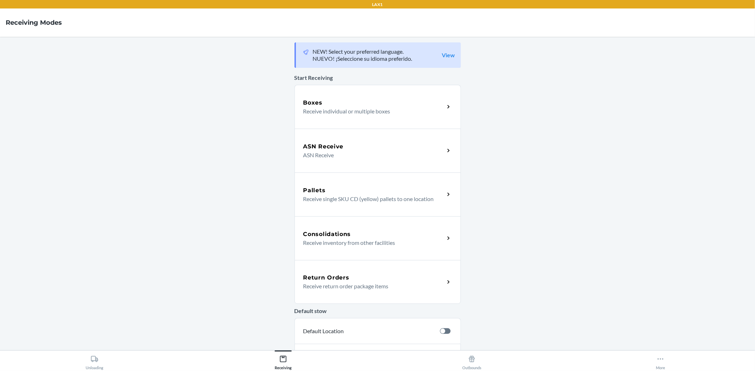
click at [354, 298] on div "Return Orders Receive return order package items" at bounding box center [377, 282] width 166 height 44
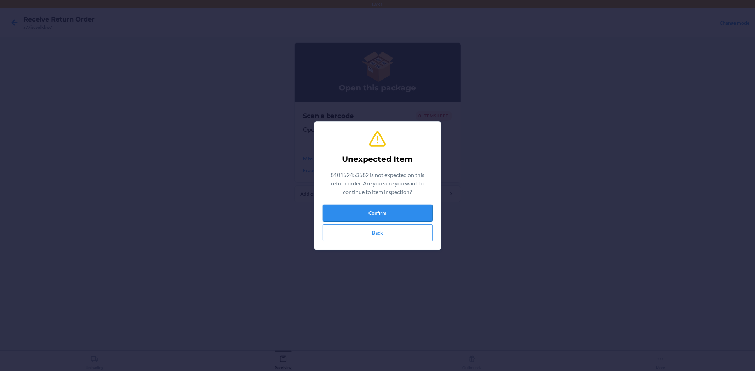
click at [384, 216] on button "Confirm" at bounding box center [378, 213] width 110 height 17
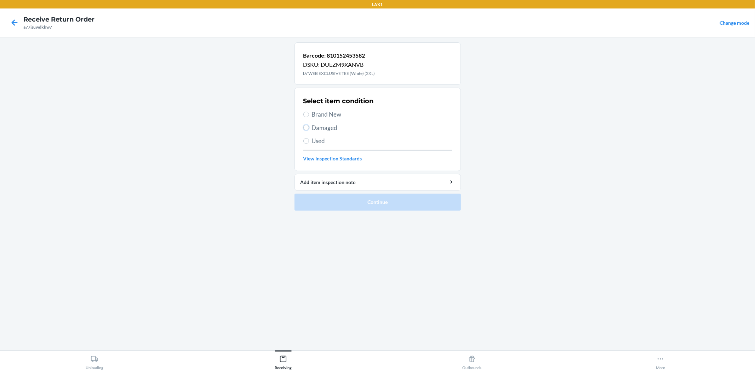
click at [307, 126] on input "Damaged" at bounding box center [306, 128] width 6 height 6
radio input "true"
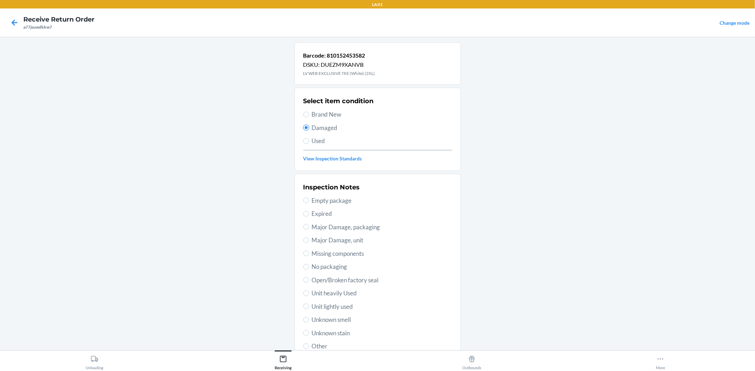
scroll to position [54, 0]
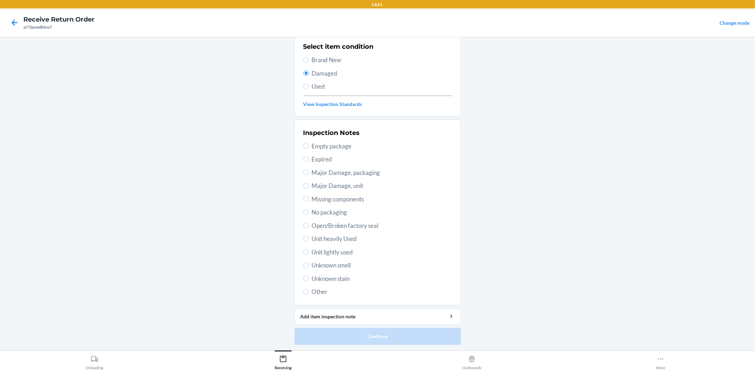
click at [328, 256] on span "Unit lightly used" at bounding box center [382, 252] width 140 height 9
click at [309, 255] on input "Unit lightly used" at bounding box center [306, 252] width 6 height 6
radio input "true"
click at [352, 333] on button "Continue" at bounding box center [377, 336] width 166 height 17
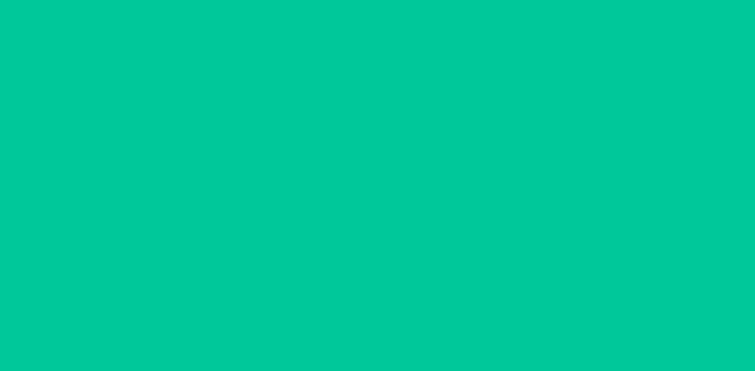
scroll to position [0, 0]
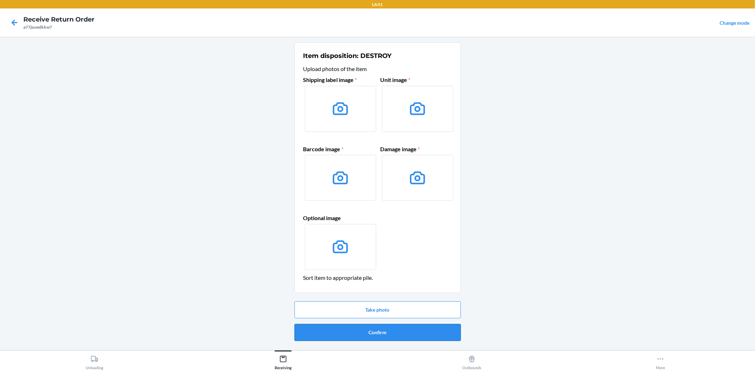
click at [367, 327] on button "Confirm" at bounding box center [377, 332] width 166 height 17
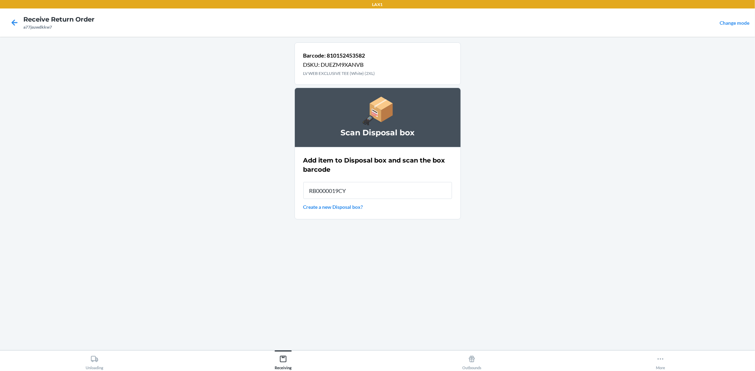
type input "RB0000019CY"
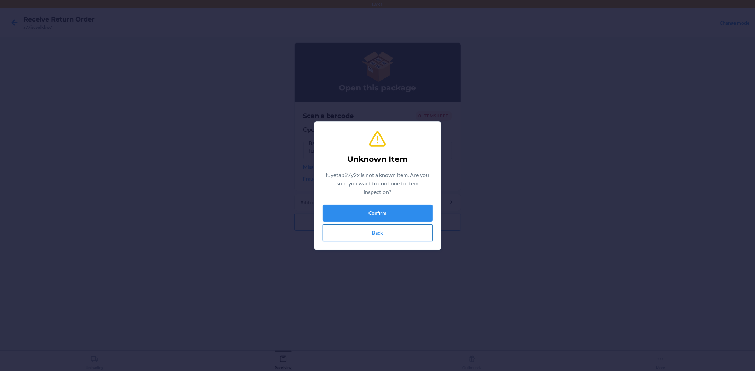
click at [357, 234] on button "Back" at bounding box center [378, 233] width 110 height 17
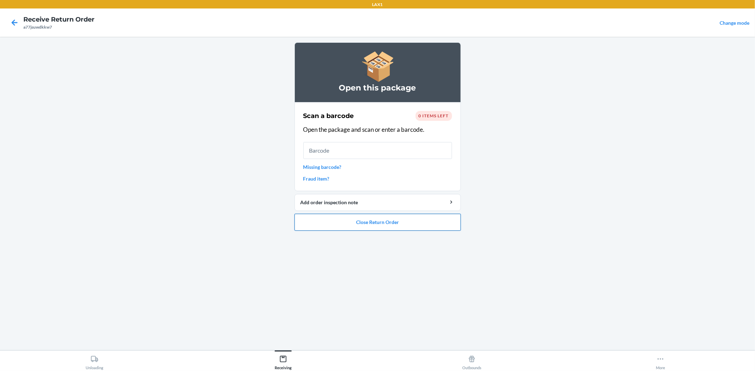
click at [362, 218] on button "Close Return Order" at bounding box center [377, 222] width 166 height 17
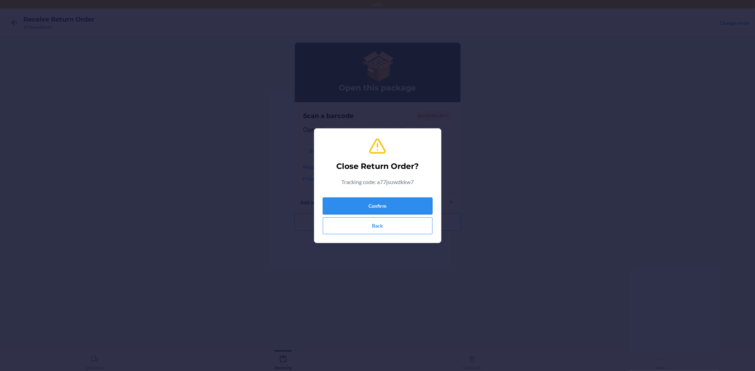
click at [370, 203] on button "Confirm" at bounding box center [378, 206] width 110 height 17
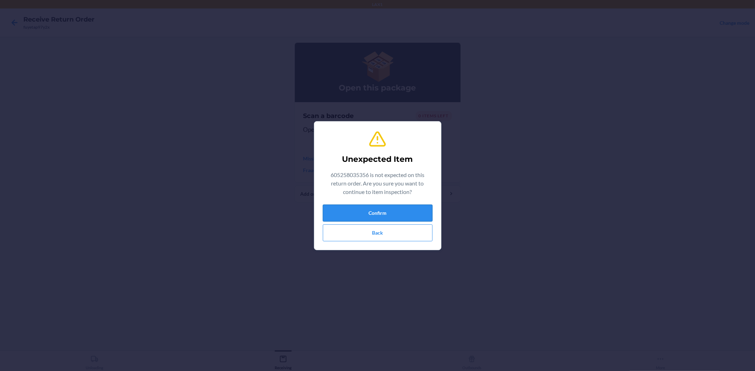
click at [377, 213] on button "Confirm" at bounding box center [378, 213] width 110 height 17
click at [377, 213] on div "Open this package Scan a barcode 0 items left Open the package and scan or ente…" at bounding box center [377, 193] width 166 height 303
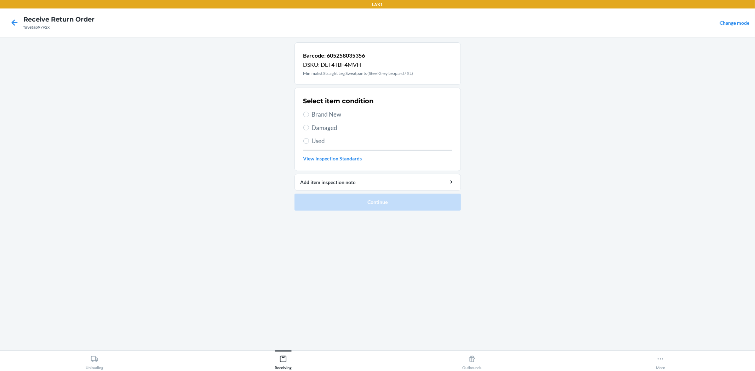
click at [338, 112] on span "Brand New" at bounding box center [382, 114] width 140 height 9
click at [309, 112] on input "Brand New" at bounding box center [306, 115] width 6 height 6
radio input "true"
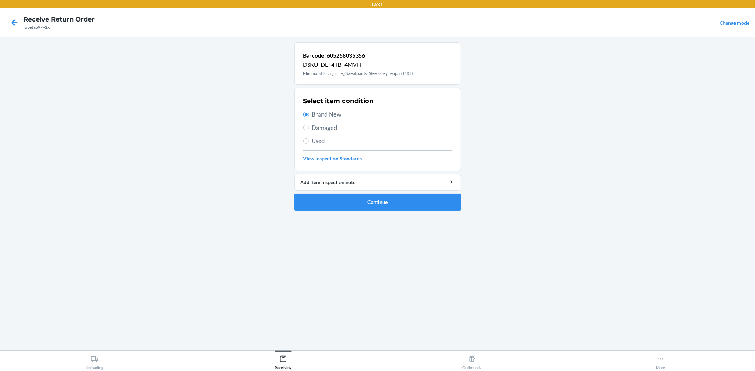
click at [334, 193] on li "Barcode: 605258035356 DSKU: DET4TBF4MVH Minimalist Straight Leg Sweatpants (Ste…" at bounding box center [377, 126] width 166 height 168
click at [334, 199] on button "Continue" at bounding box center [377, 202] width 166 height 17
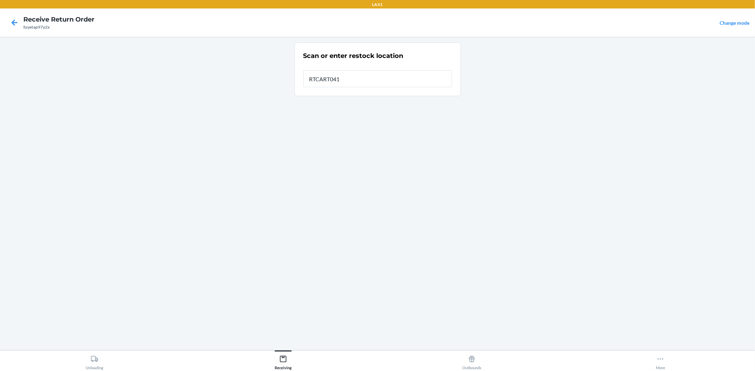
type input "RTCART041"
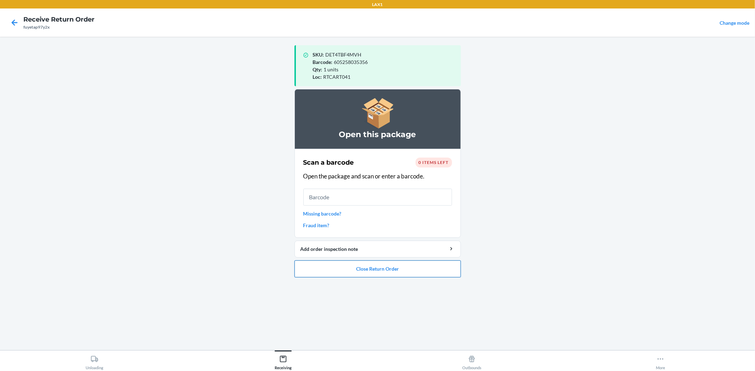
click at [386, 274] on button "Close Return Order" at bounding box center [377, 269] width 166 height 17
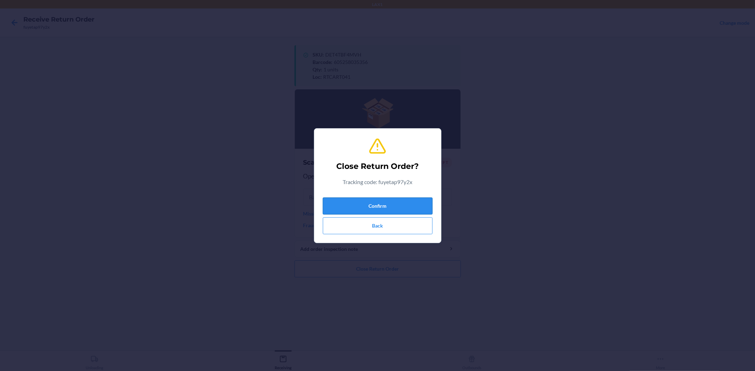
click at [408, 207] on button "Confirm" at bounding box center [378, 206] width 110 height 17
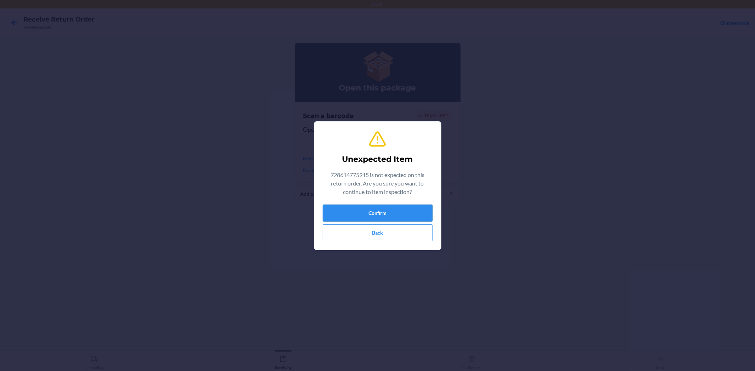
click at [409, 214] on button "Confirm" at bounding box center [378, 213] width 110 height 17
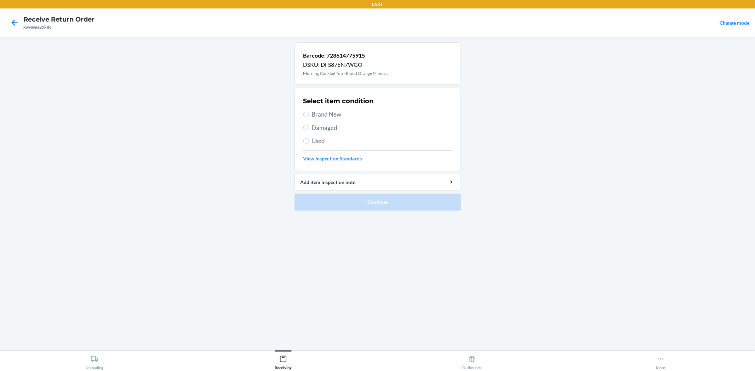
click at [324, 116] on span "Brand New" at bounding box center [382, 114] width 140 height 9
click at [309, 116] on input "Brand New" at bounding box center [306, 115] width 6 height 6
radio input "true"
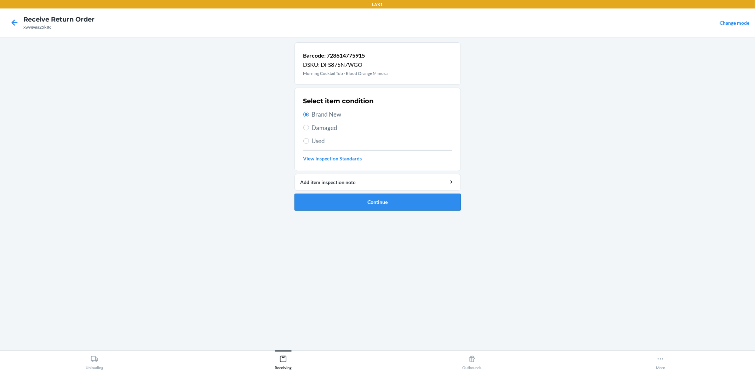
click at [390, 206] on button "Continue" at bounding box center [377, 202] width 166 height 17
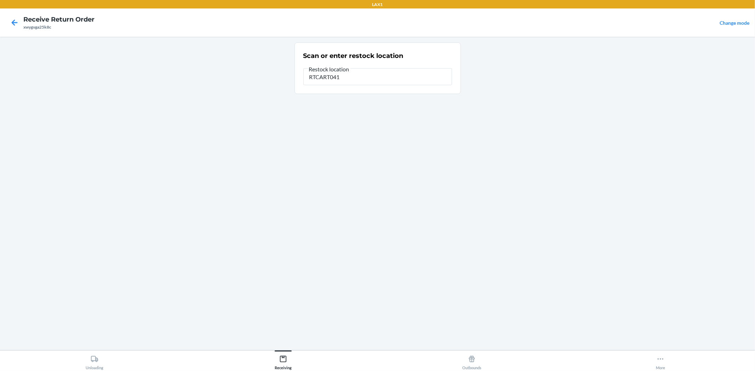
type input "RTCART041"
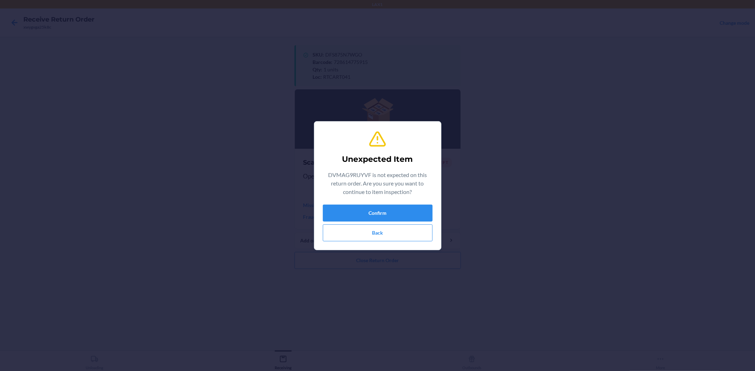
click at [382, 204] on div "Unexpected Item DVMAG9RUYVF is not expected on this return order. Are you sure …" at bounding box center [378, 185] width 110 height 117
click at [383, 206] on button "Confirm" at bounding box center [378, 213] width 110 height 17
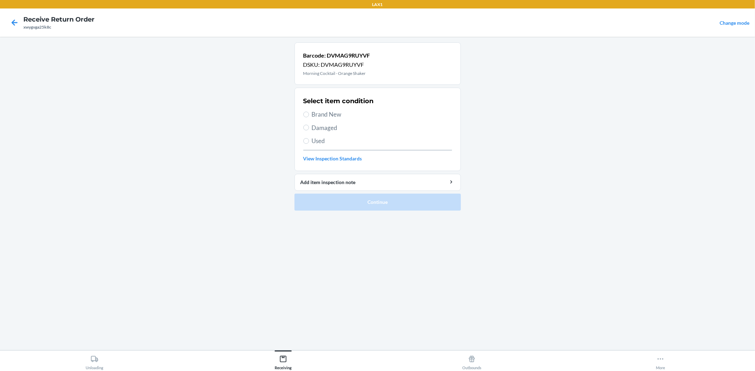
click at [325, 110] on div "Select item condition Brand New Damaged Used View Inspection Standards" at bounding box center [377, 129] width 149 height 70
click at [335, 111] on span "Brand New" at bounding box center [382, 114] width 140 height 9
click at [309, 112] on input "Brand New" at bounding box center [306, 115] width 6 height 6
radio input "true"
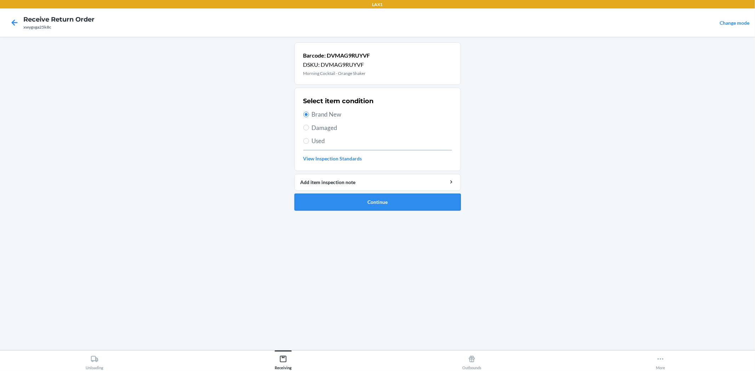
click at [364, 202] on button "Continue" at bounding box center [377, 202] width 166 height 17
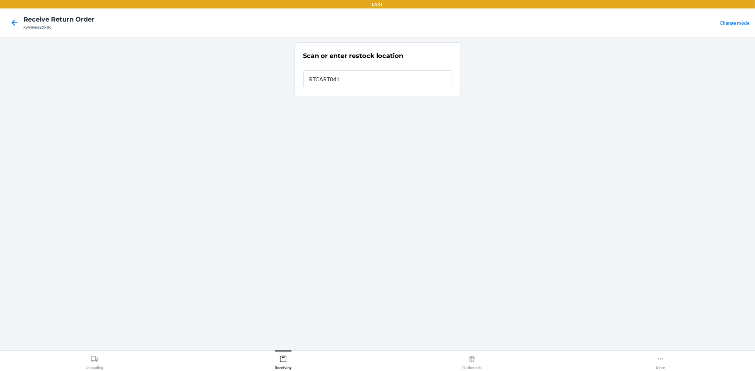
type input "RTCART041"
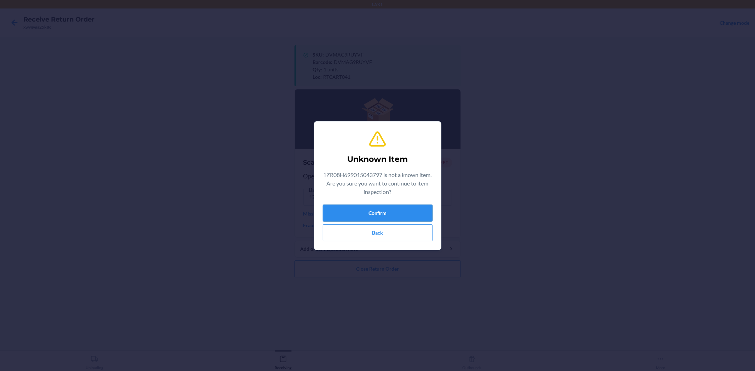
click at [419, 209] on button "Confirm" at bounding box center [378, 213] width 110 height 17
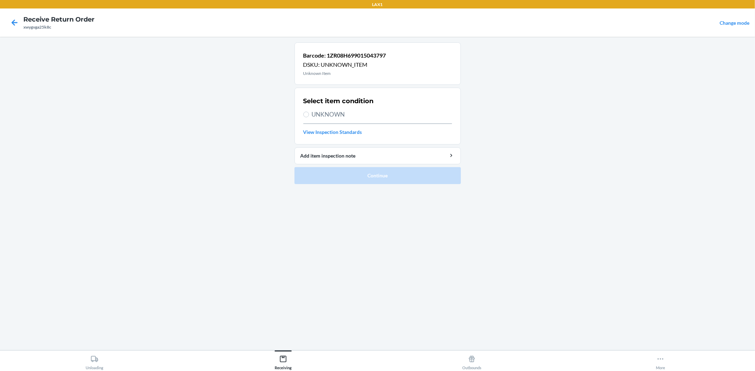
click at [22, 29] on nav "Receive Return Order xwygvga25k8c Change mode" at bounding box center [377, 22] width 755 height 28
click at [19, 28] on icon at bounding box center [14, 23] width 12 height 12
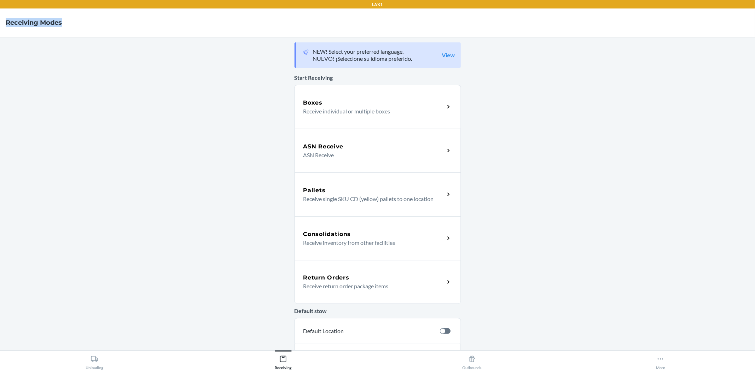
click at [386, 287] on p "Receive return order package items" at bounding box center [371, 286] width 136 height 8
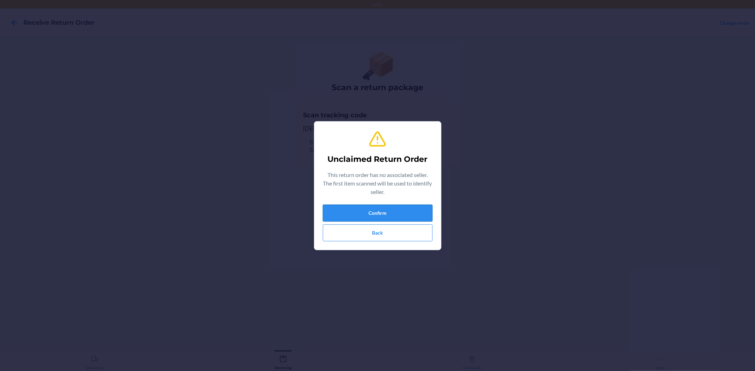
click at [388, 212] on button "Confirm" at bounding box center [378, 213] width 110 height 17
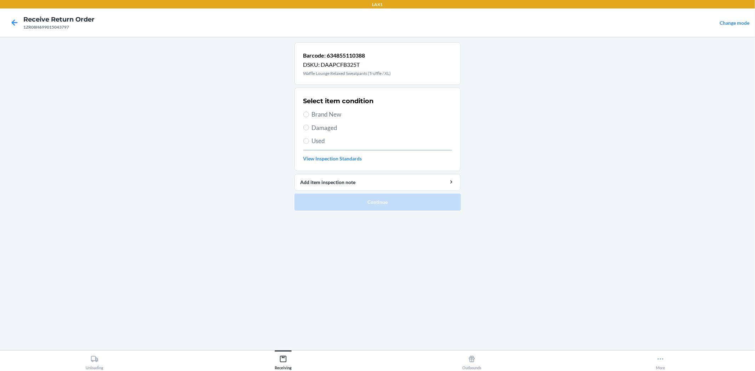
click at [309, 124] on label "Damaged" at bounding box center [377, 127] width 149 height 9
click at [309, 125] on input "Damaged" at bounding box center [306, 128] width 6 height 6
radio input "true"
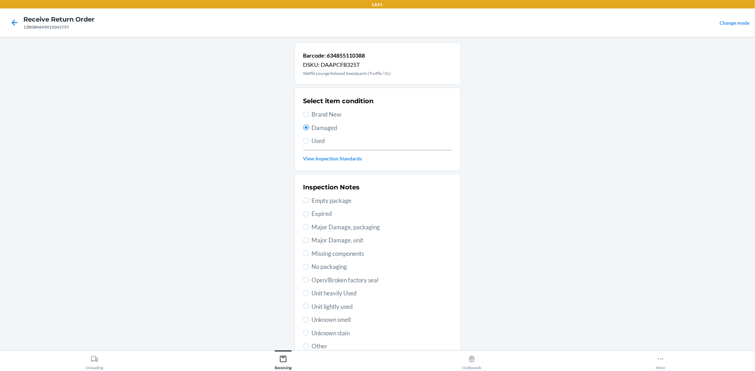
scroll to position [54, 0]
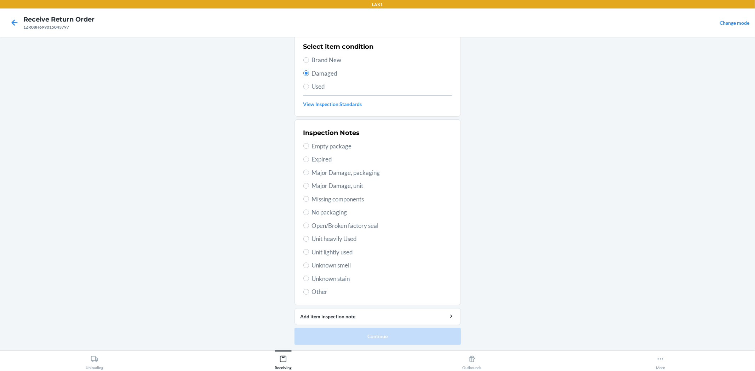
click at [321, 255] on span "Unit lightly used" at bounding box center [382, 252] width 140 height 9
click at [309, 255] on input "Unit lightly used" at bounding box center [306, 252] width 6 height 6
radio input "true"
click at [339, 331] on button "Continue" at bounding box center [377, 336] width 166 height 17
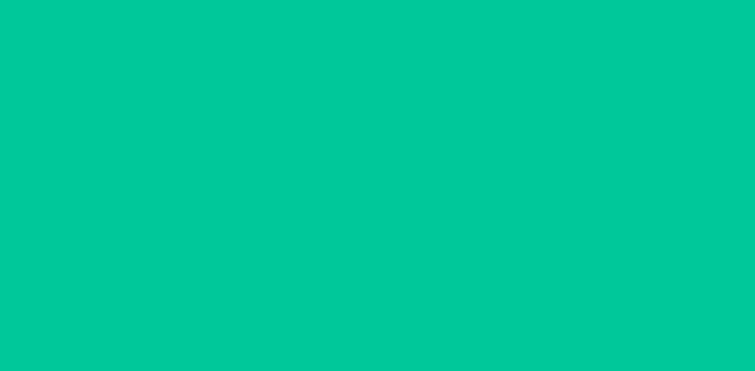
scroll to position [0, 0]
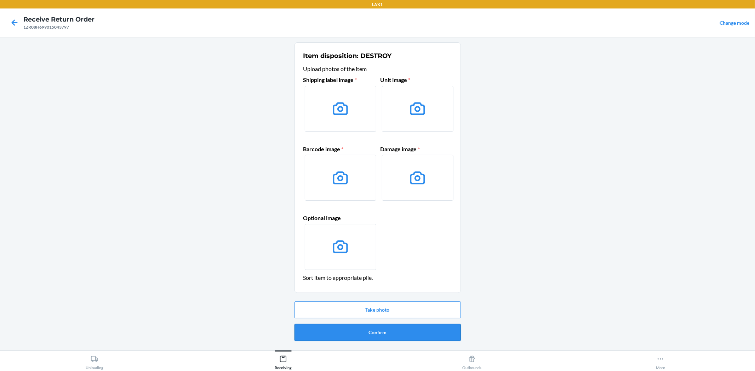
click at [355, 336] on button "Confirm" at bounding box center [377, 332] width 166 height 17
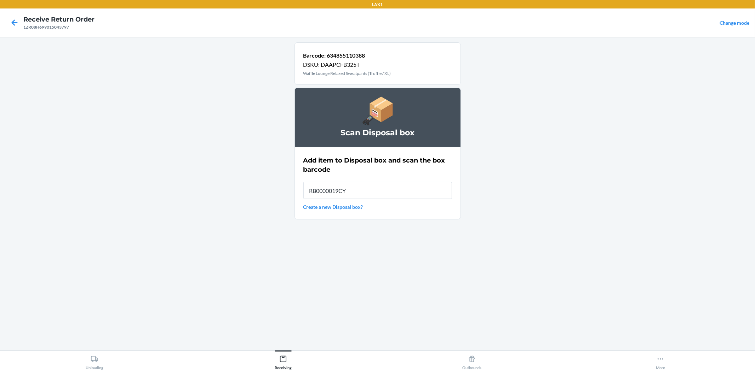
type input "RB0000019CY"
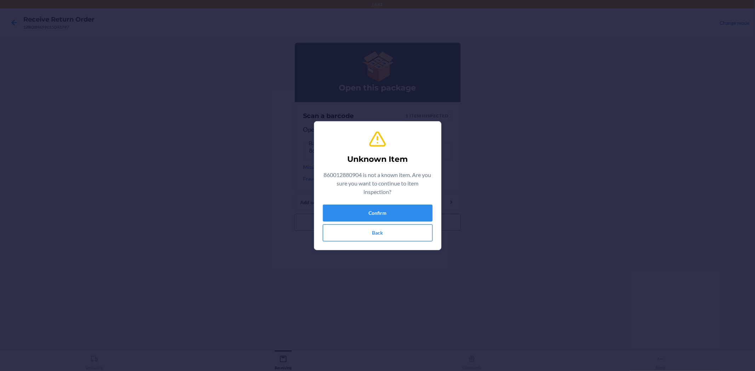
click at [352, 237] on button "Back" at bounding box center [378, 233] width 110 height 17
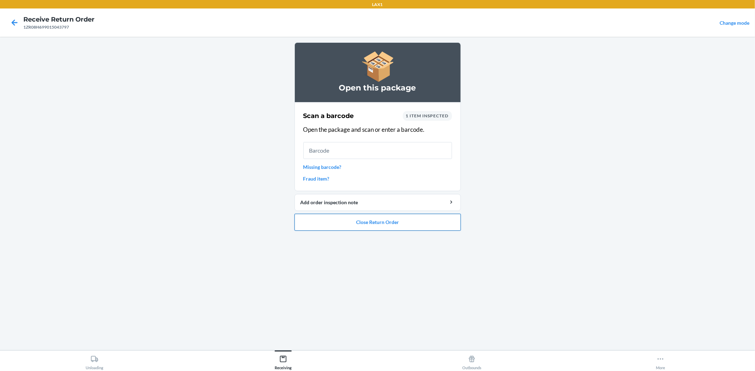
click at [364, 221] on button "Close Return Order" at bounding box center [377, 222] width 166 height 17
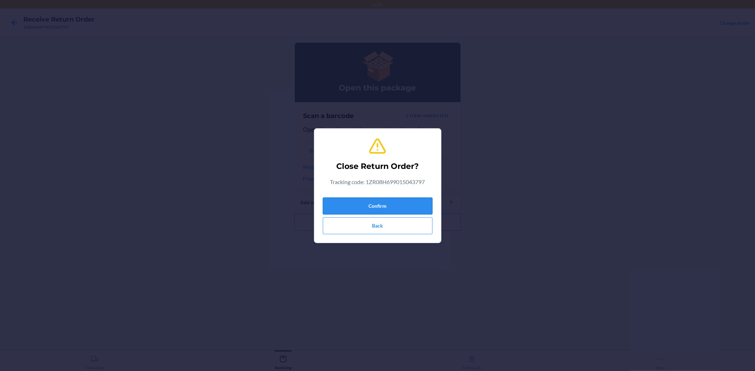
click at [372, 198] on button "Confirm" at bounding box center [378, 206] width 110 height 17
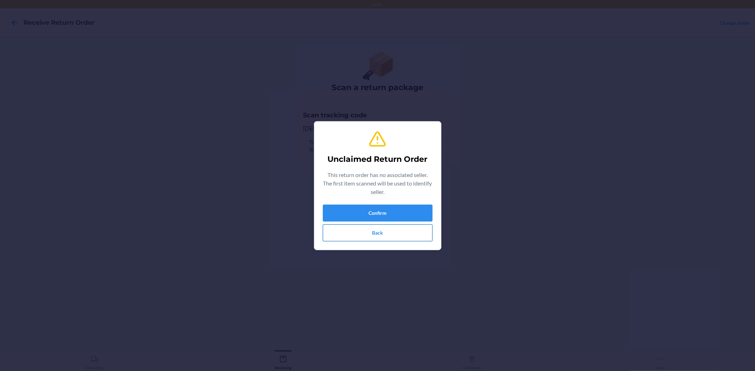
click at [430, 232] on button "Back" at bounding box center [378, 233] width 110 height 17
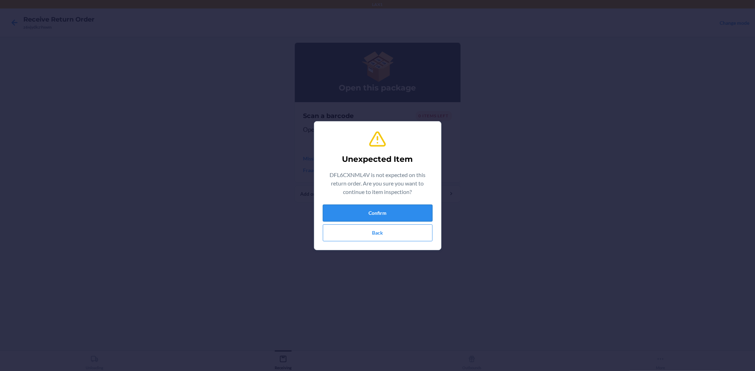
click at [408, 208] on button "Confirm" at bounding box center [378, 213] width 110 height 17
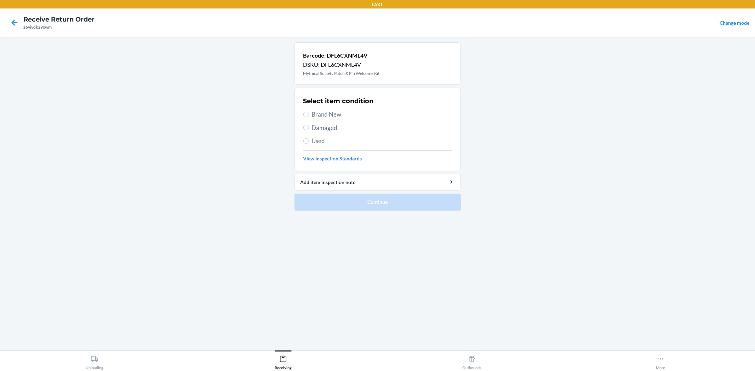
click at [338, 112] on span "Brand New" at bounding box center [382, 114] width 140 height 9
click at [309, 112] on input "Brand New" at bounding box center [306, 115] width 6 height 6
radio input "true"
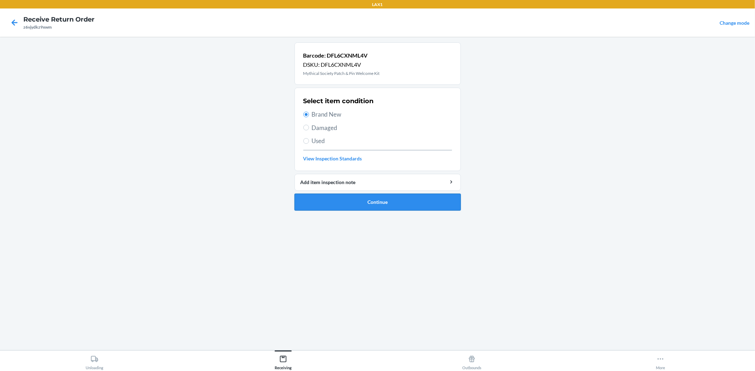
click at [378, 201] on button "Continue" at bounding box center [377, 202] width 166 height 17
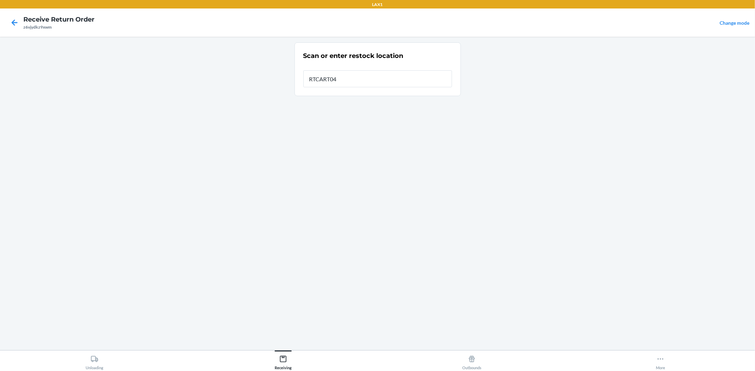
type input "RTCART041"
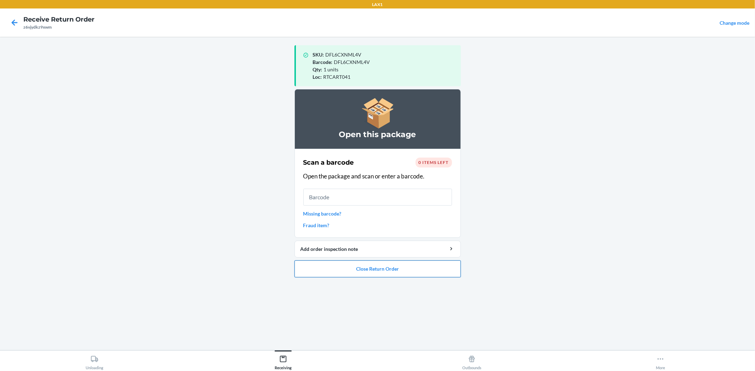
click at [335, 266] on button "Close Return Order" at bounding box center [377, 269] width 166 height 17
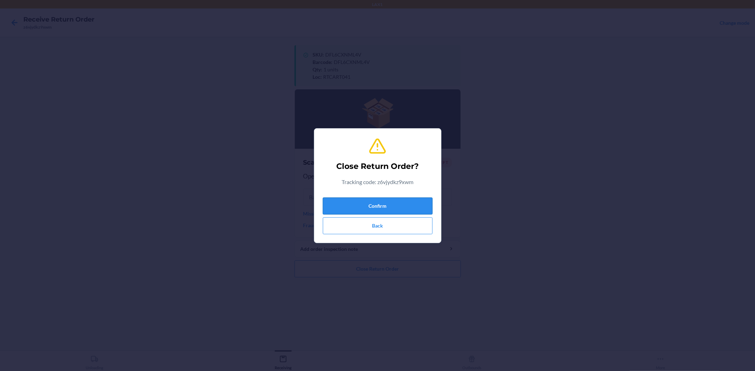
click at [361, 203] on button "Confirm" at bounding box center [378, 206] width 110 height 17
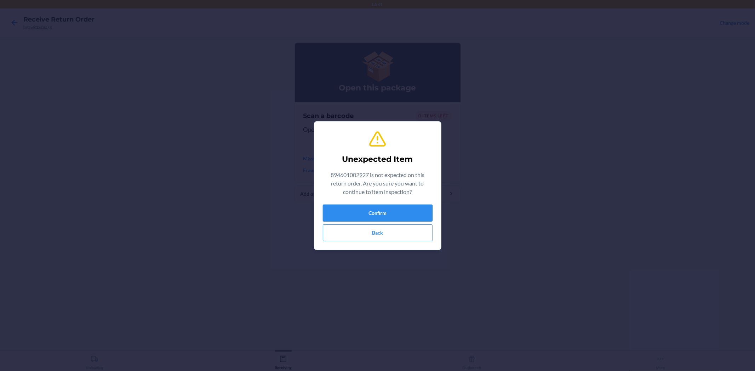
click at [372, 208] on button "Confirm" at bounding box center [378, 213] width 110 height 17
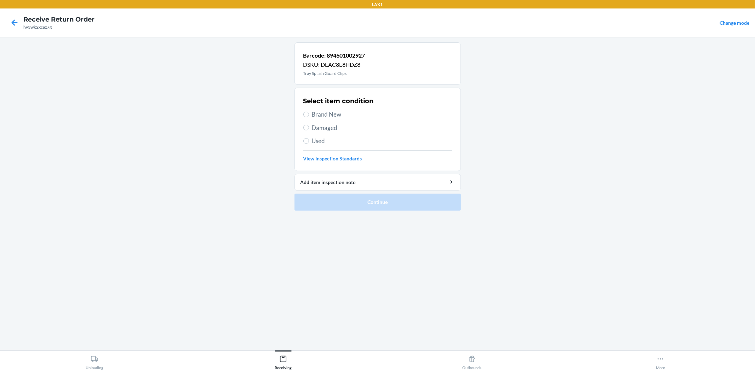
click at [313, 109] on div "Select item condition Brand New Damaged Used View Inspection Standards" at bounding box center [377, 129] width 149 height 70
click at [331, 117] on span "Brand New" at bounding box center [382, 114] width 140 height 9
click at [309, 117] on input "Brand New" at bounding box center [306, 115] width 6 height 6
radio input "true"
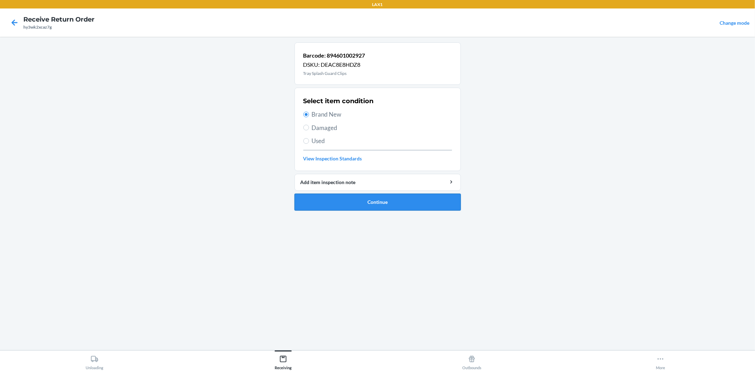
click at [398, 196] on button "Continue" at bounding box center [377, 202] width 166 height 17
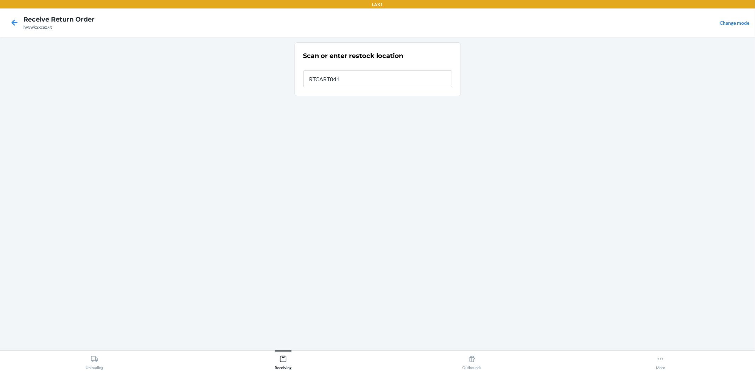
type input "RTCART041"
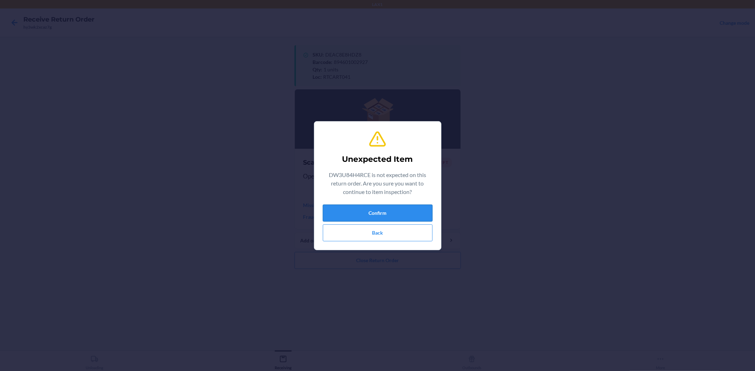
click at [391, 208] on button "Confirm" at bounding box center [378, 213] width 110 height 17
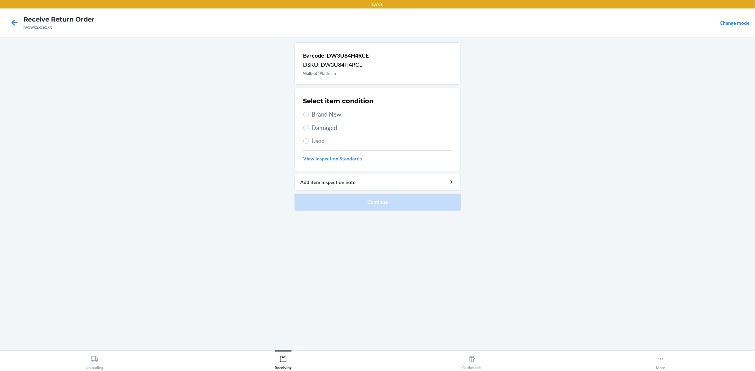
click at [337, 116] on span "Brand New" at bounding box center [382, 114] width 140 height 9
click at [309, 116] on input "Brand New" at bounding box center [306, 115] width 6 height 6
radio input "true"
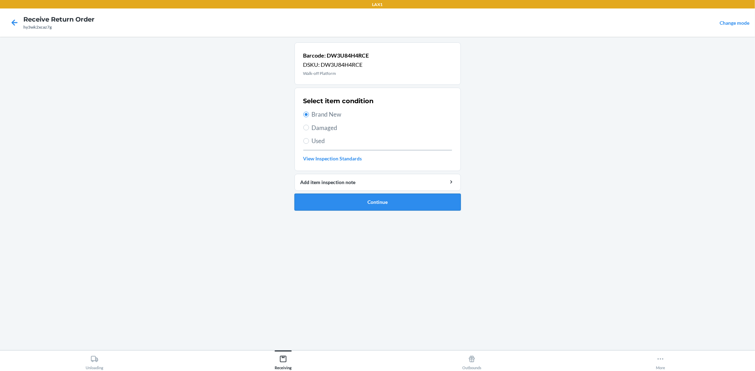
click at [359, 200] on button "Continue" at bounding box center [377, 202] width 166 height 17
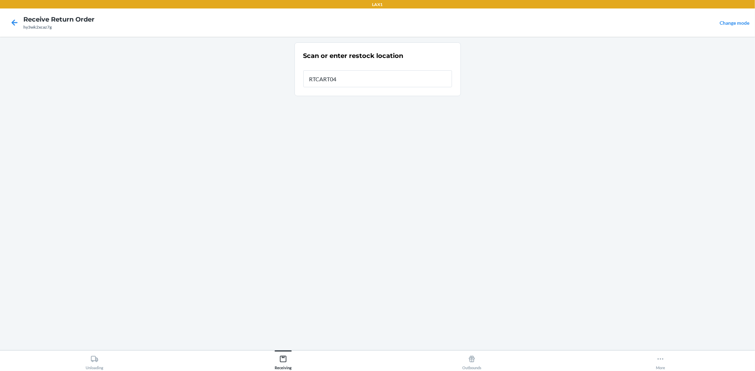
type input "RTCART041"
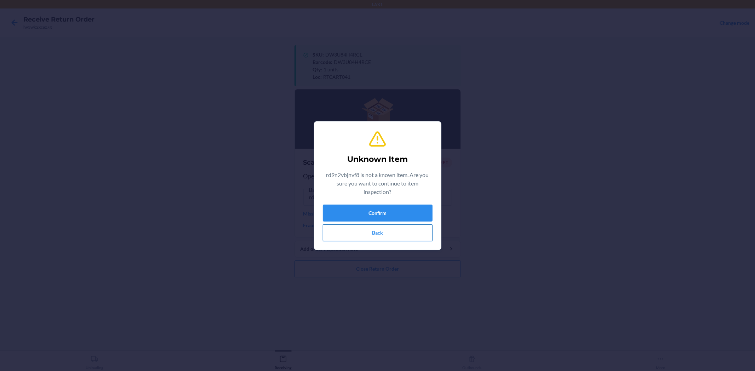
click at [359, 227] on button "Back" at bounding box center [378, 233] width 110 height 17
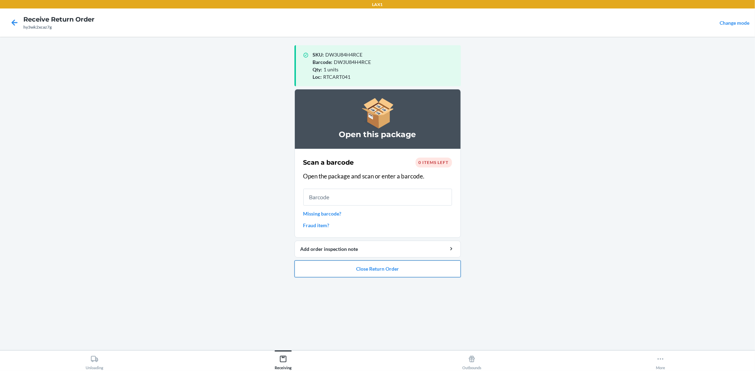
click at [364, 270] on button "Close Return Order" at bounding box center [377, 269] width 166 height 17
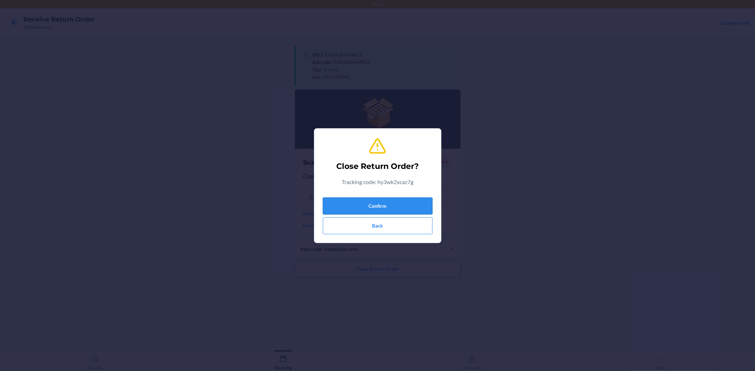
click at [375, 211] on button "Confirm" at bounding box center [378, 206] width 110 height 17
click at [376, 210] on button "Confirm" at bounding box center [378, 206] width 110 height 17
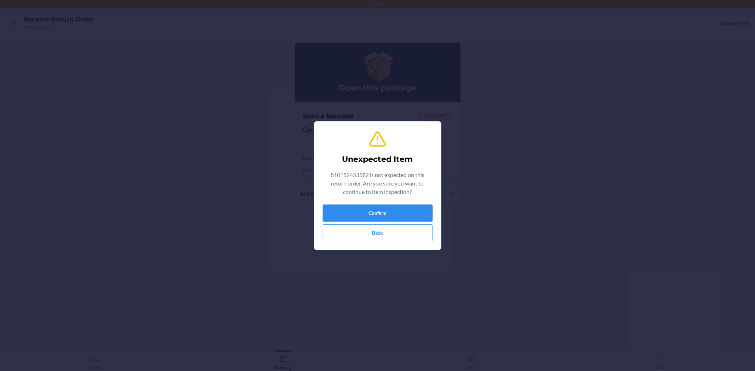
click at [380, 214] on button "Confirm" at bounding box center [378, 213] width 110 height 17
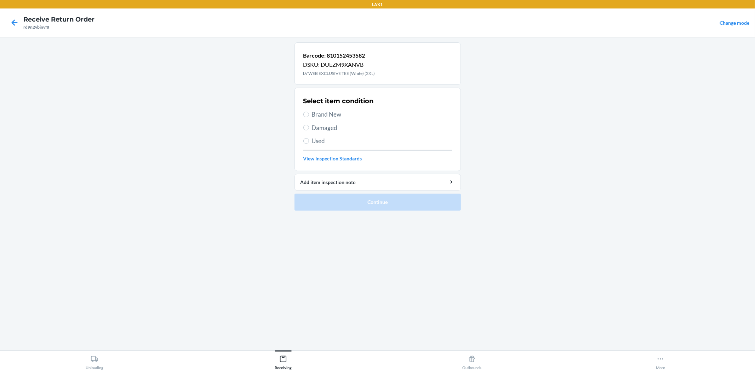
click at [335, 118] on span "Brand New" at bounding box center [382, 114] width 140 height 9
click at [309, 117] on input "Brand New" at bounding box center [306, 115] width 6 height 6
radio input "true"
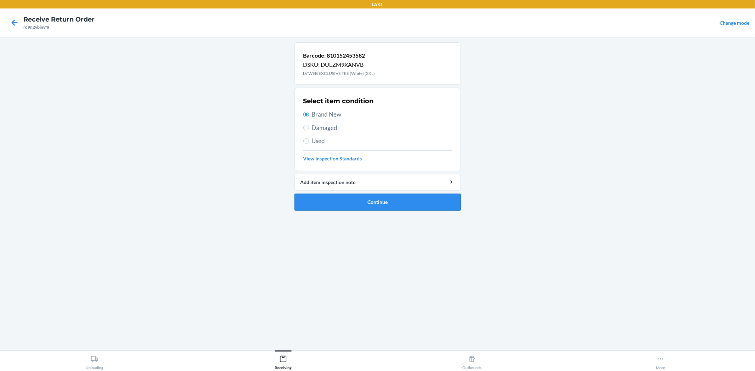
click at [372, 201] on button "Continue" at bounding box center [377, 202] width 166 height 17
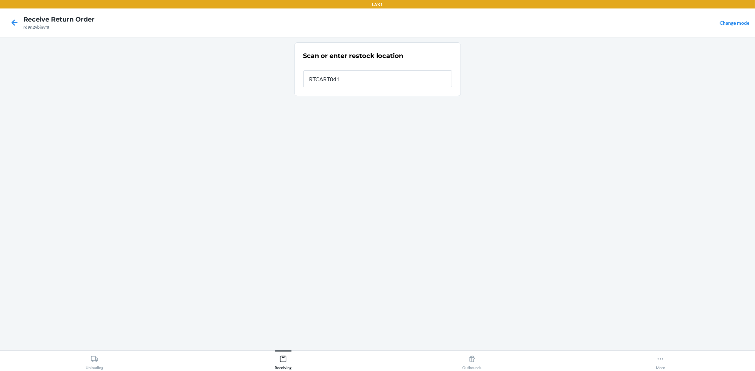
type input "RTCART041"
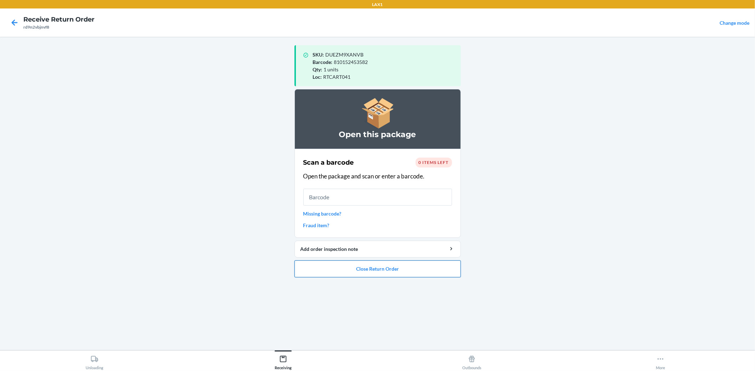
click at [389, 272] on button "Close Return Order" at bounding box center [377, 269] width 166 height 17
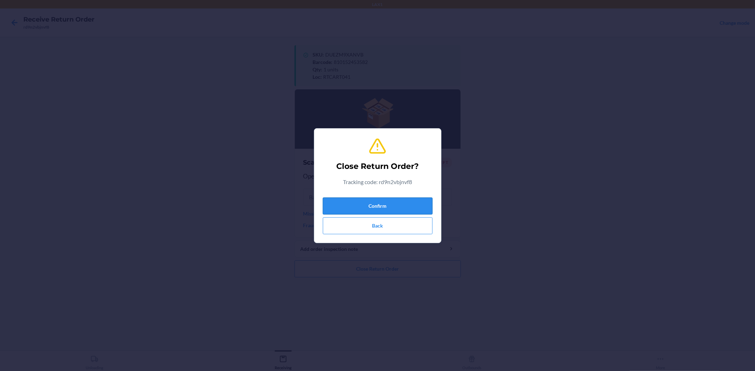
click at [398, 211] on button "Confirm" at bounding box center [378, 206] width 110 height 17
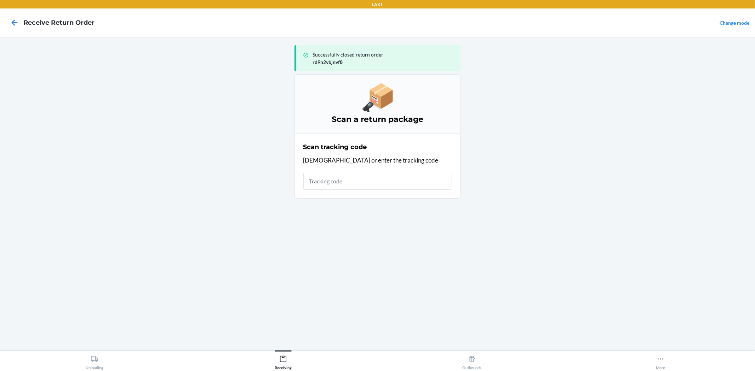
click at [371, 188] on input "text" at bounding box center [377, 181] width 149 height 17
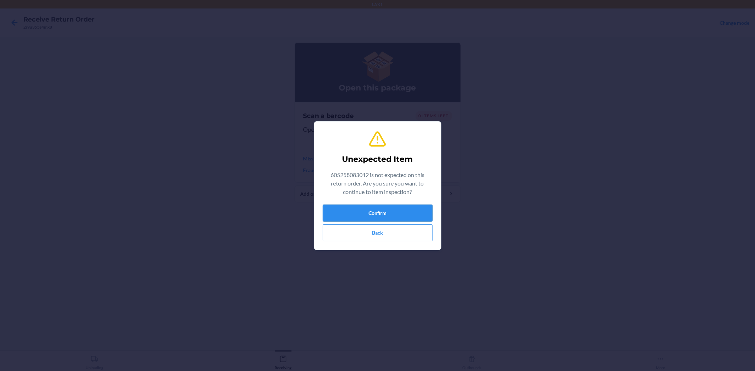
click at [413, 214] on button "Confirm" at bounding box center [378, 213] width 110 height 17
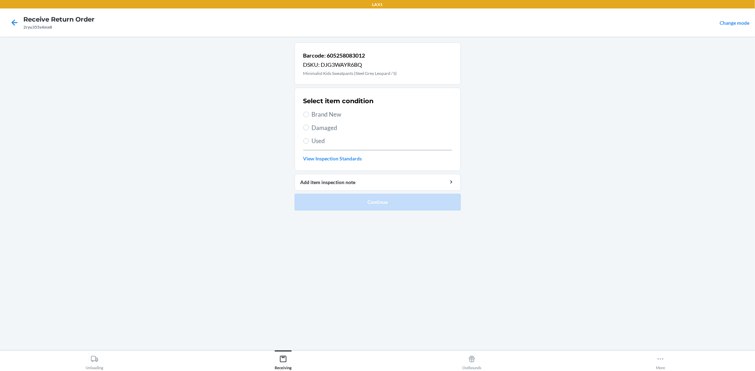
click at [337, 114] on span "Brand New" at bounding box center [382, 114] width 140 height 9
click at [309, 114] on input "Brand New" at bounding box center [306, 115] width 6 height 6
radio input "true"
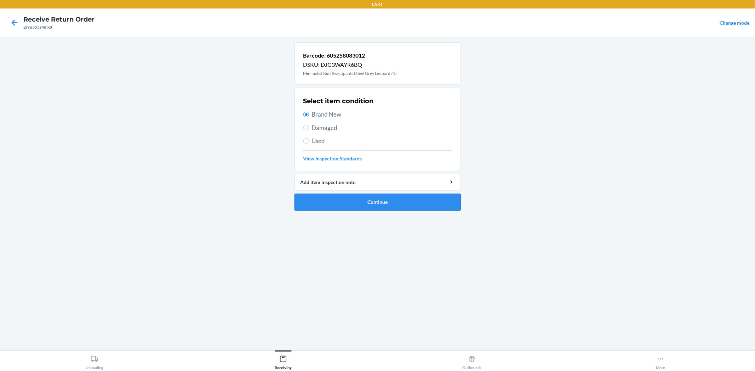
click at [401, 204] on button "Continue" at bounding box center [377, 202] width 166 height 17
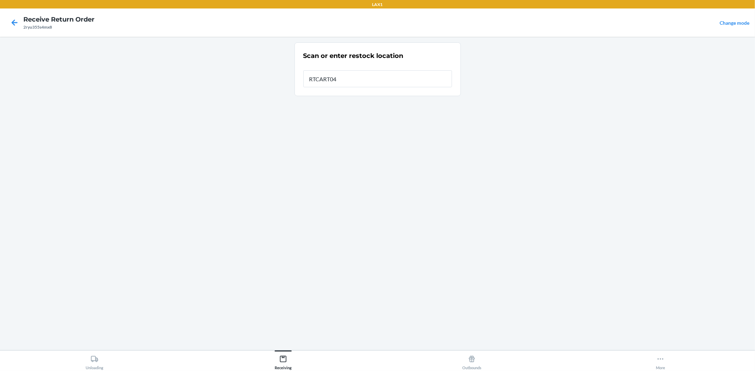
type input "RTCART041"
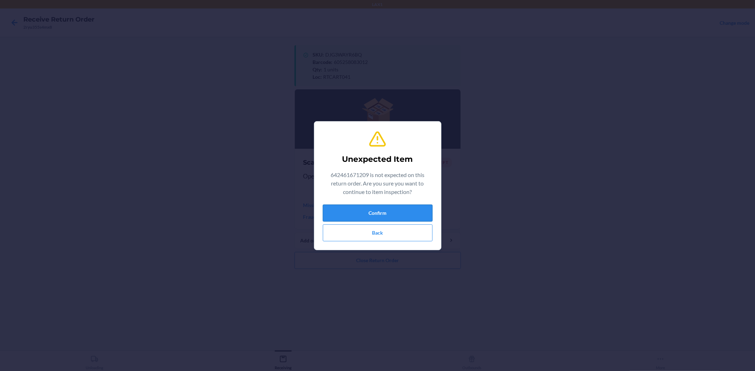
click at [401, 206] on button "Confirm" at bounding box center [378, 213] width 110 height 17
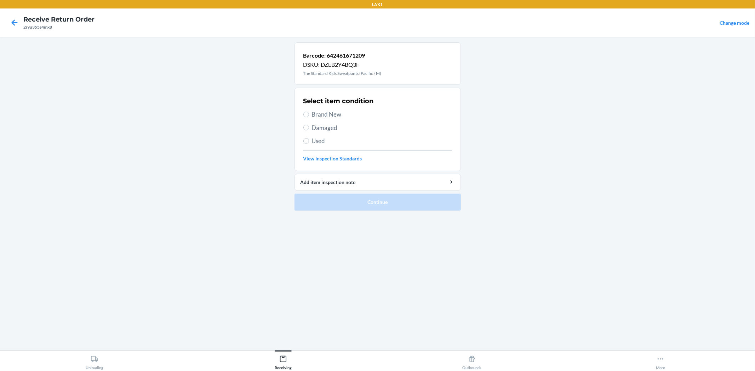
click at [320, 116] on span "Brand New" at bounding box center [382, 114] width 140 height 9
click at [309, 116] on input "Brand New" at bounding box center [306, 115] width 6 height 6
radio input "true"
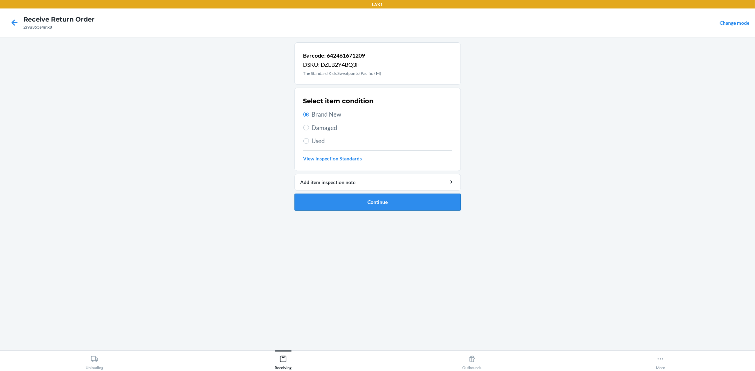
click at [345, 202] on button "Continue" at bounding box center [377, 202] width 166 height 17
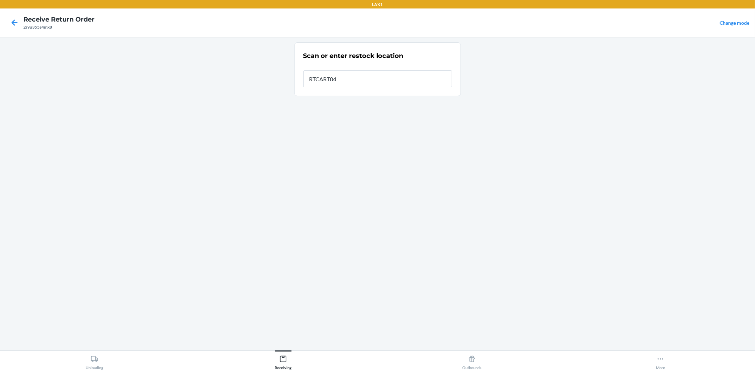
type input "RTCART041"
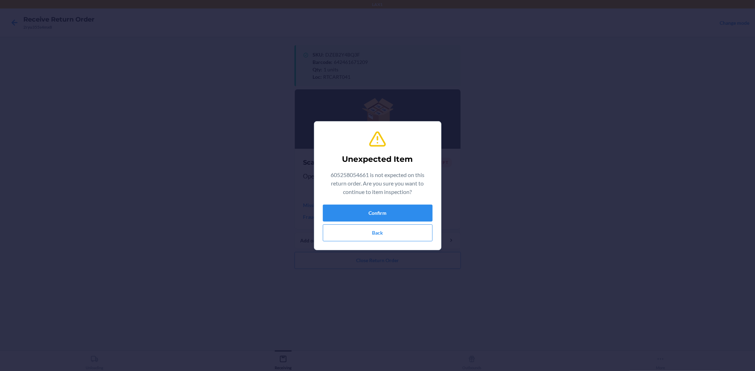
drag, startPoint x: 323, startPoint y: 82, endPoint x: 367, endPoint y: 177, distance: 104.7
click at [366, 177] on div "Unexpected Item 605258054661 is not expected on this return order. Are you sure…" at bounding box center [377, 185] width 755 height 371
click at [403, 196] on p "605258054661 is not expected on this return order. Are you sure you want to con…" at bounding box center [378, 183] width 110 height 25
click at [419, 211] on button "Confirm" at bounding box center [378, 213] width 110 height 17
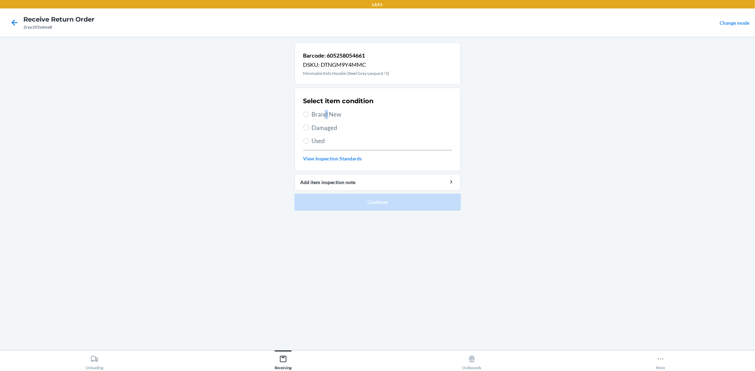
drag, startPoint x: 326, startPoint y: 115, endPoint x: 330, endPoint y: 119, distance: 5.8
click at [326, 115] on span "Brand New" at bounding box center [382, 114] width 140 height 9
click at [312, 117] on span "Brand New" at bounding box center [382, 114] width 140 height 9
click at [309, 117] on input "Brand New" at bounding box center [306, 115] width 6 height 6
radio input "true"
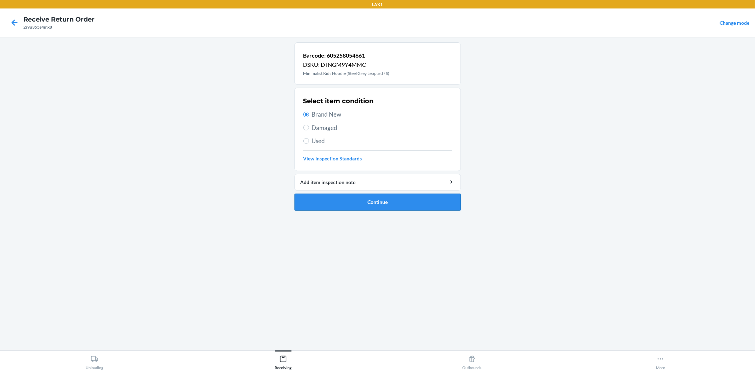
click at [378, 200] on button "Continue" at bounding box center [377, 202] width 166 height 17
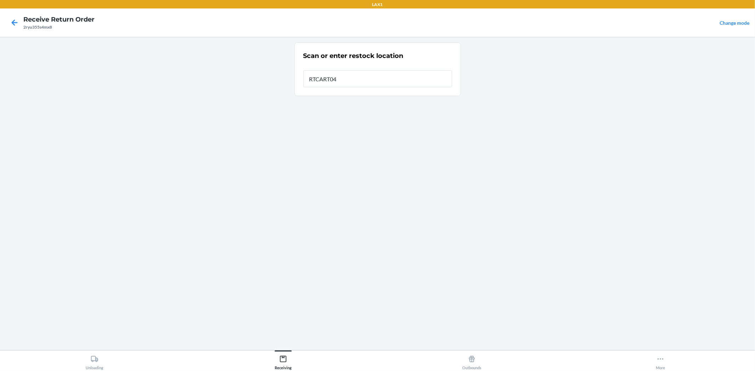
type input "RTCART041"
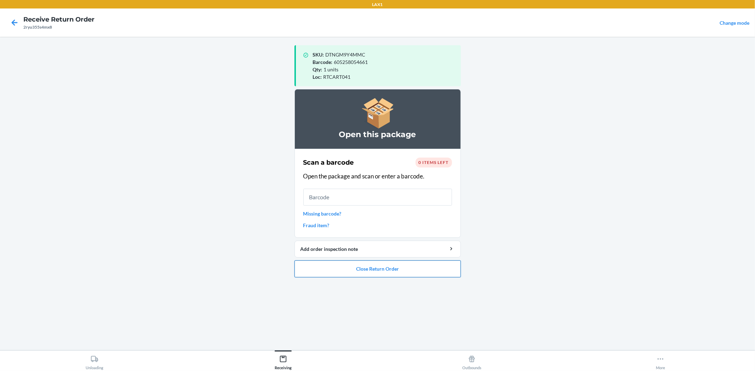
click at [409, 271] on button "Close Return Order" at bounding box center [377, 269] width 166 height 17
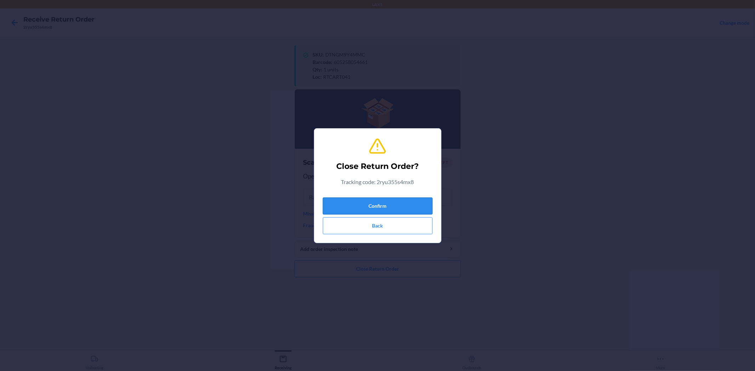
click at [404, 208] on button "Confirm" at bounding box center [378, 206] width 110 height 17
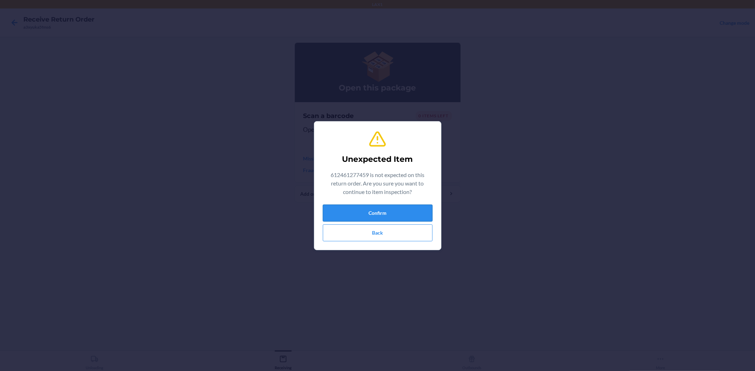
click at [370, 214] on button "Confirm" at bounding box center [378, 213] width 110 height 17
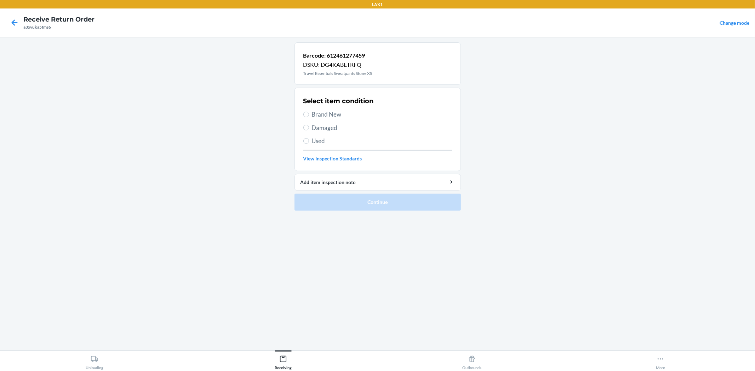
click at [331, 127] on span "Damaged" at bounding box center [382, 127] width 140 height 9
click at [309, 127] on input "Damaged" at bounding box center [306, 128] width 6 height 6
radio input "true"
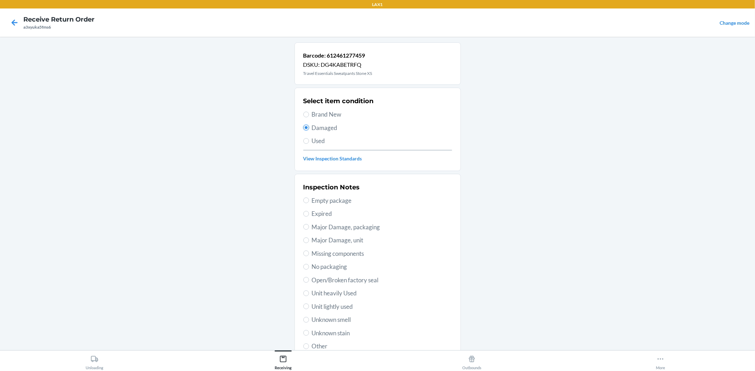
scroll to position [54, 0]
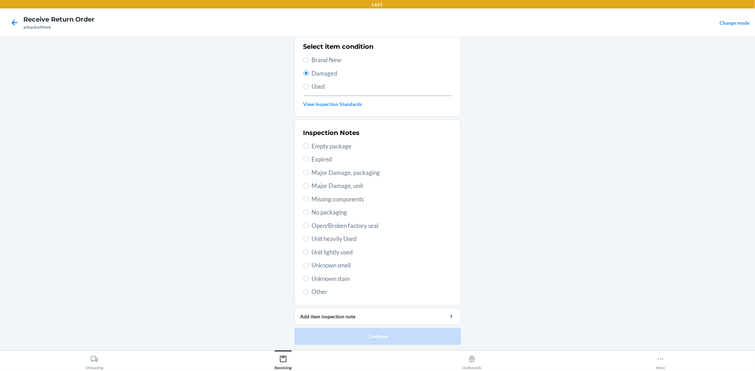
click at [333, 251] on span "Unit lightly used" at bounding box center [382, 252] width 140 height 9
click at [309, 251] on input "Unit lightly used" at bounding box center [306, 252] width 6 height 6
radio input "true"
click at [341, 333] on button "Continue" at bounding box center [377, 336] width 166 height 17
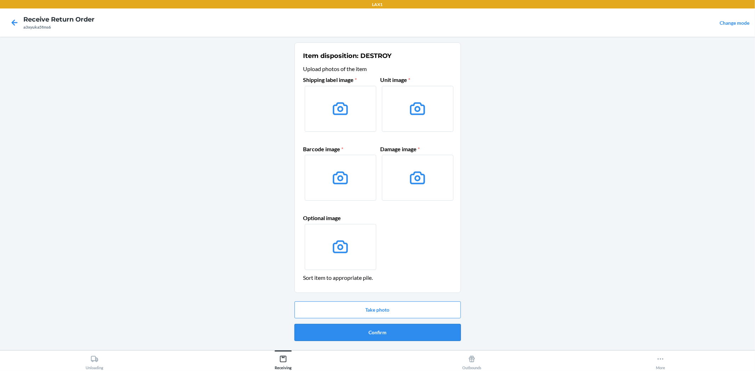
click at [366, 330] on button "Confirm" at bounding box center [377, 332] width 166 height 17
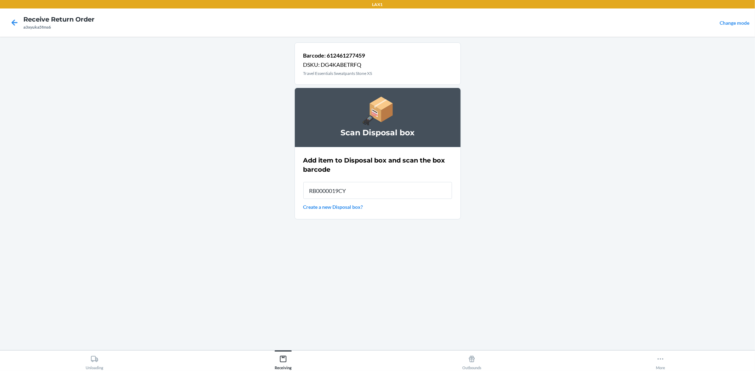
type input "RB0000019CY"
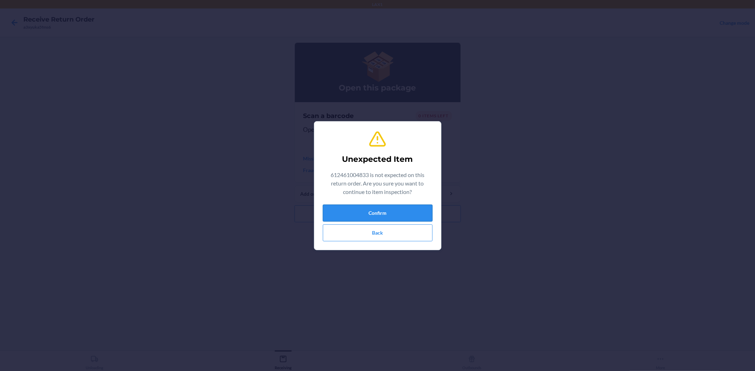
click at [407, 207] on button "Confirm" at bounding box center [378, 213] width 110 height 17
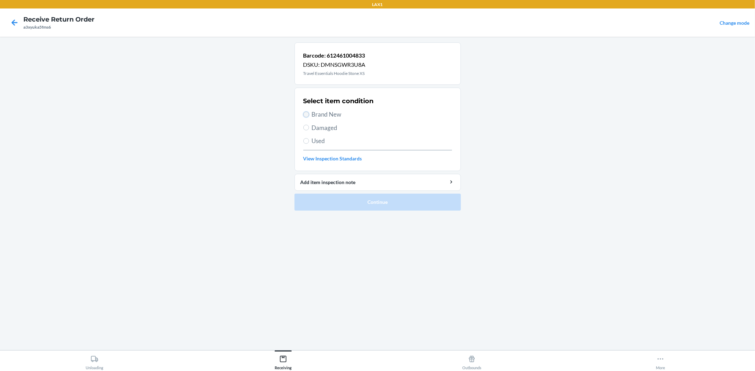
click at [305, 113] on input "Brand New" at bounding box center [306, 115] width 6 height 6
radio input "true"
click at [368, 205] on button "Continue" at bounding box center [377, 202] width 166 height 17
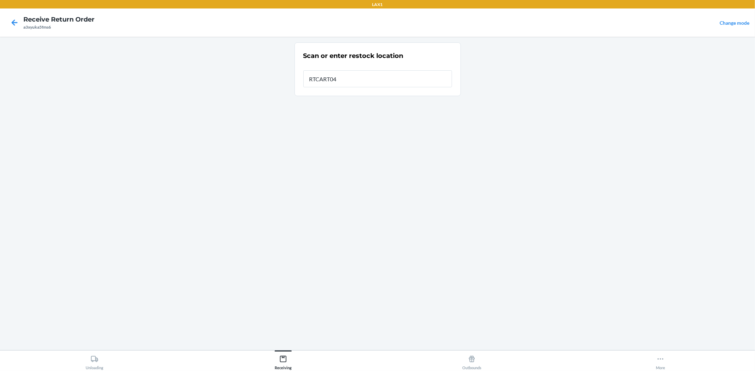
type input "RTCART041"
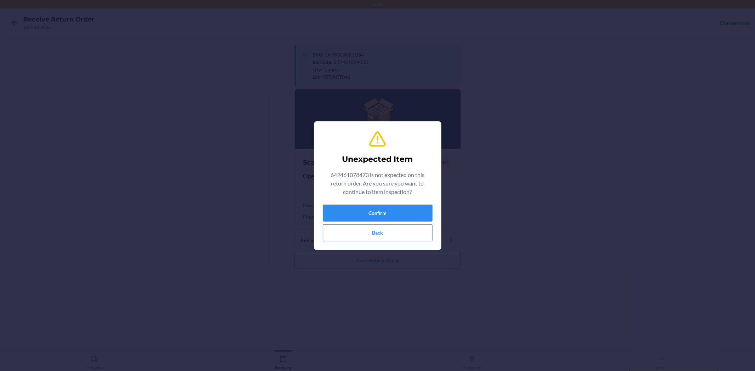
click at [375, 202] on div "Unexpected Item 642461078473 is not expected on this return order. Are you sure…" at bounding box center [378, 185] width 110 height 117
click at [376, 212] on button "Confirm" at bounding box center [378, 213] width 110 height 17
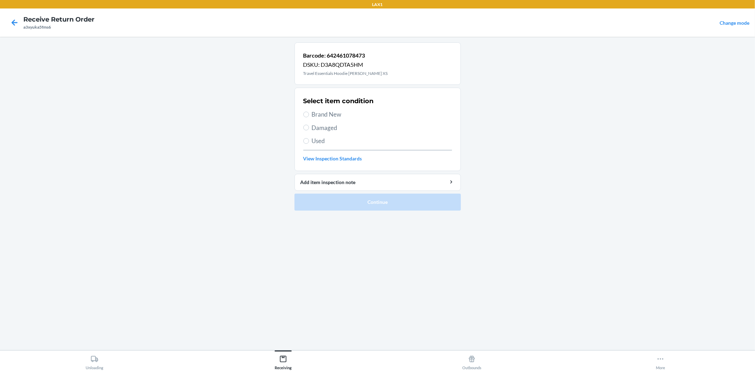
click at [337, 118] on span "Brand New" at bounding box center [382, 114] width 140 height 9
click at [309, 117] on input "Brand New" at bounding box center [306, 115] width 6 height 6
radio input "true"
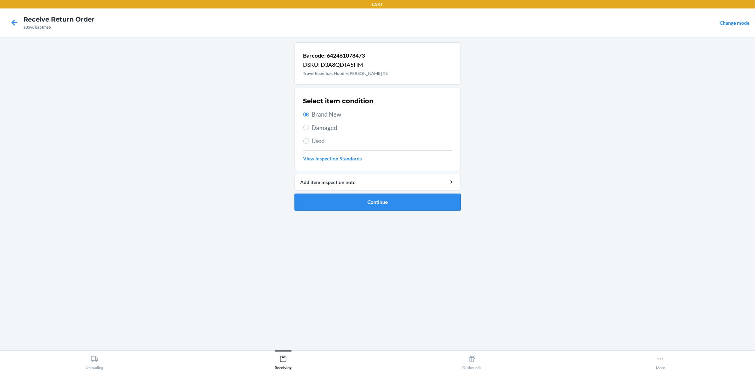
click at [381, 207] on button "Continue" at bounding box center [377, 202] width 166 height 17
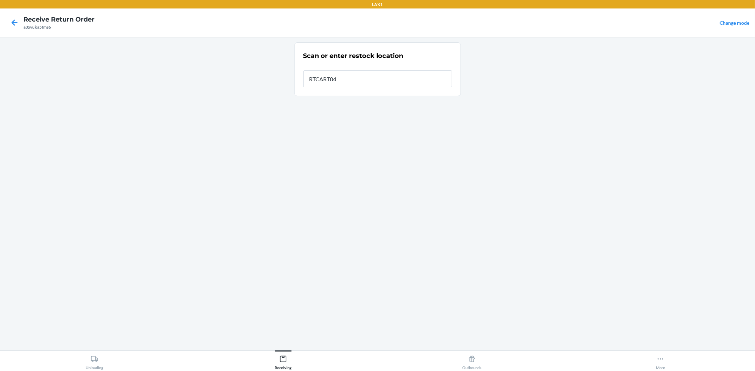
type input "RTCART041"
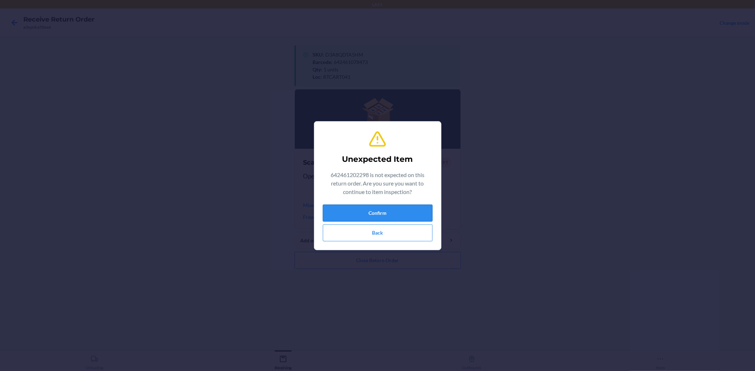
click at [357, 214] on button "Confirm" at bounding box center [378, 213] width 110 height 17
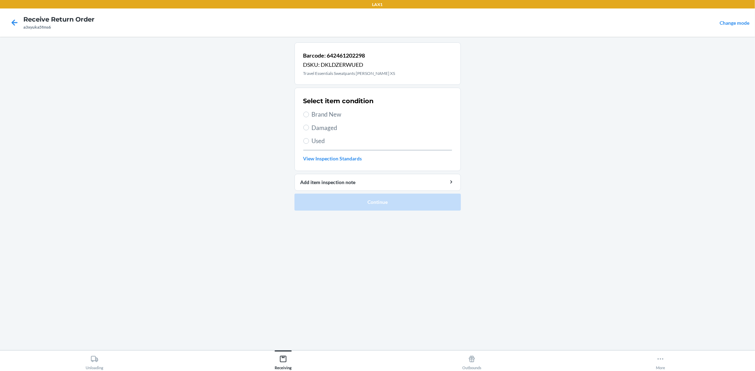
click at [333, 115] on span "Brand New" at bounding box center [382, 114] width 140 height 9
click at [309, 115] on input "Brand New" at bounding box center [306, 115] width 6 height 6
radio input "true"
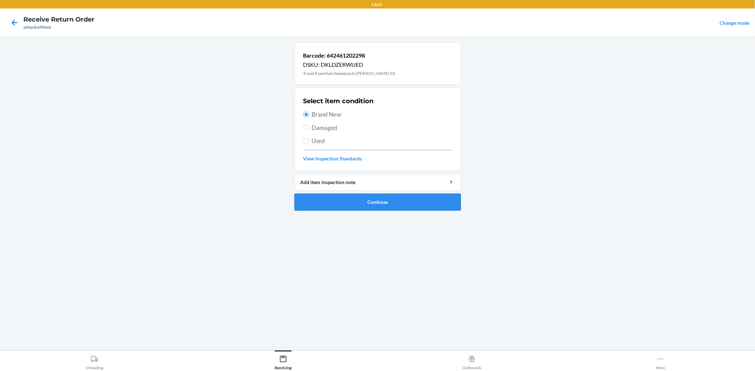
click at [372, 198] on button "Continue" at bounding box center [377, 202] width 166 height 17
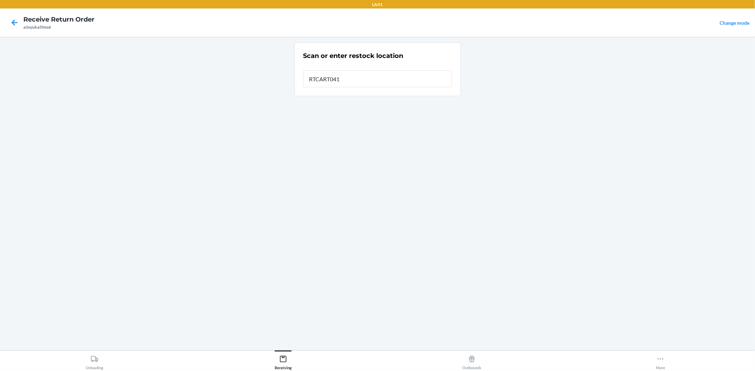
type input "RTCART041"
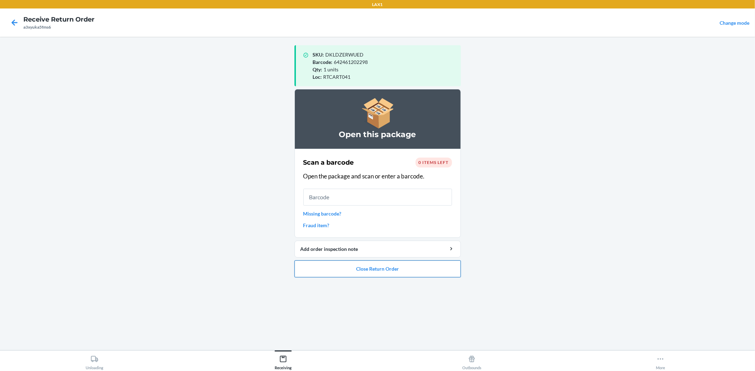
click at [396, 270] on button "Close Return Order" at bounding box center [377, 269] width 166 height 17
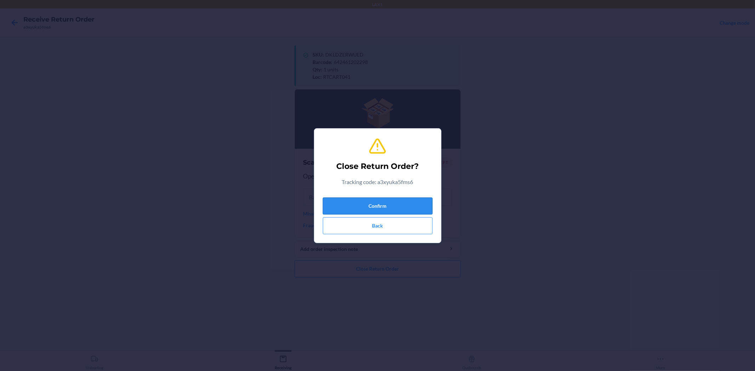
click at [380, 206] on button "Confirm" at bounding box center [378, 206] width 110 height 17
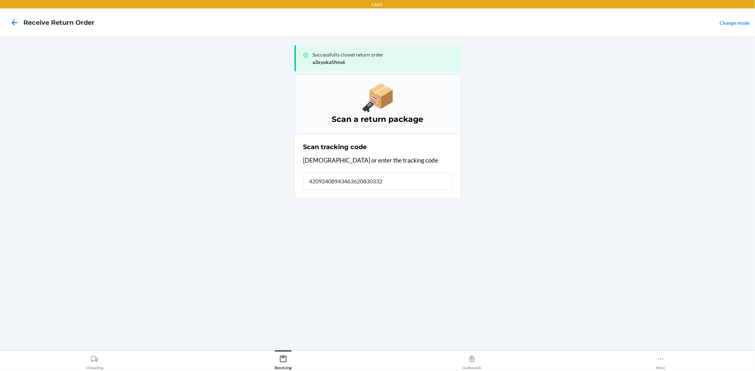
type input "420924089434636208303328"
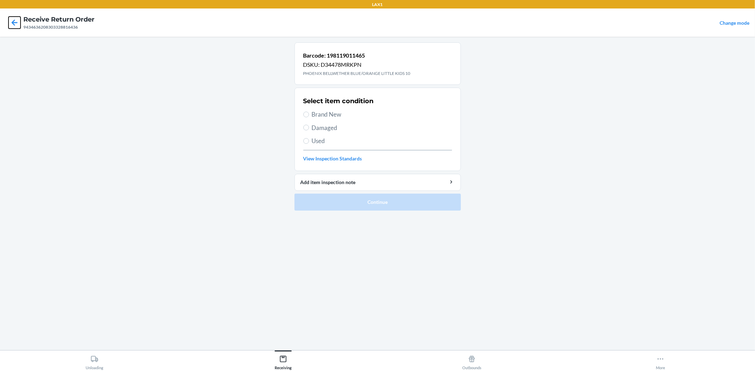
click at [8, 19] on icon at bounding box center [14, 23] width 12 height 12
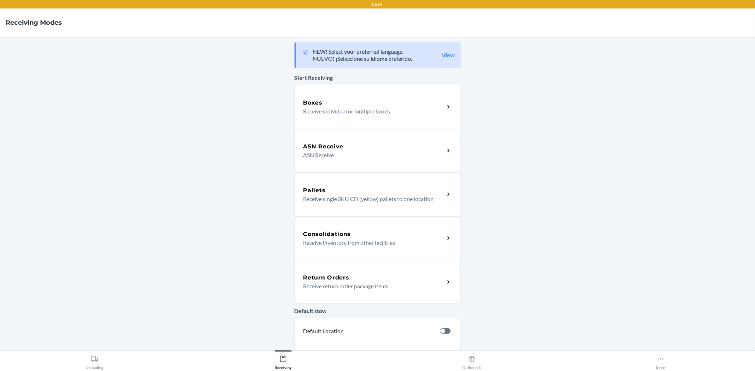
click at [413, 287] on p "Receive return order package items" at bounding box center [371, 286] width 136 height 8
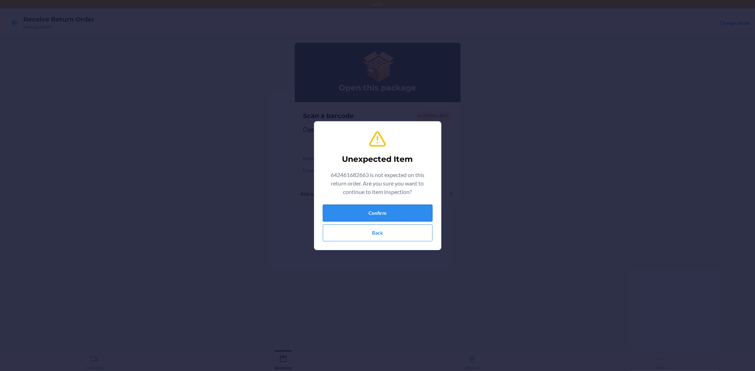
click at [394, 219] on button "Confirm" at bounding box center [378, 213] width 110 height 17
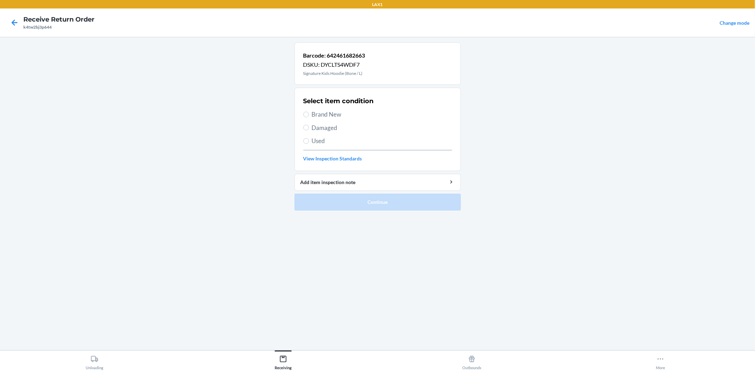
click at [316, 115] on span "Brand New" at bounding box center [382, 114] width 140 height 9
click at [309, 115] on input "Brand New" at bounding box center [306, 115] width 6 height 6
radio input "true"
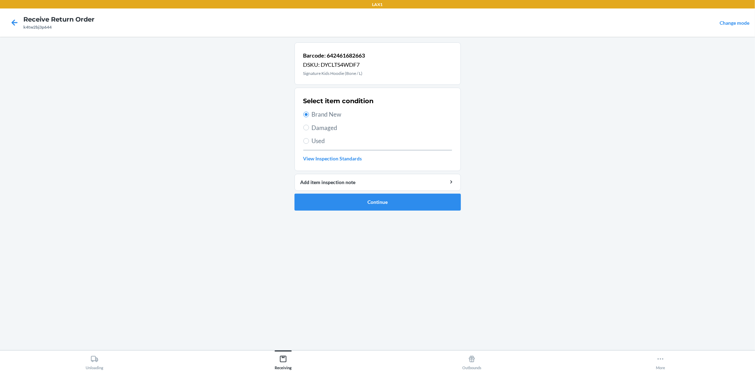
click at [369, 211] on ol "Barcode: 642461682663 DSKU: DYCLTS4WDF7 Signature Kids Hoodie (Bone / L) Select…" at bounding box center [377, 129] width 166 height 174
click at [373, 206] on button "Continue" at bounding box center [377, 202] width 166 height 17
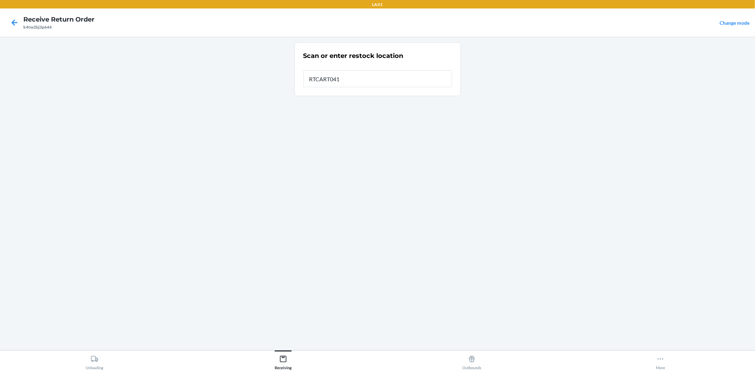
type input "RTCART041"
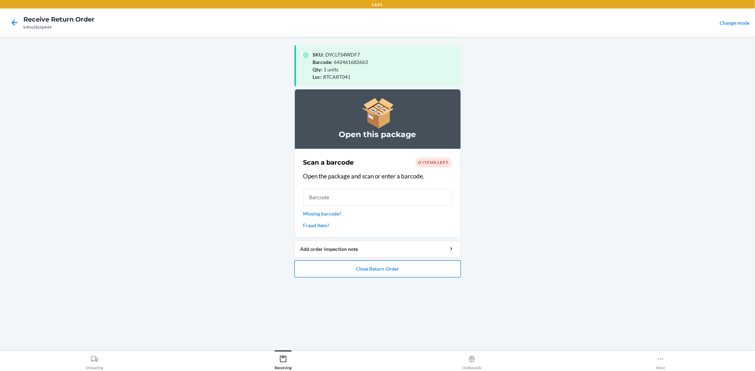
click at [360, 276] on button "Close Return Order" at bounding box center [377, 269] width 166 height 17
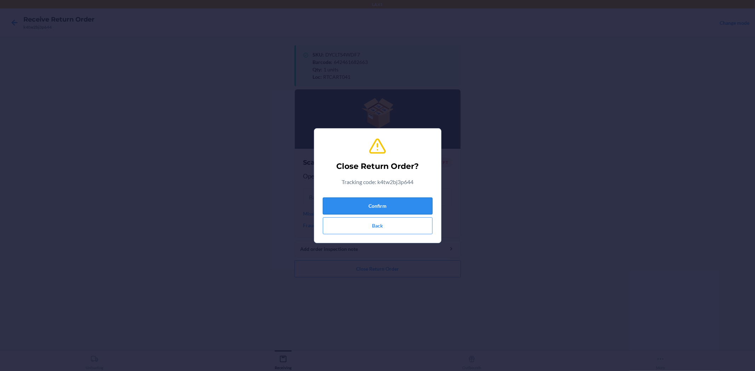
click at [383, 204] on button "Confirm" at bounding box center [378, 206] width 110 height 17
click at [384, 200] on button "Confirm" at bounding box center [378, 206] width 110 height 17
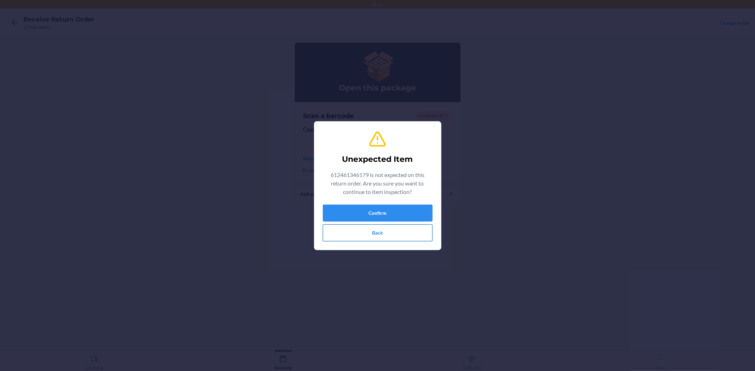
click at [413, 228] on button "Back" at bounding box center [378, 233] width 110 height 17
click at [401, 217] on button "Confirm" at bounding box center [378, 213] width 110 height 17
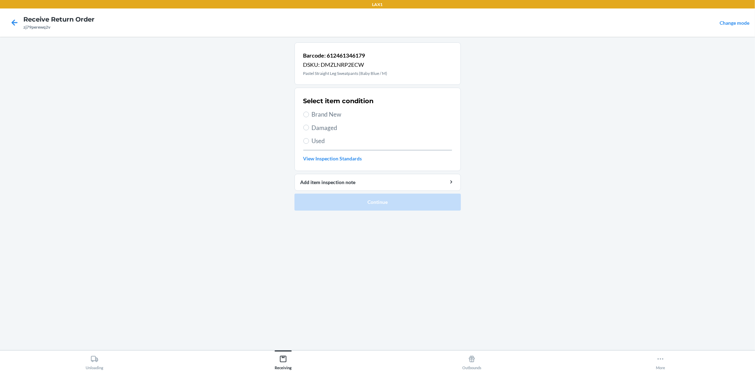
click at [334, 118] on span "Brand New" at bounding box center [382, 114] width 140 height 9
click at [309, 117] on input "Brand New" at bounding box center [306, 115] width 6 height 6
radio input "true"
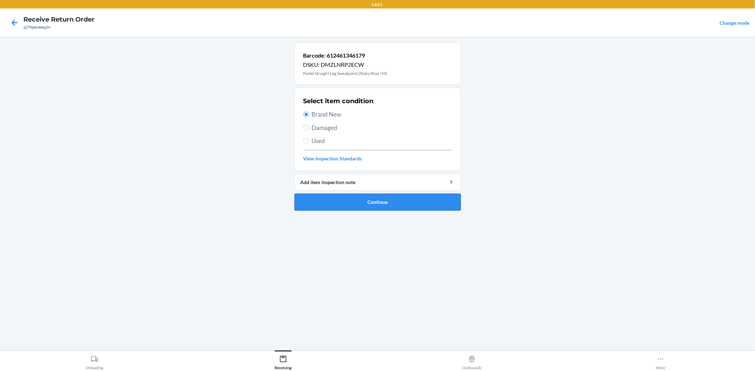
click at [360, 206] on button "Continue" at bounding box center [377, 202] width 166 height 17
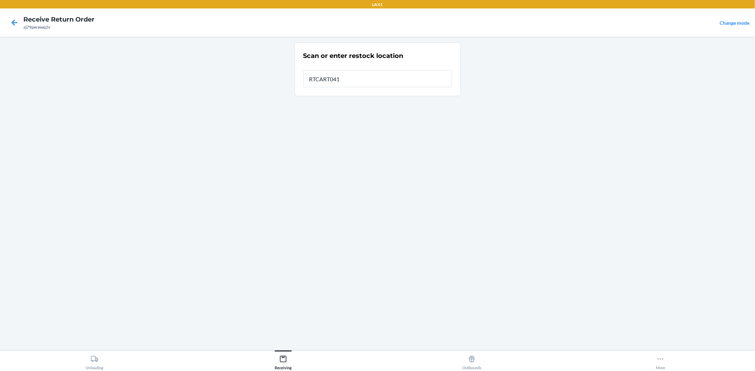
type input "RTCART041"
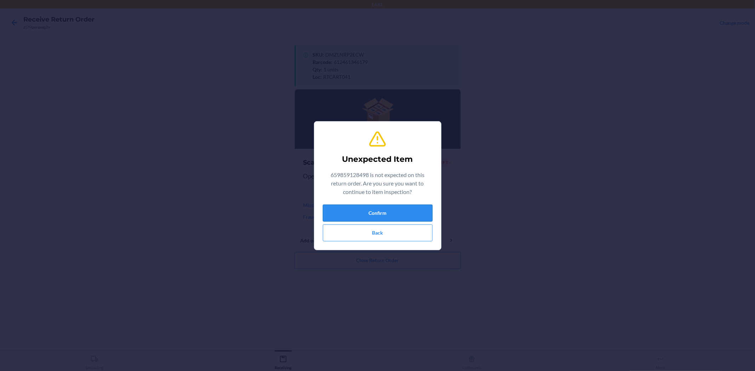
click at [421, 218] on button "Confirm" at bounding box center [378, 213] width 110 height 17
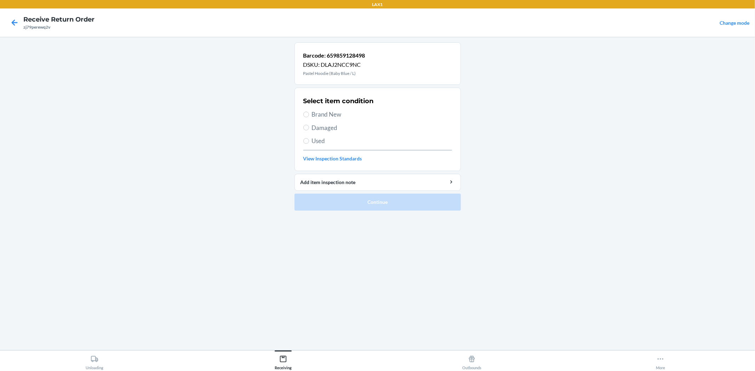
click at [341, 109] on div "Select item condition Brand New Damaged Used View Inspection Standards" at bounding box center [377, 129] width 149 height 70
click at [330, 101] on h2 "Select item condition" at bounding box center [338, 101] width 70 height 9
click at [335, 116] on span "Brand New" at bounding box center [382, 114] width 140 height 9
click at [309, 116] on input "Brand New" at bounding box center [306, 115] width 6 height 6
radio input "true"
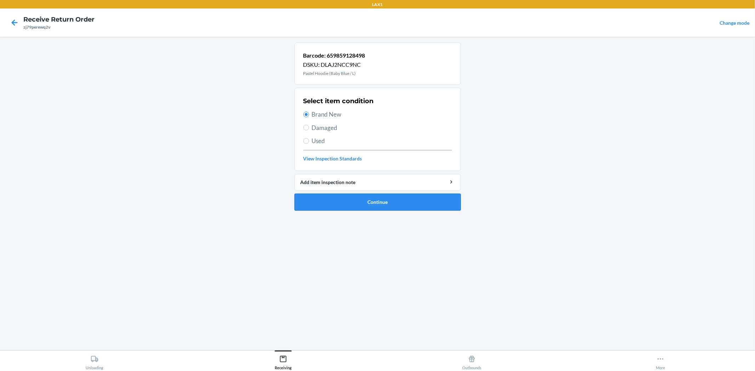
click at [373, 206] on button "Continue" at bounding box center [377, 202] width 166 height 17
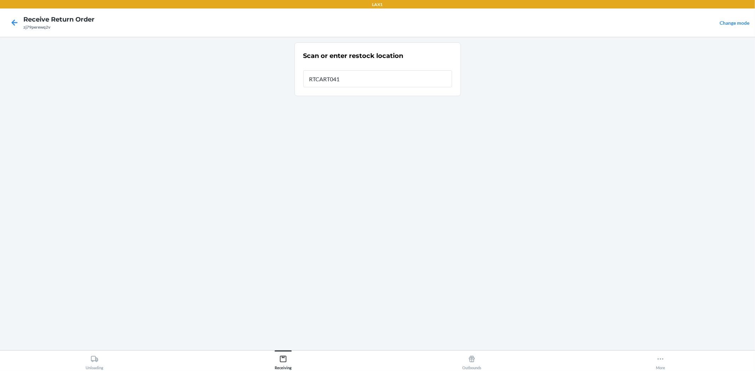
type input "RTCART041"
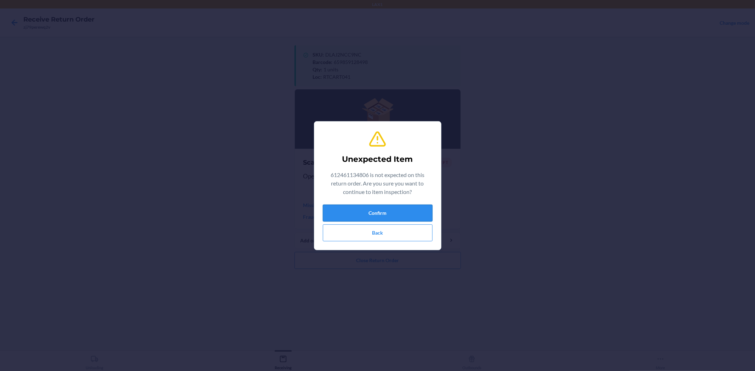
click at [393, 217] on button "Confirm" at bounding box center [378, 213] width 110 height 17
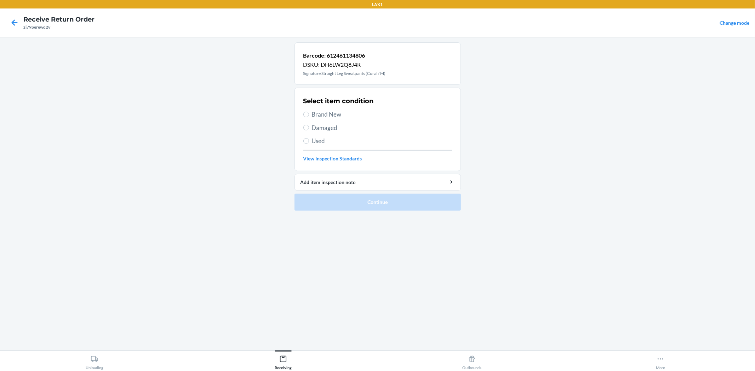
click at [331, 115] on span "Brand New" at bounding box center [382, 114] width 140 height 9
click at [309, 115] on input "Brand New" at bounding box center [306, 115] width 6 height 6
radio input "true"
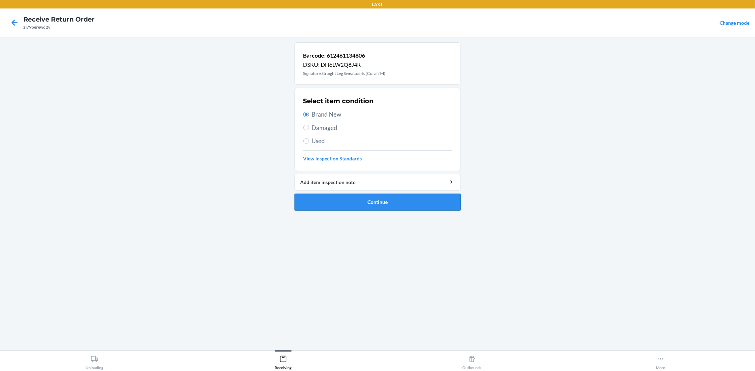
click at [369, 200] on button "Continue" at bounding box center [377, 202] width 166 height 17
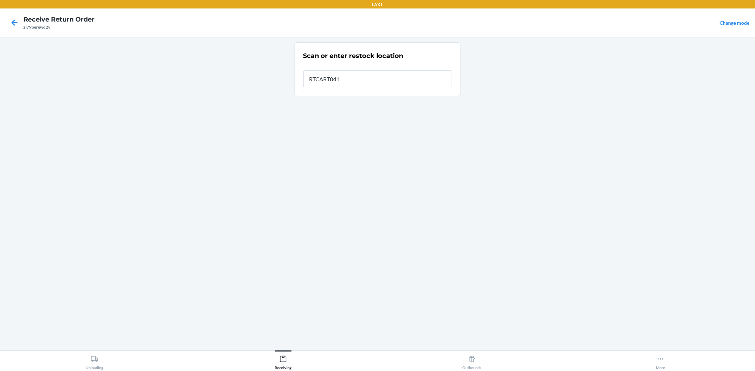
type input "RTCART041"
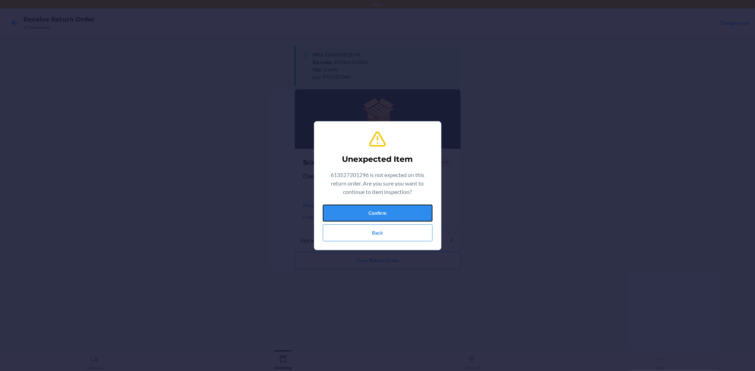
click at [370, 207] on button "Confirm" at bounding box center [378, 213] width 110 height 17
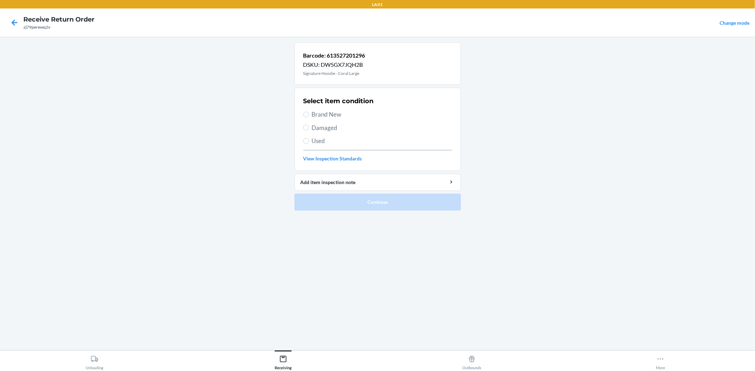
click at [325, 127] on span "Damaged" at bounding box center [382, 127] width 140 height 9
click at [309, 127] on input "Damaged" at bounding box center [306, 128] width 6 height 6
radio input "true"
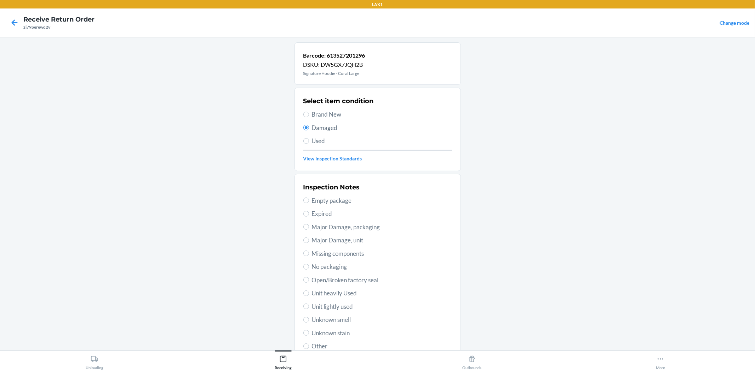
click at [333, 313] on div "Inspection Notes Empty package Expired Major Damage, packaging Major Damage, un…" at bounding box center [377, 267] width 149 height 173
click at [334, 298] on span "Unit heavily Used" at bounding box center [382, 293] width 140 height 9
click at [309, 296] on input "Unit heavily Used" at bounding box center [306, 294] width 6 height 6
radio input "true"
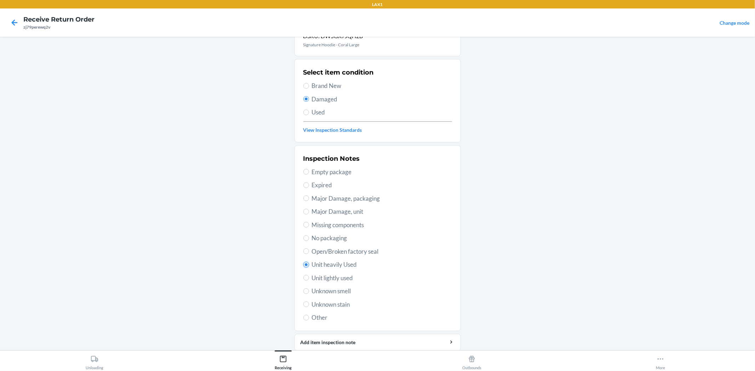
scroll to position [54, 0]
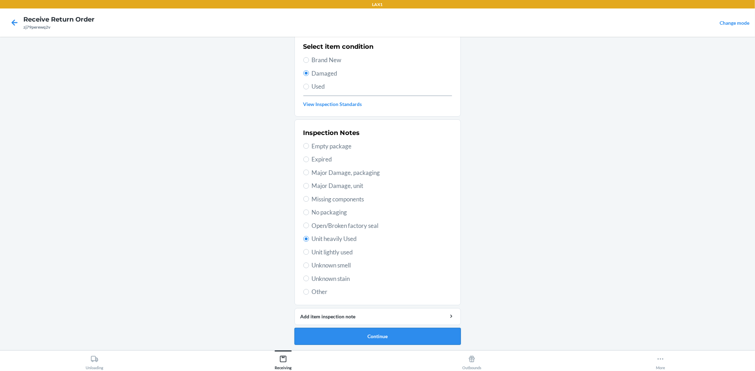
click at [352, 328] on button "Continue" at bounding box center [377, 336] width 166 height 17
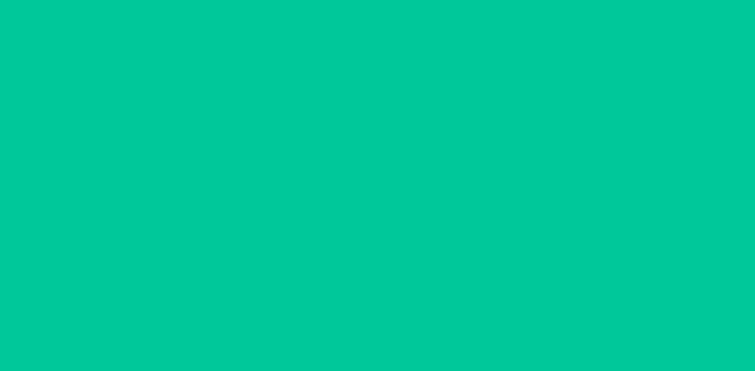
scroll to position [0, 0]
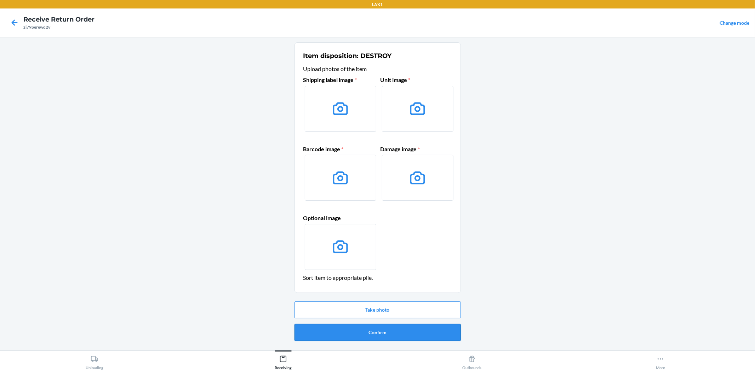
click at [388, 334] on button "Confirm" at bounding box center [377, 332] width 166 height 17
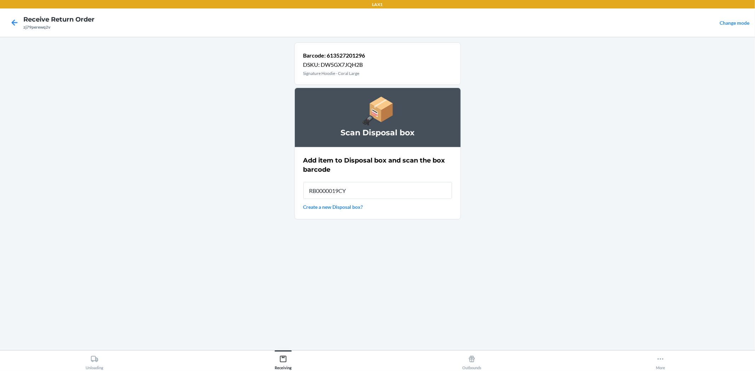
type input "RB0000019CY"
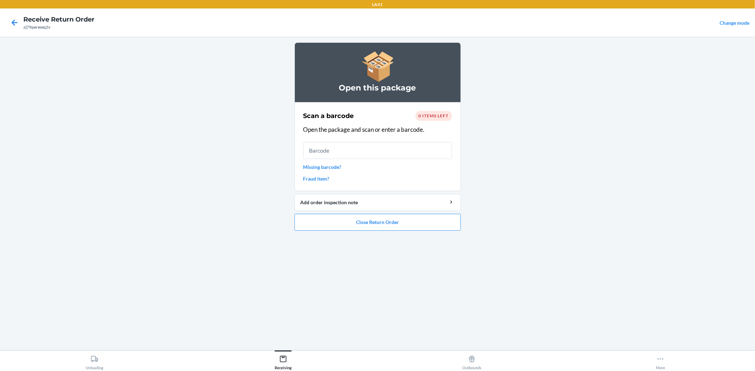
click at [379, 177] on link "Fraud item?" at bounding box center [377, 178] width 149 height 7
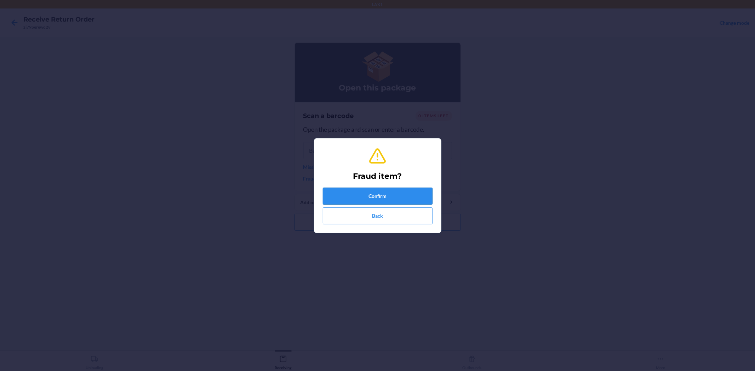
click at [404, 197] on button "Confirm" at bounding box center [378, 196] width 110 height 17
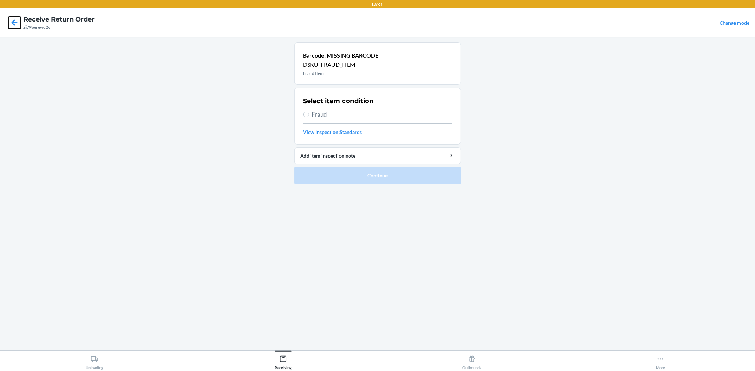
click at [20, 27] on icon at bounding box center [14, 23] width 12 height 12
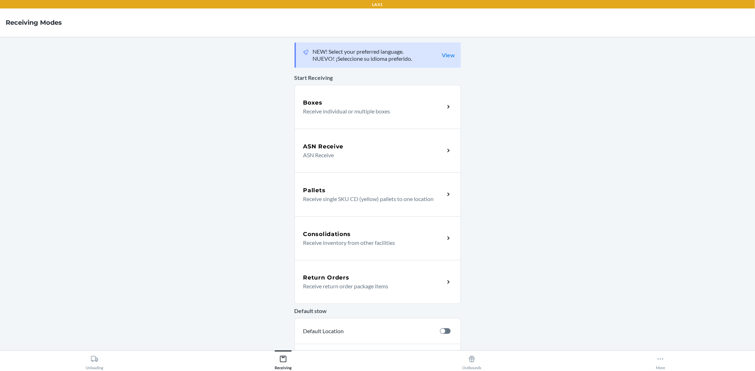
click at [363, 283] on p "Receive return order package items" at bounding box center [371, 286] width 136 height 8
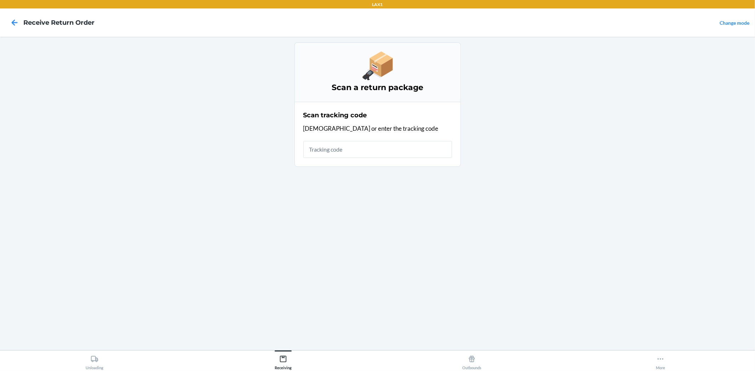
click at [388, 145] on input "text" at bounding box center [377, 149] width 149 height 17
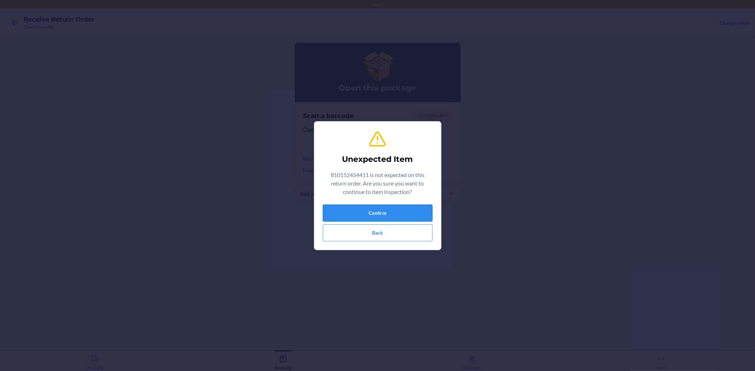
click at [416, 215] on button "Confirm" at bounding box center [378, 213] width 110 height 17
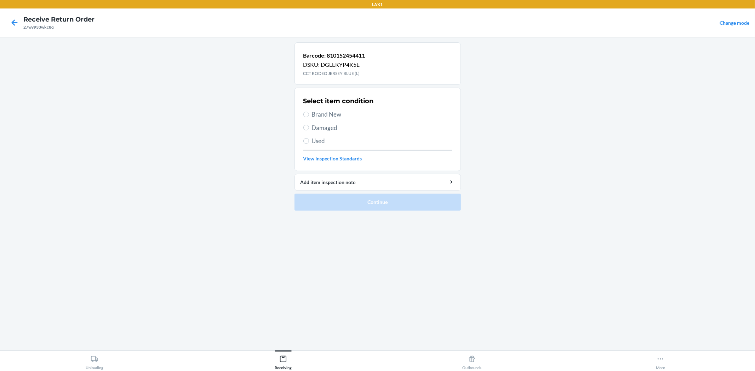
click at [311, 114] on label "Brand New" at bounding box center [377, 114] width 149 height 9
click at [309, 114] on input "Brand New" at bounding box center [306, 115] width 6 height 6
radio input "true"
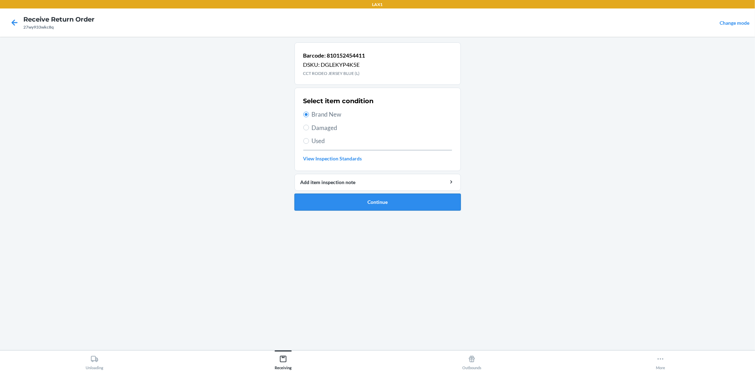
click at [350, 204] on button "Continue" at bounding box center [377, 202] width 166 height 17
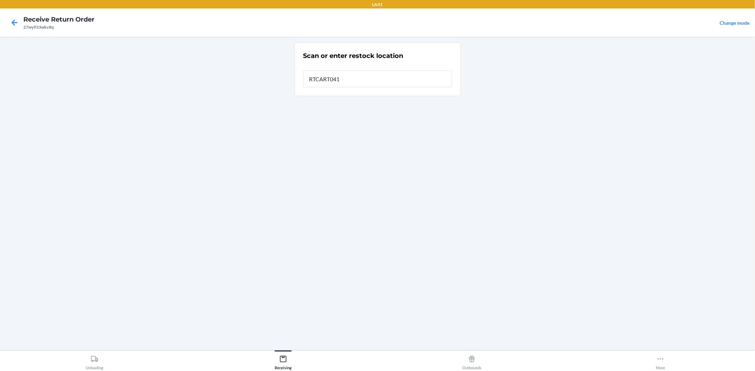
type input "RTCART041"
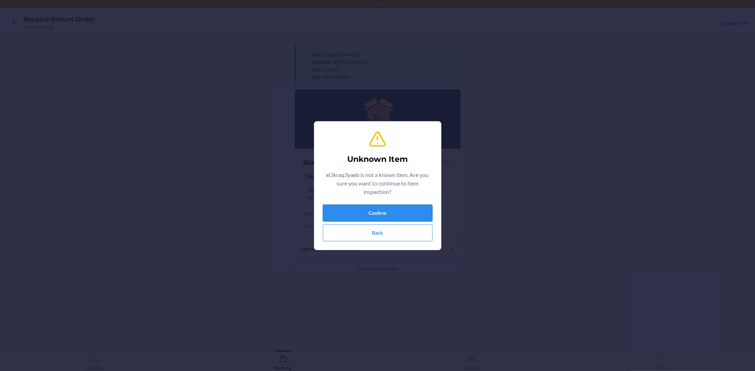
click at [403, 214] on button "Confirm" at bounding box center [378, 213] width 110 height 17
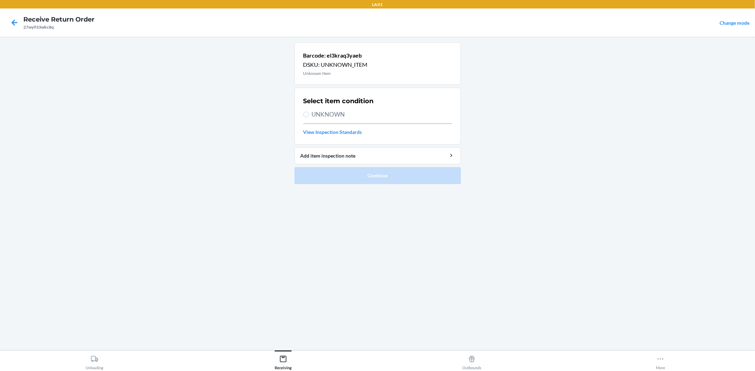
click at [332, 114] on span "UNKNOWN" at bounding box center [382, 114] width 140 height 9
click at [309, 114] on input "UNKNOWN" at bounding box center [306, 115] width 6 height 6
radio input "true"
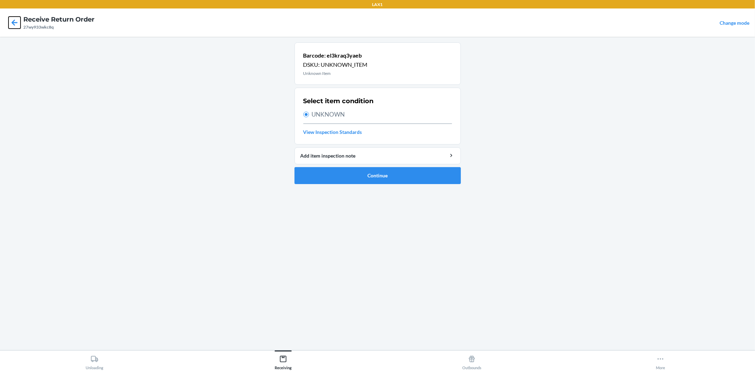
click at [17, 23] on icon at bounding box center [14, 23] width 12 height 12
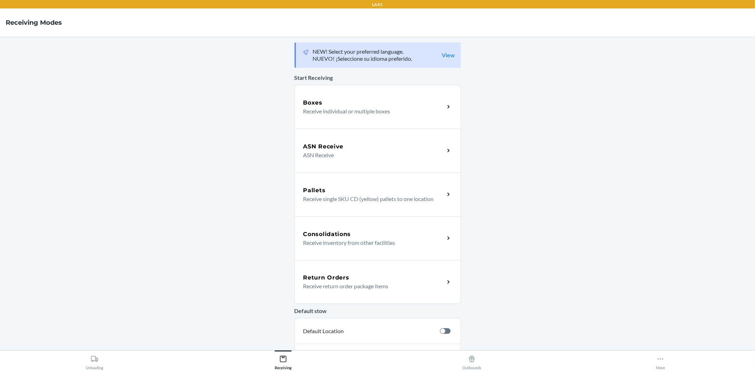
click at [342, 286] on p "Receive return order package items" at bounding box center [371, 286] width 136 height 8
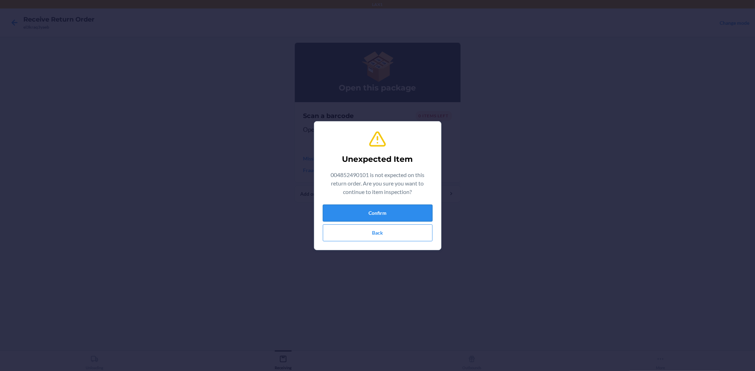
click at [391, 209] on button "Confirm" at bounding box center [378, 213] width 110 height 17
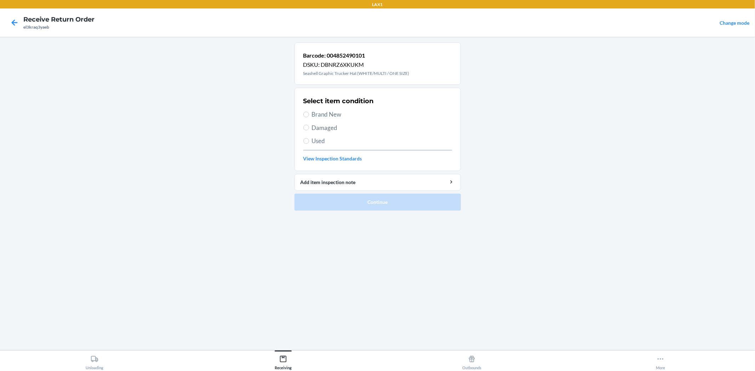
click at [325, 114] on span "Brand New" at bounding box center [382, 114] width 140 height 9
click at [309, 114] on input "Brand New" at bounding box center [306, 115] width 6 height 6
radio input "true"
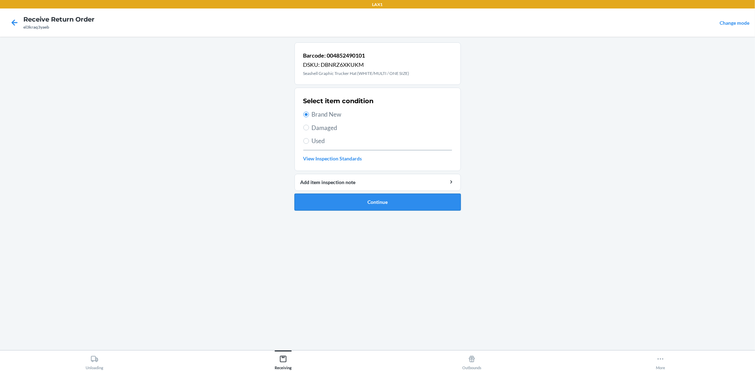
click at [340, 200] on button "Continue" at bounding box center [377, 202] width 166 height 17
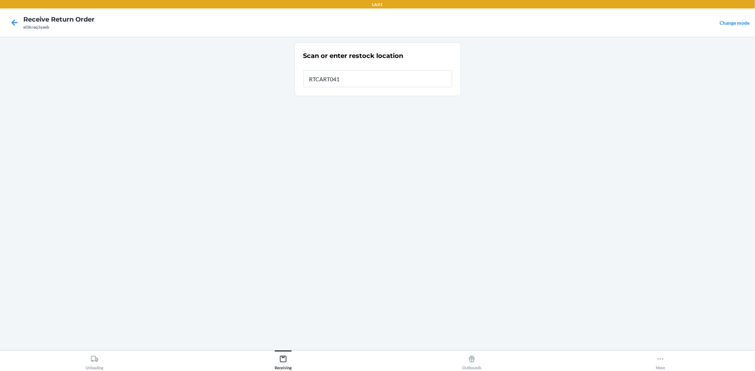
type input "RTCART041"
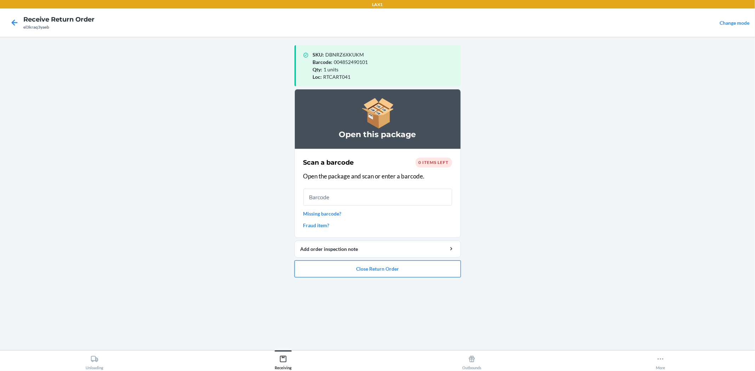
click at [349, 276] on ol "Open this package Scan a barcode 0 items left Open the package and scan or ente…" at bounding box center [377, 186] width 166 height 194
click at [348, 273] on button "Close Return Order" at bounding box center [377, 269] width 166 height 17
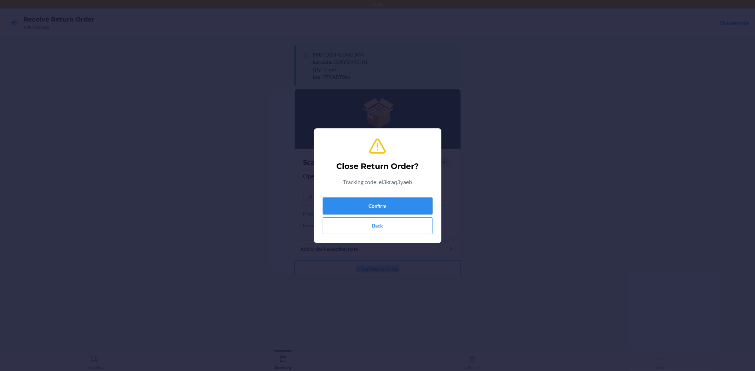
click at [377, 205] on button "Confirm" at bounding box center [378, 206] width 110 height 17
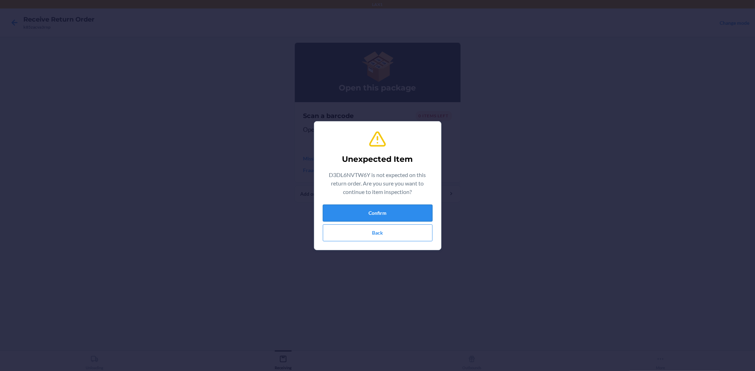
click at [420, 209] on button "Confirm" at bounding box center [378, 213] width 110 height 17
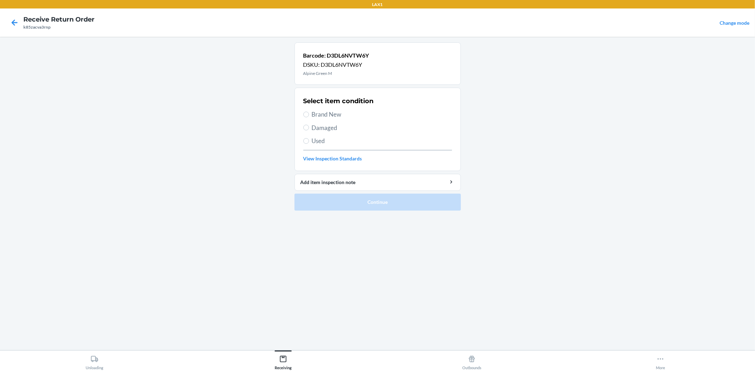
click at [4, 19] on nav "Receive Return Order k85zacva3rnp Change mode" at bounding box center [377, 22] width 755 height 28
click at [11, 21] on icon at bounding box center [14, 23] width 12 height 12
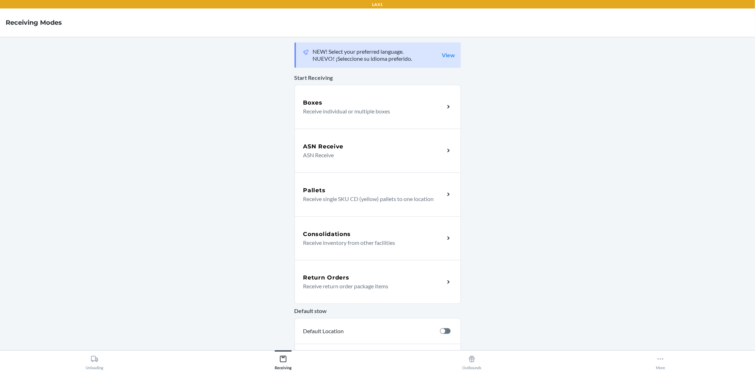
click at [369, 277] on div "Return Orders" at bounding box center [373, 278] width 141 height 8
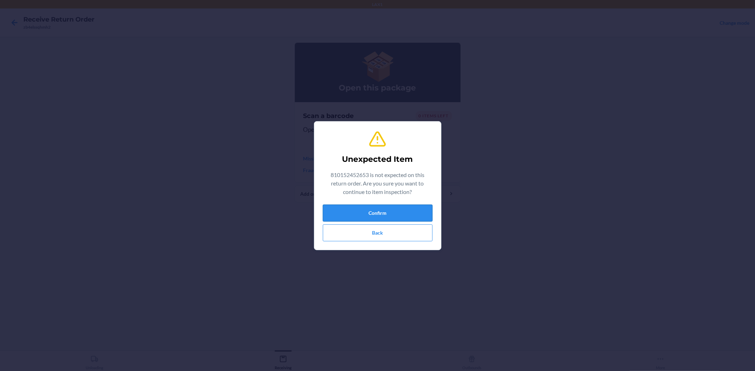
click at [390, 213] on button "Confirm" at bounding box center [378, 213] width 110 height 17
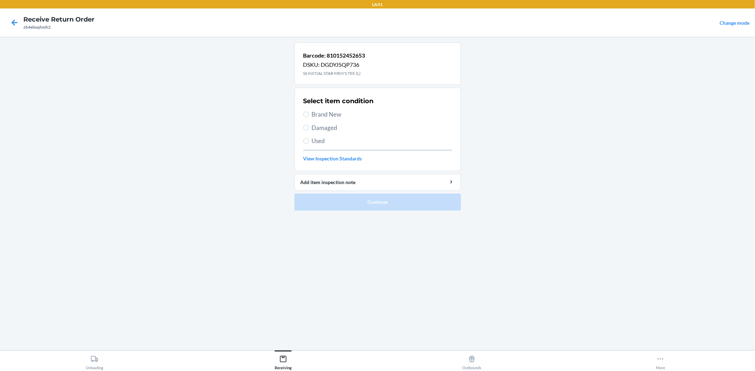
click at [323, 113] on span "Brand New" at bounding box center [382, 114] width 140 height 9
click at [309, 113] on input "Brand New" at bounding box center [306, 115] width 6 height 6
radio input "true"
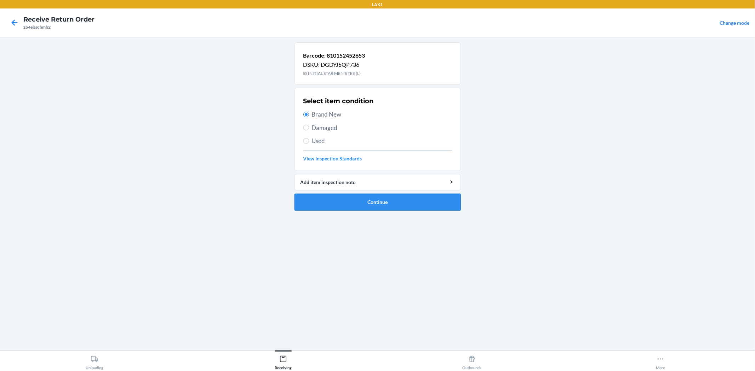
click at [354, 201] on button "Continue" at bounding box center [377, 202] width 166 height 17
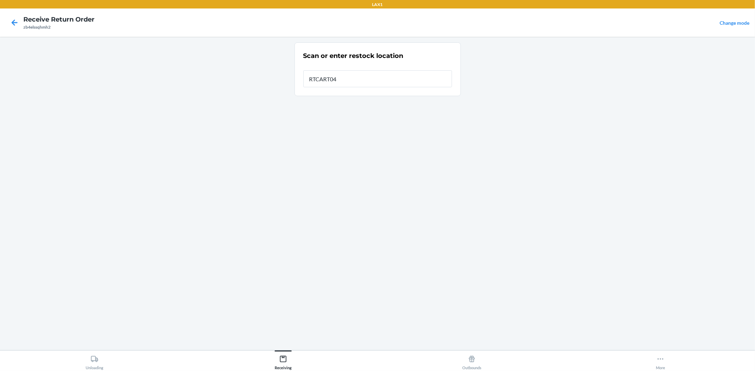
type input "RTCART041"
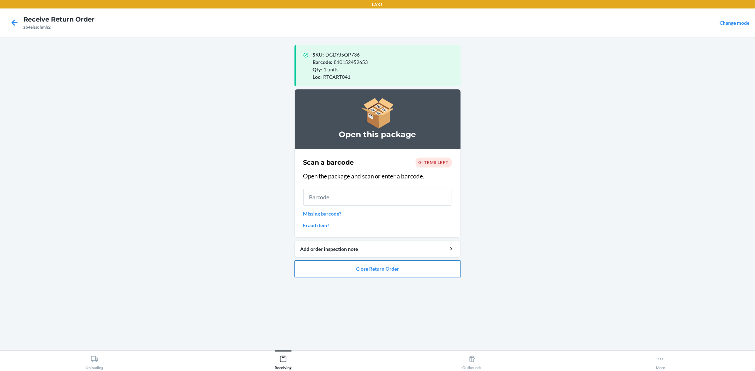
click at [345, 272] on button "Close Return Order" at bounding box center [377, 269] width 166 height 17
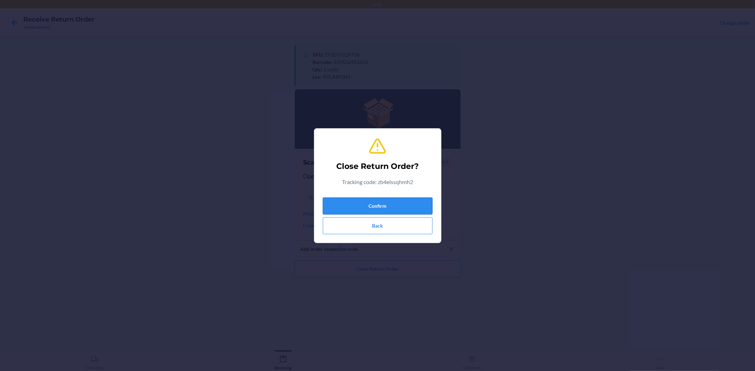
click at [374, 203] on button "Confirm" at bounding box center [378, 206] width 110 height 17
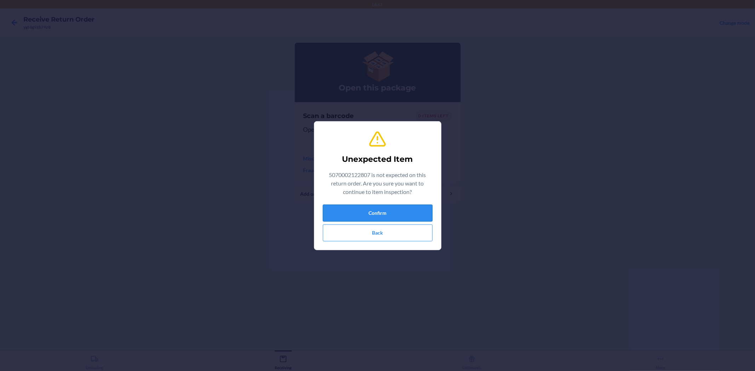
click at [413, 206] on button "Confirm" at bounding box center [378, 213] width 110 height 17
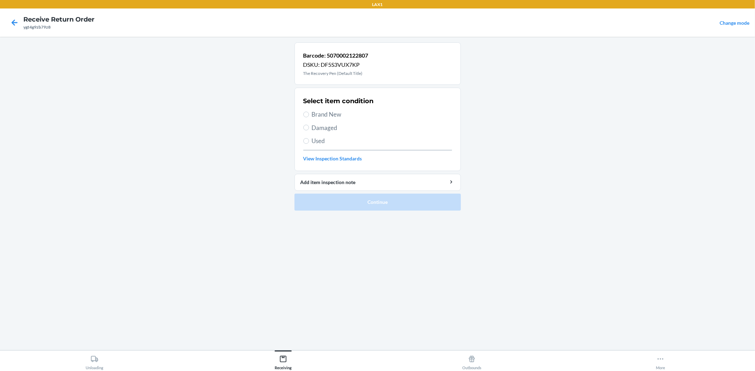
click at [327, 115] on span "Brand New" at bounding box center [382, 114] width 140 height 9
click at [309, 115] on input "Brand New" at bounding box center [306, 115] width 6 height 6
radio input "true"
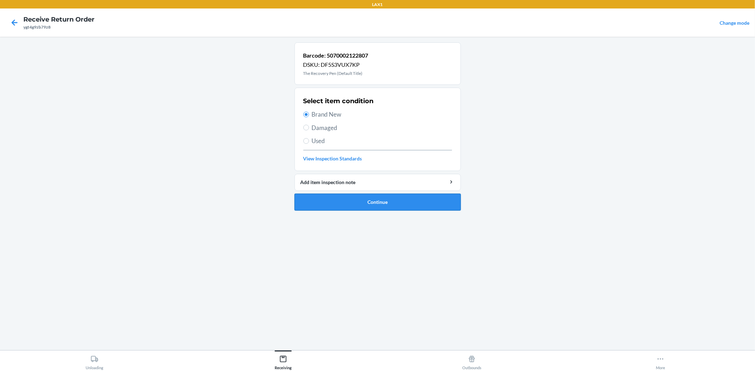
click at [344, 195] on button "Continue" at bounding box center [377, 202] width 166 height 17
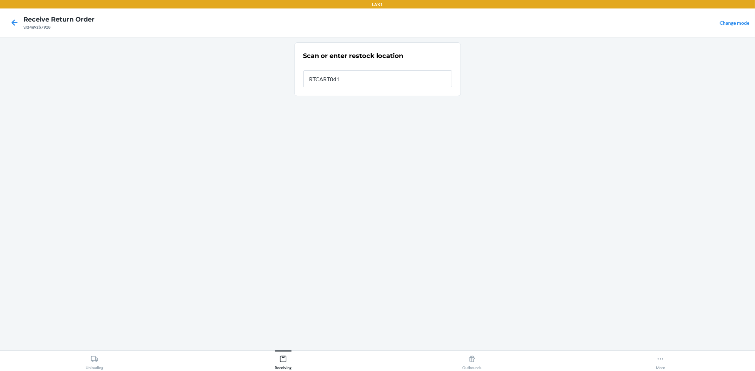
type input "RTCART041"
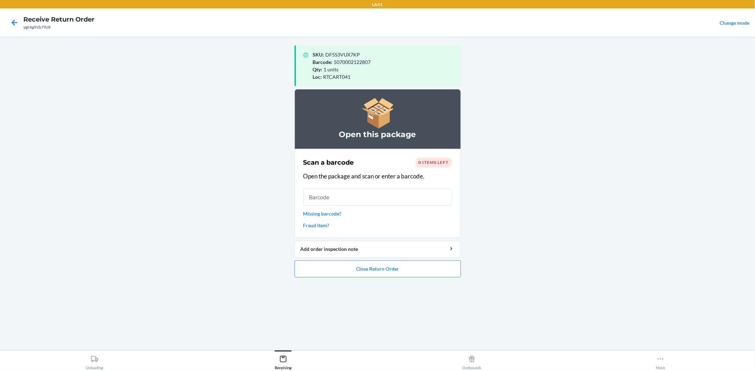
drag, startPoint x: 364, startPoint y: 122, endPoint x: 298, endPoint y: 222, distance: 119.4
click at [298, 222] on section "Scan a barcode 0 items left Open the package and scan or enter a barcode. Missi…" at bounding box center [377, 193] width 166 height 89
click at [317, 200] on input "text" at bounding box center [377, 197] width 149 height 17
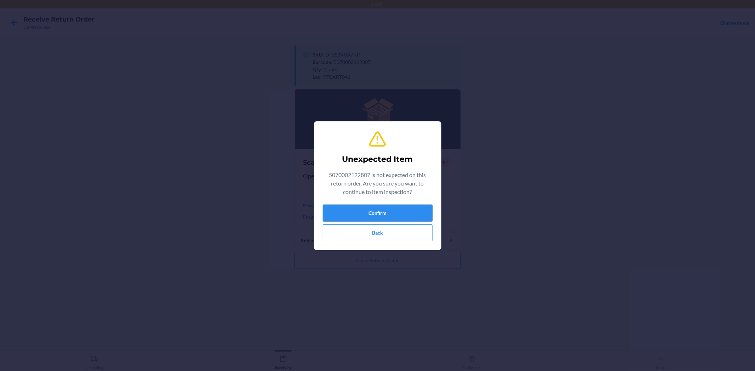
click at [364, 209] on button "Confirm" at bounding box center [378, 213] width 110 height 17
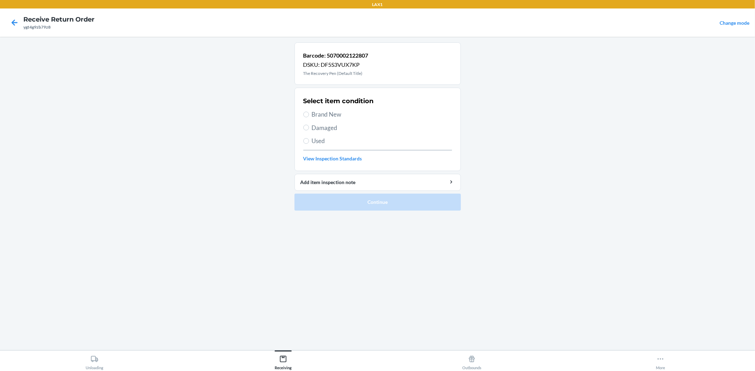
click at [334, 113] on span "Brand New" at bounding box center [382, 114] width 140 height 9
click at [309, 113] on input "Brand New" at bounding box center [306, 115] width 6 height 6
radio input "true"
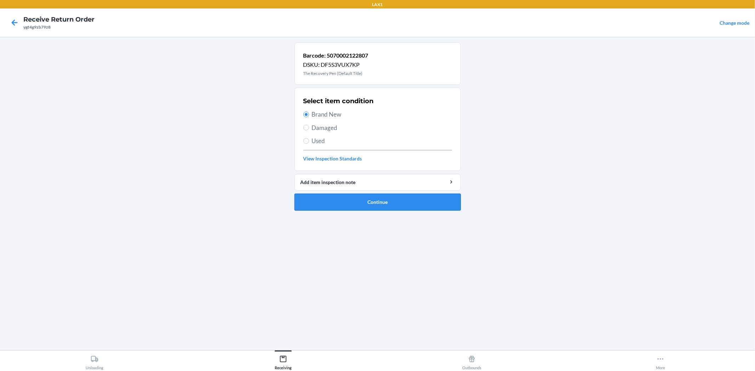
click at [391, 211] on button "Continue" at bounding box center [377, 202] width 166 height 17
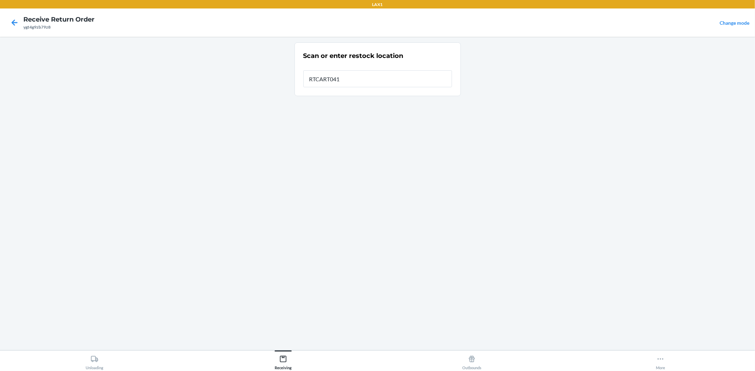
type input "RTCART041"
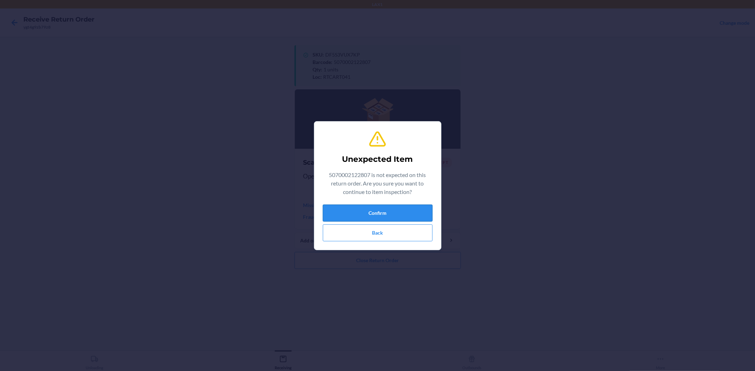
click at [362, 218] on button "Confirm" at bounding box center [378, 213] width 110 height 17
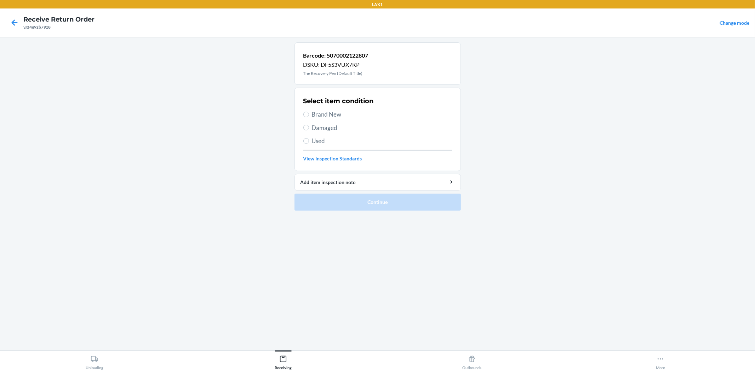
click at [323, 112] on span "Brand New" at bounding box center [382, 114] width 140 height 9
click at [309, 112] on input "Brand New" at bounding box center [306, 115] width 6 height 6
radio input "true"
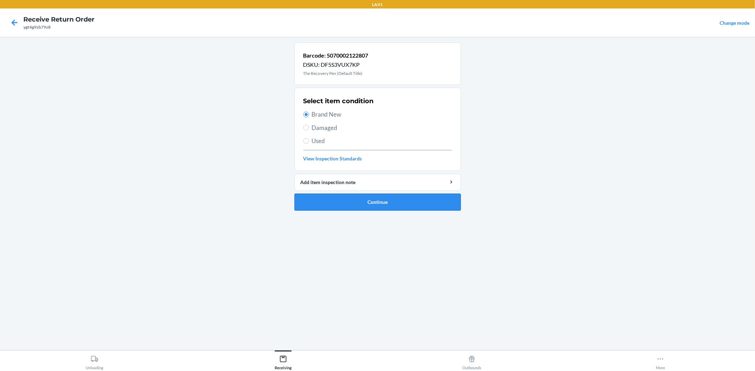
click at [369, 206] on button "Continue" at bounding box center [377, 202] width 166 height 17
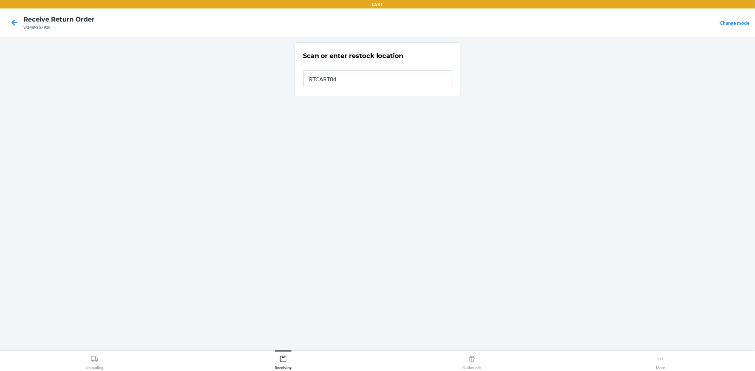
type input "RTCART041"
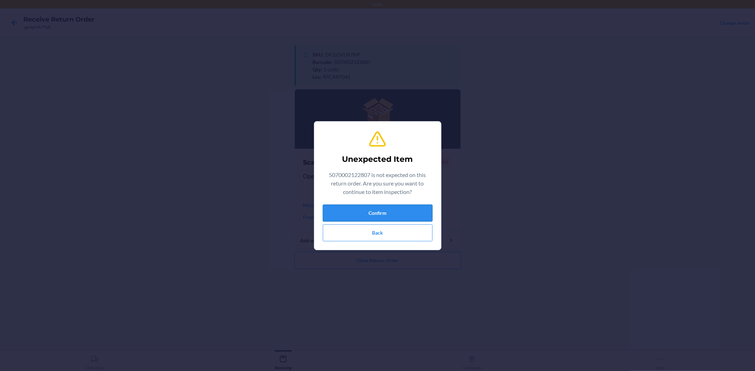
click at [364, 213] on button "Confirm" at bounding box center [378, 213] width 110 height 17
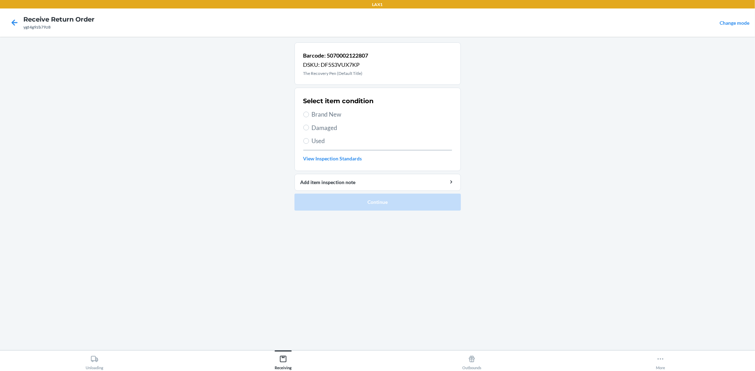
click at [338, 114] on span "Brand New" at bounding box center [382, 114] width 140 height 9
click at [309, 114] on input "Brand New" at bounding box center [306, 115] width 6 height 6
radio input "true"
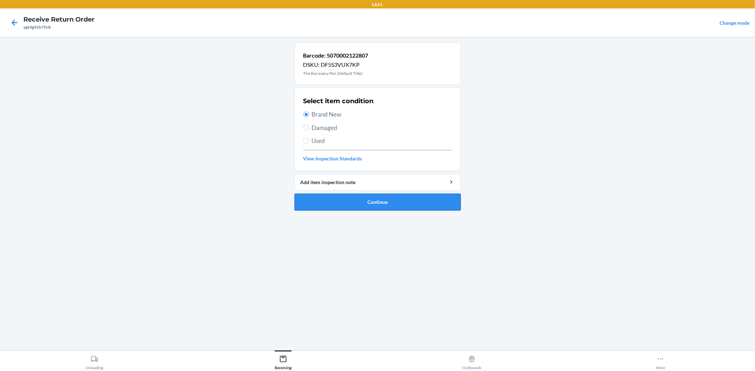
click at [409, 206] on button "Continue" at bounding box center [377, 202] width 166 height 17
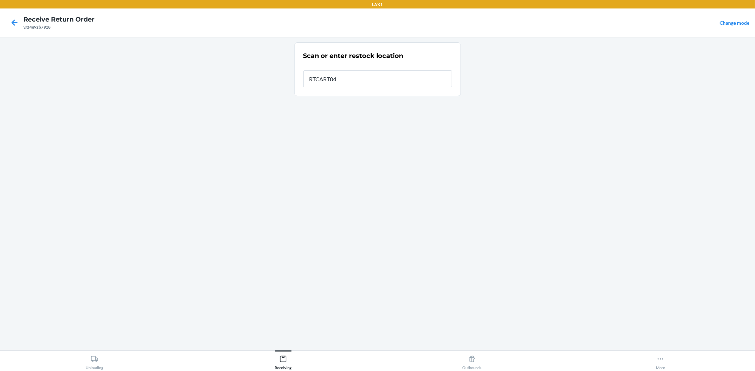
type input "RTCART041"
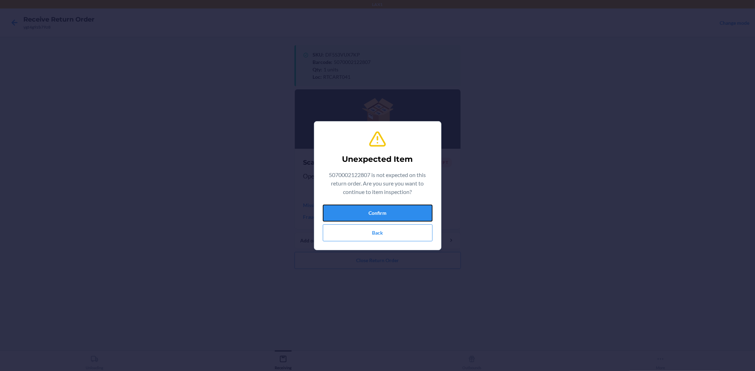
click at [409, 206] on button "Confirm" at bounding box center [378, 213] width 110 height 17
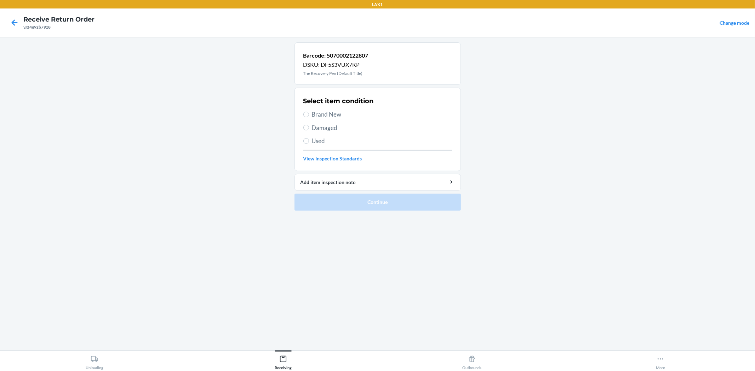
drag, startPoint x: 305, startPoint y: 108, endPoint x: 310, endPoint y: 117, distance: 9.8
click at [310, 115] on div "Select item condition Brand New Damaged Used View Inspection Standards" at bounding box center [377, 129] width 149 height 70
click at [310, 117] on label "Brand New" at bounding box center [377, 114] width 149 height 9
click at [309, 117] on input "Brand New" at bounding box center [306, 115] width 6 height 6
radio input "true"
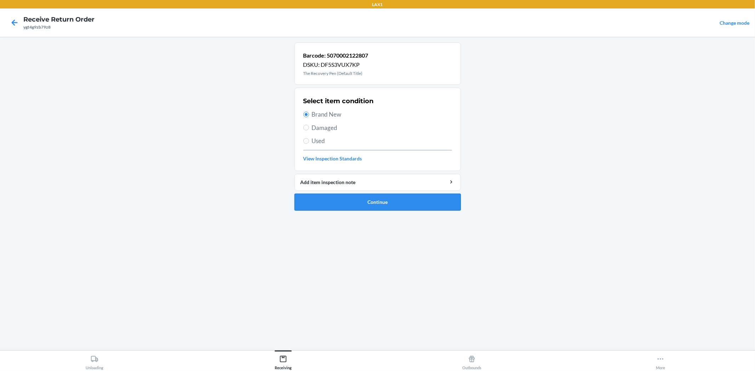
click at [374, 202] on button "Continue" at bounding box center [377, 202] width 166 height 17
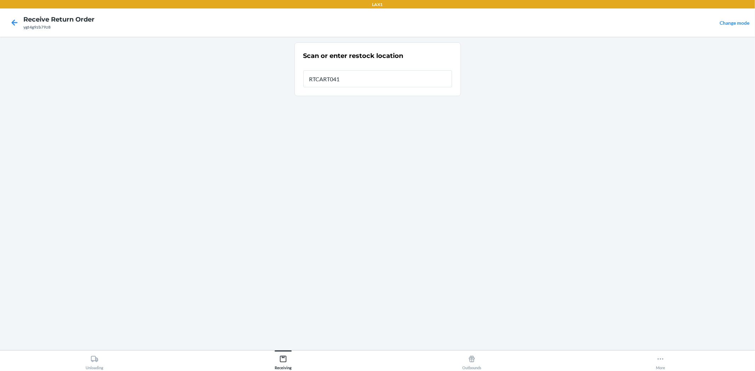
type input "RTCART041"
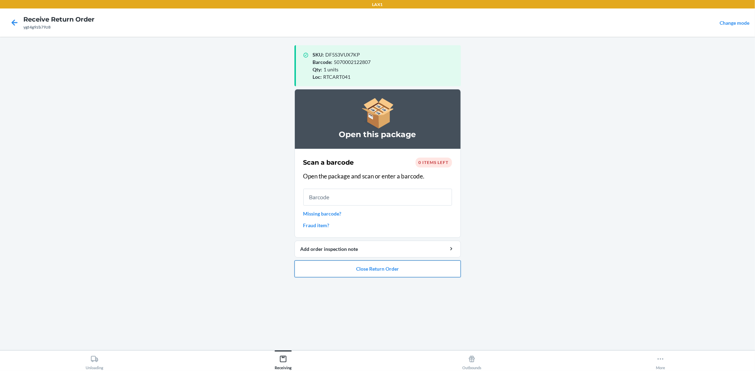
click at [387, 271] on button "Close Return Order" at bounding box center [377, 269] width 166 height 17
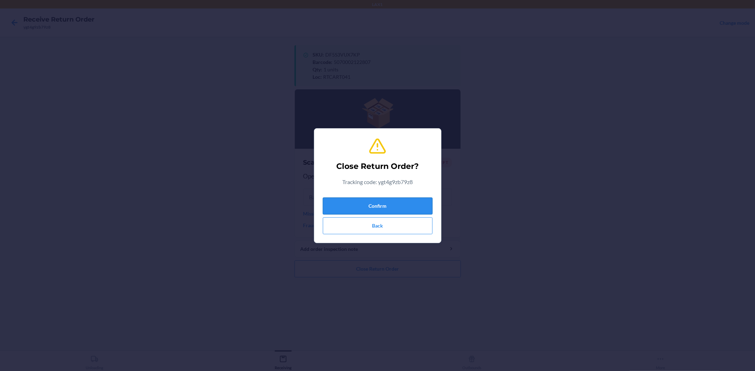
click at [386, 201] on button "Confirm" at bounding box center [378, 206] width 110 height 17
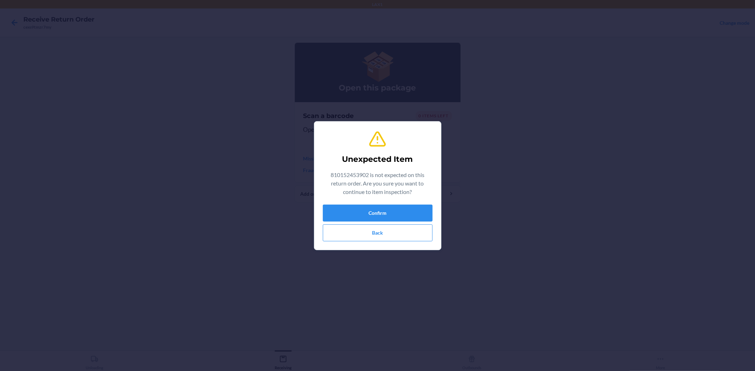
click at [388, 223] on div "Confirm Back" at bounding box center [378, 223] width 110 height 37
click at [388, 218] on button "Confirm" at bounding box center [378, 213] width 110 height 17
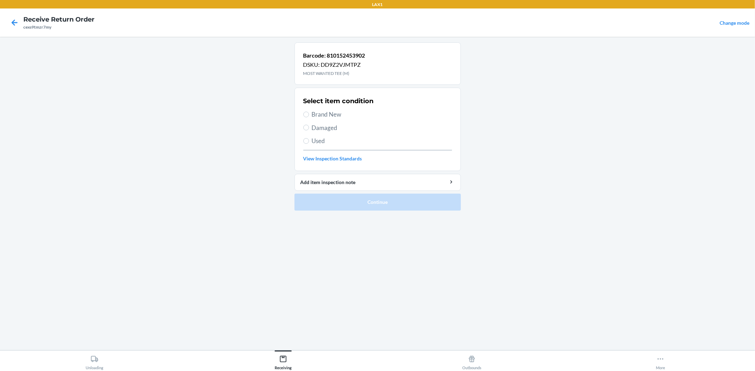
click at [332, 114] on span "Brand New" at bounding box center [382, 114] width 140 height 9
click at [309, 114] on input "Brand New" at bounding box center [306, 115] width 6 height 6
radio input "true"
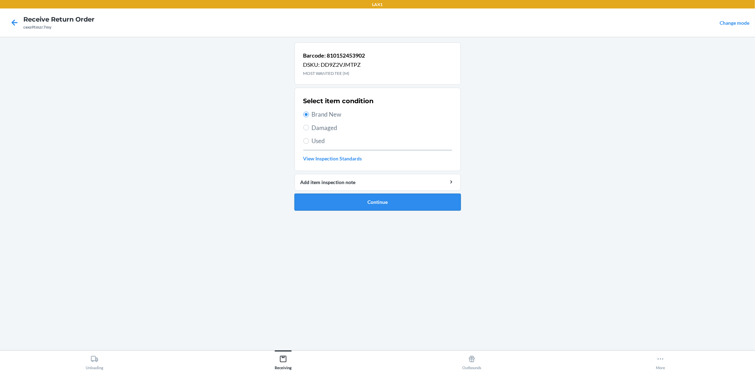
click at [369, 195] on button "Continue" at bounding box center [377, 202] width 166 height 17
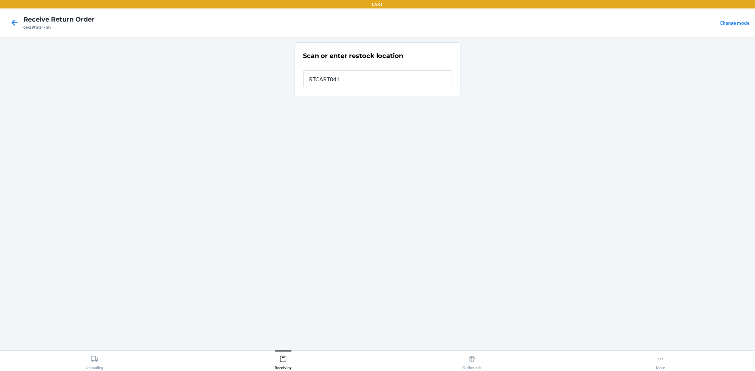
type input "RTCART041"
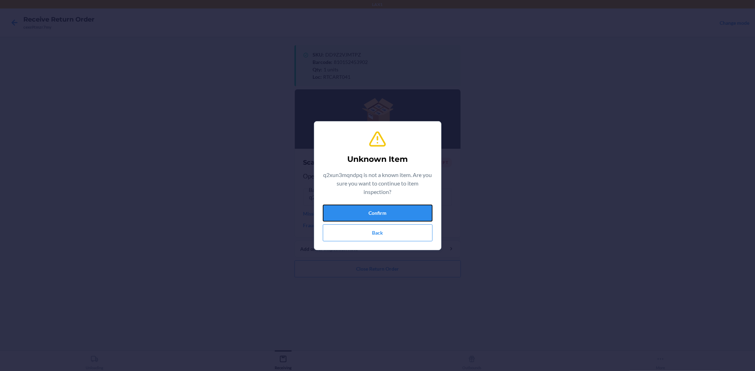
drag, startPoint x: 372, startPoint y: 220, endPoint x: 373, endPoint y: 214, distance: 6.4
click at [372, 216] on button "Confirm" at bounding box center [378, 213] width 110 height 17
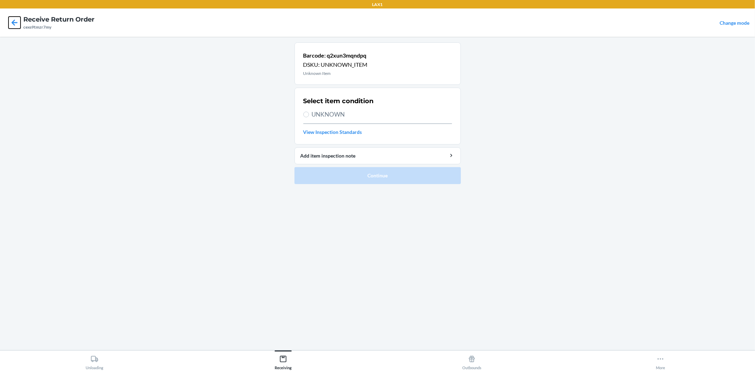
click at [14, 22] on icon at bounding box center [14, 23] width 12 height 12
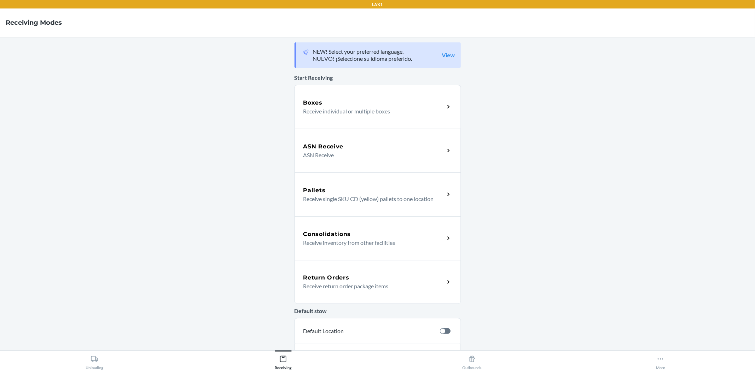
click at [404, 286] on p "Receive return order package items" at bounding box center [371, 286] width 136 height 8
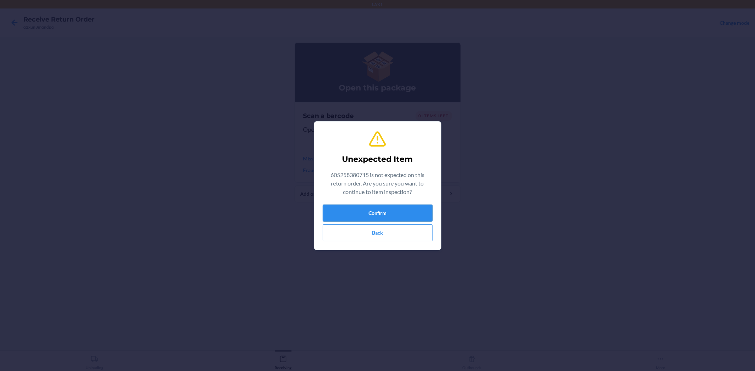
click at [408, 219] on button "Confirm" at bounding box center [378, 213] width 110 height 17
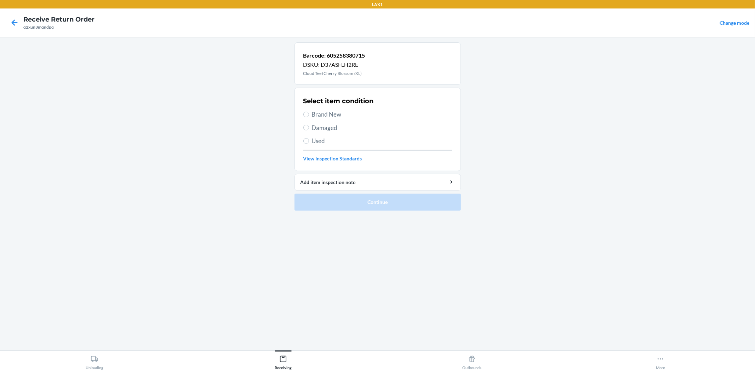
click at [323, 110] on span "Brand New" at bounding box center [382, 114] width 140 height 9
click at [309, 112] on input "Brand New" at bounding box center [306, 115] width 6 height 6
radio input "true"
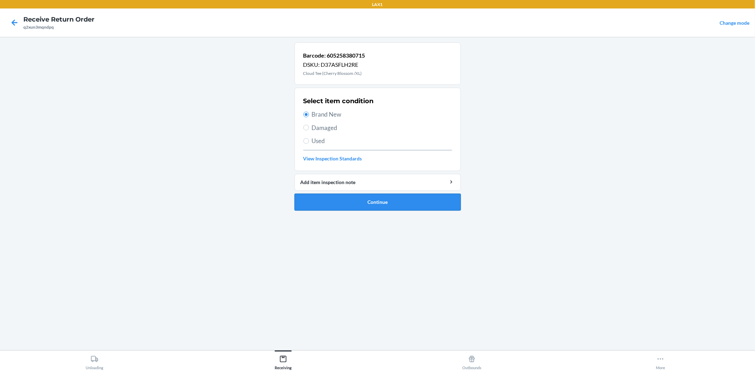
click at [362, 201] on button "Continue" at bounding box center [377, 202] width 166 height 17
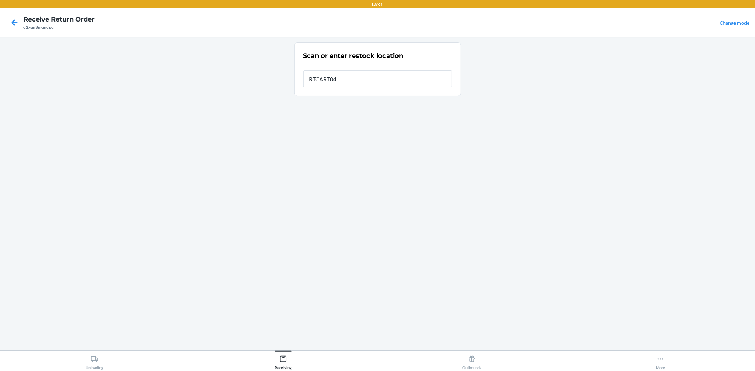
type input "RTCART041"
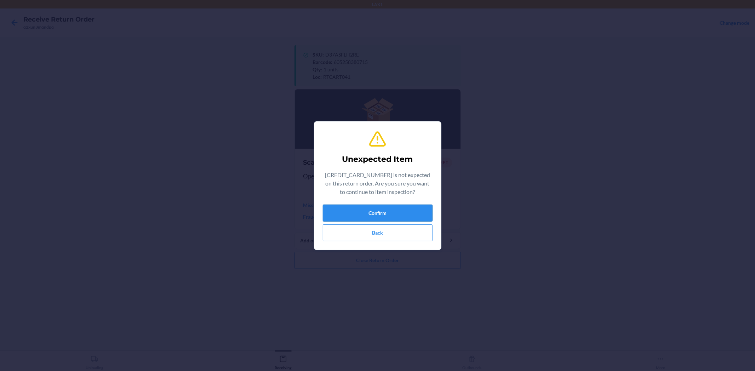
click at [368, 212] on button "Confirm" at bounding box center [378, 213] width 110 height 17
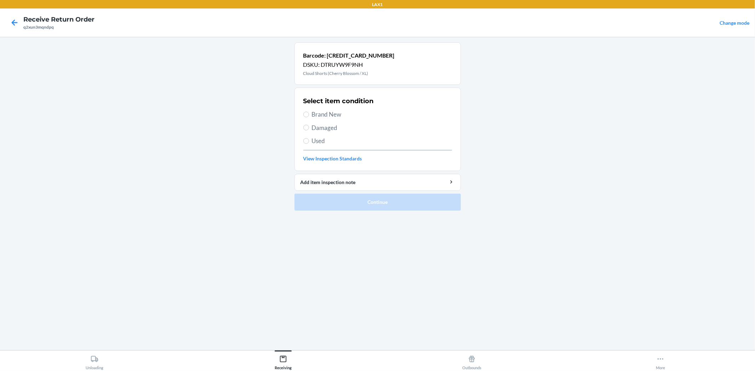
click at [332, 114] on span "Brand New" at bounding box center [382, 114] width 140 height 9
click at [309, 114] on input "Brand New" at bounding box center [306, 115] width 6 height 6
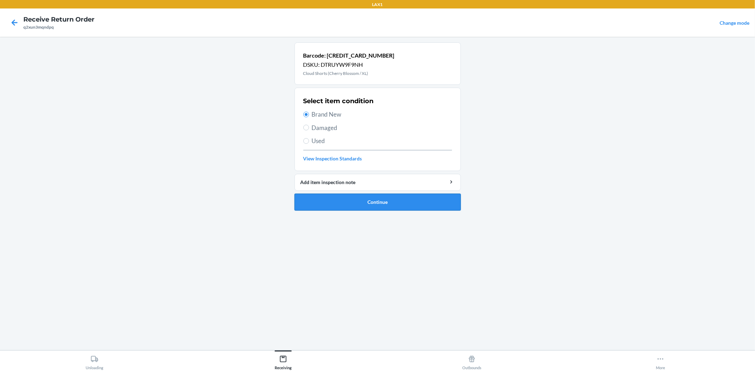
click at [385, 197] on button "Continue" at bounding box center [377, 202] width 166 height 17
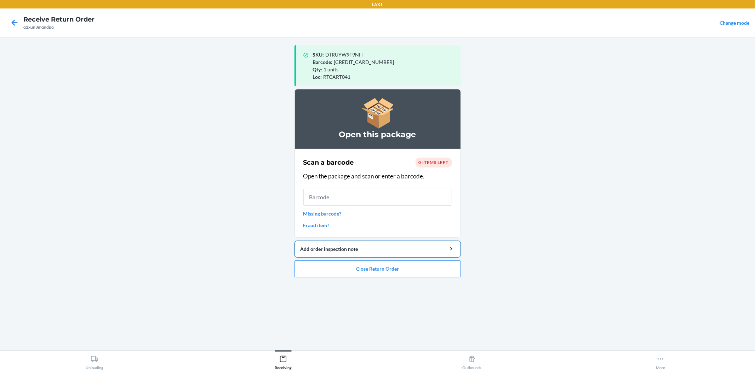
click at [405, 255] on button "Add order inspection note" at bounding box center [377, 249] width 166 height 17
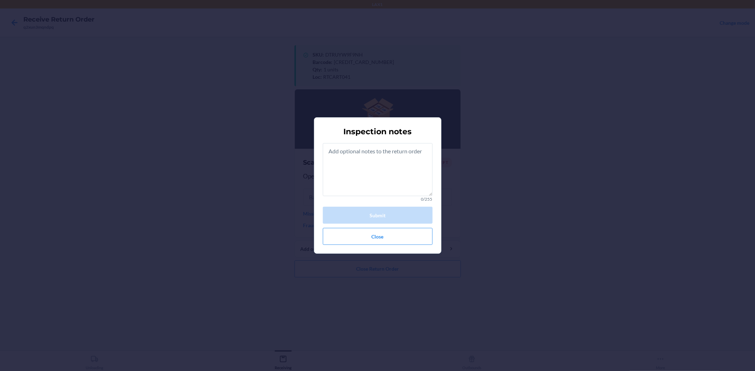
drag, startPoint x: 490, startPoint y: 263, endPoint x: 461, endPoint y: 255, distance: 30.0
click at [479, 259] on div "Inspection notes 0/255 Submit Close" at bounding box center [377, 185] width 755 height 371
click at [411, 235] on button "Close" at bounding box center [378, 236] width 110 height 17
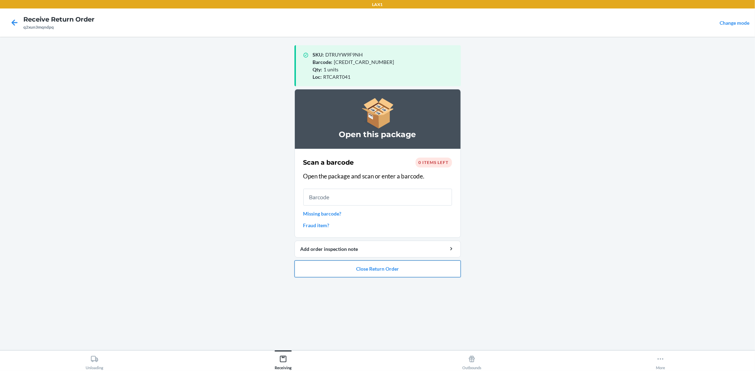
drag, startPoint x: 432, startPoint y: 276, endPoint x: 430, endPoint y: 273, distance: 3.8
click at [430, 274] on button "Close Return Order" at bounding box center [377, 269] width 166 height 17
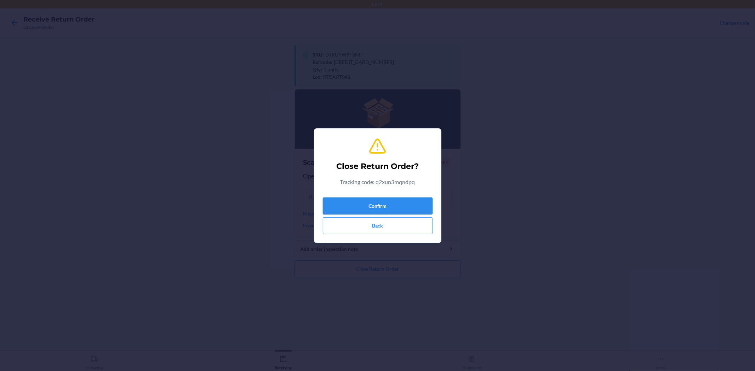
click at [408, 205] on button "Confirm" at bounding box center [378, 206] width 110 height 17
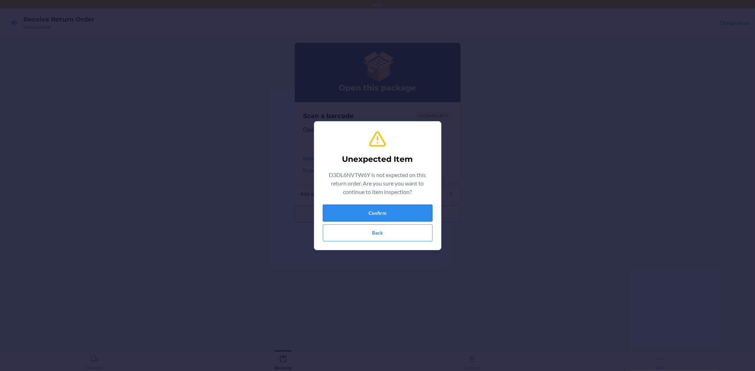
click at [415, 215] on button "Confirm" at bounding box center [378, 213] width 110 height 17
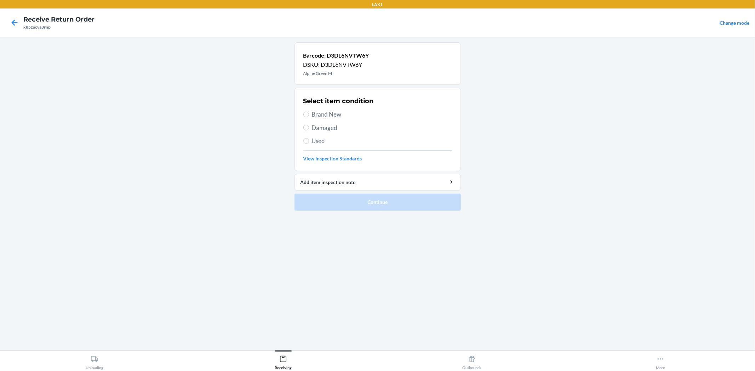
click at [328, 115] on span "Brand New" at bounding box center [382, 114] width 140 height 9
click at [309, 115] on input "Brand New" at bounding box center [306, 115] width 6 height 6
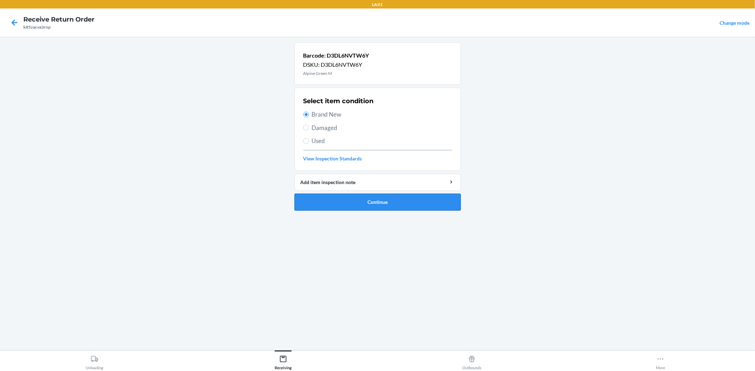
click at [365, 203] on button "Continue" at bounding box center [377, 202] width 166 height 17
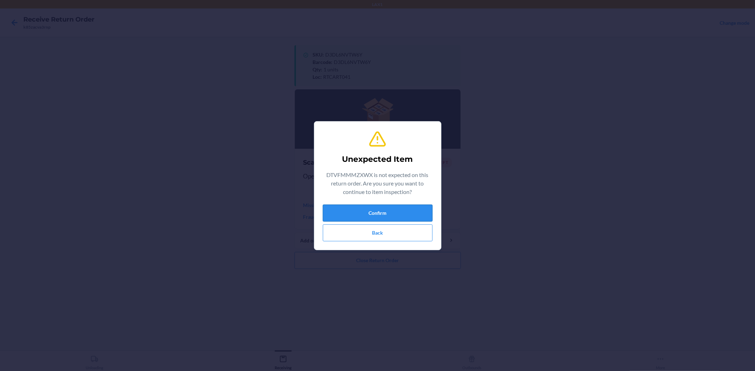
click at [419, 207] on button "Confirm" at bounding box center [378, 213] width 110 height 17
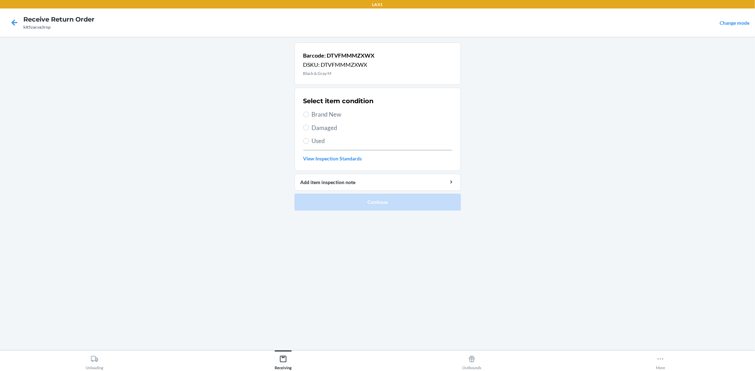
click at [321, 113] on span "Brand New" at bounding box center [382, 114] width 140 height 9
click at [309, 113] on input "Brand New" at bounding box center [306, 115] width 6 height 6
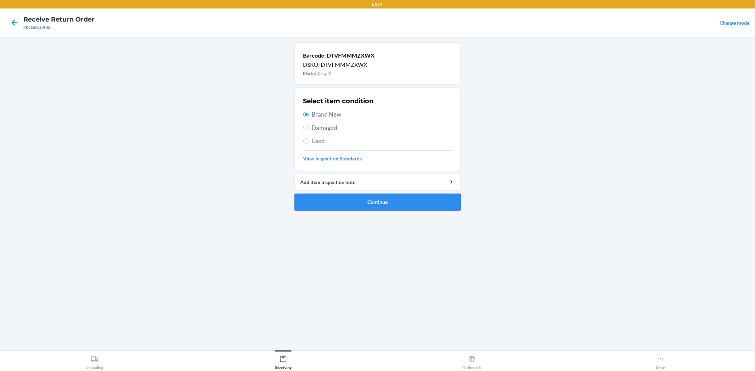
click at [358, 203] on button "Continue" at bounding box center [377, 202] width 166 height 17
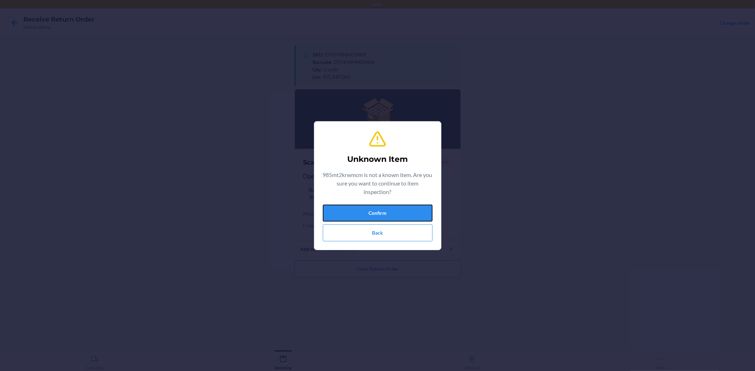
click at [355, 206] on button "Confirm" at bounding box center [378, 213] width 110 height 17
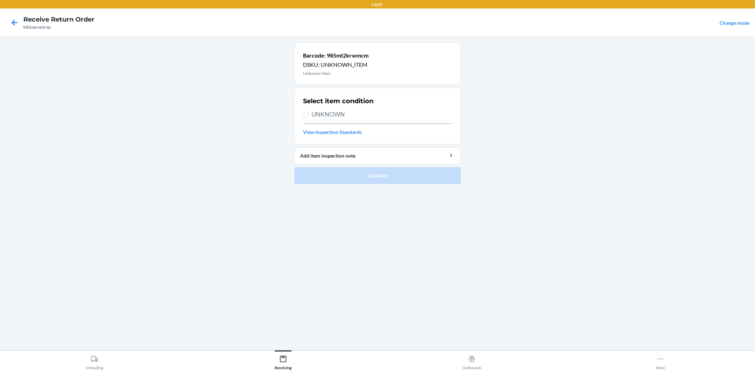
click at [21, 16] on div at bounding box center [15, 23] width 18 height 18
click at [5, 21] on nav "Receive Return Order k85zacva3rnp Change mode" at bounding box center [377, 22] width 755 height 28
click at [13, 21] on icon at bounding box center [15, 22] width 6 height 6
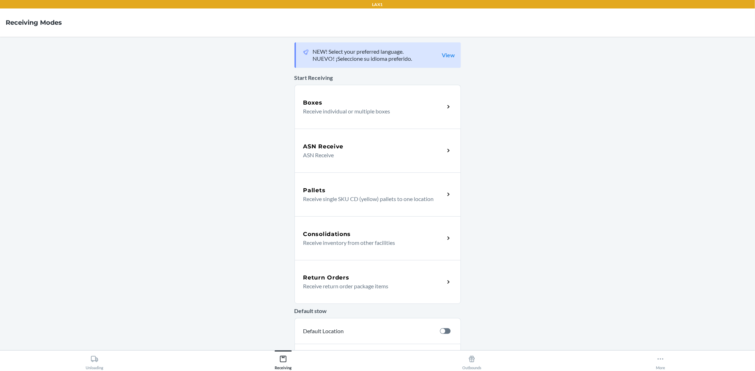
click at [408, 299] on div "Return Orders Receive return order package items" at bounding box center [377, 282] width 166 height 44
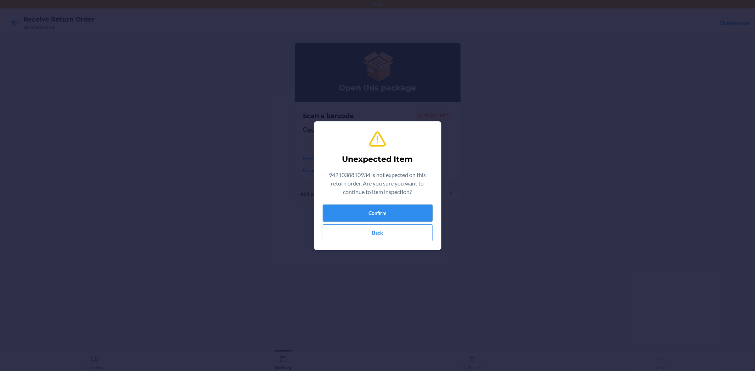
click at [378, 210] on button "Confirm" at bounding box center [378, 213] width 110 height 17
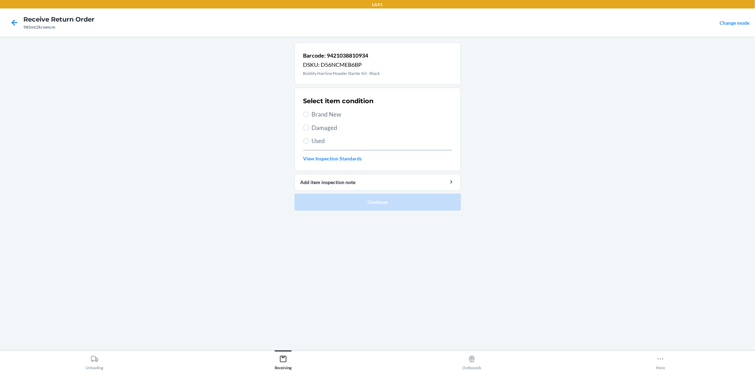
click at [334, 109] on div "Select item condition Brand New Damaged Used View Inspection Standards" at bounding box center [377, 129] width 149 height 70
click at [332, 116] on span "Brand New" at bounding box center [382, 114] width 140 height 9
click at [309, 116] on input "Brand New" at bounding box center [306, 115] width 6 height 6
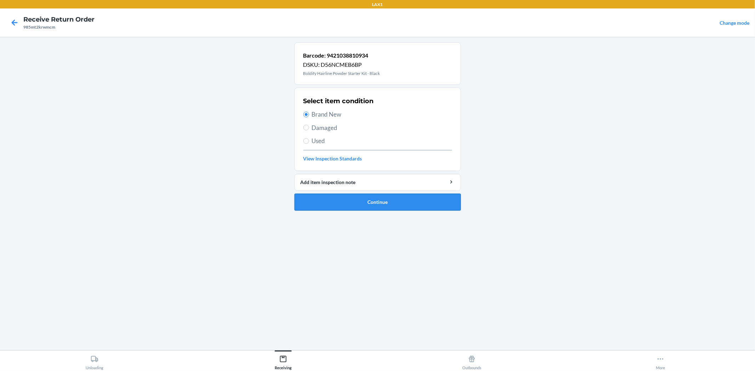
click at [365, 196] on button "Continue" at bounding box center [377, 202] width 166 height 17
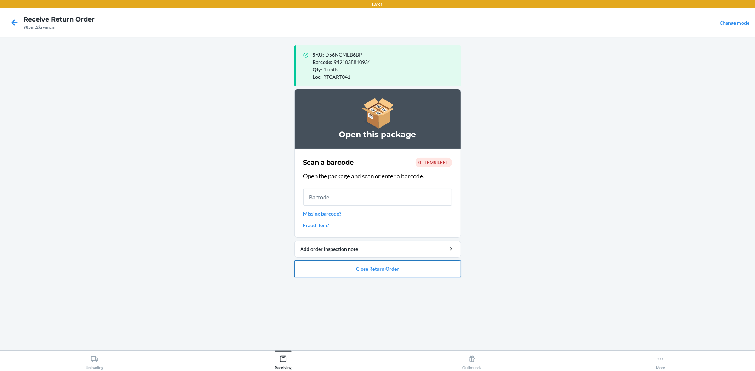
click at [394, 266] on button "Close Return Order" at bounding box center [377, 269] width 166 height 17
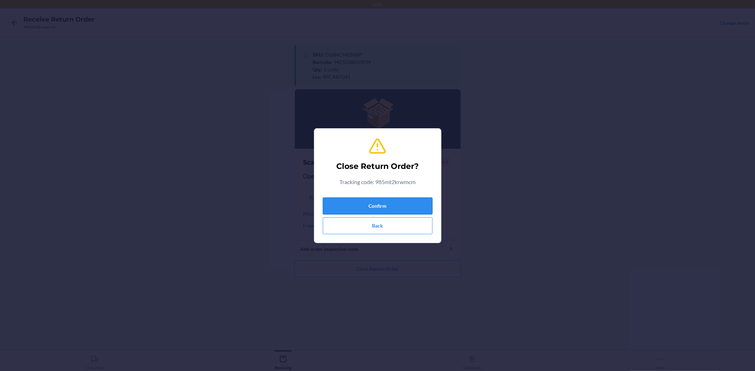
click at [404, 204] on button "Confirm" at bounding box center [378, 206] width 110 height 17
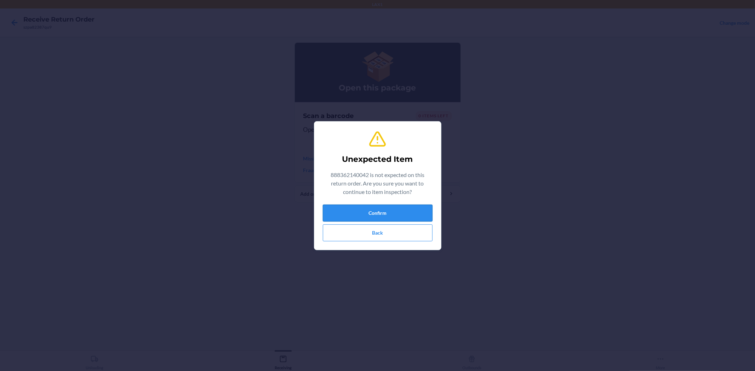
click at [403, 214] on button "Confirm" at bounding box center [378, 213] width 110 height 17
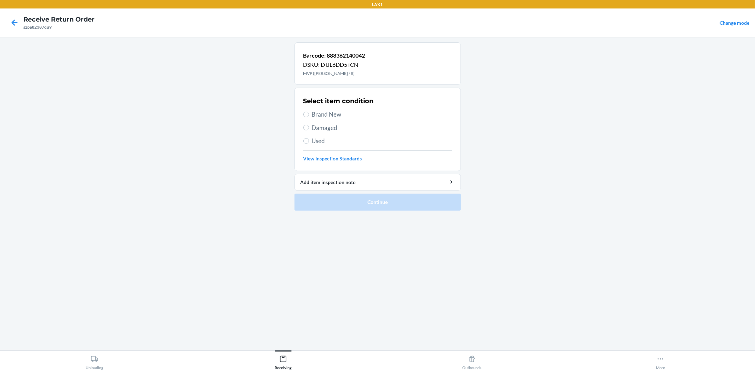
click at [326, 115] on span "Brand New" at bounding box center [382, 114] width 140 height 9
click at [309, 115] on input "Brand New" at bounding box center [306, 115] width 6 height 6
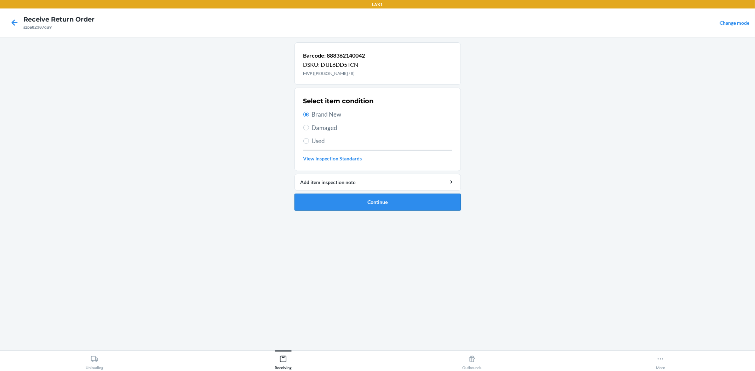
click at [346, 199] on button "Continue" at bounding box center [377, 202] width 166 height 17
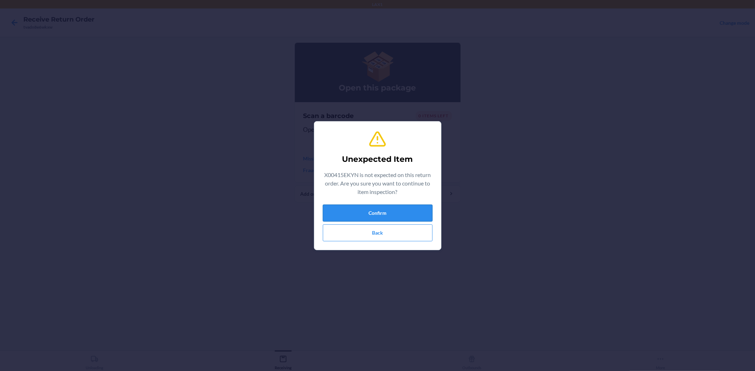
click at [417, 215] on button "Confirm" at bounding box center [378, 213] width 110 height 17
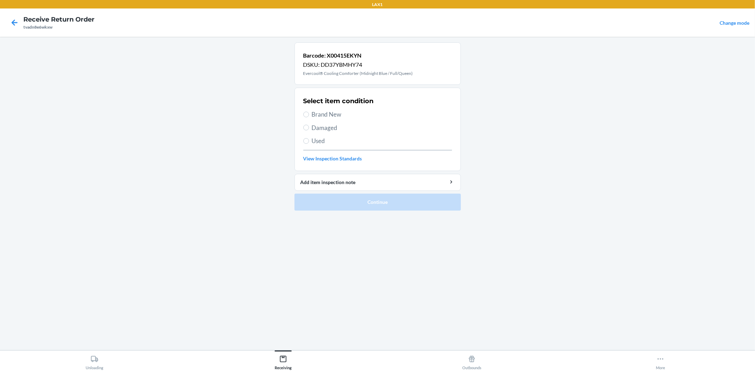
click at [339, 119] on span "Brand New" at bounding box center [382, 114] width 140 height 9
click at [309, 117] on input "Brand New" at bounding box center [306, 115] width 6 height 6
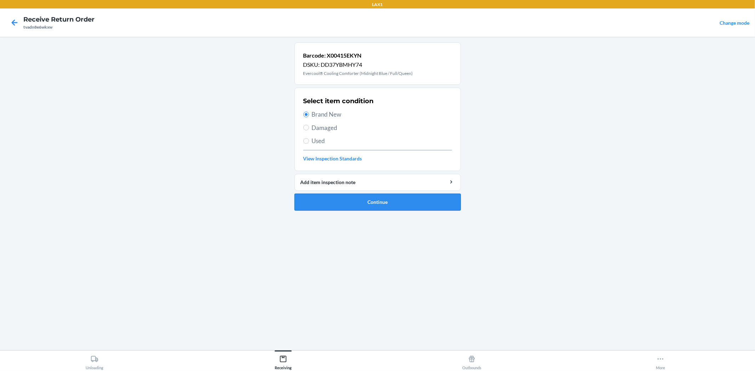
click at [411, 209] on button "Continue" at bounding box center [377, 202] width 166 height 17
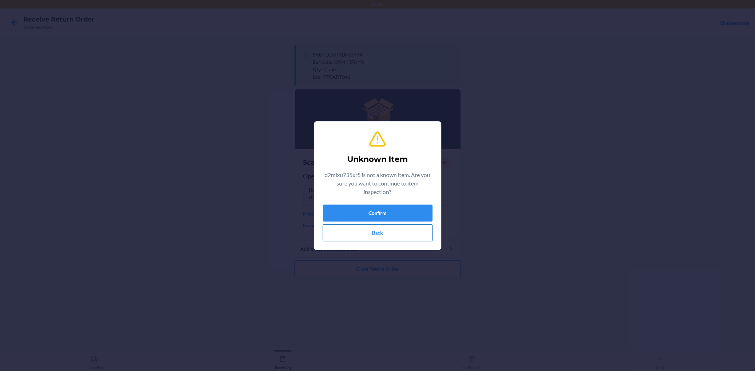
click at [361, 227] on button "Back" at bounding box center [378, 233] width 110 height 17
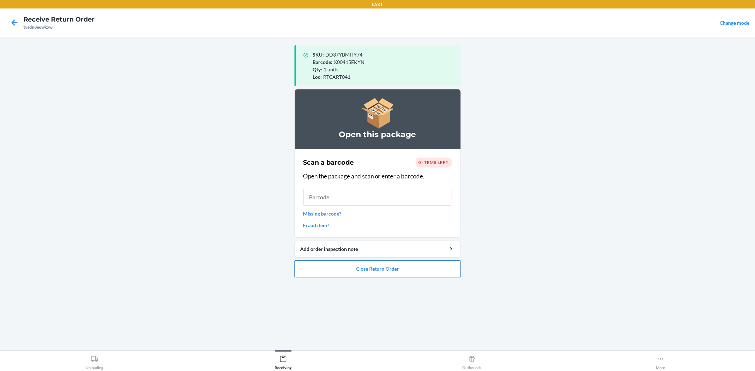
click at [382, 272] on button "Close Return Order" at bounding box center [377, 269] width 166 height 17
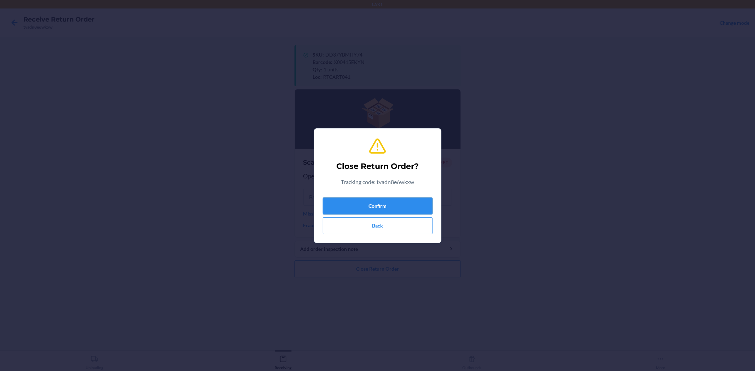
click at [383, 208] on button "Confirm" at bounding box center [378, 206] width 110 height 17
click at [384, 208] on div "SKU : DD37YBMHY74 Barcode : X00415EKYN Qty : 1 units Loc : RTCART041 Open this …" at bounding box center [377, 193] width 166 height 303
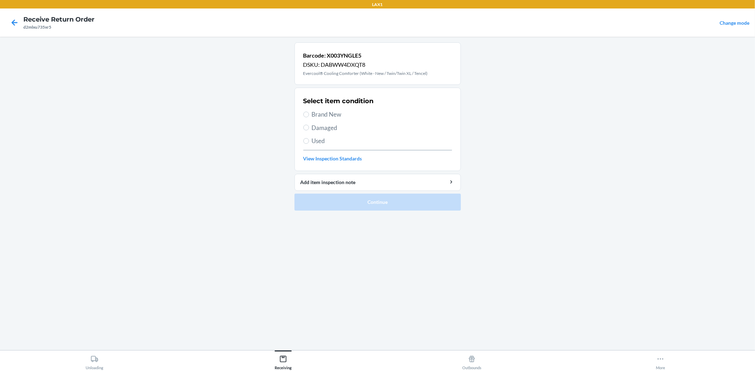
drag, startPoint x: 330, startPoint y: 109, endPoint x: 330, endPoint y: 113, distance: 4.2
click at [330, 110] on div "Select item condition Brand New Damaged Used View Inspection Standards" at bounding box center [377, 129] width 149 height 70
click at [330, 113] on span "Brand New" at bounding box center [382, 114] width 140 height 9
click at [309, 113] on input "Brand New" at bounding box center [306, 115] width 6 height 6
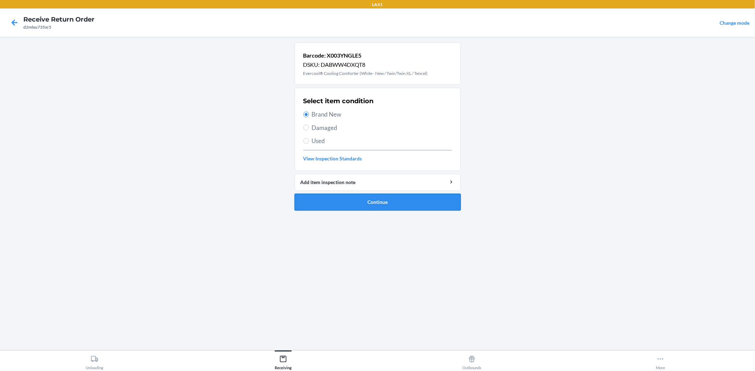
click at [356, 195] on button "Continue" at bounding box center [377, 202] width 166 height 17
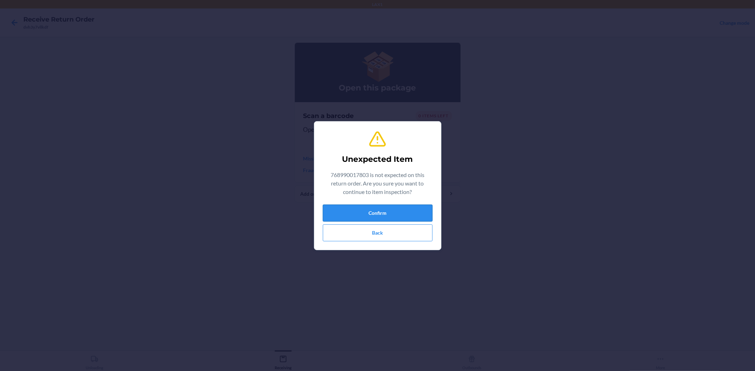
click at [380, 214] on button "Confirm" at bounding box center [378, 213] width 110 height 17
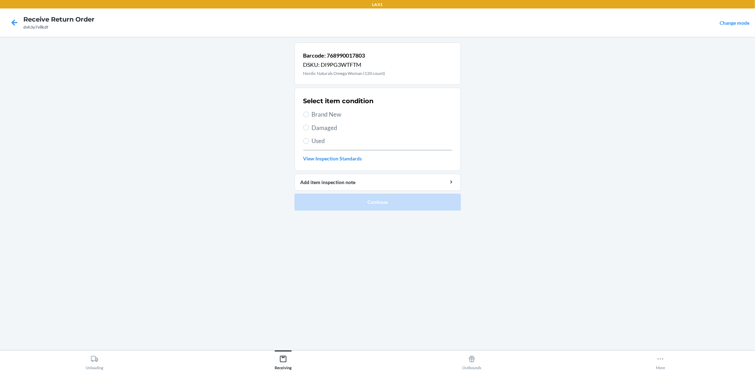
click at [310, 113] on label "Brand New" at bounding box center [377, 114] width 149 height 9
click at [309, 113] on input "Brand New" at bounding box center [306, 115] width 6 height 6
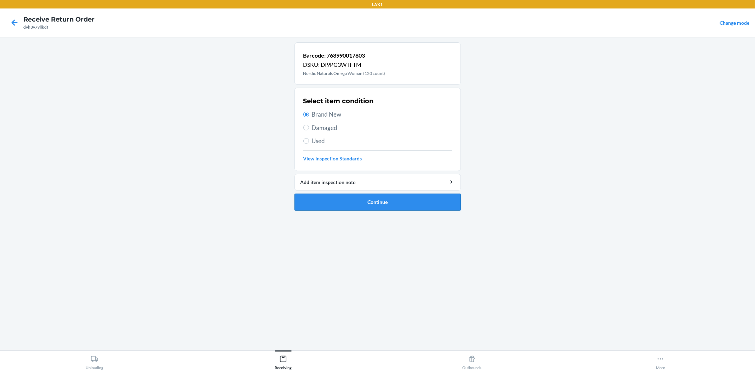
click at [334, 199] on button "Continue" at bounding box center [377, 202] width 166 height 17
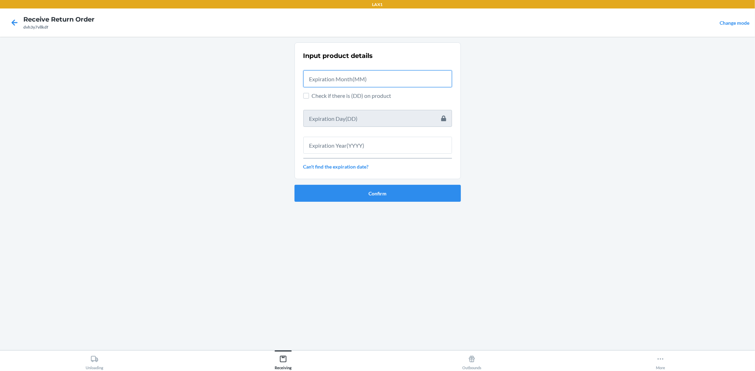
click at [380, 83] on input "text" at bounding box center [377, 78] width 149 height 17
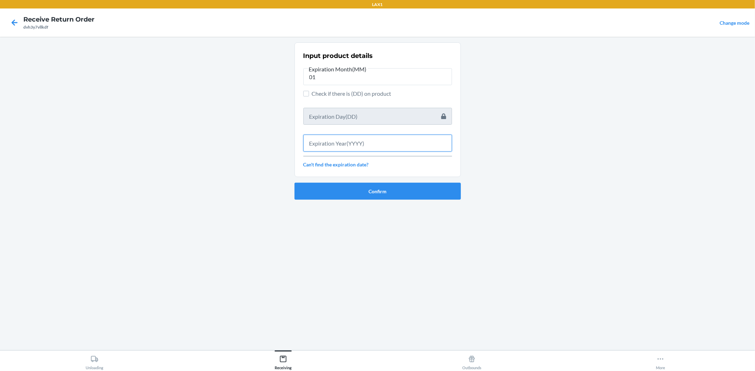
click at [360, 145] on input "text" at bounding box center [377, 143] width 149 height 17
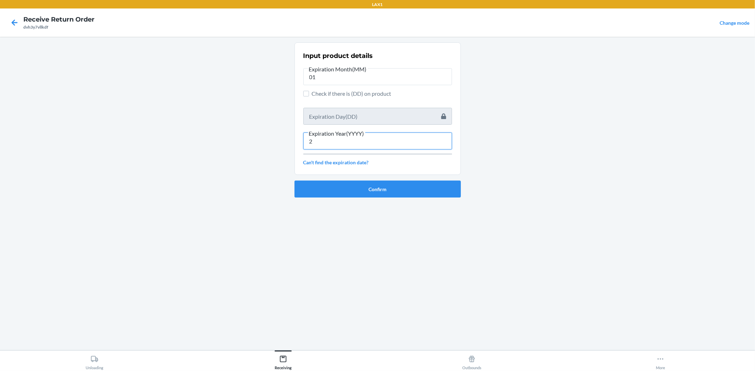
click at [362, 145] on input "2" at bounding box center [377, 141] width 149 height 17
click at [361, 139] on input "2" at bounding box center [377, 141] width 149 height 17
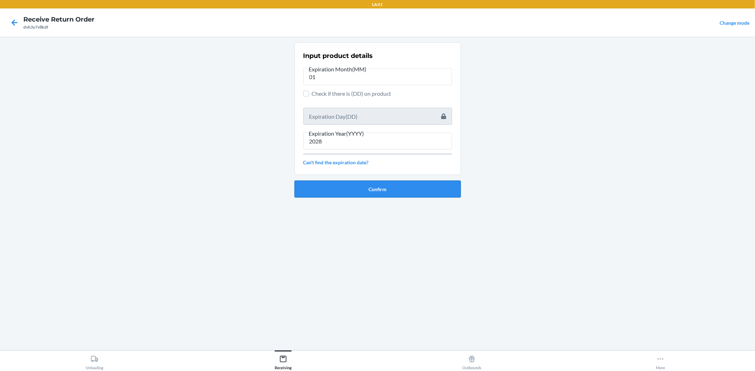
click at [348, 191] on button "Confirm" at bounding box center [377, 189] width 166 height 17
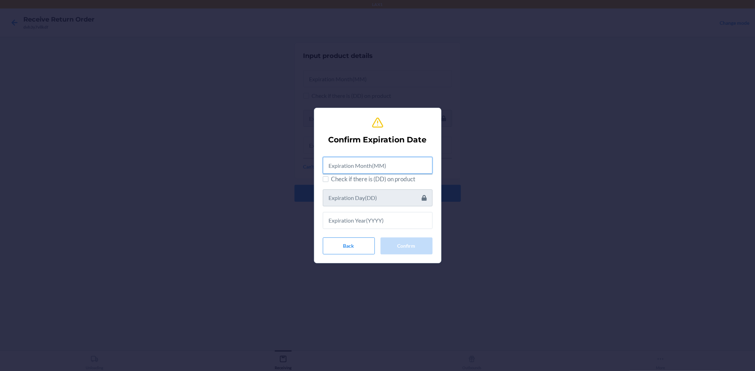
click at [379, 164] on input "text" at bounding box center [378, 165] width 110 height 17
click at [379, 226] on input "text" at bounding box center [378, 219] width 110 height 17
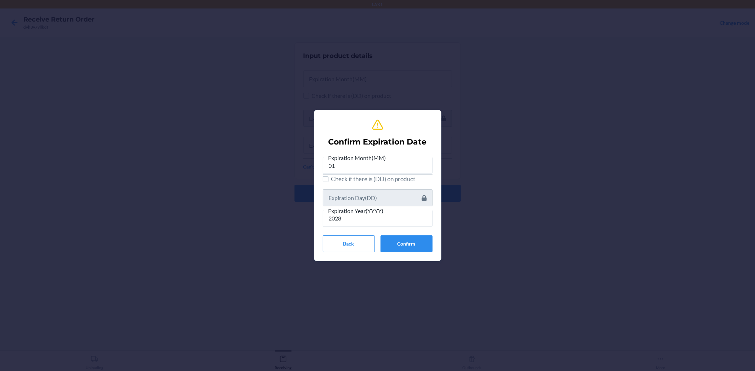
drag, startPoint x: 405, startPoint y: 233, endPoint x: 405, endPoint y: 240, distance: 6.7
click at [405, 235] on div "Expiration Month(MM) 01 Check if there is (DD) on product Expiration Year(YYYY)…" at bounding box center [378, 203] width 110 height 99
click at [405, 240] on button "Confirm" at bounding box center [406, 244] width 52 height 17
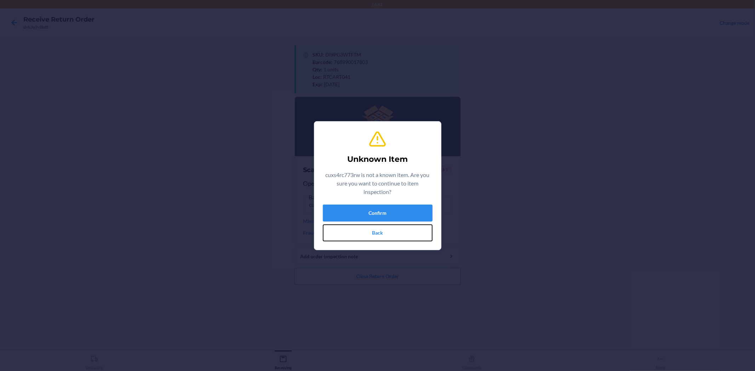
click at [405, 240] on button "Back" at bounding box center [378, 233] width 110 height 17
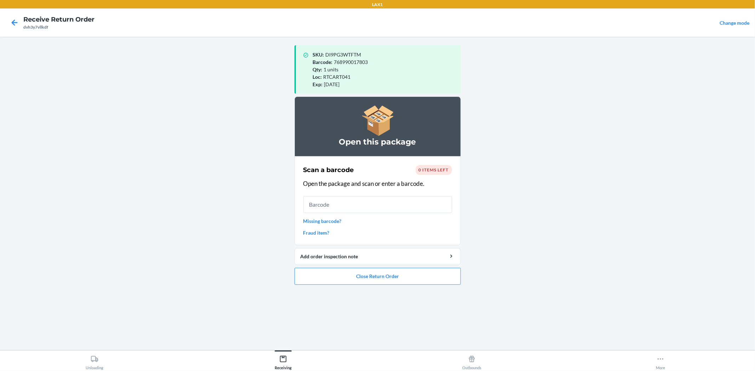
click at [412, 287] on ol "Open this package Scan a barcode 0 items left Open the package and scan or ente…" at bounding box center [377, 194] width 166 height 194
click at [416, 275] on button "Close Return Order" at bounding box center [377, 276] width 166 height 17
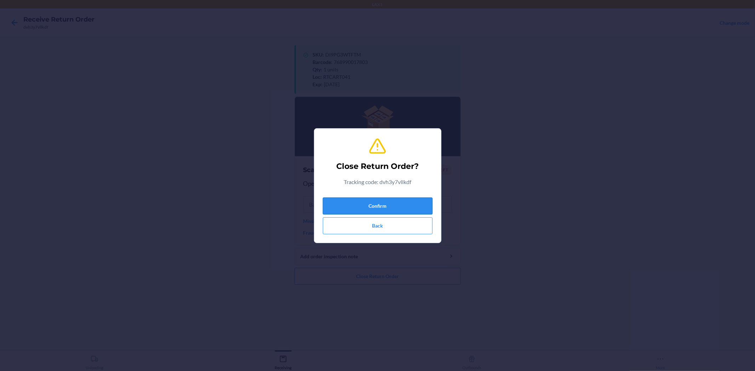
click at [413, 207] on button "Confirm" at bounding box center [378, 206] width 110 height 17
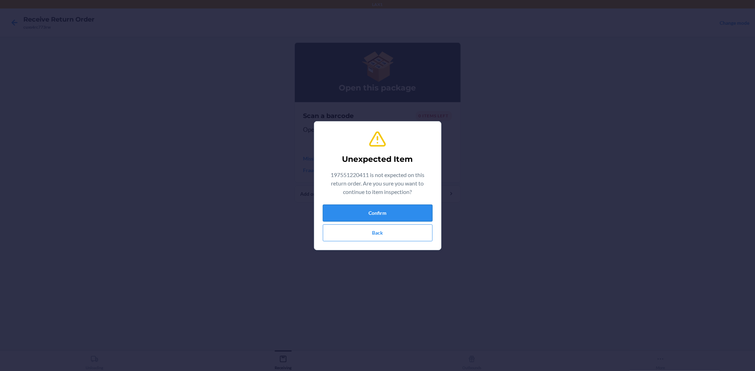
click at [398, 213] on button "Confirm" at bounding box center [378, 213] width 110 height 17
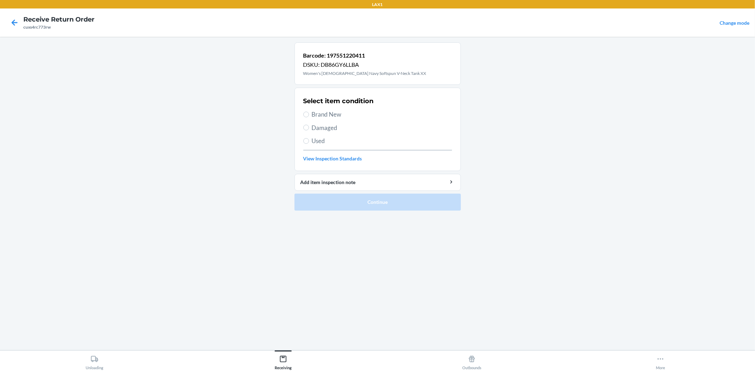
click at [326, 114] on span "Brand New" at bounding box center [382, 114] width 140 height 9
click at [309, 114] on input "Brand New" at bounding box center [306, 115] width 6 height 6
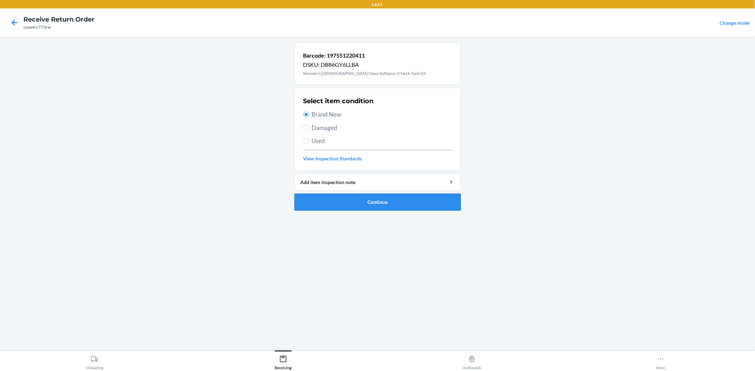
click at [334, 200] on button "Continue" at bounding box center [377, 202] width 166 height 17
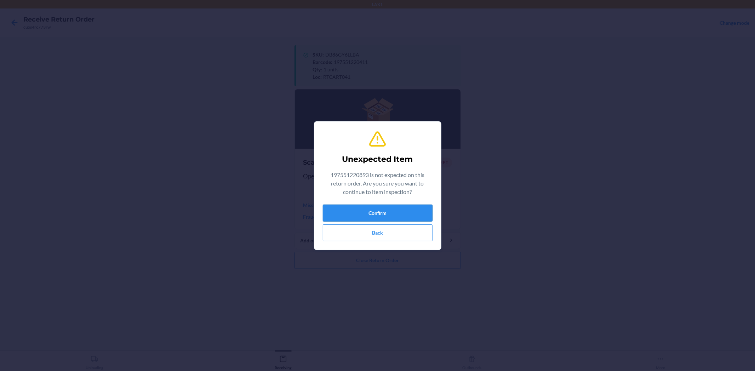
click at [412, 205] on button "Confirm" at bounding box center [378, 213] width 110 height 17
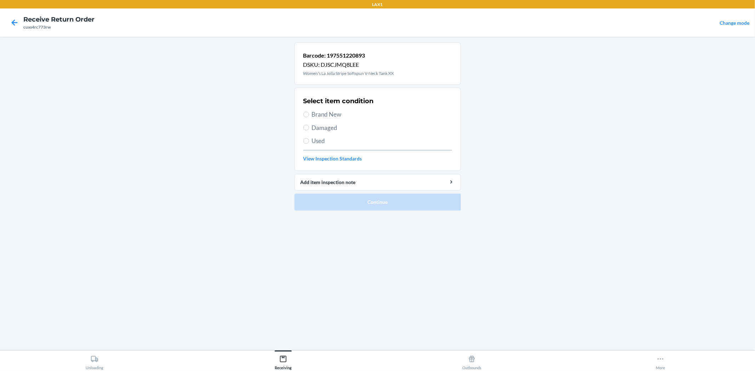
click at [337, 115] on span "Brand New" at bounding box center [382, 114] width 140 height 9
click at [309, 115] on input "Brand New" at bounding box center [306, 115] width 6 height 6
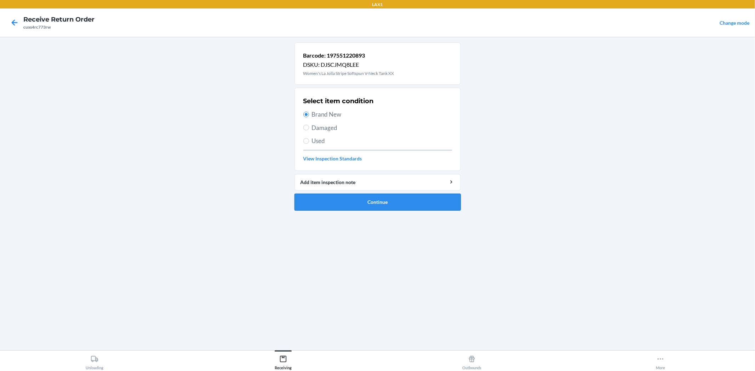
click at [364, 200] on button "Continue" at bounding box center [377, 202] width 166 height 17
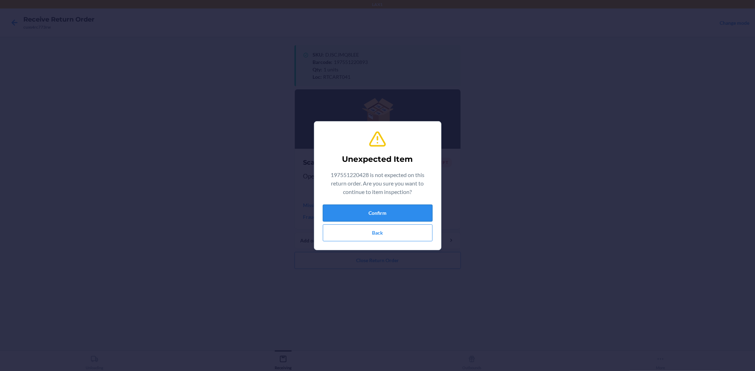
click at [368, 209] on button "Confirm" at bounding box center [378, 213] width 110 height 17
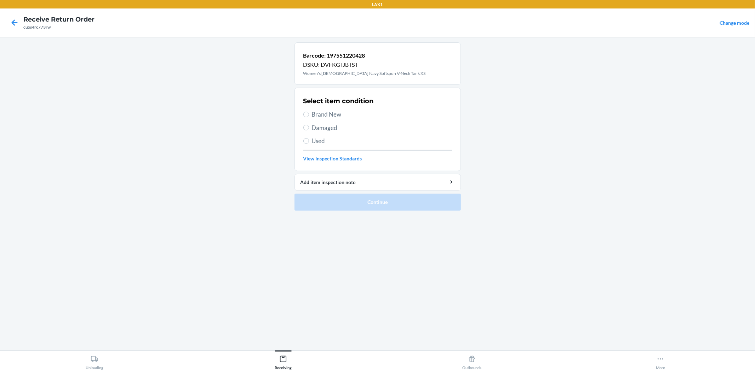
click at [335, 117] on span "Brand New" at bounding box center [382, 114] width 140 height 9
click at [309, 117] on input "Brand New" at bounding box center [306, 115] width 6 height 6
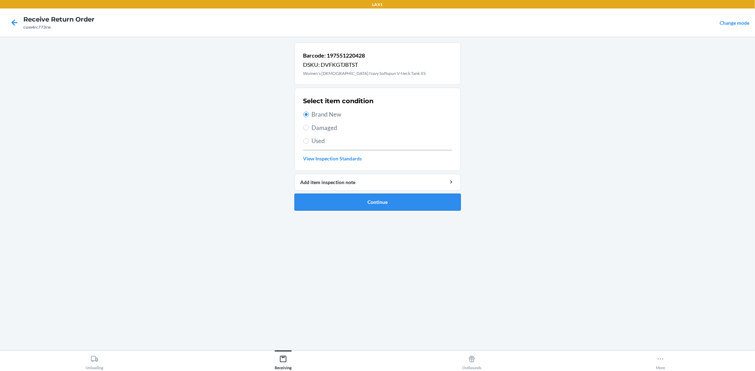
click at [375, 199] on button "Continue" at bounding box center [377, 202] width 166 height 17
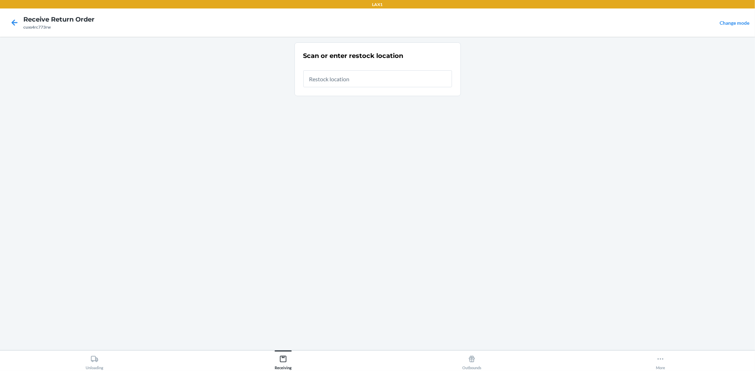
click at [371, 84] on input "text" at bounding box center [377, 78] width 149 height 17
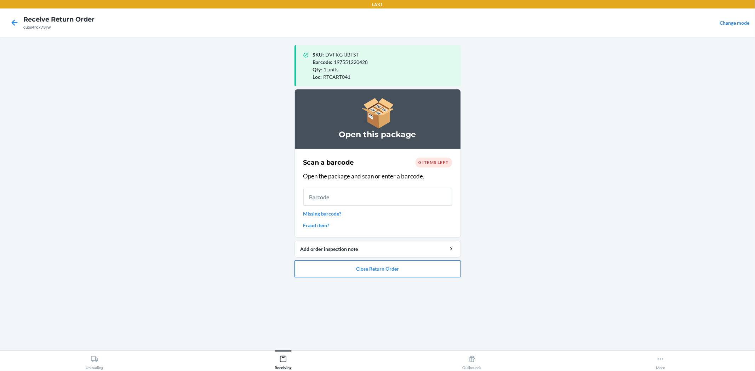
click at [379, 271] on button "Close Return Order" at bounding box center [377, 269] width 166 height 17
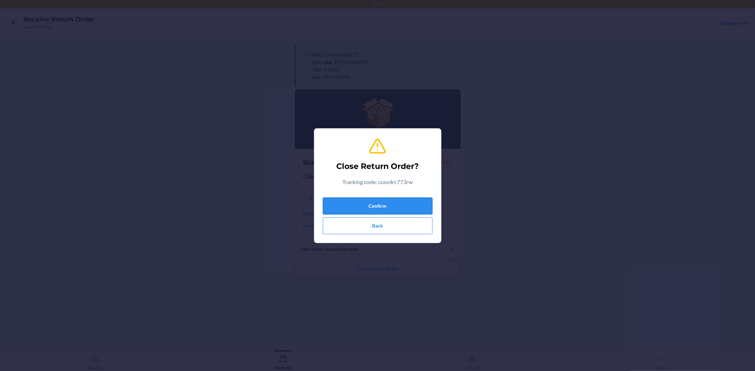
click at [392, 205] on button "Confirm" at bounding box center [378, 206] width 110 height 17
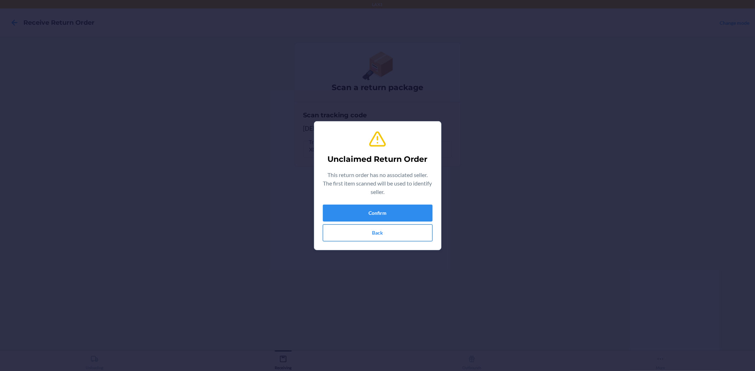
drag, startPoint x: 405, startPoint y: 247, endPoint x: 412, endPoint y: 238, distance: 11.1
click at [406, 244] on section "Unclaimed Return Order This return order has no associated seller. The first it…" at bounding box center [377, 185] width 127 height 129
click at [412, 238] on button "Back" at bounding box center [378, 233] width 110 height 17
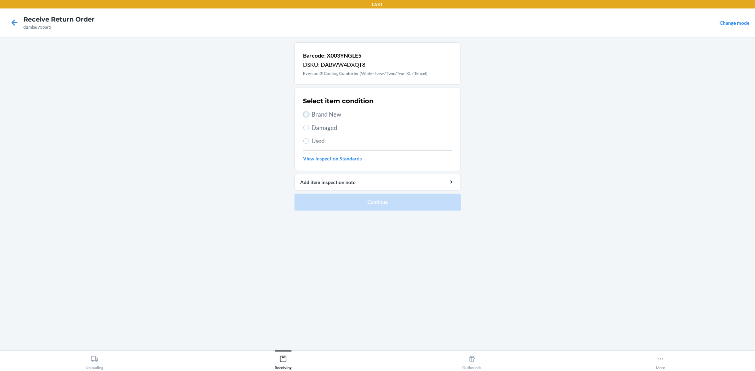
click at [307, 115] on input "Brand New" at bounding box center [306, 115] width 6 height 6
click at [342, 204] on button "Continue" at bounding box center [377, 202] width 166 height 17
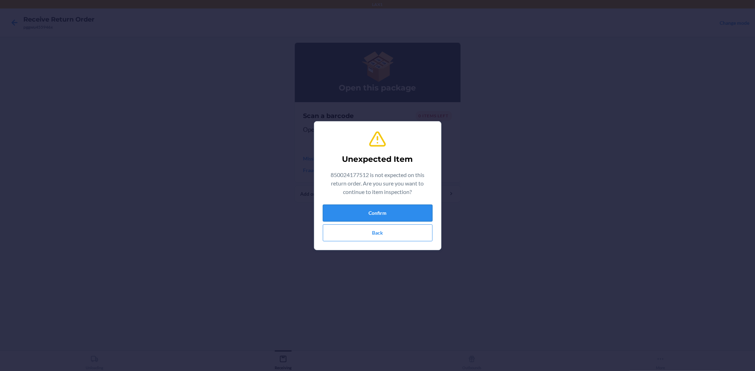
click at [370, 209] on button "Confirm" at bounding box center [378, 213] width 110 height 17
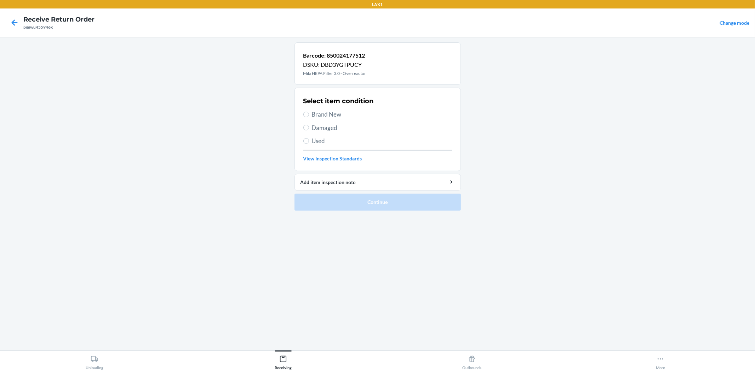
click at [334, 116] on span "Brand New" at bounding box center [382, 114] width 140 height 9
click at [309, 116] on input "Brand New" at bounding box center [306, 115] width 6 height 6
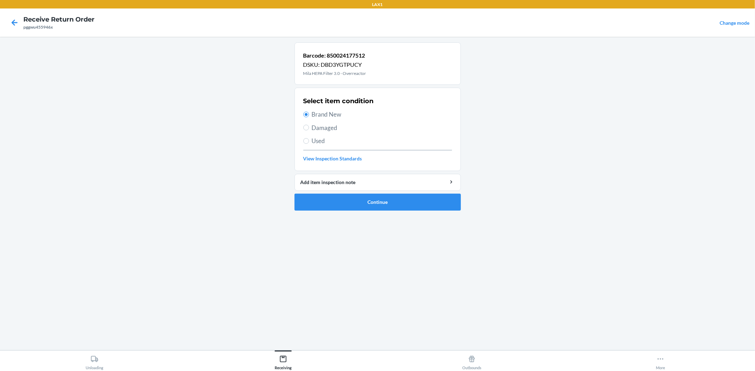
click at [365, 192] on li "Barcode: 850024177512 DSKU: DBD3YGTPUCY Mila HEPA Filter 3.0 - Overreactor Sele…" at bounding box center [377, 126] width 166 height 168
click at [366, 198] on button "Continue" at bounding box center [377, 202] width 166 height 17
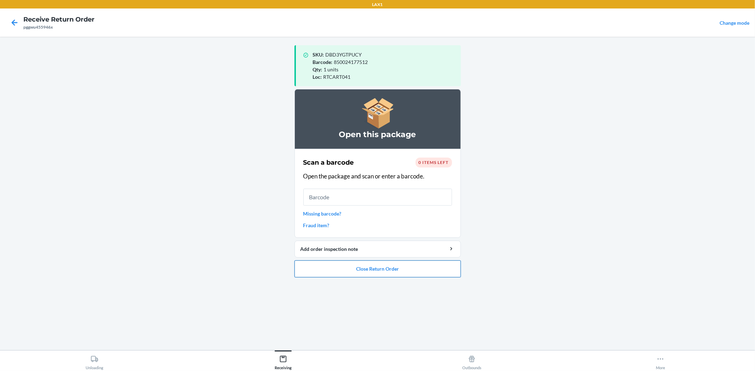
click at [409, 271] on button "Close Return Order" at bounding box center [377, 269] width 166 height 17
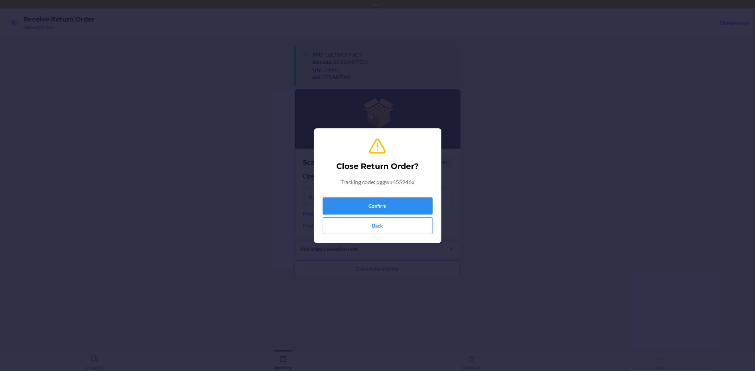
click at [406, 208] on button "Confirm" at bounding box center [378, 206] width 110 height 17
